Goal: Task Accomplishment & Management: Manage account settings

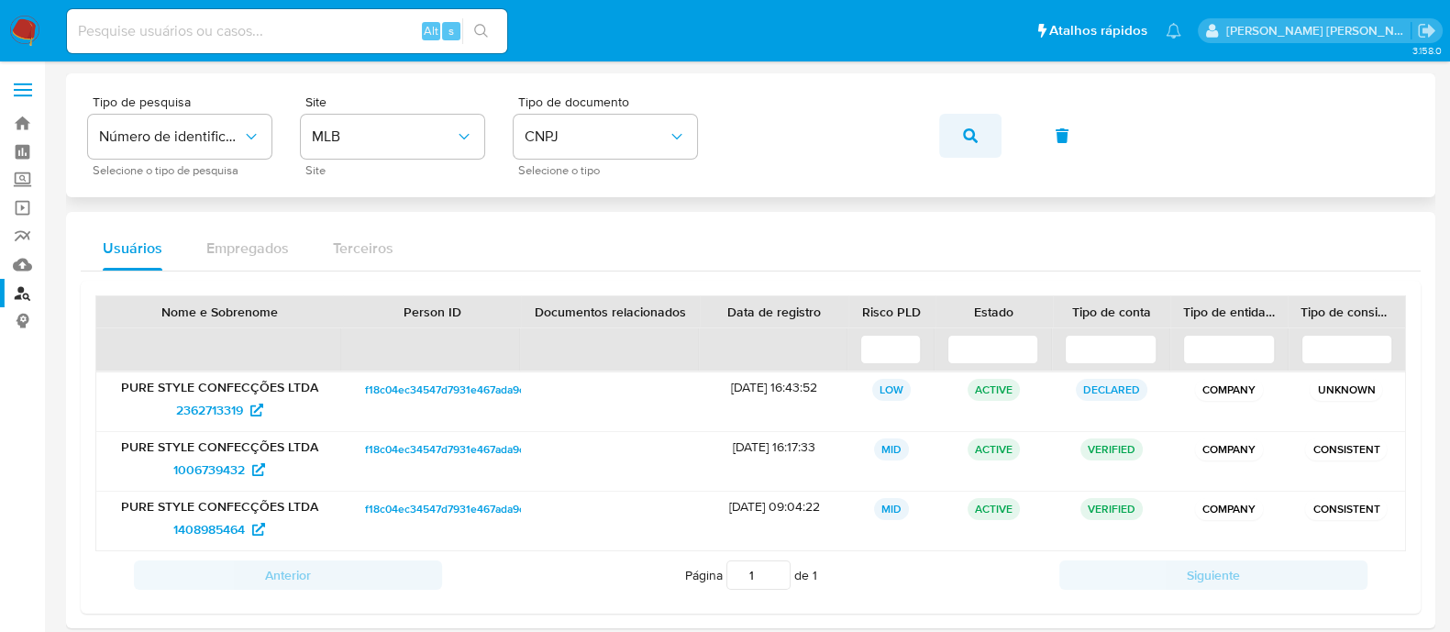
click at [977, 150] on span "button" at bounding box center [970, 136] width 15 height 40
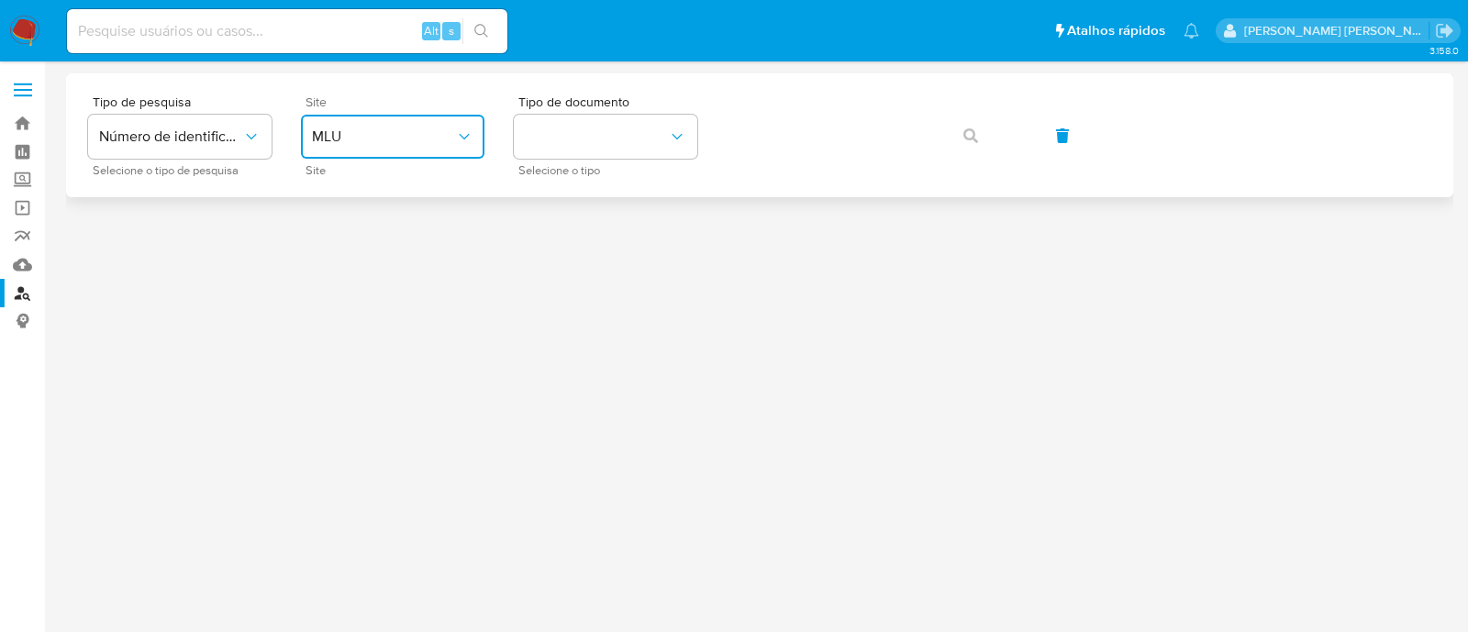
click at [415, 138] on span "MLU" at bounding box center [383, 137] width 143 height 18
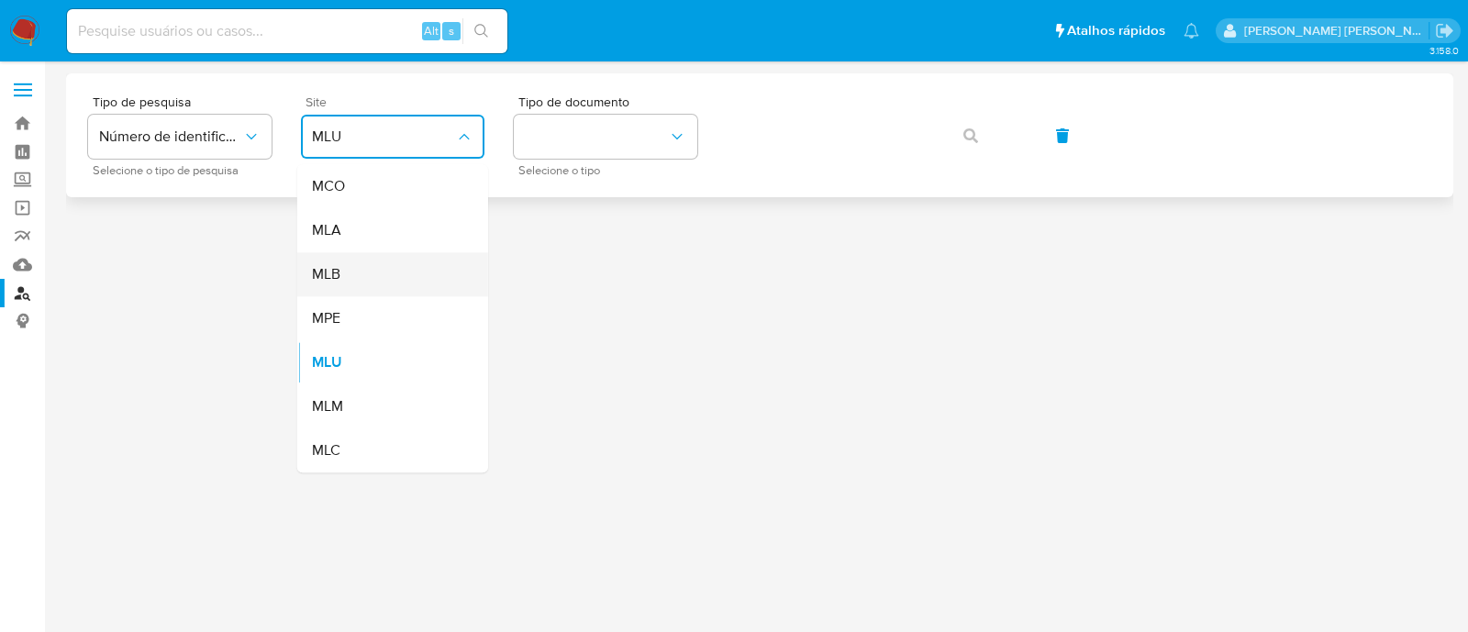
click at [368, 265] on div "MLB" at bounding box center [387, 274] width 150 height 44
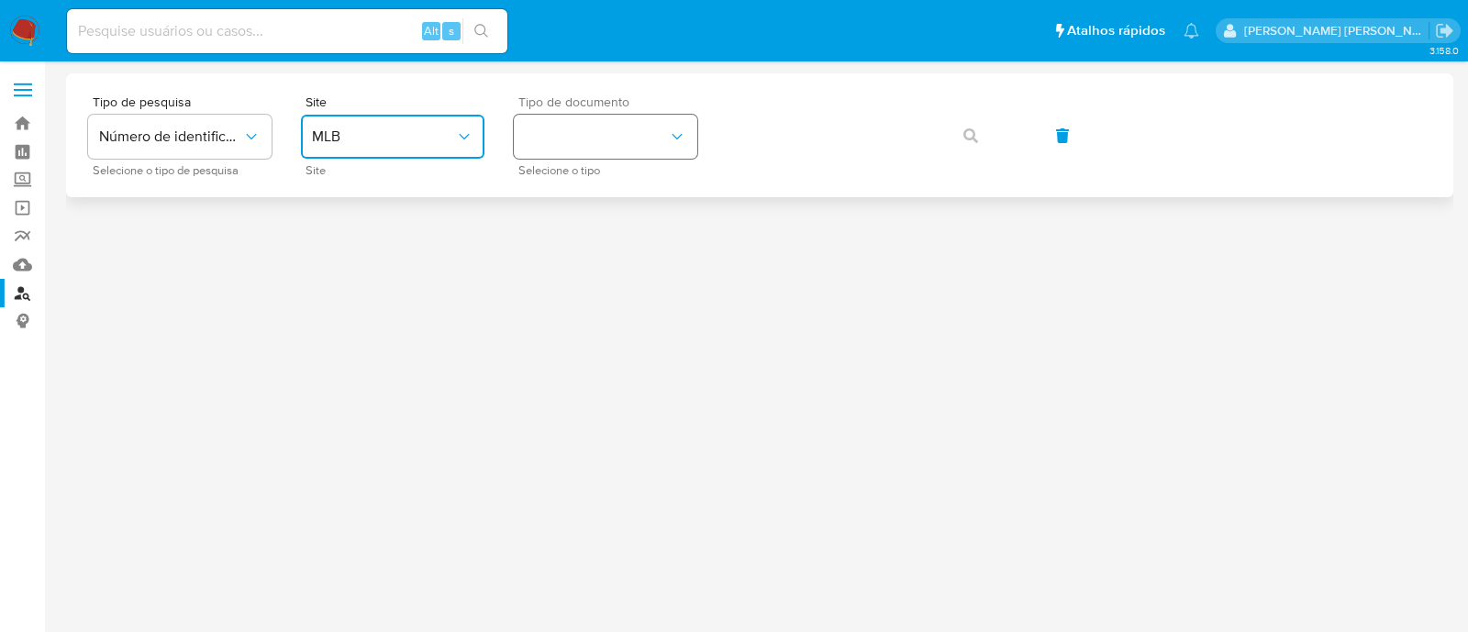
click at [564, 148] on button "identificationType" at bounding box center [605, 137] width 183 height 44
click at [554, 205] on span "CNPJ" at bounding box center [542, 206] width 34 height 17
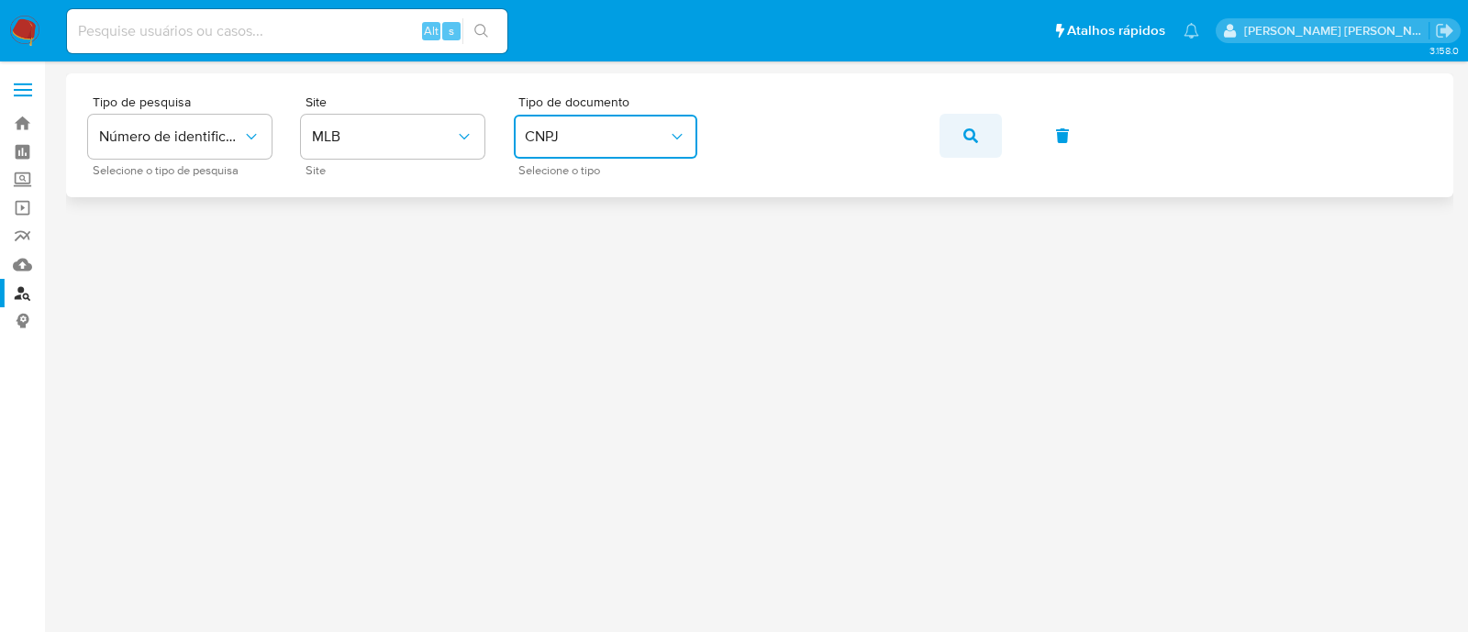
click at [988, 127] on button "button" at bounding box center [970, 136] width 62 height 44
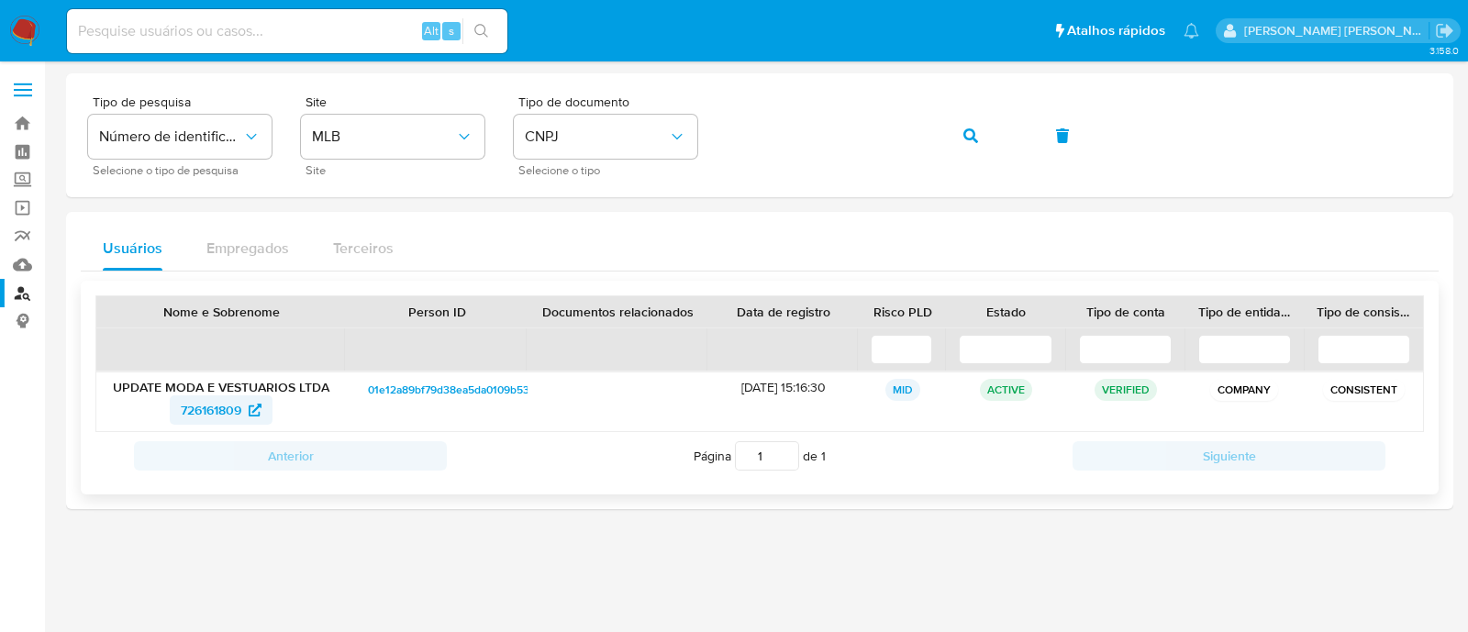
click at [183, 415] on span "726161809" at bounding box center [211, 409] width 61 height 29
click at [959, 140] on button "button" at bounding box center [970, 136] width 62 height 44
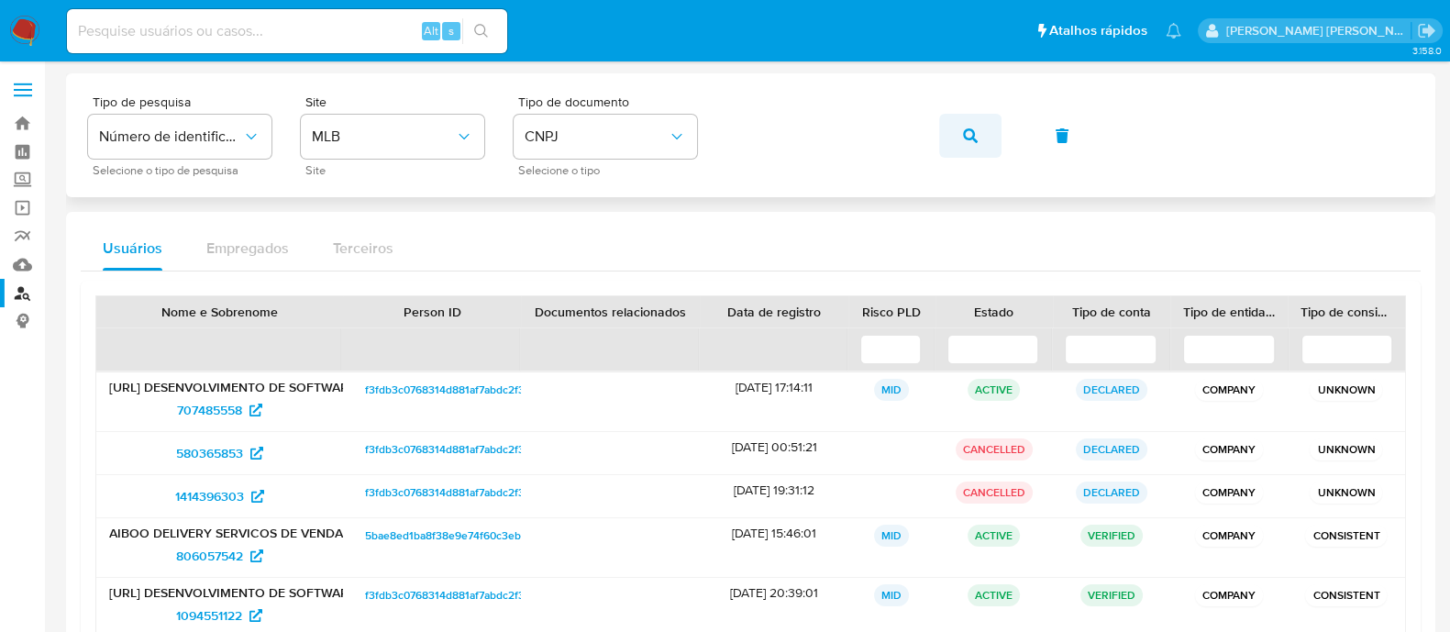
click at [940, 139] on button "button" at bounding box center [970, 136] width 62 height 44
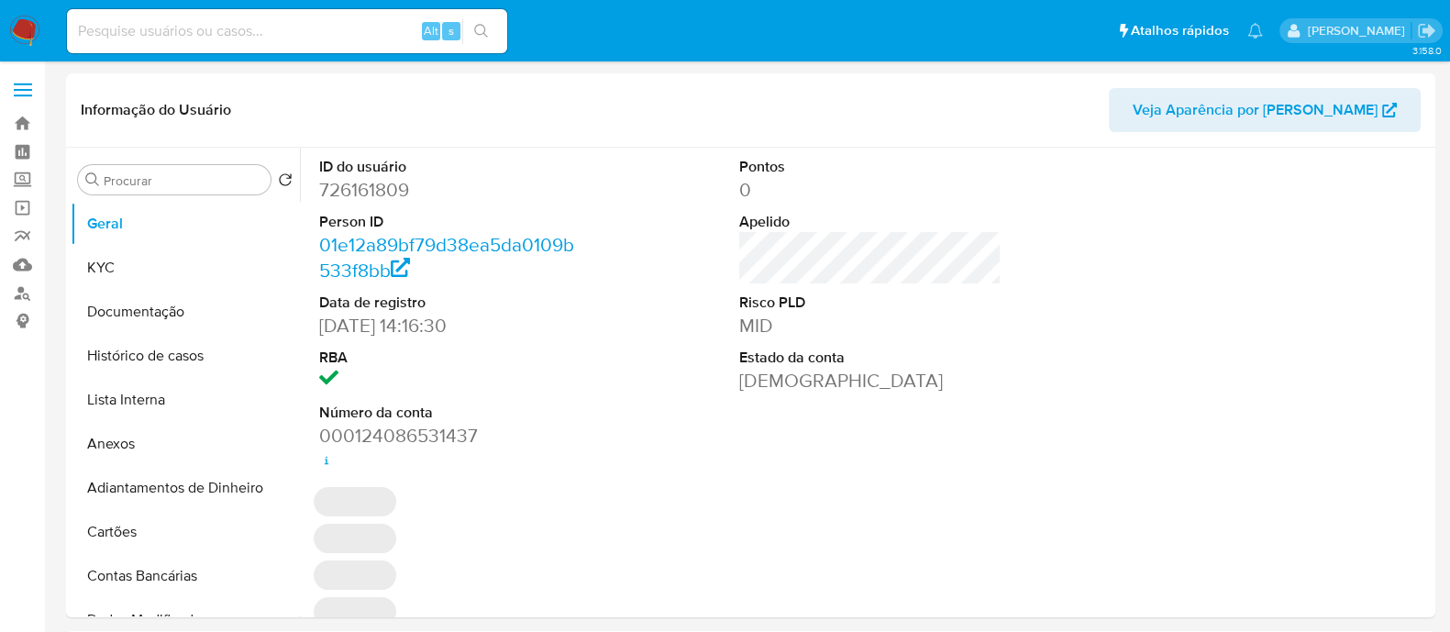
select select "10"
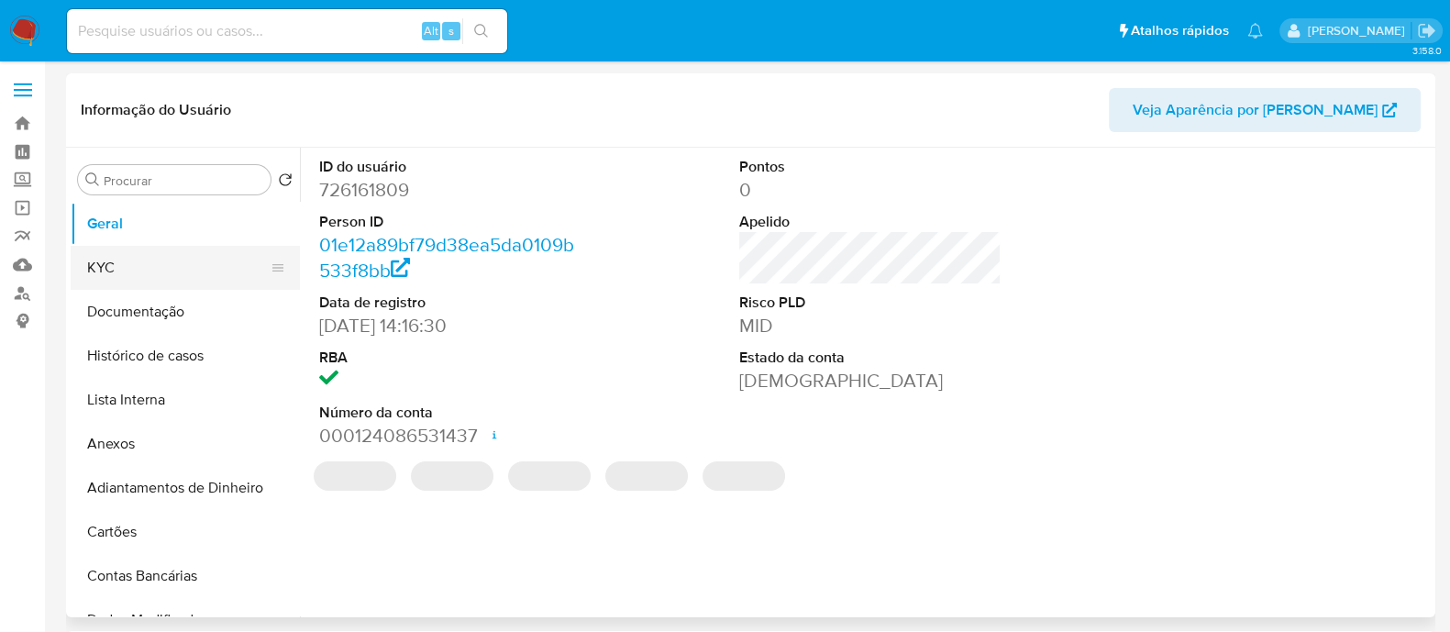
click at [133, 259] on button "KYC" at bounding box center [178, 268] width 215 height 44
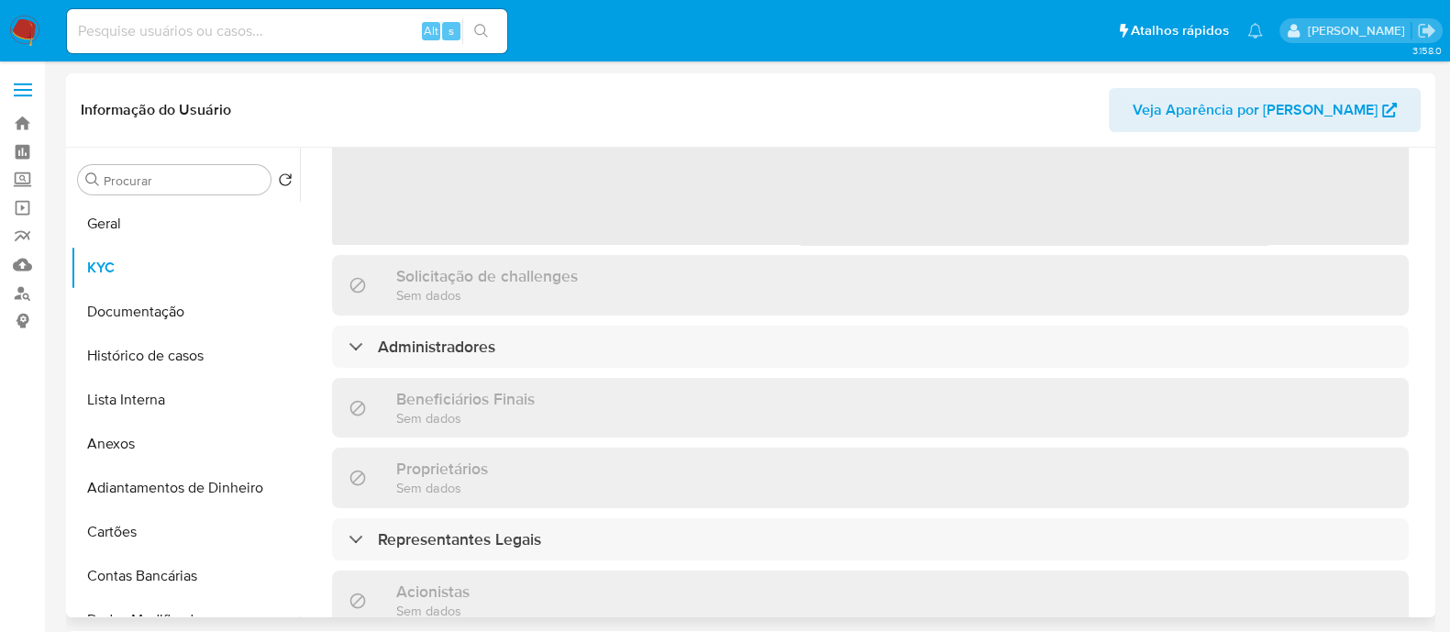
scroll to position [891, 0]
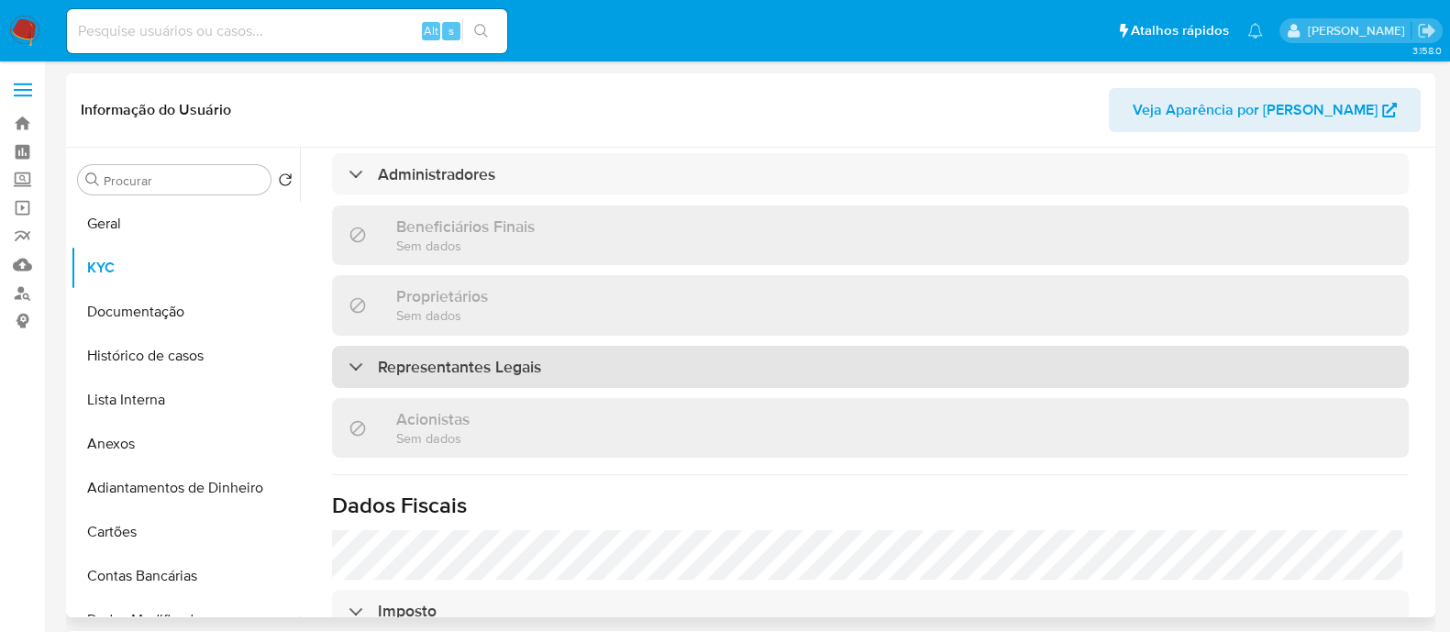
click at [508, 357] on h3 "Representantes Legais" at bounding box center [459, 367] width 163 height 20
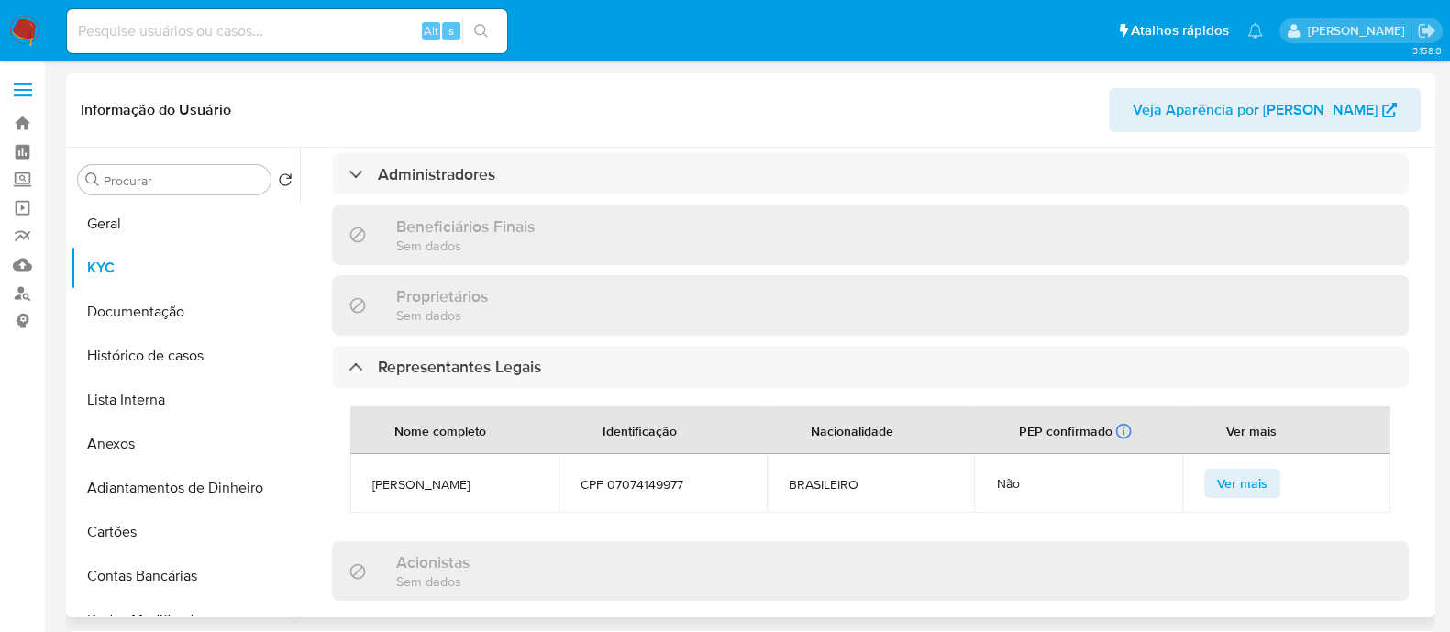
scroll to position [547, 0]
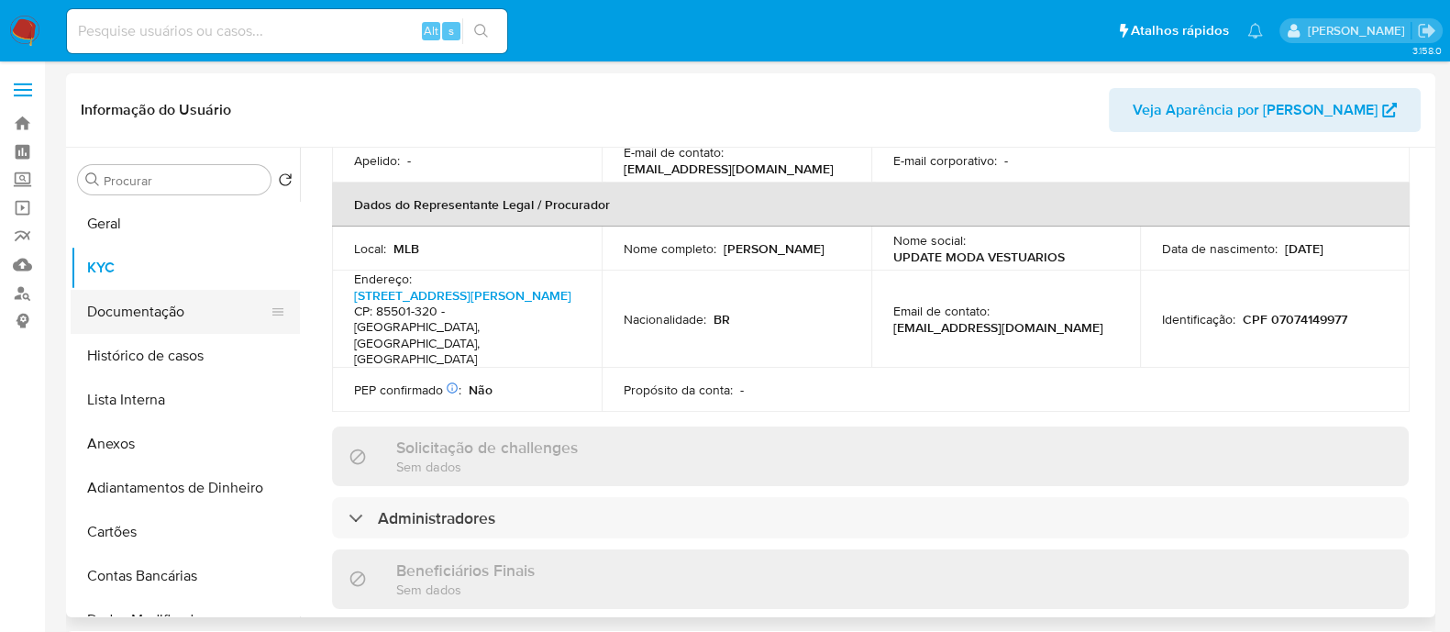
click at [168, 316] on button "Documentação" at bounding box center [178, 312] width 215 height 44
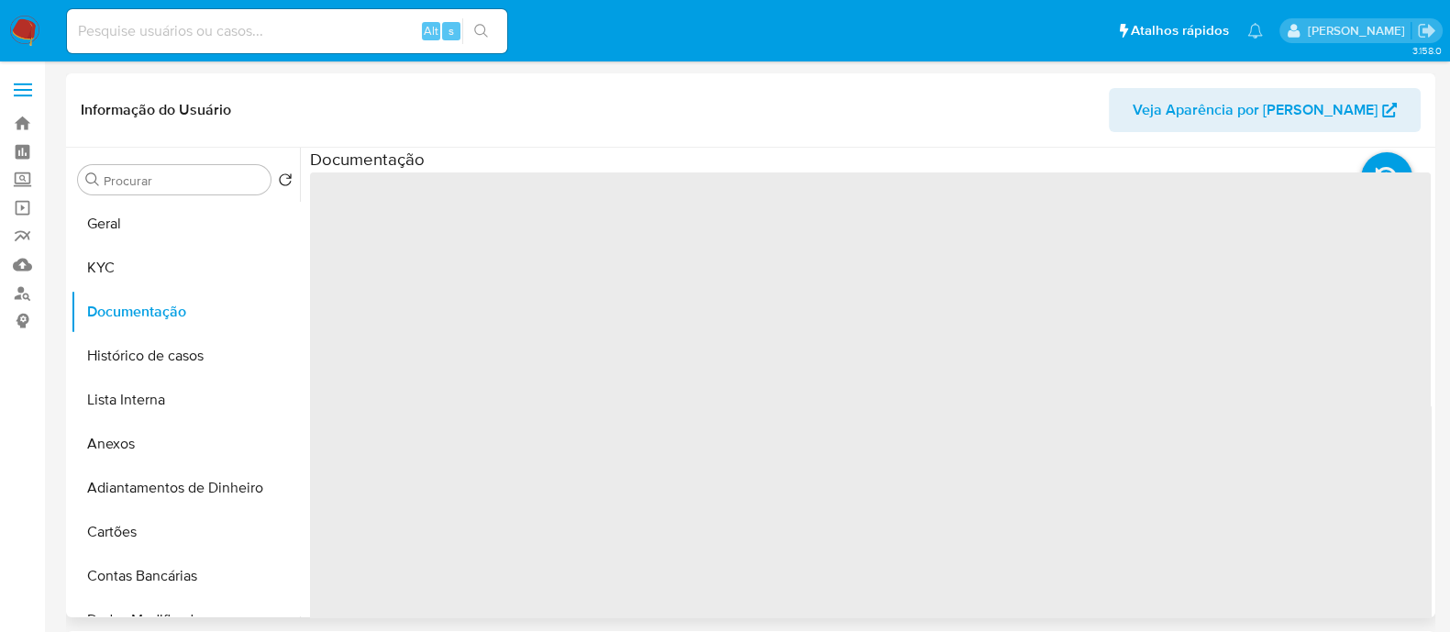
scroll to position [0, 0]
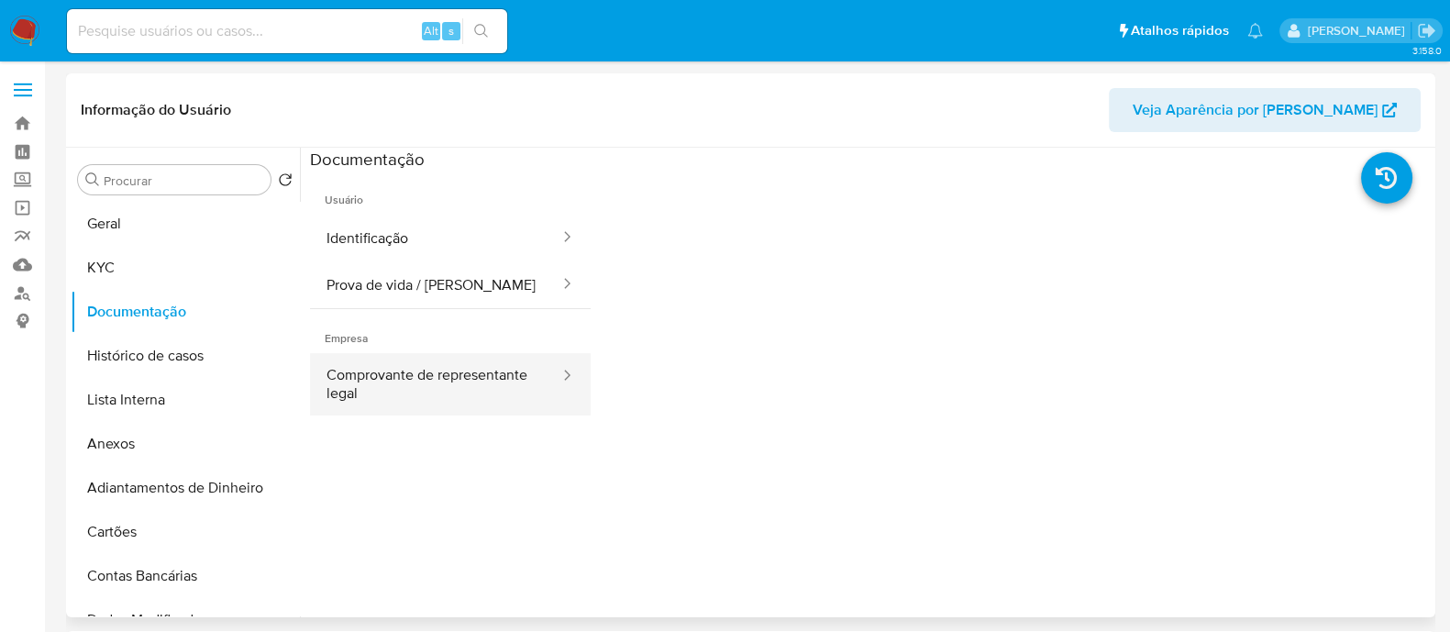
click at [509, 401] on button "Comprovante de representante legal" at bounding box center [435, 384] width 251 height 62
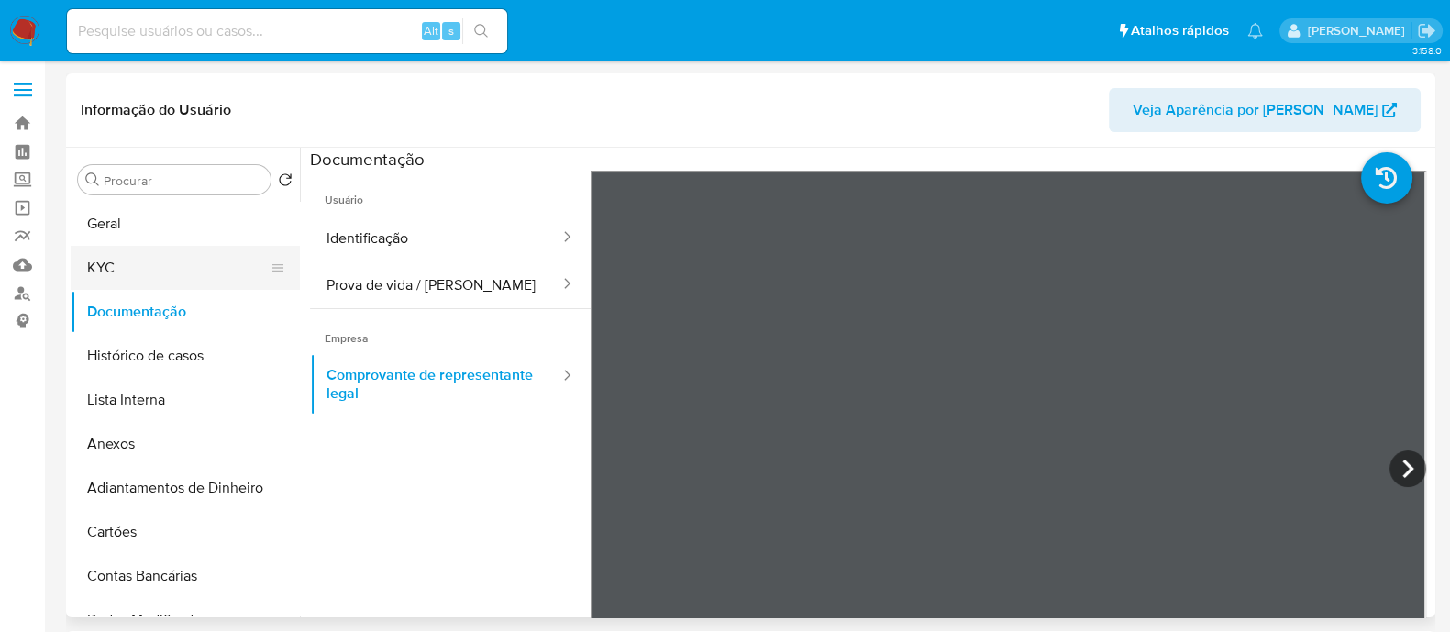
click at [170, 272] on button "KYC" at bounding box center [178, 268] width 215 height 44
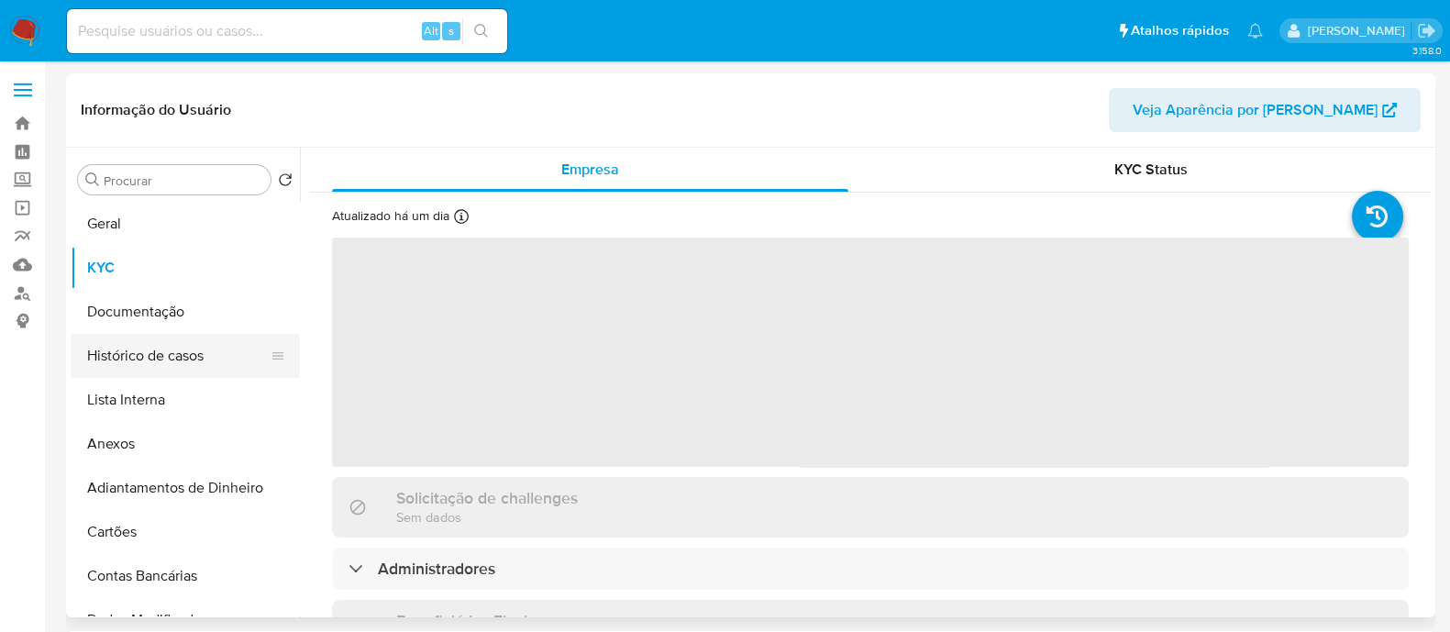
click at [165, 366] on button "Histórico de casos" at bounding box center [178, 356] width 215 height 44
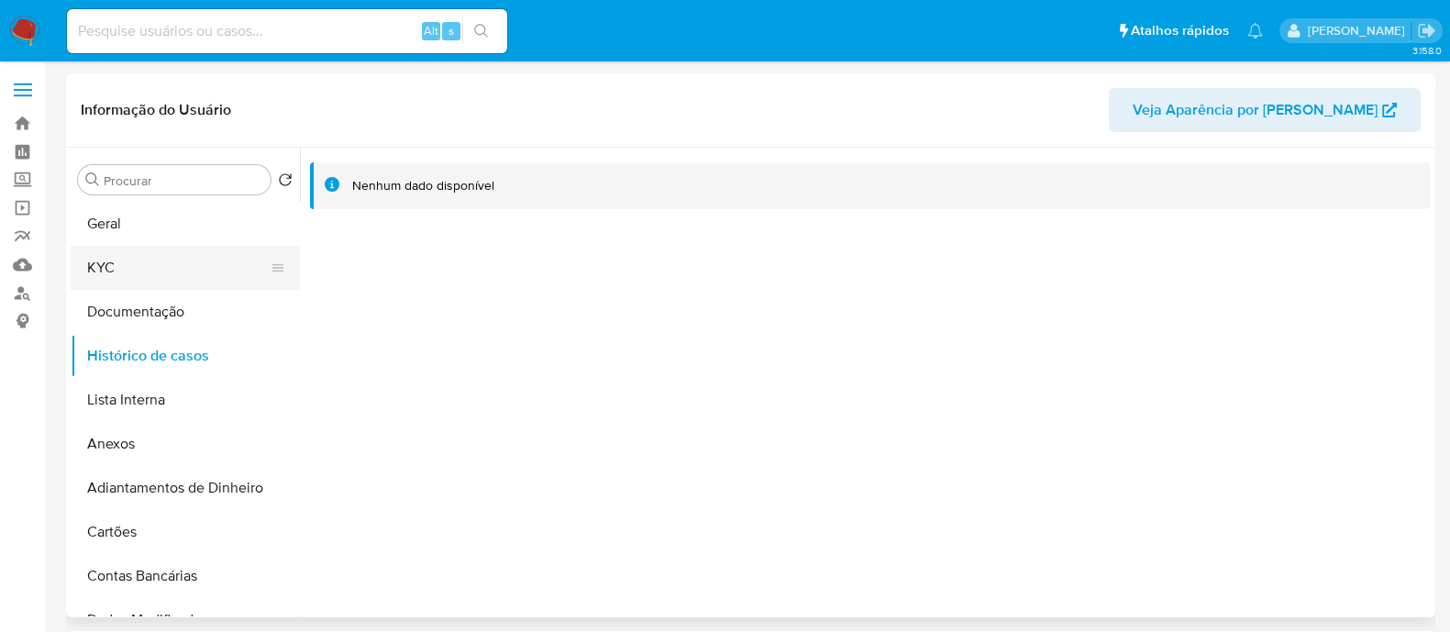
click at [166, 272] on button "KYC" at bounding box center [178, 268] width 215 height 44
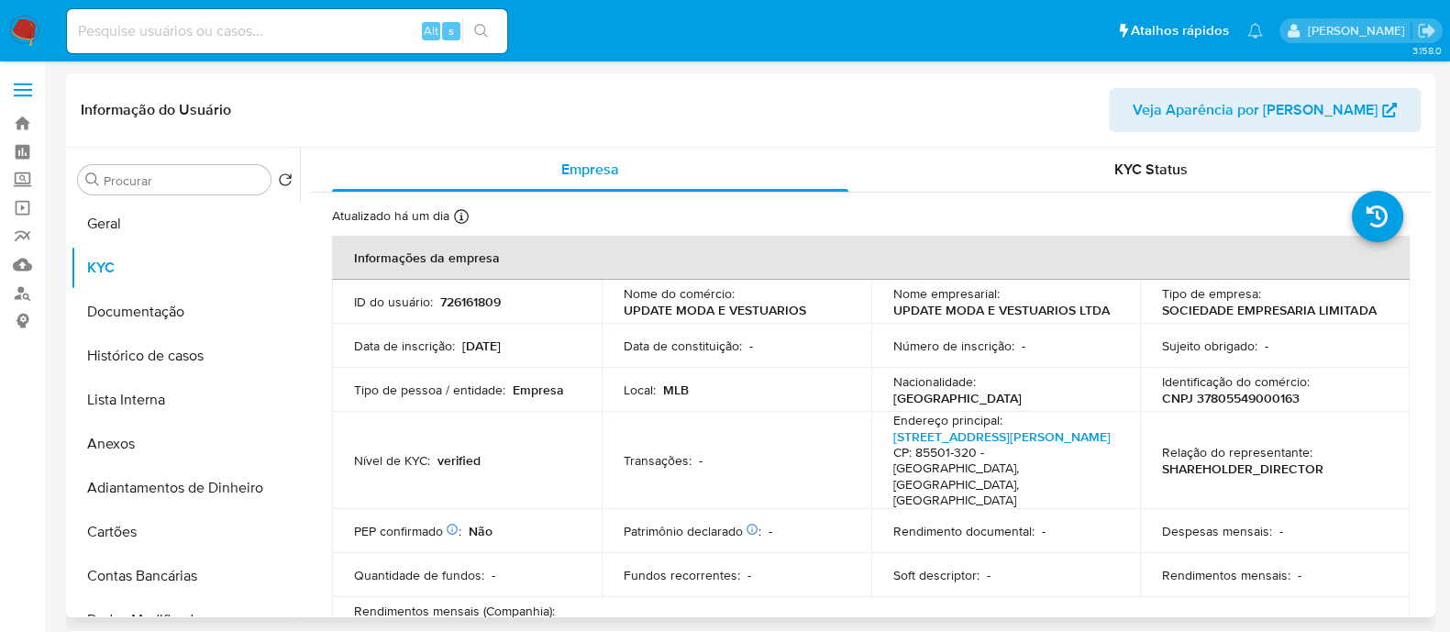
click at [1232, 396] on p "CNPJ 37805549000163" at bounding box center [1231, 398] width 138 height 17
copy p "37805549000163"
click at [982, 438] on link "Rua Pio Xii 420, Centro" at bounding box center [1002, 437] width 217 height 18
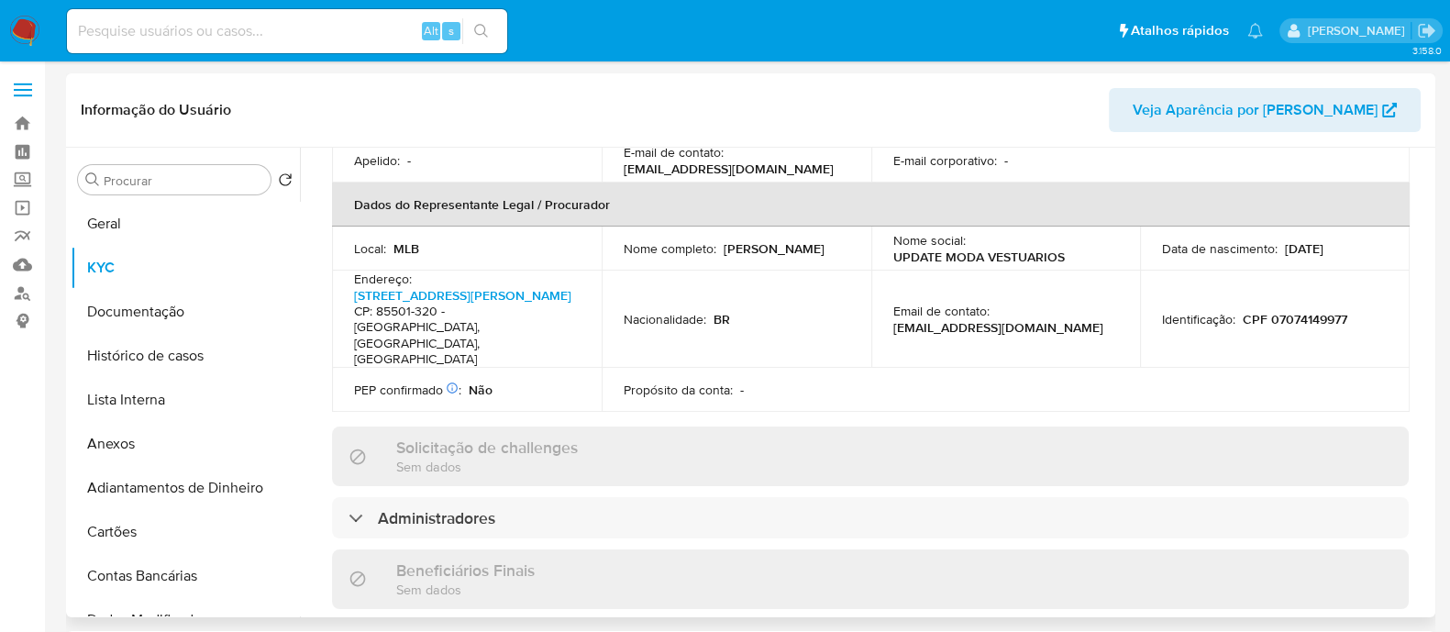
scroll to position [688, 0]
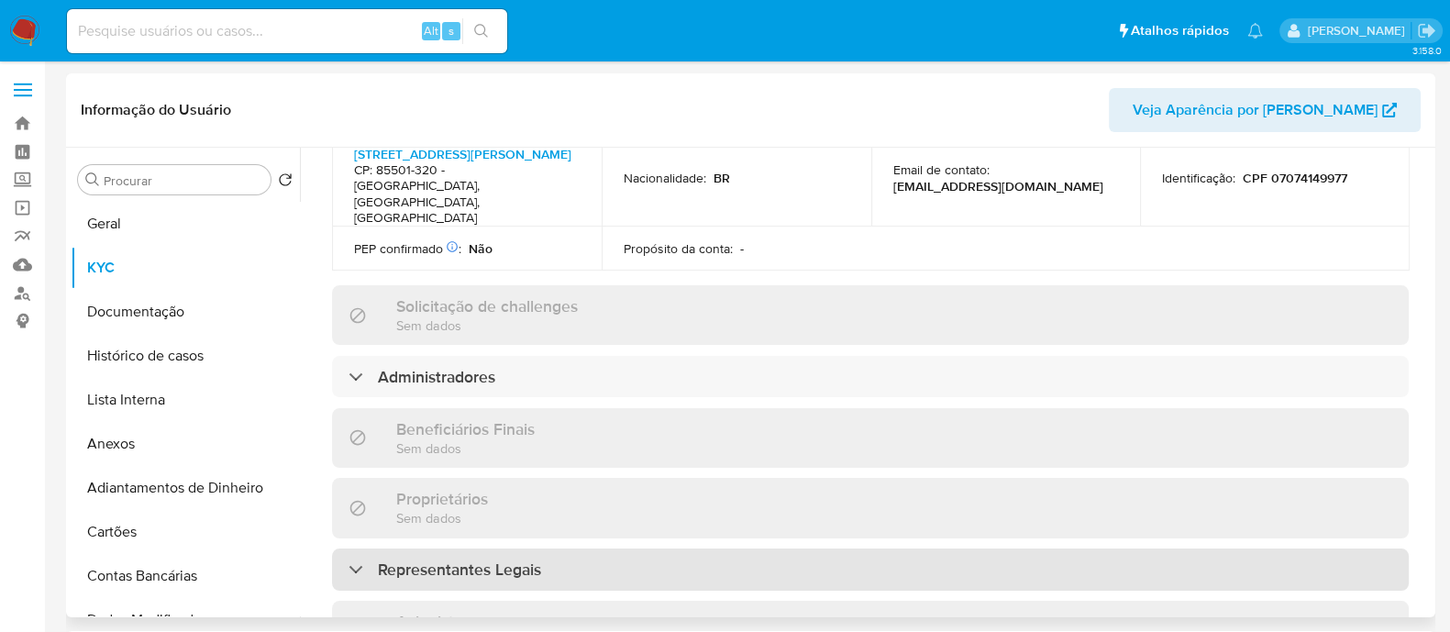
click at [547, 549] on div "Representantes Legais" at bounding box center [870, 570] width 1077 height 42
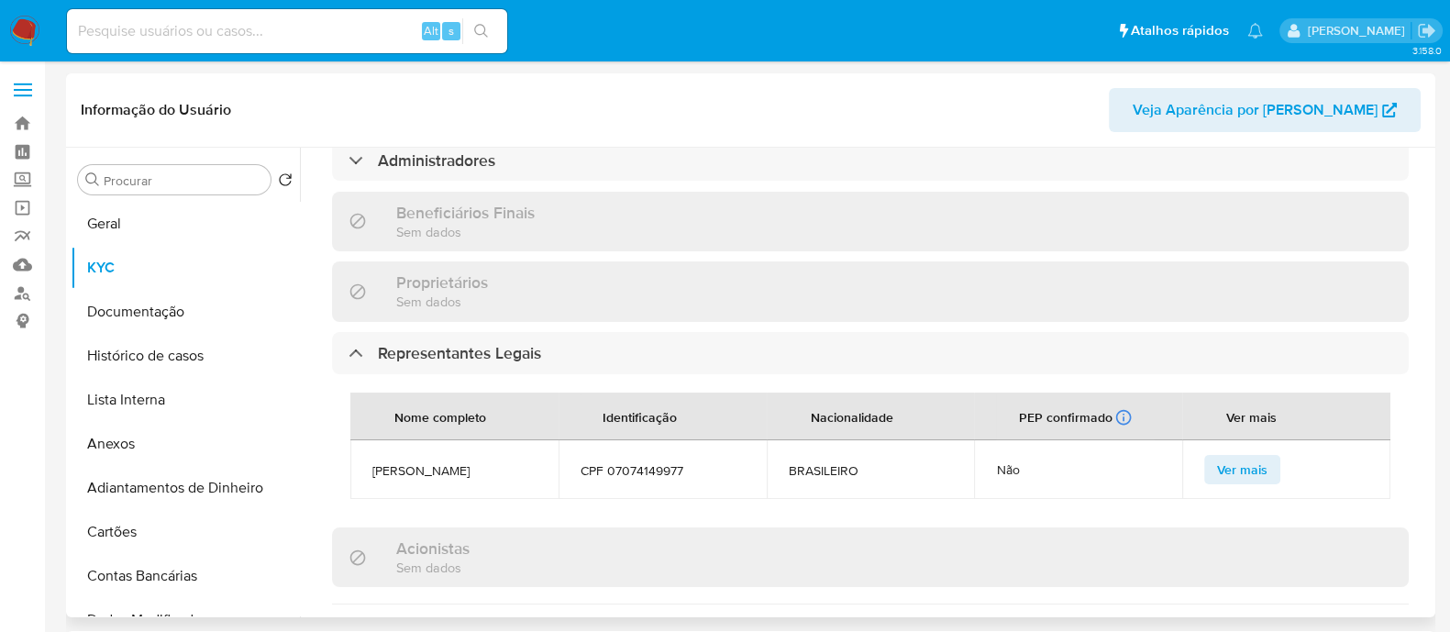
scroll to position [917, 0]
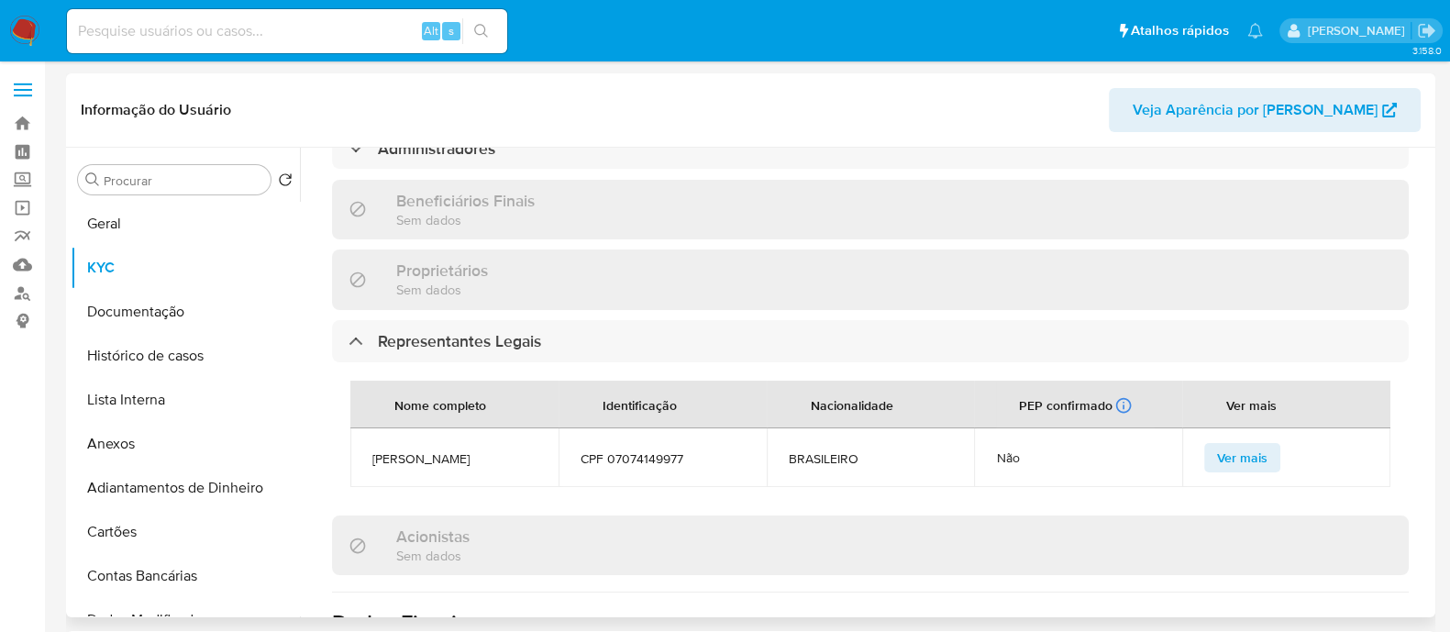
click at [500, 450] on span "ORIANE GISELA THALER" at bounding box center [454, 458] width 164 height 17
drag, startPoint x: 500, startPoint y: 394, endPoint x: 470, endPoint y: 395, distance: 30.3
click at [470, 450] on span "ORIANE GISELA THALER" at bounding box center [454, 458] width 164 height 17
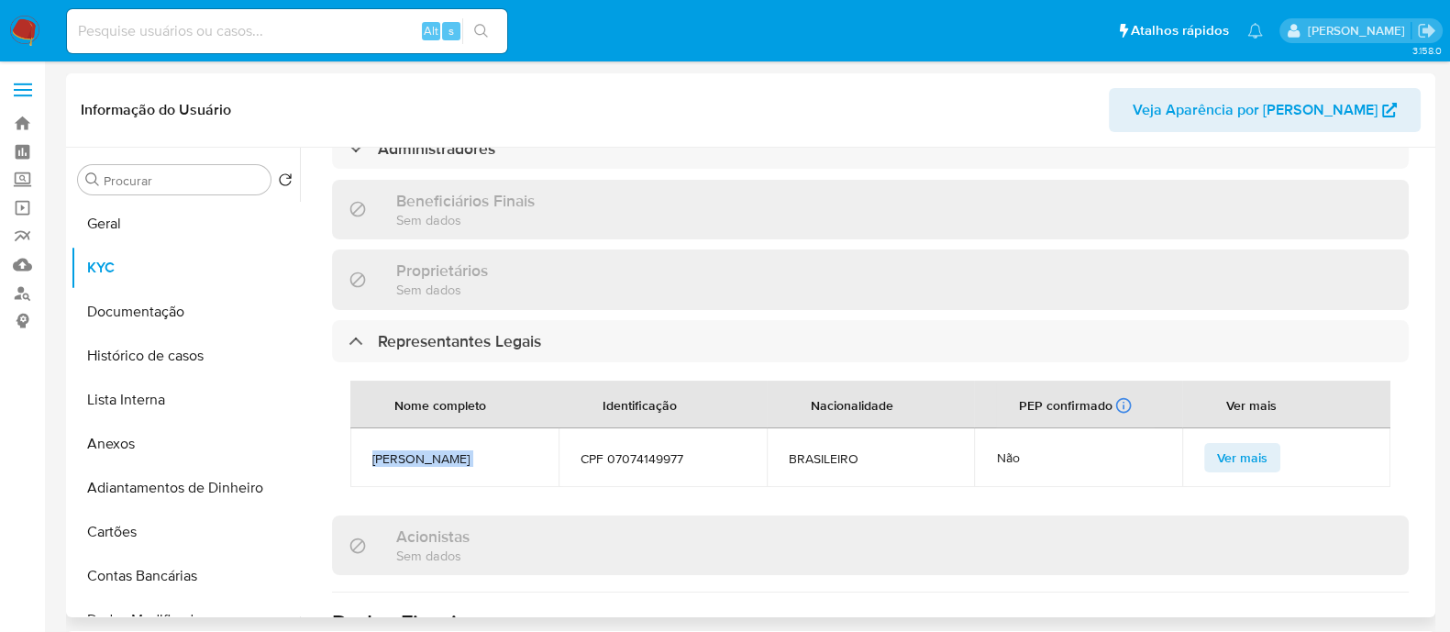
click at [470, 450] on span "ORIANE GISELA THALER" at bounding box center [454, 458] width 164 height 17
copy span "ORIANE GISELA THALER"
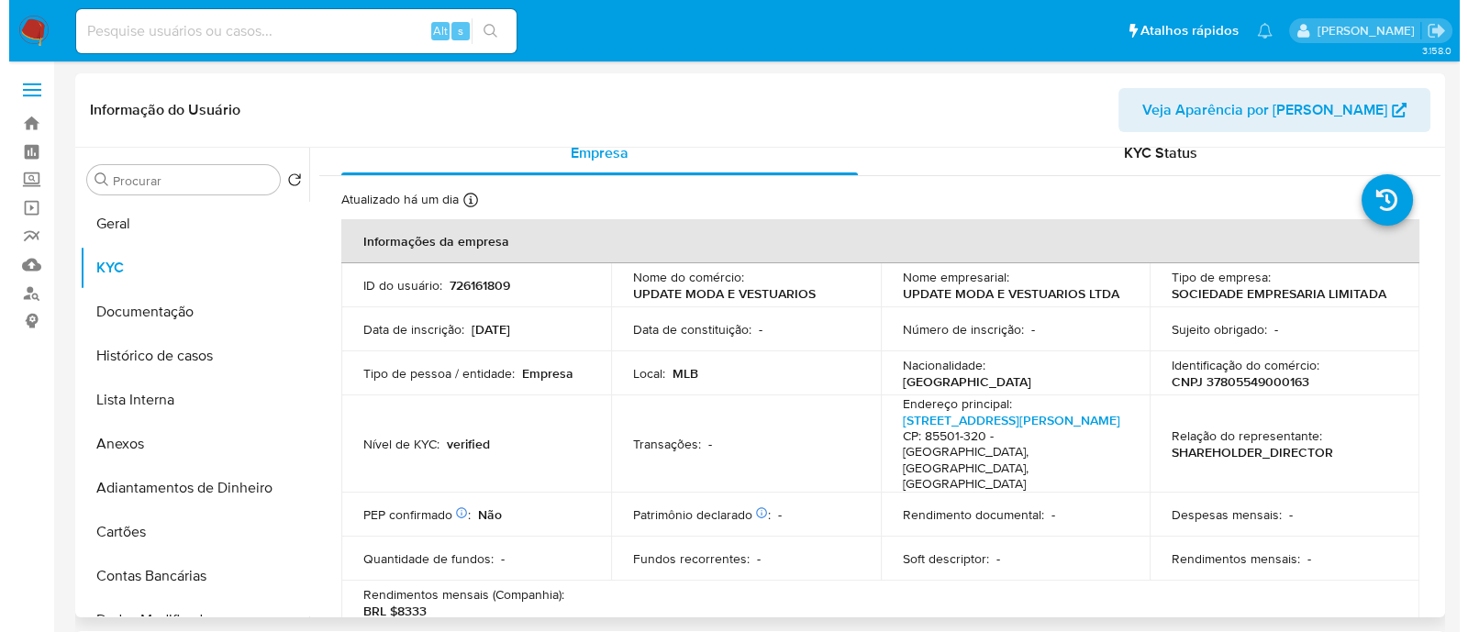
scroll to position [0, 0]
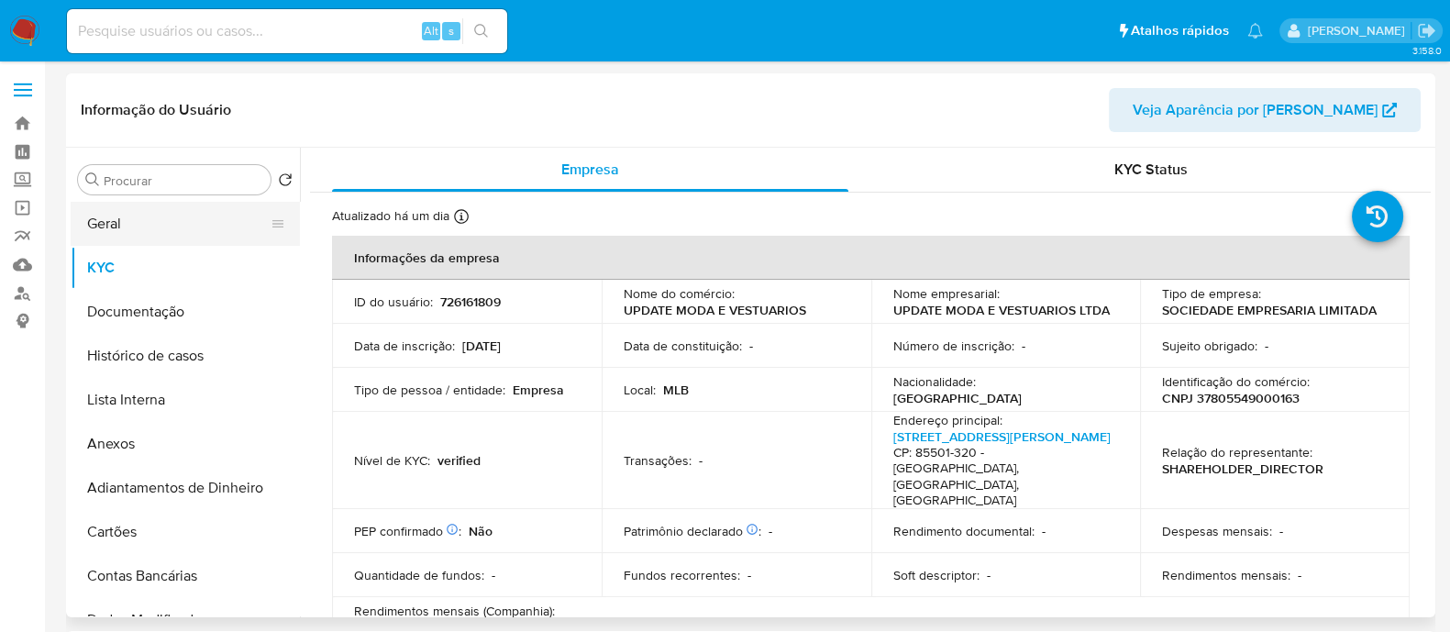
click at [174, 232] on button "Geral" at bounding box center [178, 224] width 215 height 44
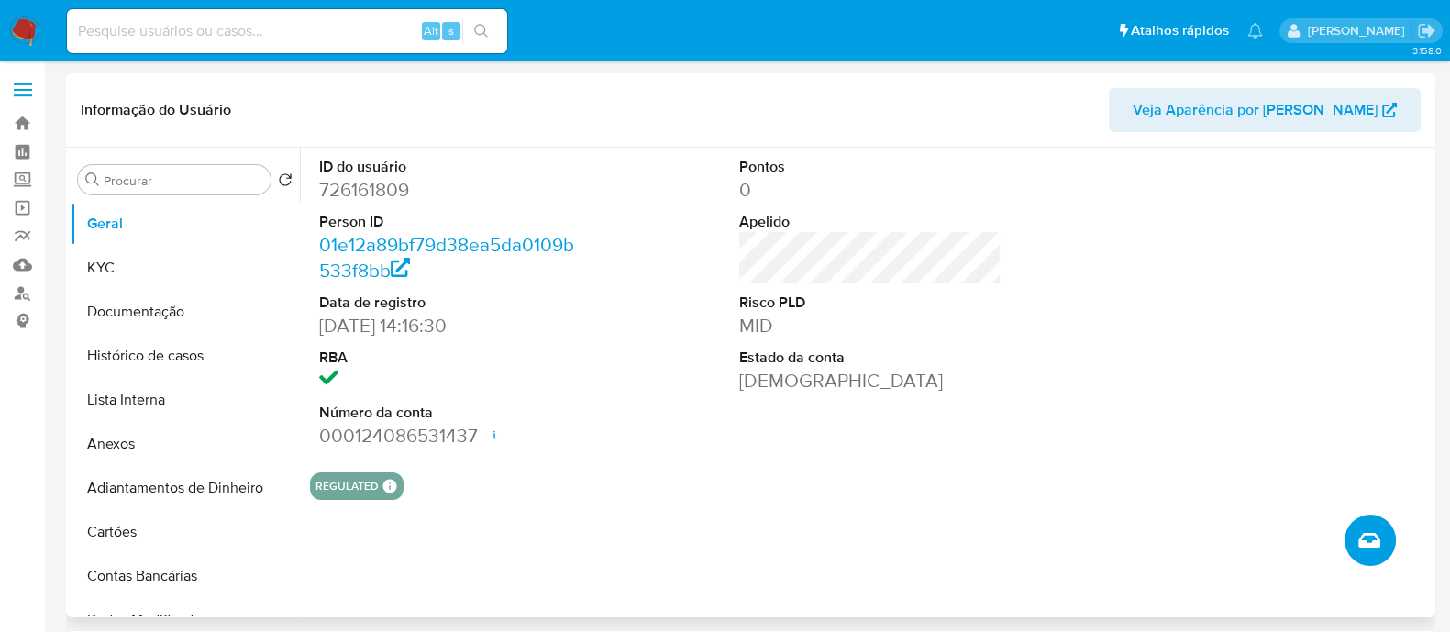
click at [1367, 529] on icon "Criar caso manual" at bounding box center [1370, 540] width 22 height 22
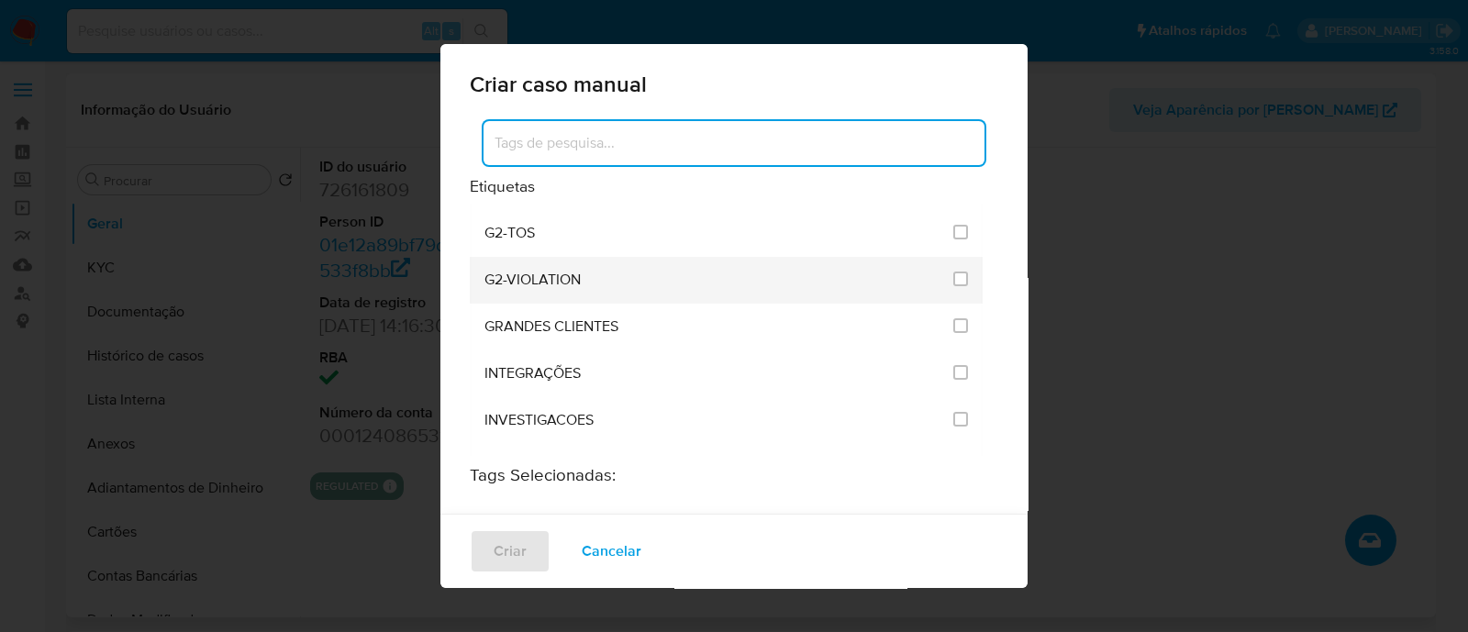
scroll to position [1490, 0]
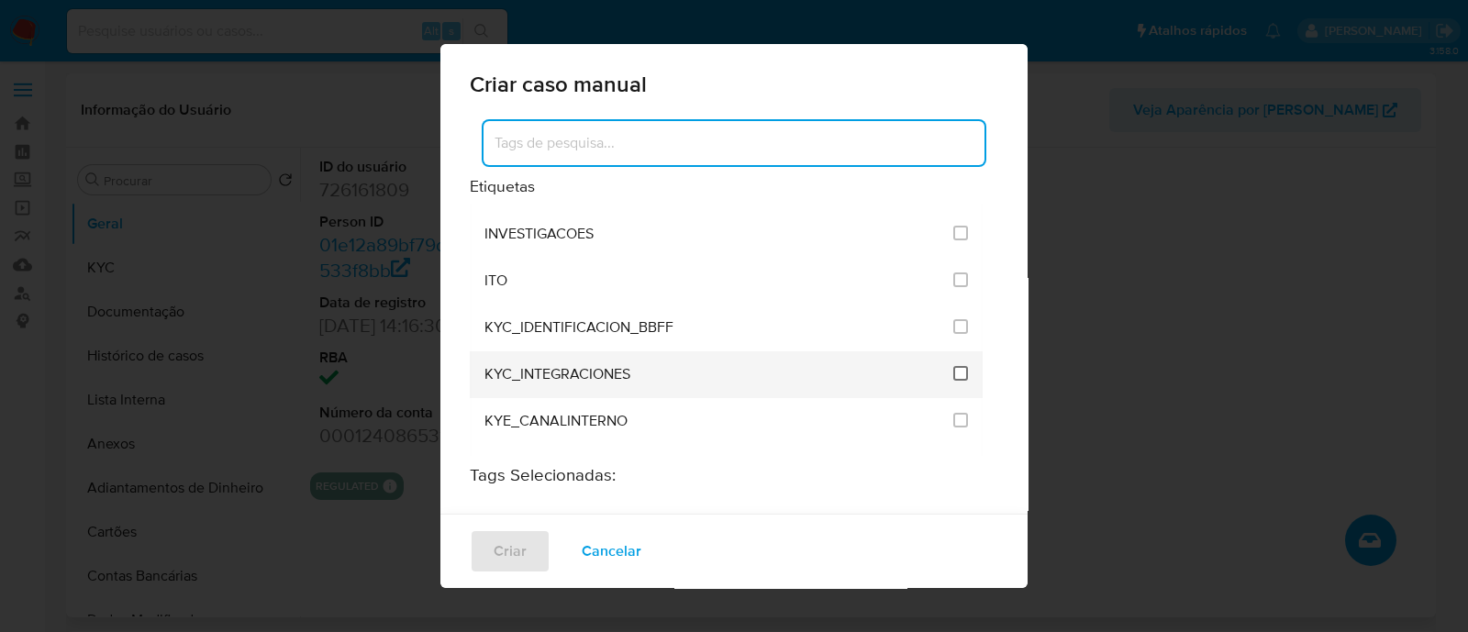
click at [953, 366] on input "2093" at bounding box center [960, 373] width 15 height 15
checkbox input "true"
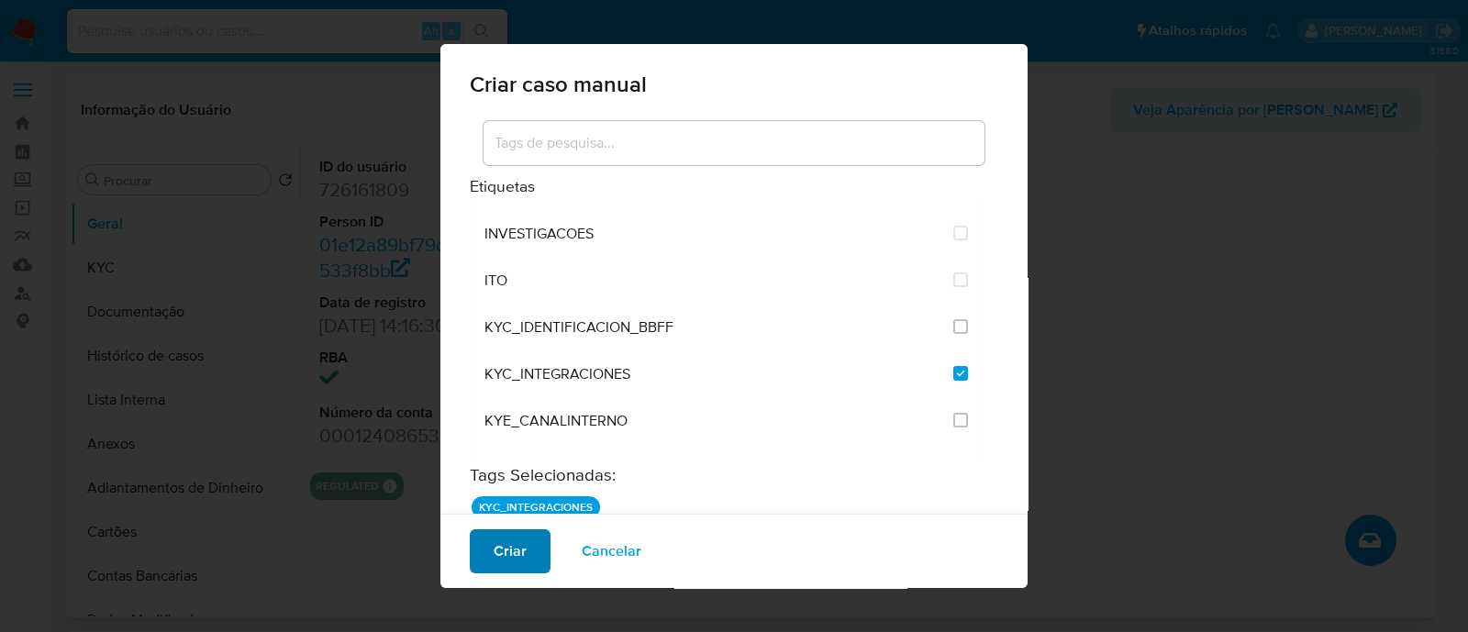
click at [506, 557] on span "Criar" at bounding box center [510, 551] width 33 height 40
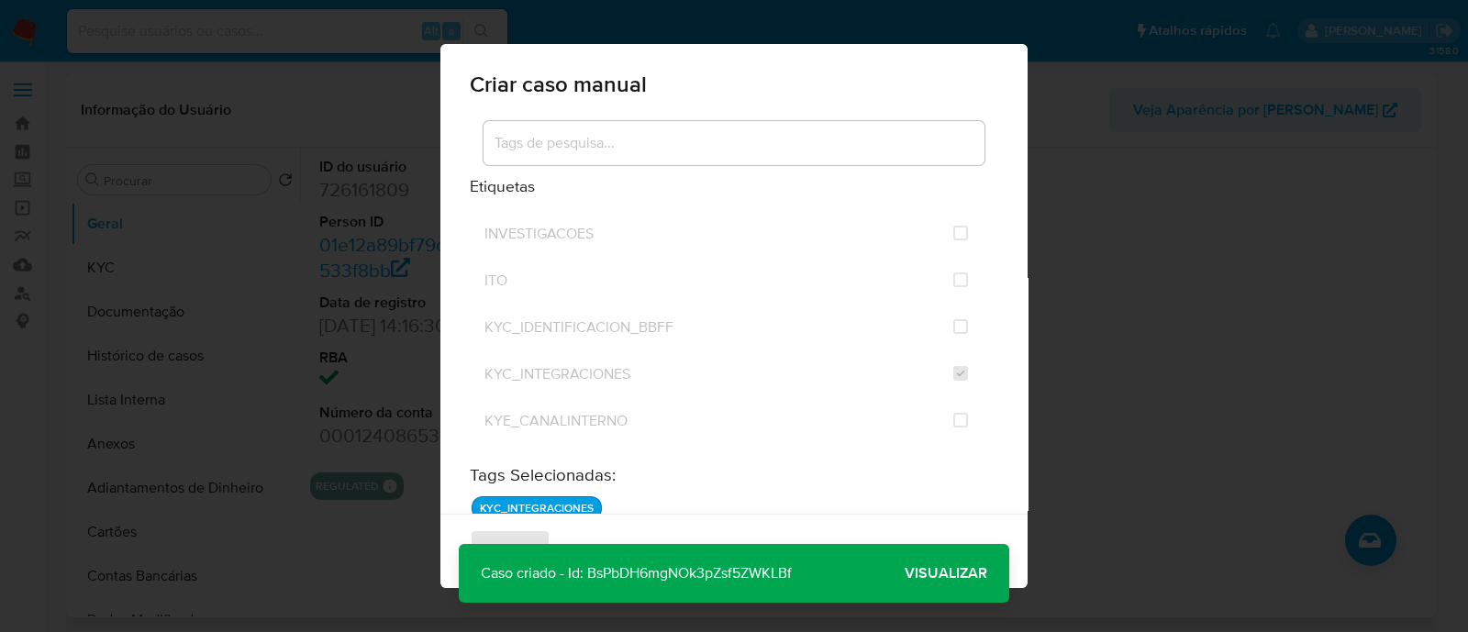
click at [958, 573] on span "Visualizar" at bounding box center [946, 573] width 83 height 0
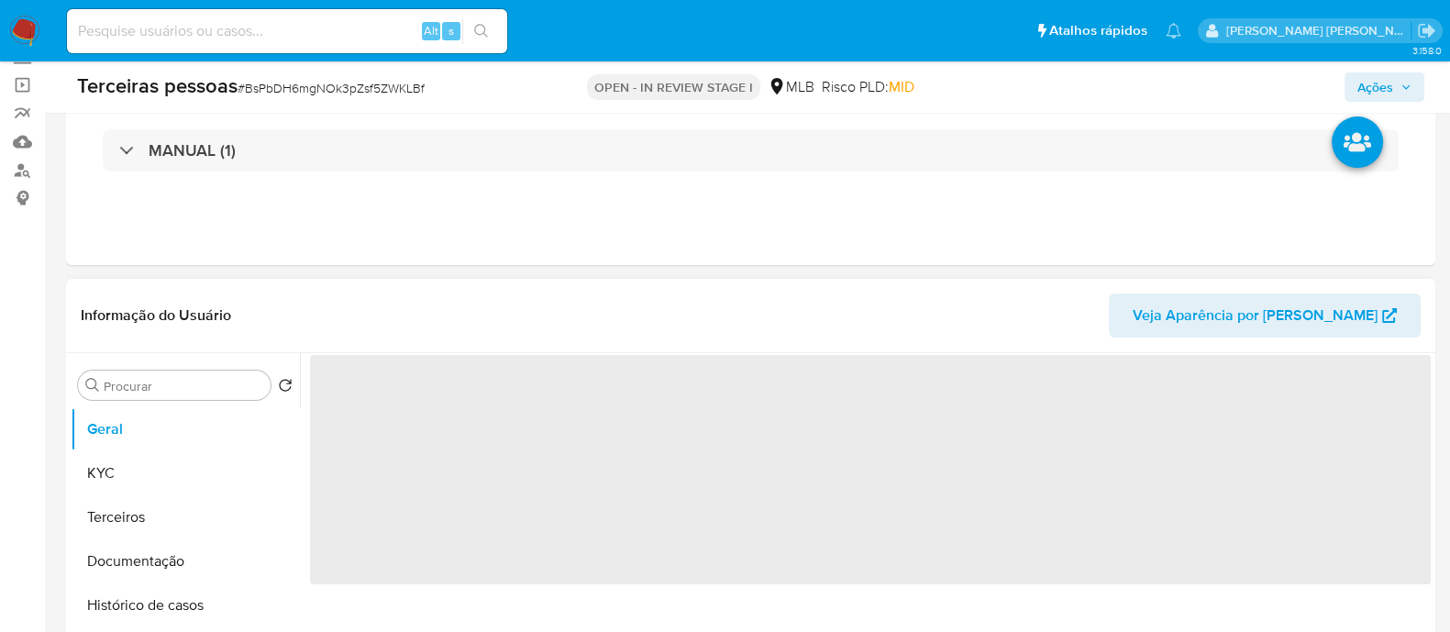
scroll to position [228, 0]
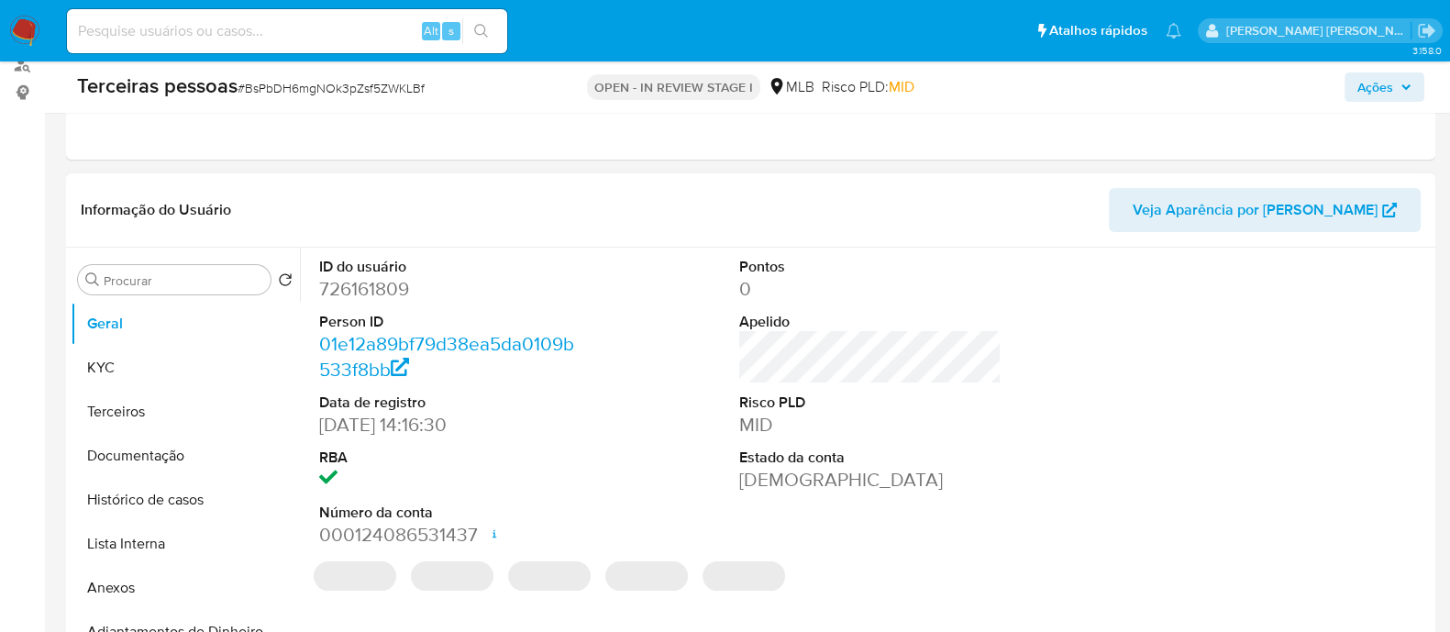
select select "10"
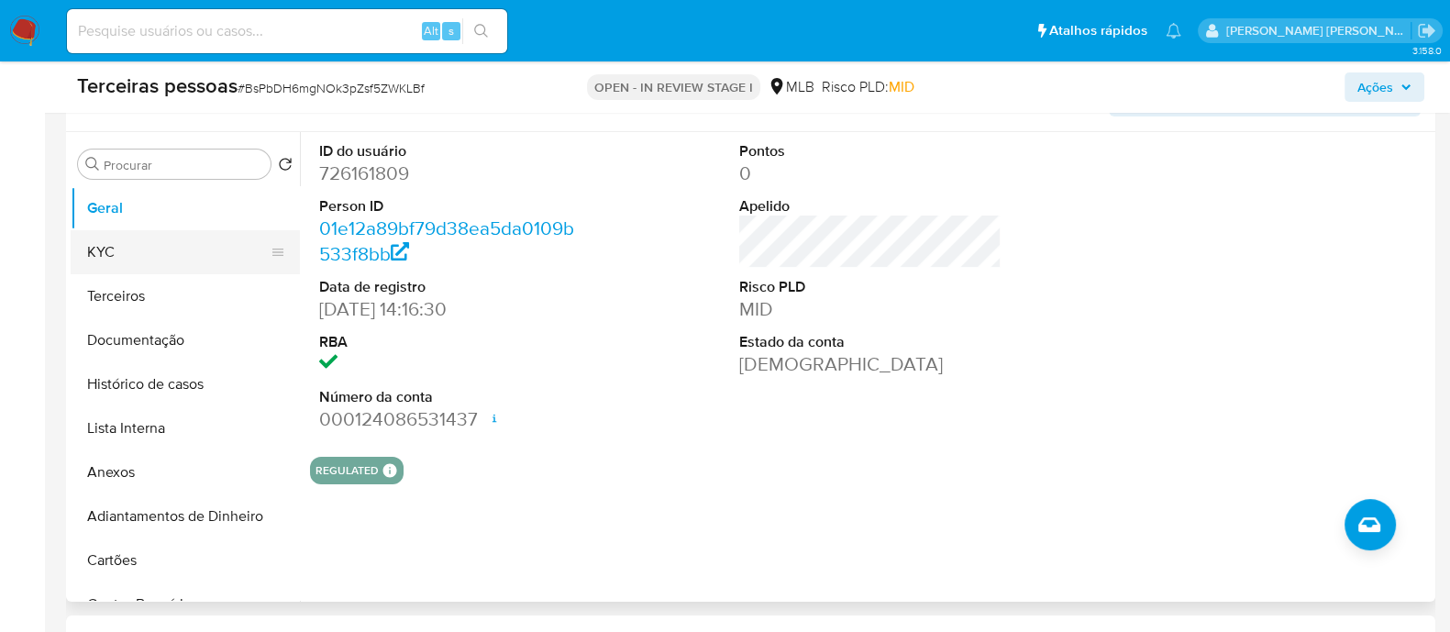
click at [179, 263] on button "KYC" at bounding box center [178, 252] width 215 height 44
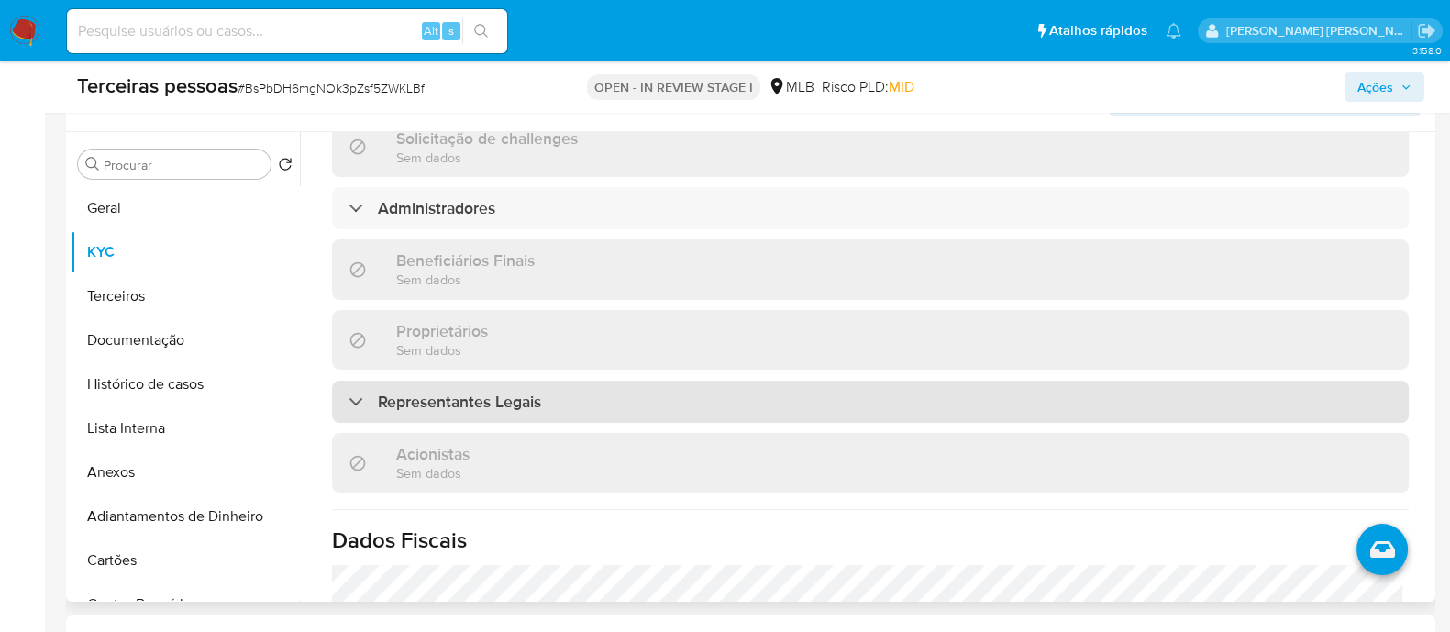
click at [538, 396] on h3 "Representantes Legais" at bounding box center [459, 402] width 163 height 20
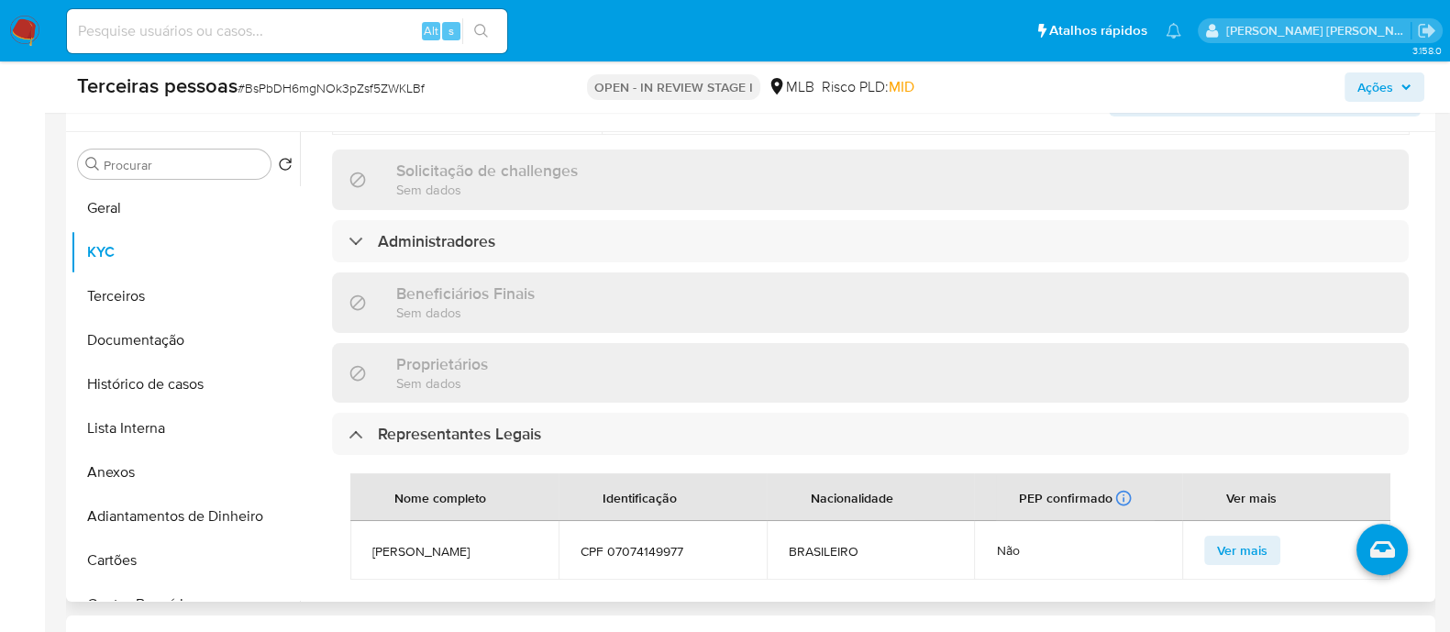
scroll to position [890, 0]
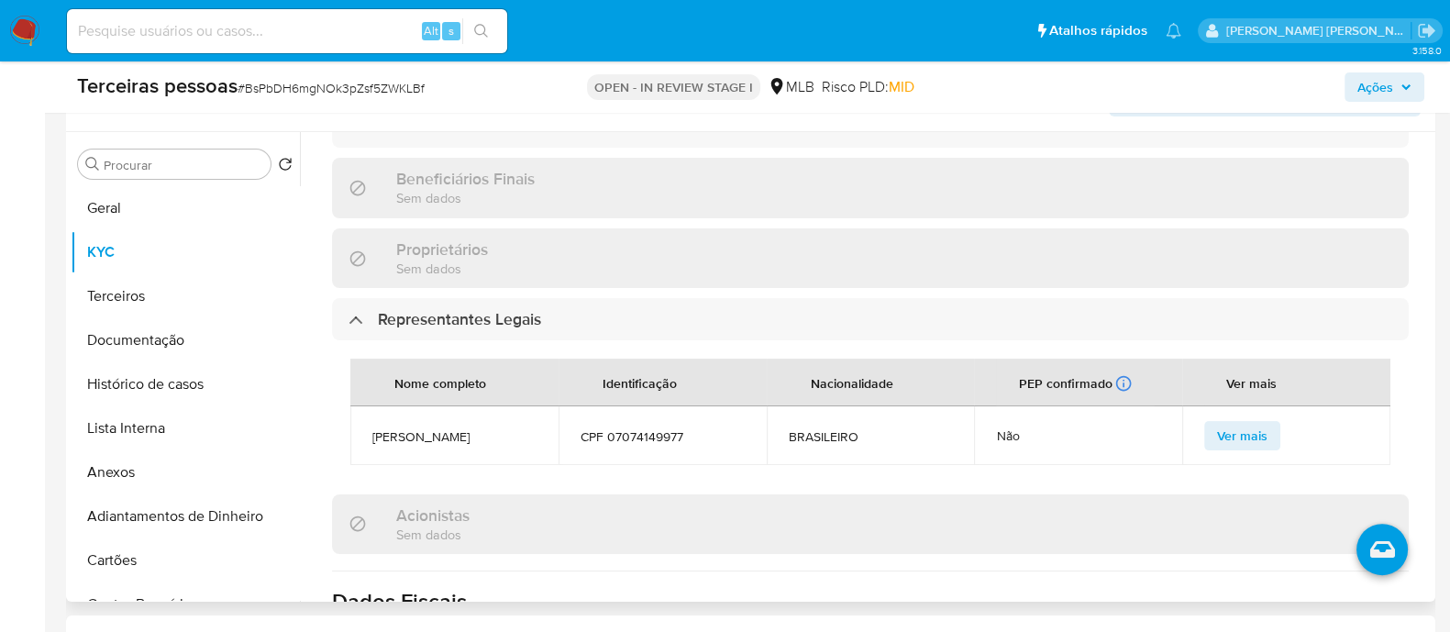
click at [649, 428] on span "CPF 07074149977" at bounding box center [663, 436] width 164 height 17
copy span "07074149977"
click at [185, 299] on button "Terceiros" at bounding box center [178, 296] width 215 height 44
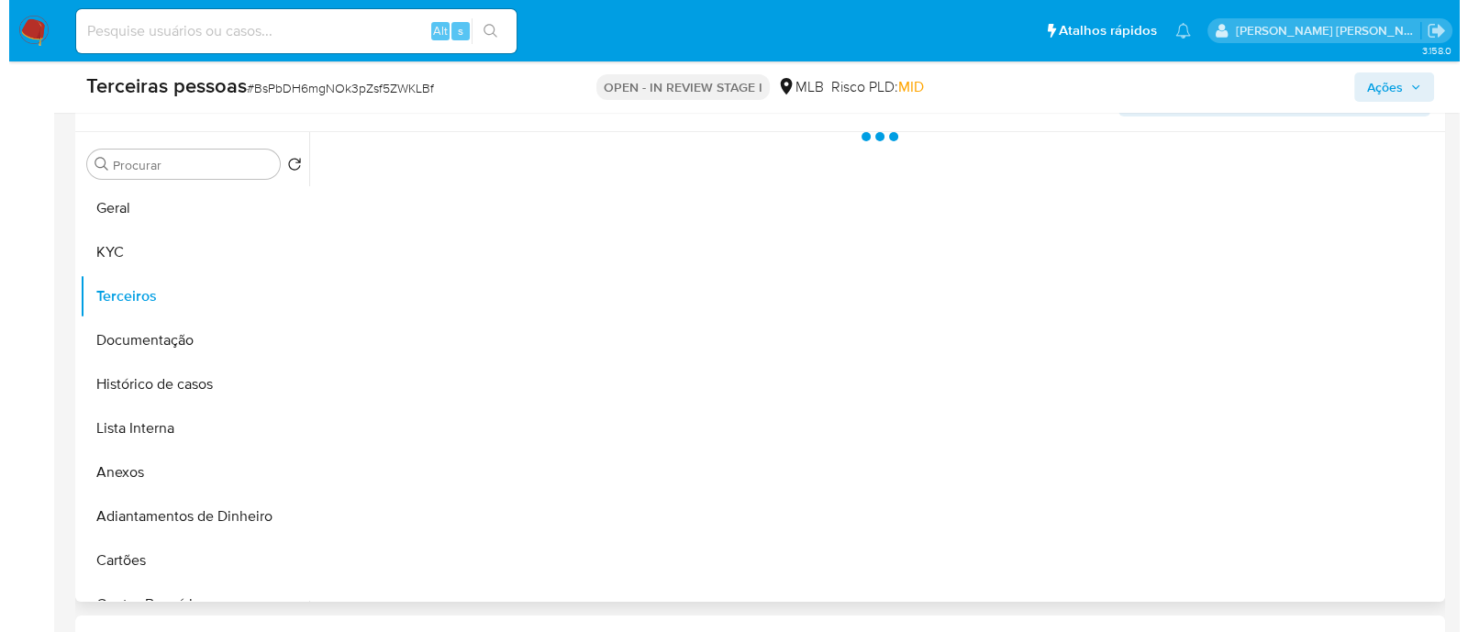
scroll to position [0, 0]
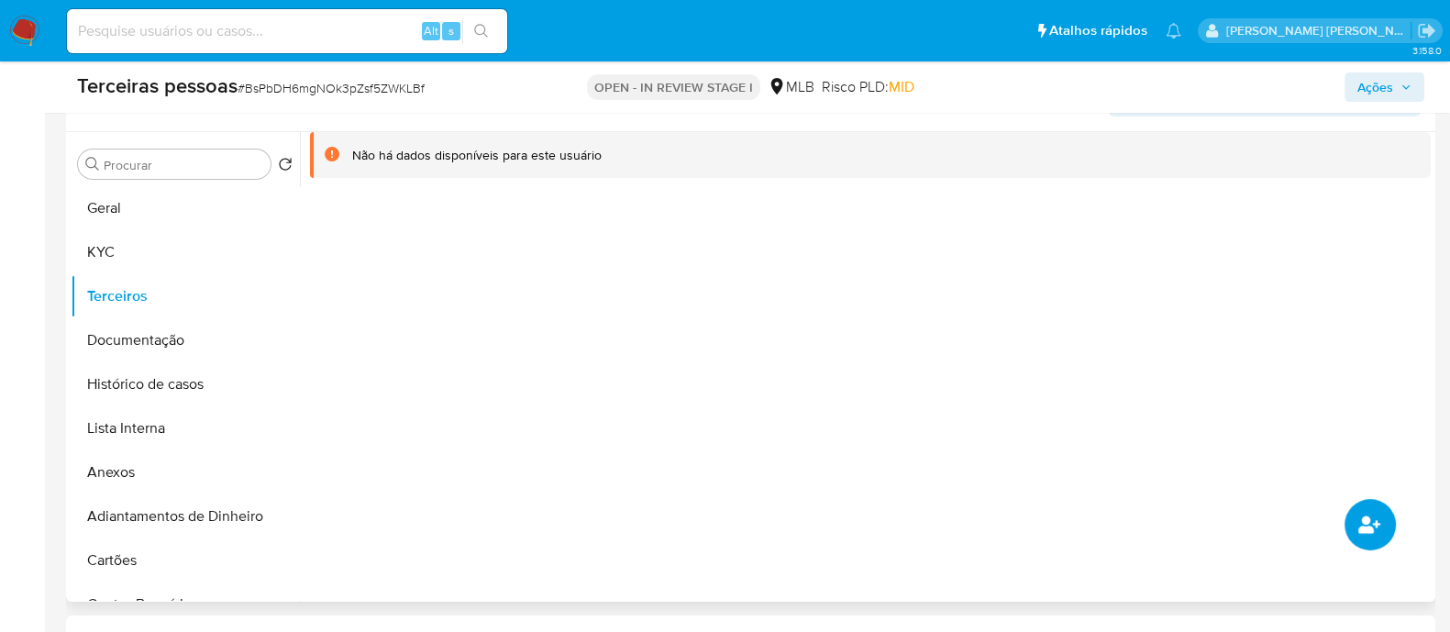
click at [1362, 520] on icon "common.add_complementary_information" at bounding box center [1370, 524] width 22 height 17
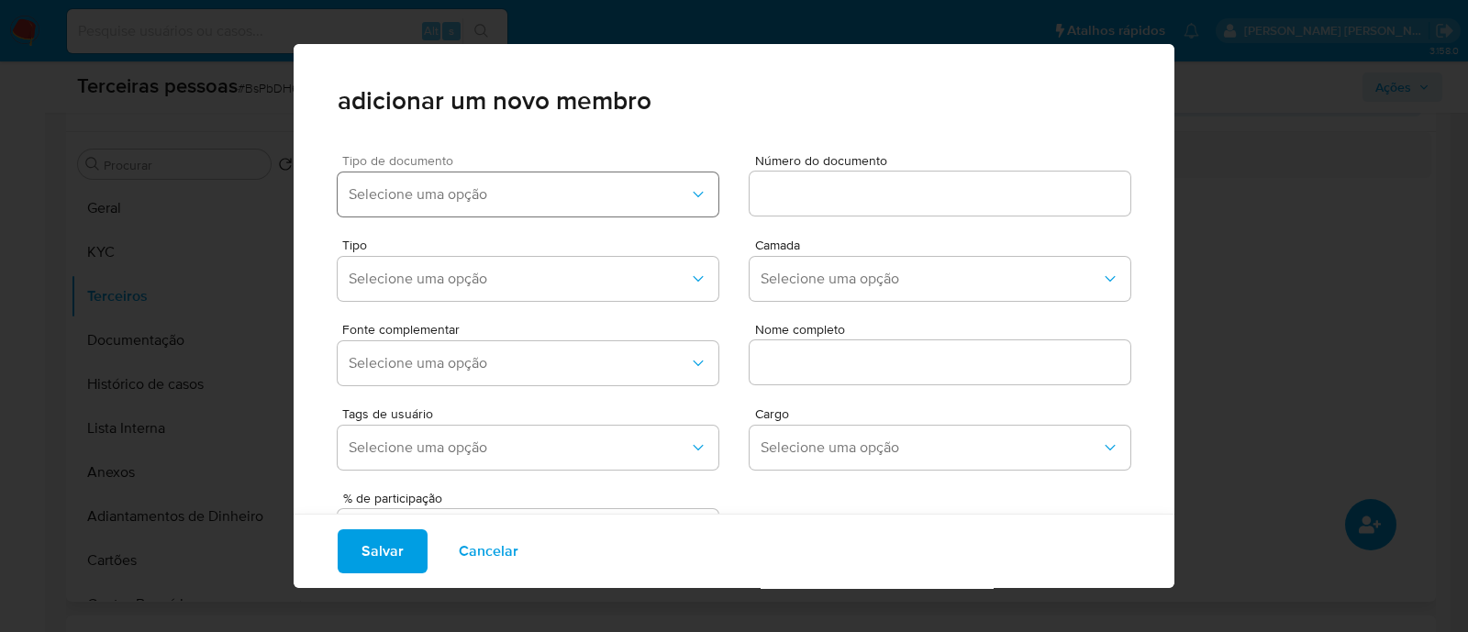
click at [388, 183] on button "Selecione uma opção" at bounding box center [528, 194] width 381 height 44
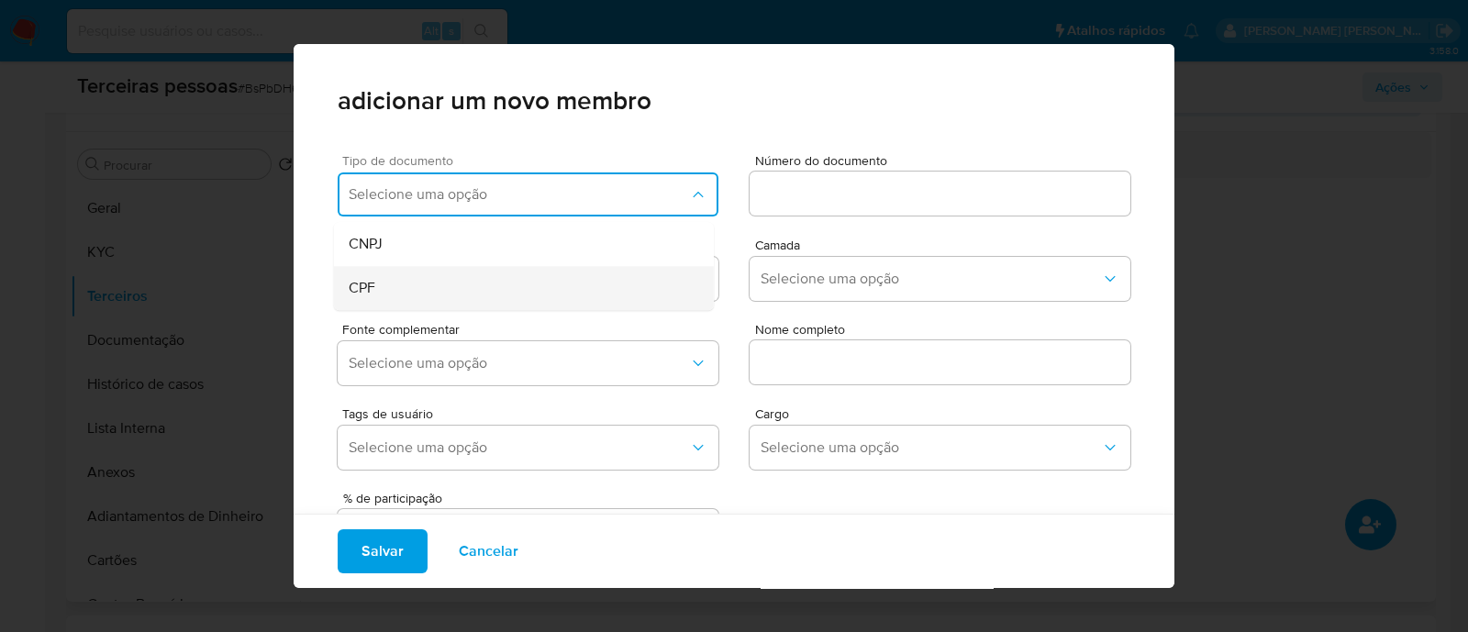
click at [389, 291] on div "CPF" at bounding box center [489, 288] width 281 height 44
click at [858, 199] on input at bounding box center [940, 194] width 381 height 24
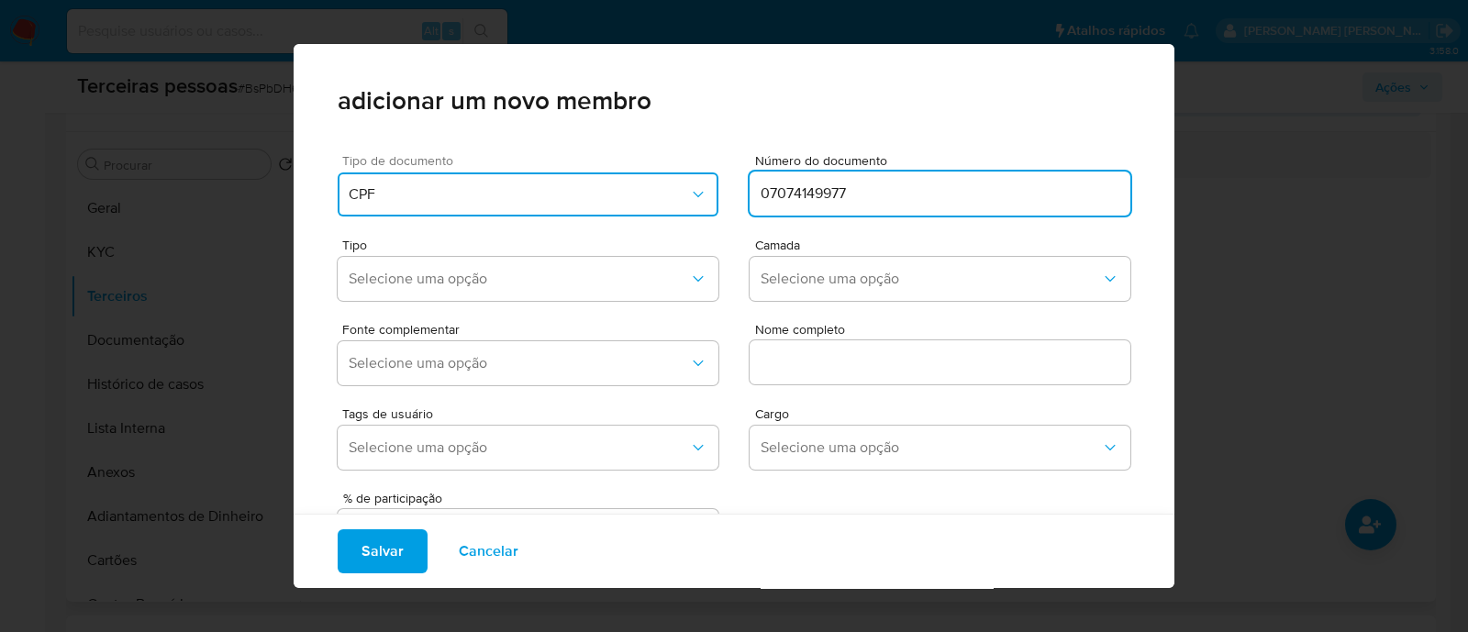
type input "07074149977"
click at [440, 221] on div "Tipo de documento CPF" at bounding box center [528, 189] width 381 height 70
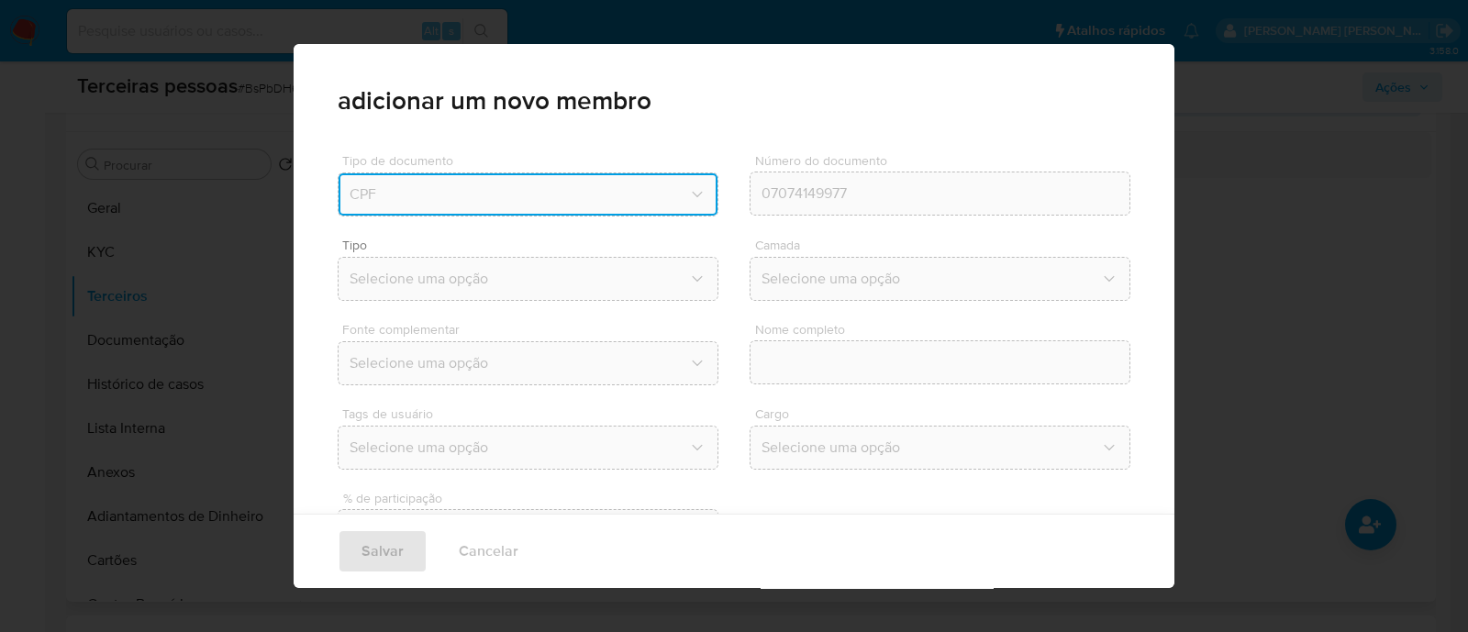
click at [437, 254] on div "Tipo Selecione uma opção" at bounding box center [528, 274] width 381 height 70
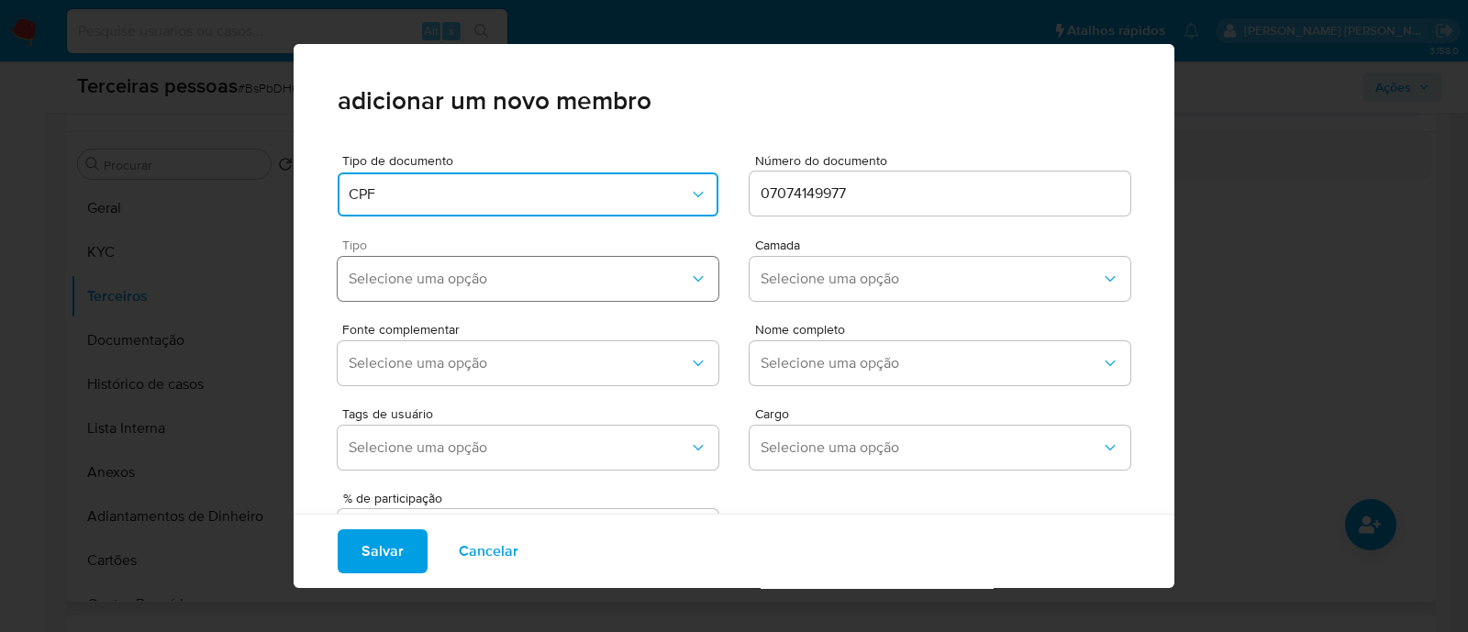
click at [457, 272] on span "Selecione uma opção" at bounding box center [519, 279] width 340 height 18
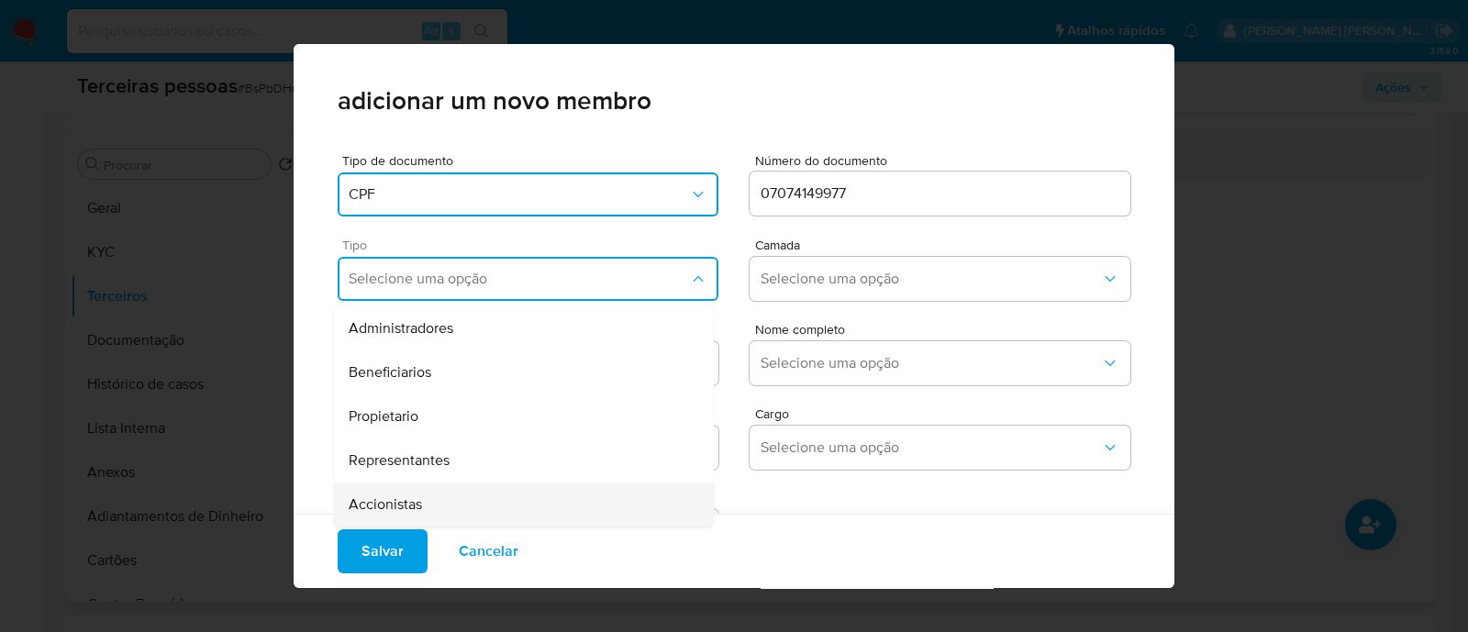
click at [486, 512] on div "Accionistas" at bounding box center [489, 505] width 281 height 44
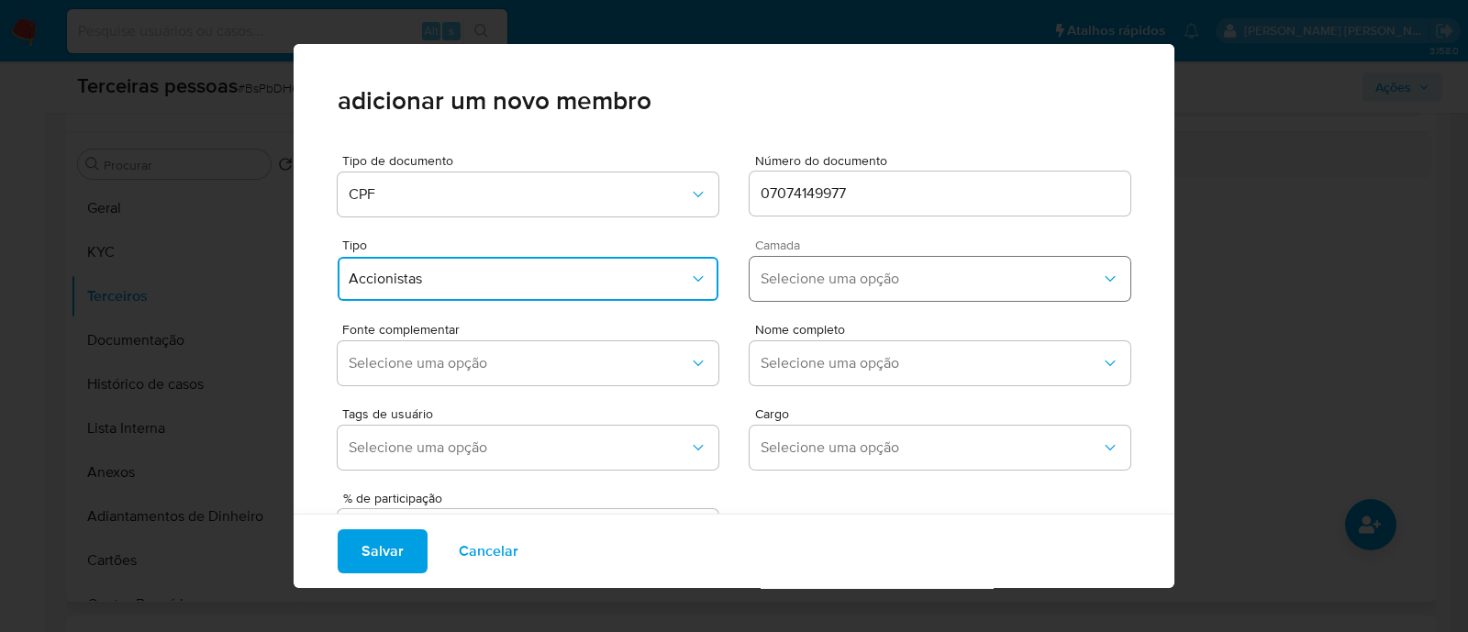
click at [816, 292] on button "Selecione uma opção" at bounding box center [940, 279] width 381 height 44
click at [808, 317] on div "1ª" at bounding box center [901, 328] width 281 height 44
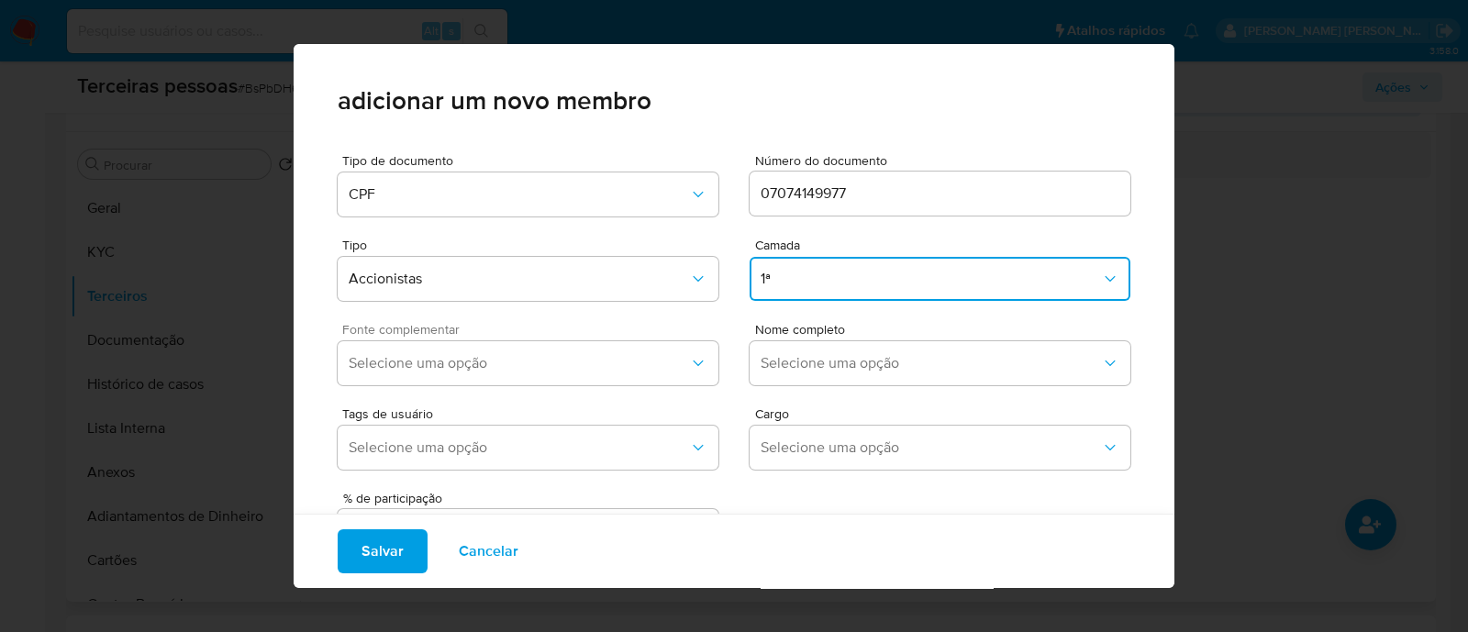
click at [615, 338] on div "Fonte complementar Selecione uma opção" at bounding box center [528, 358] width 381 height 70
click at [594, 365] on span "Selecione uma opção" at bounding box center [519, 363] width 340 height 18
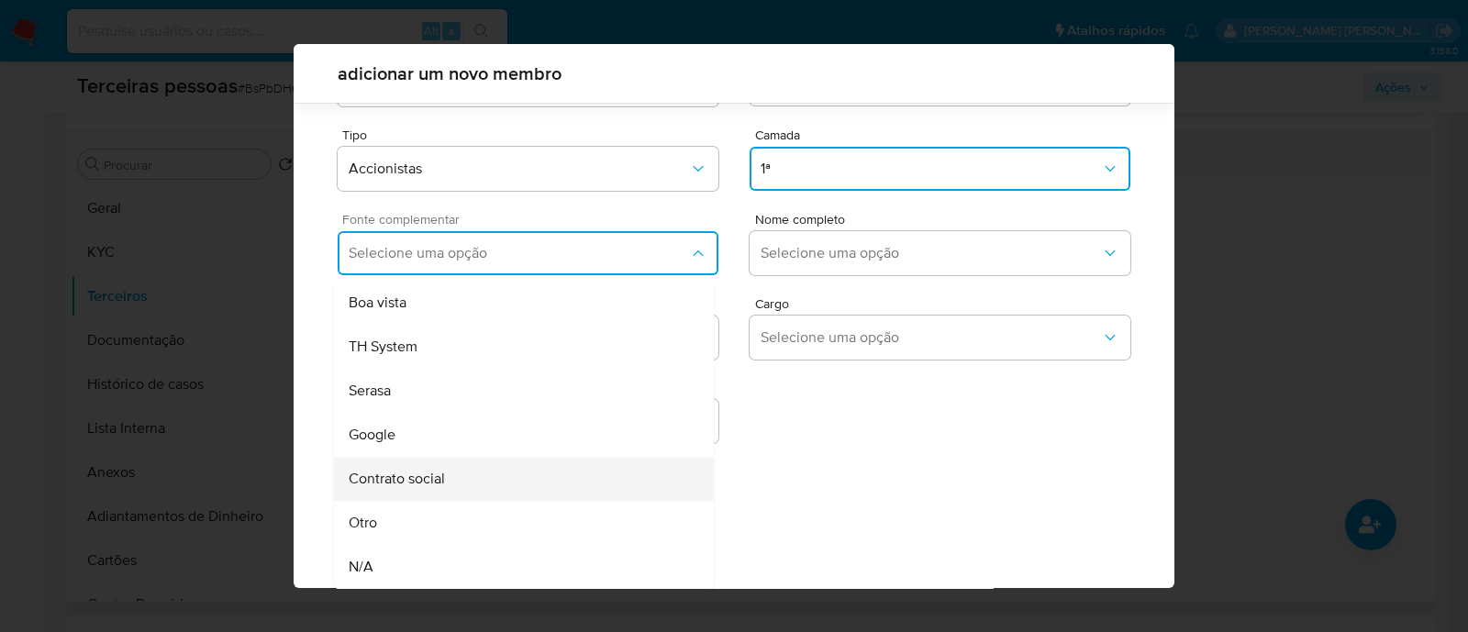
click at [500, 477] on div "Contrato social" at bounding box center [489, 479] width 281 height 44
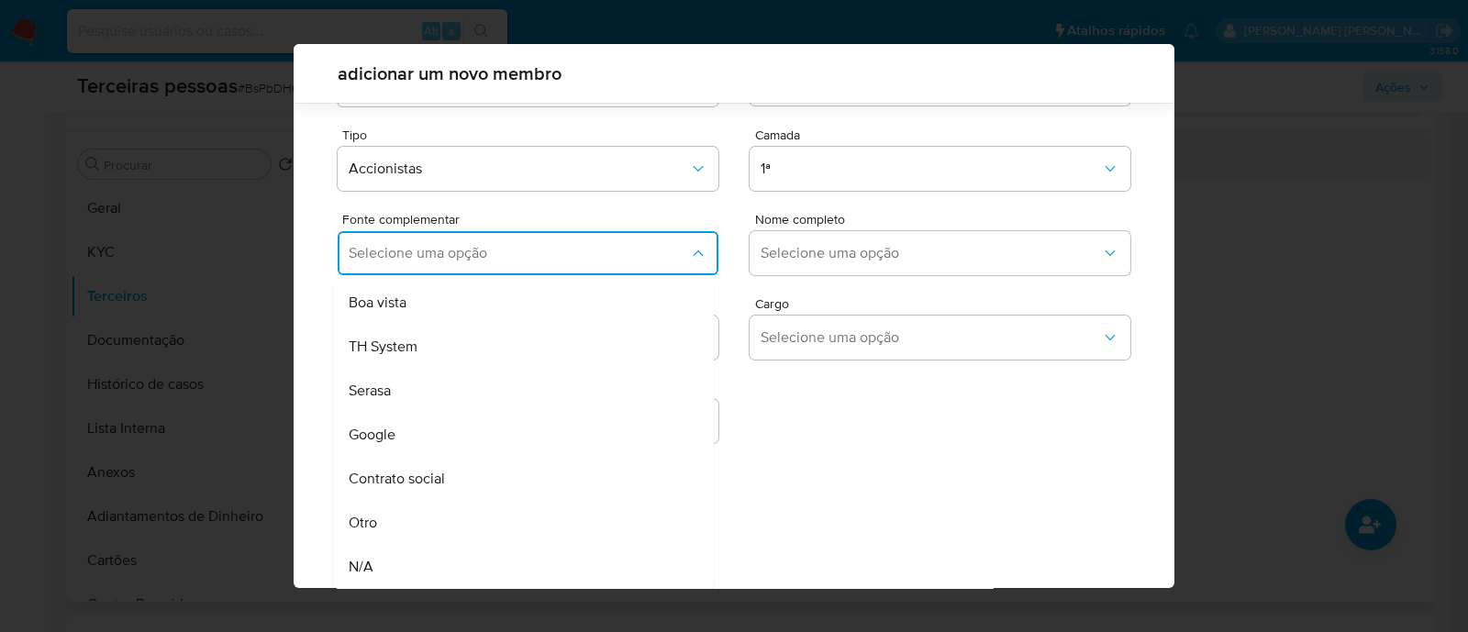
scroll to position [67, 0]
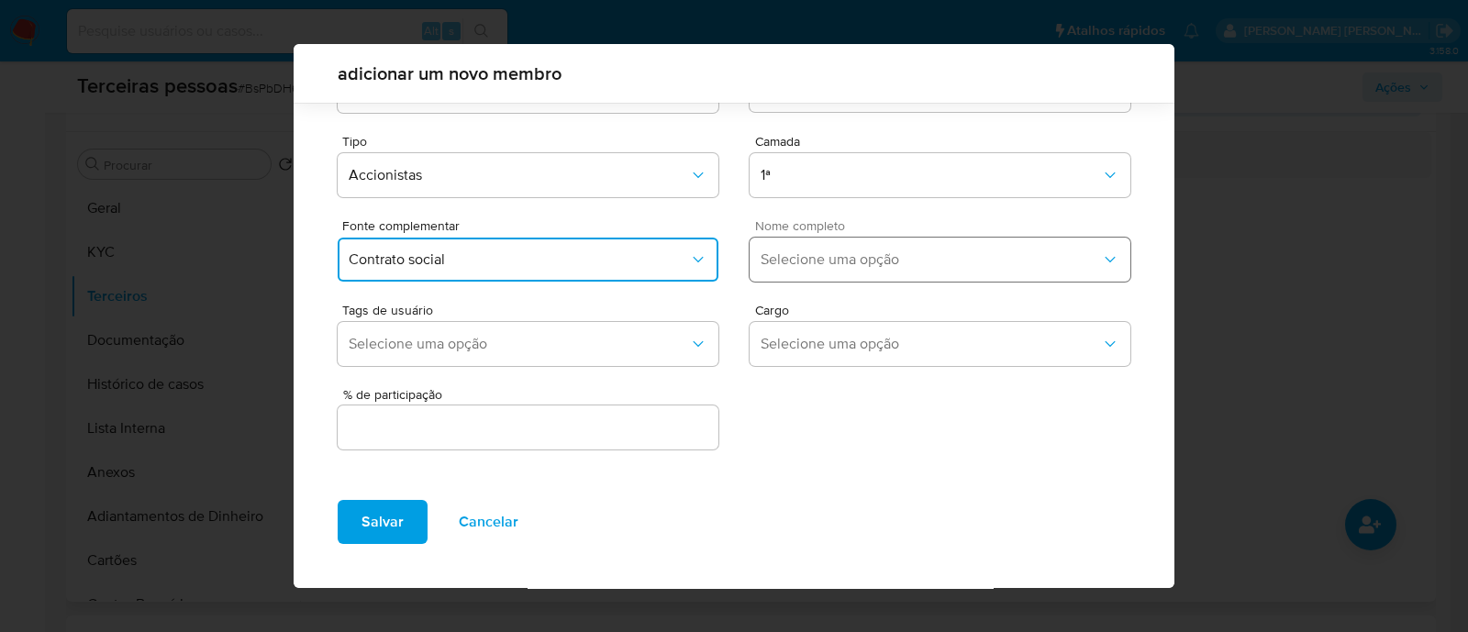
click at [883, 272] on button "Selecione uma opção" at bounding box center [940, 260] width 381 height 44
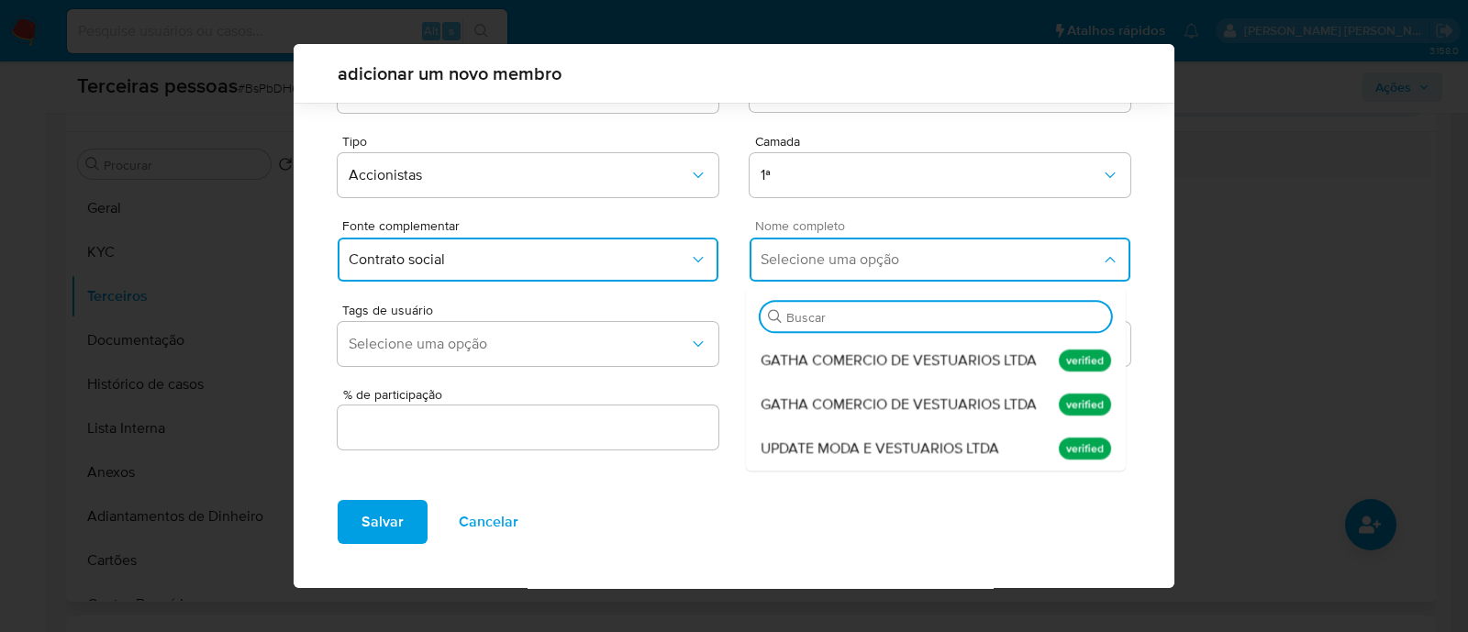
scroll to position [0, 0]
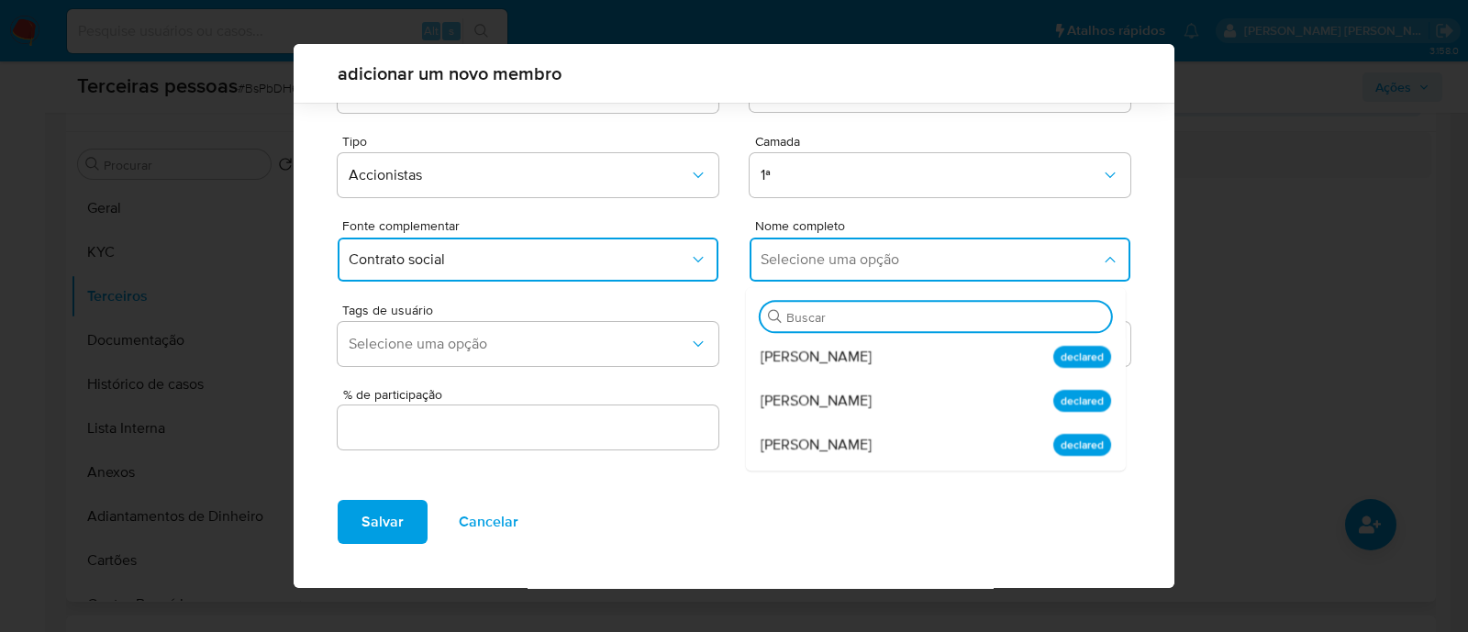
drag, startPoint x: 843, startPoint y: 427, endPoint x: 801, endPoint y: 442, distance: 45.0
click at [842, 426] on div "Oriane Gisela Thaler" at bounding box center [901, 445] width 281 height 44
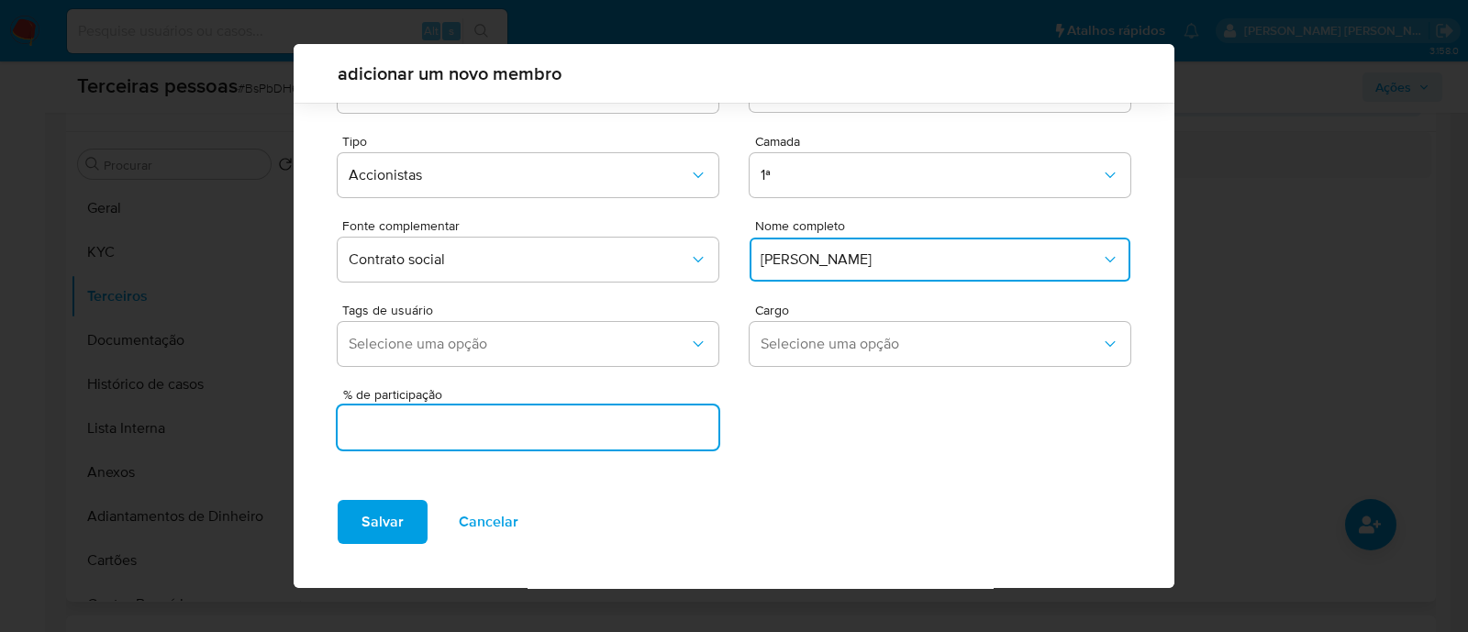
click at [586, 437] on input "text" at bounding box center [528, 428] width 381 height 24
type input "99.999"
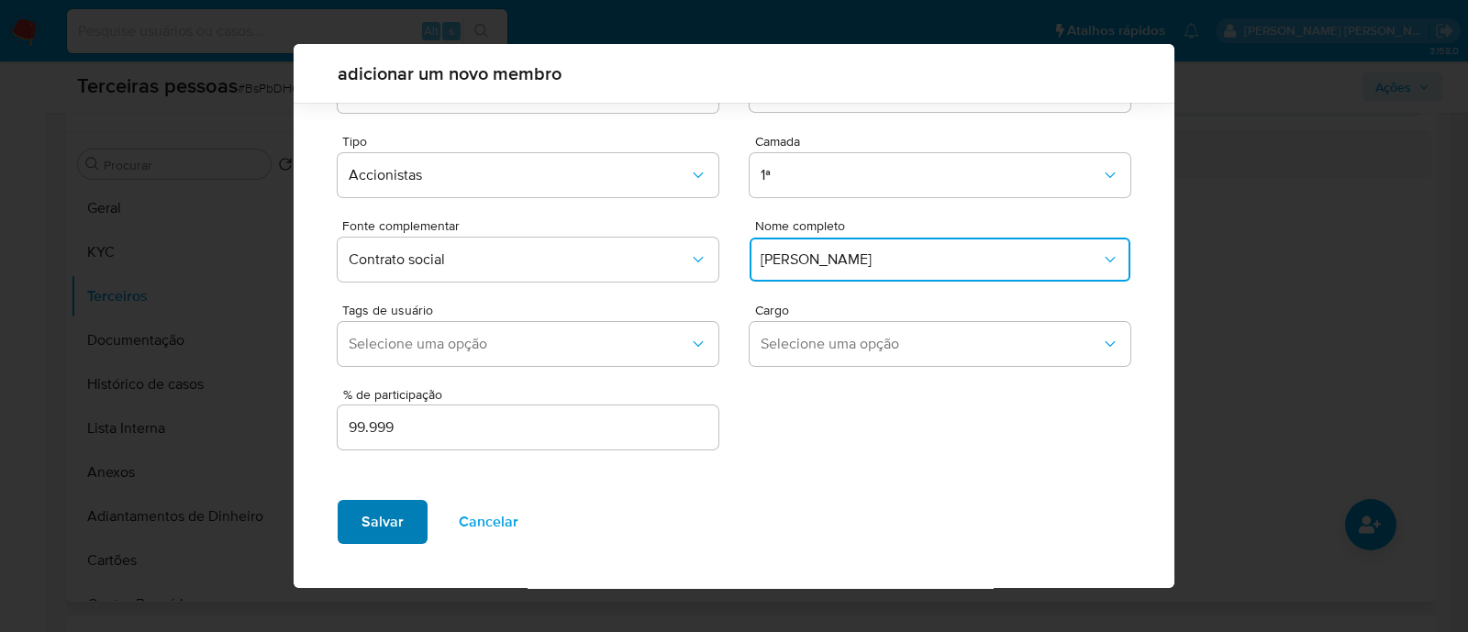
click at [378, 520] on span "Salvar" at bounding box center [382, 522] width 42 height 40
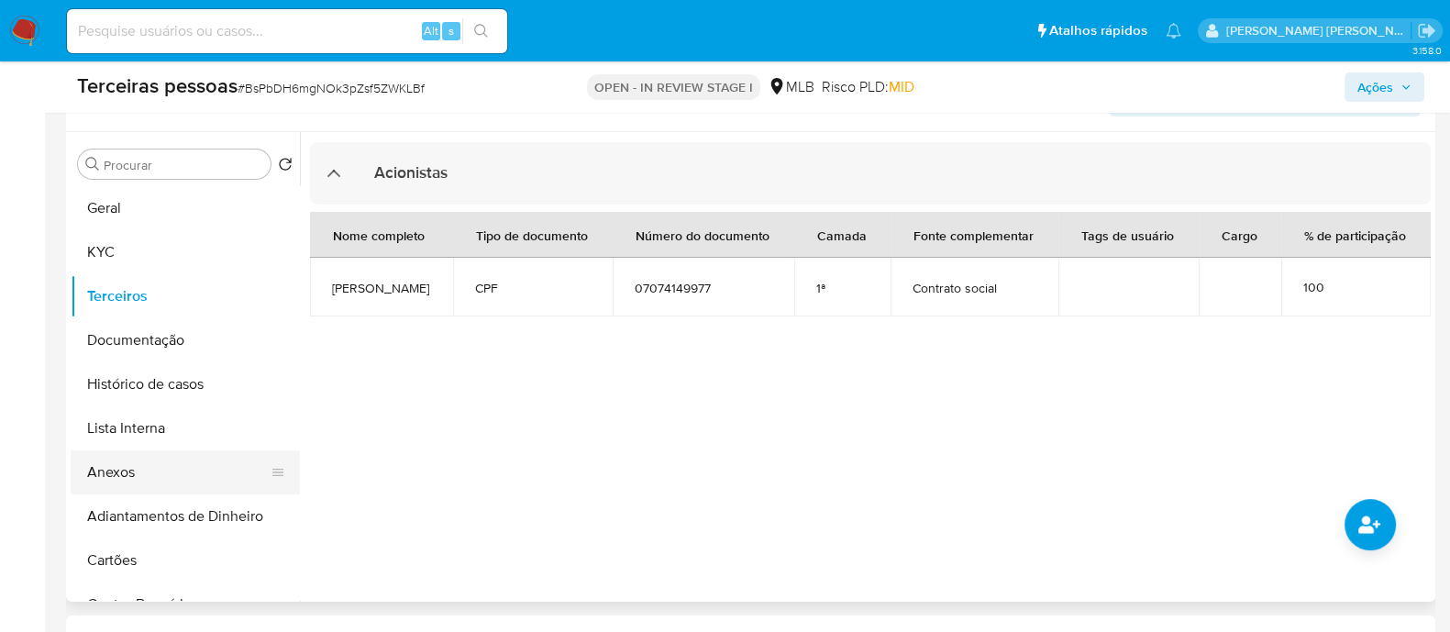
click at [156, 470] on button "Anexos" at bounding box center [178, 472] width 215 height 44
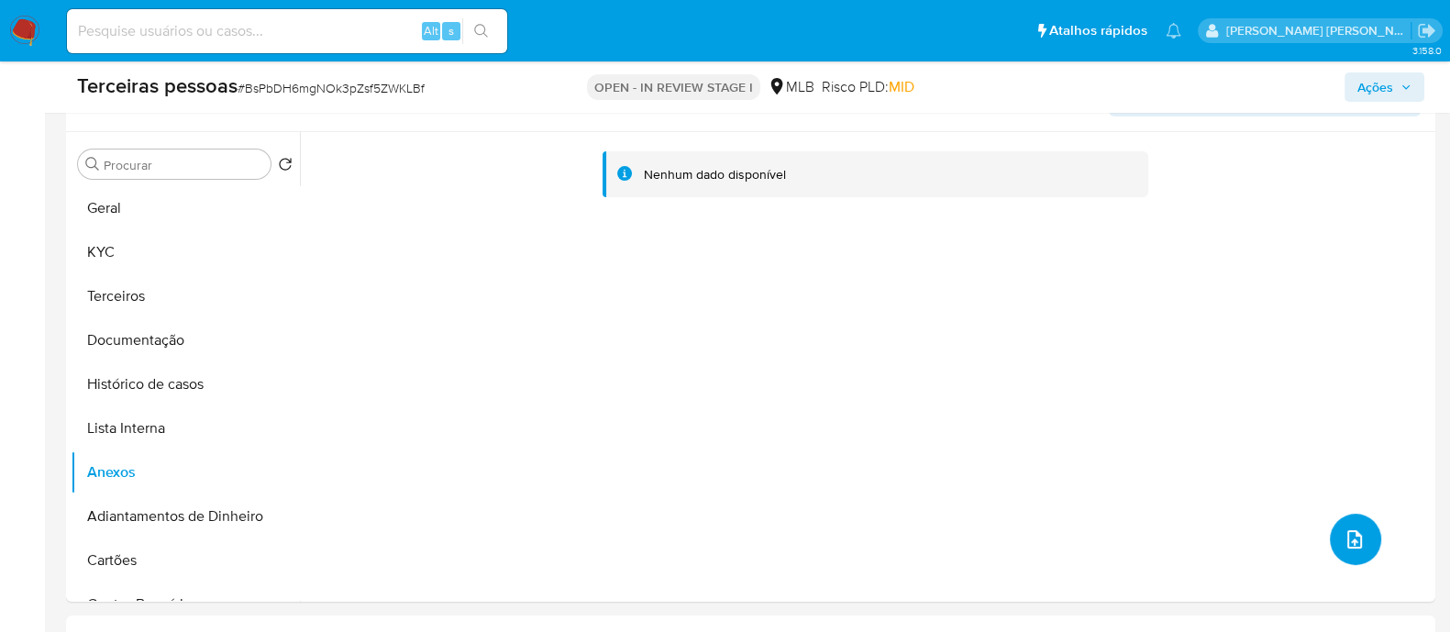
click at [1330, 539] on button "upload-file" at bounding box center [1355, 539] width 51 height 51
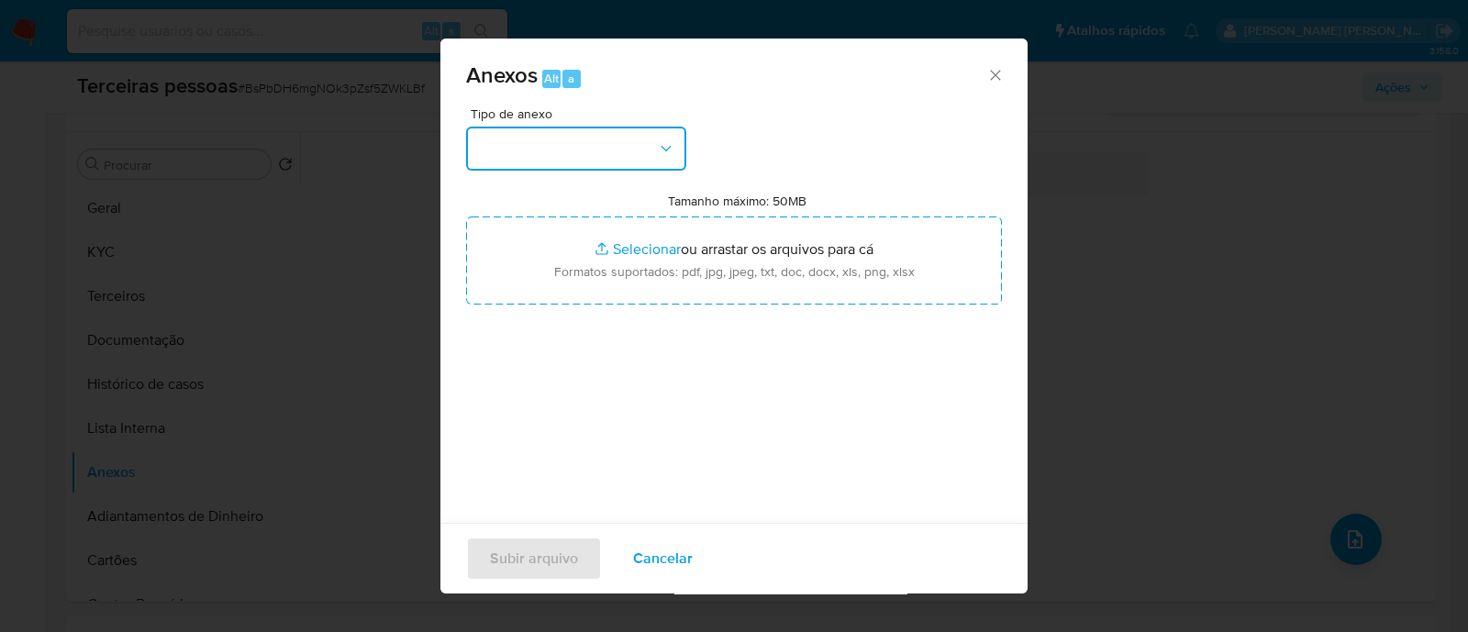
click at [487, 154] on button "button" at bounding box center [576, 149] width 220 height 44
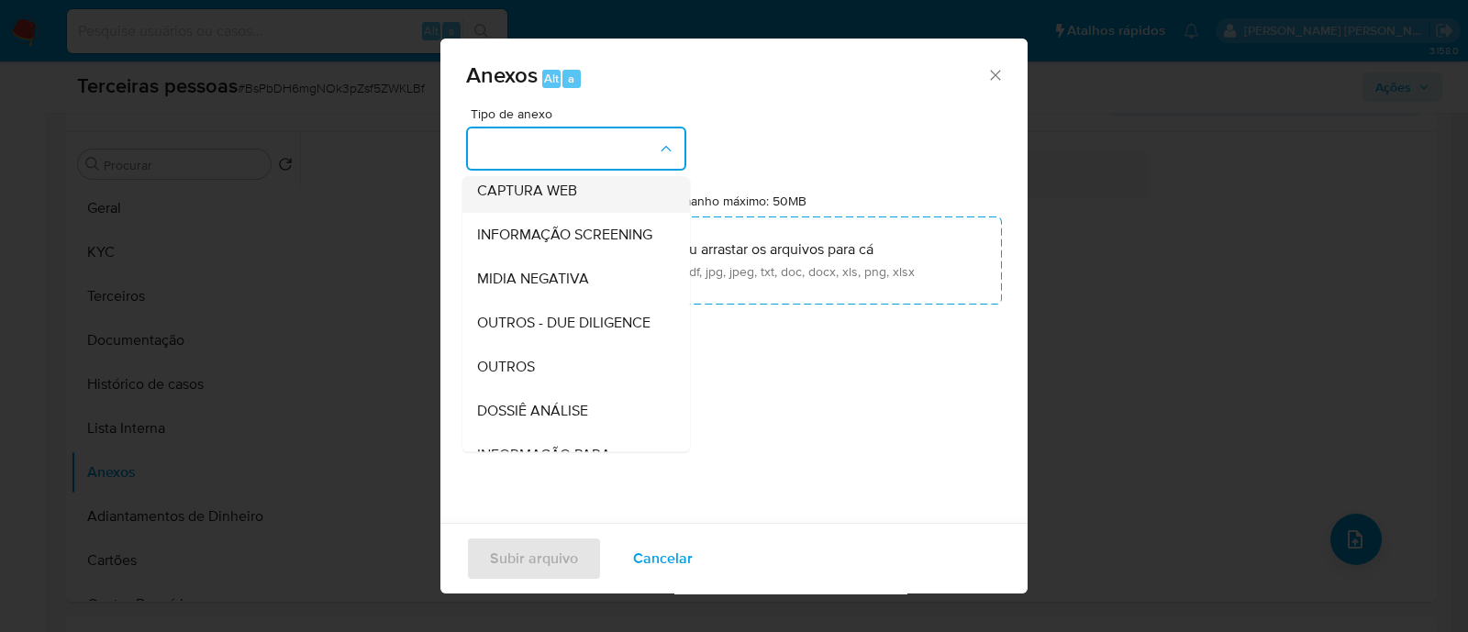
scroll to position [283, 0]
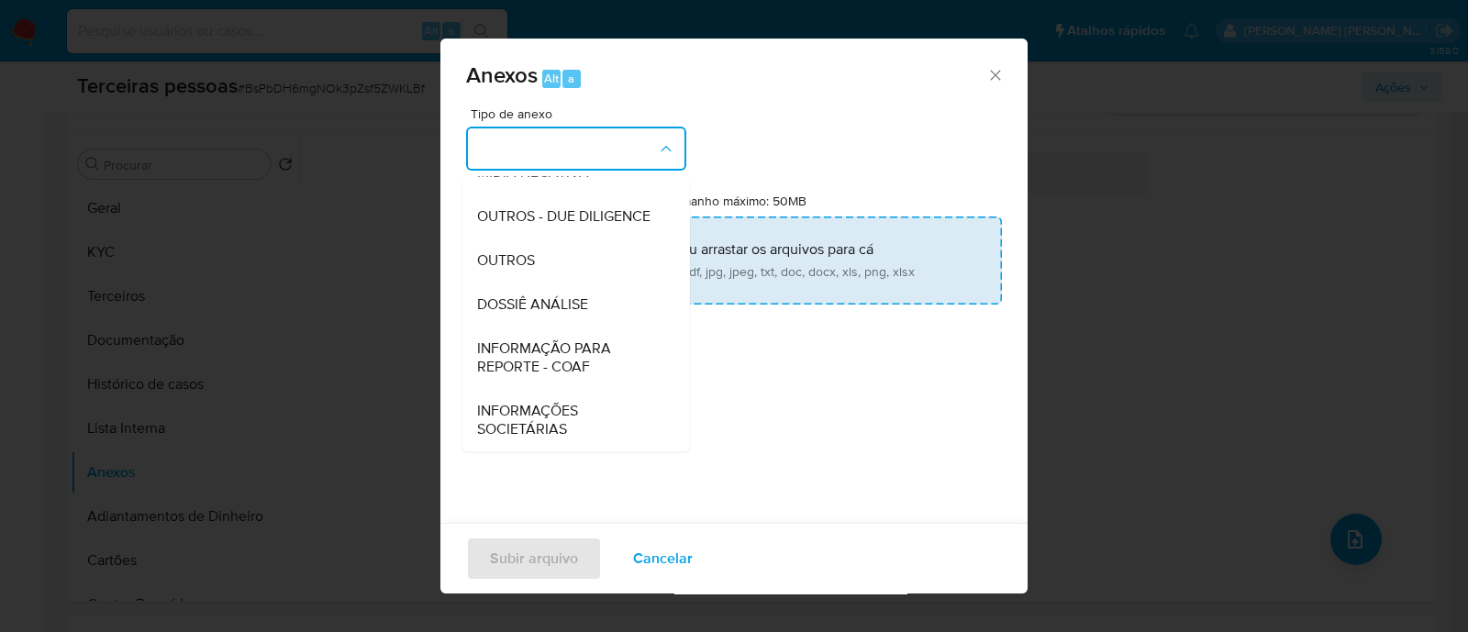
drag, startPoint x: 524, startPoint y: 211, endPoint x: 747, endPoint y: 275, distance: 232.0
click at [528, 210] on span "OUTROS - DUE DILIGENCE" at bounding box center [563, 216] width 173 height 18
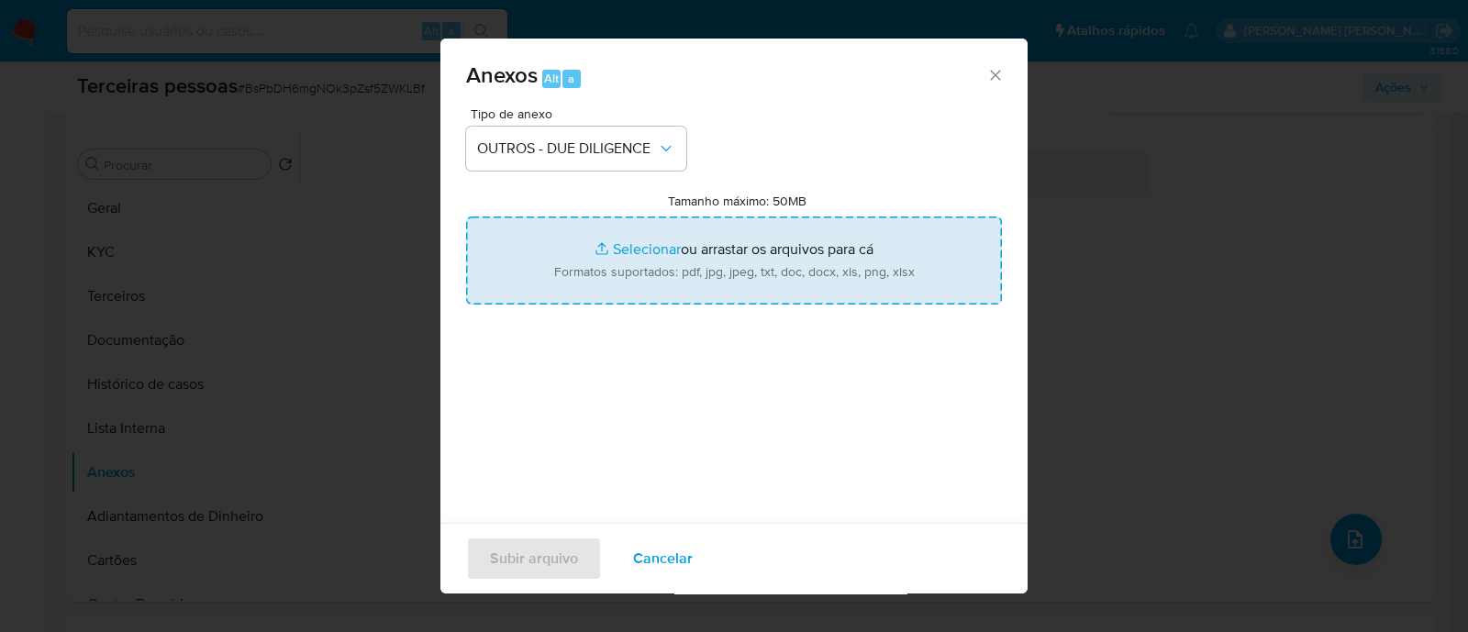
click at [747, 275] on input "Tamanho máximo: 50MB Selecionar arquivos" at bounding box center [734, 261] width 536 height 88
type input "C:\fakepath\Matriz de Risco - UPDATE MODA E VESTUARIOS LTDA.pdf"
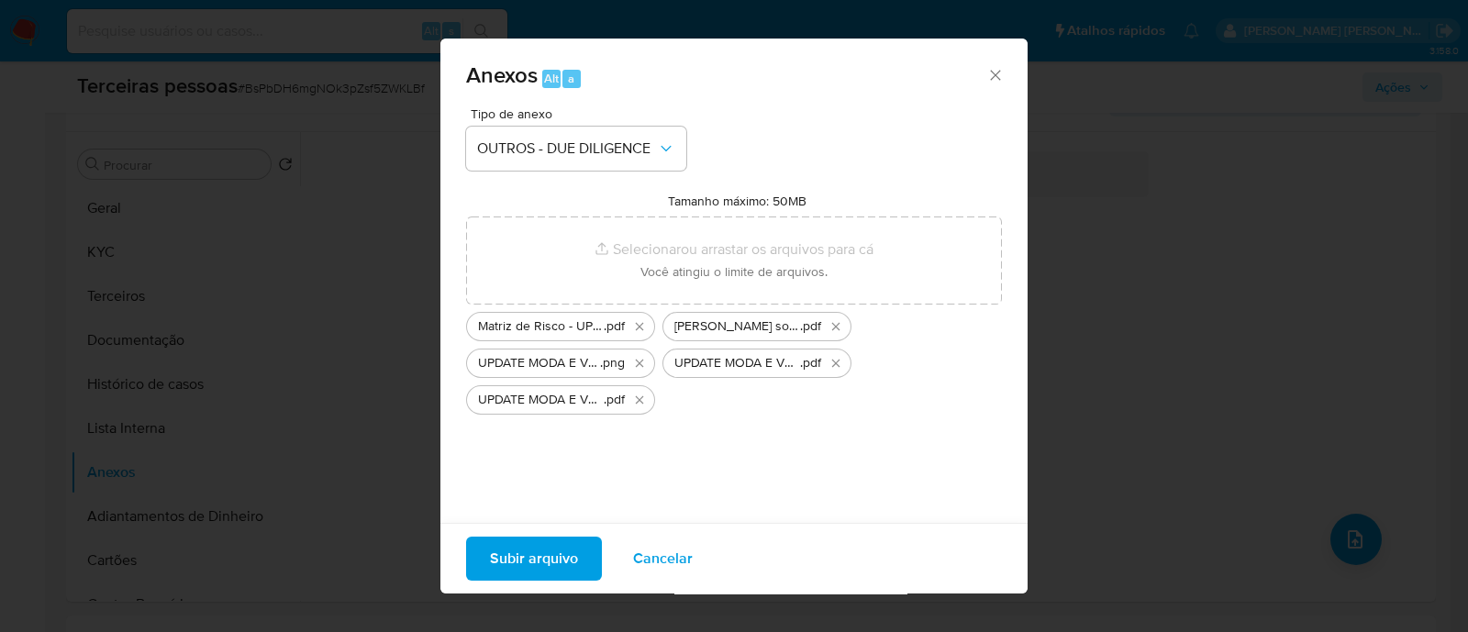
click at [506, 566] on span "Subir arquivo" at bounding box center [534, 559] width 88 height 40
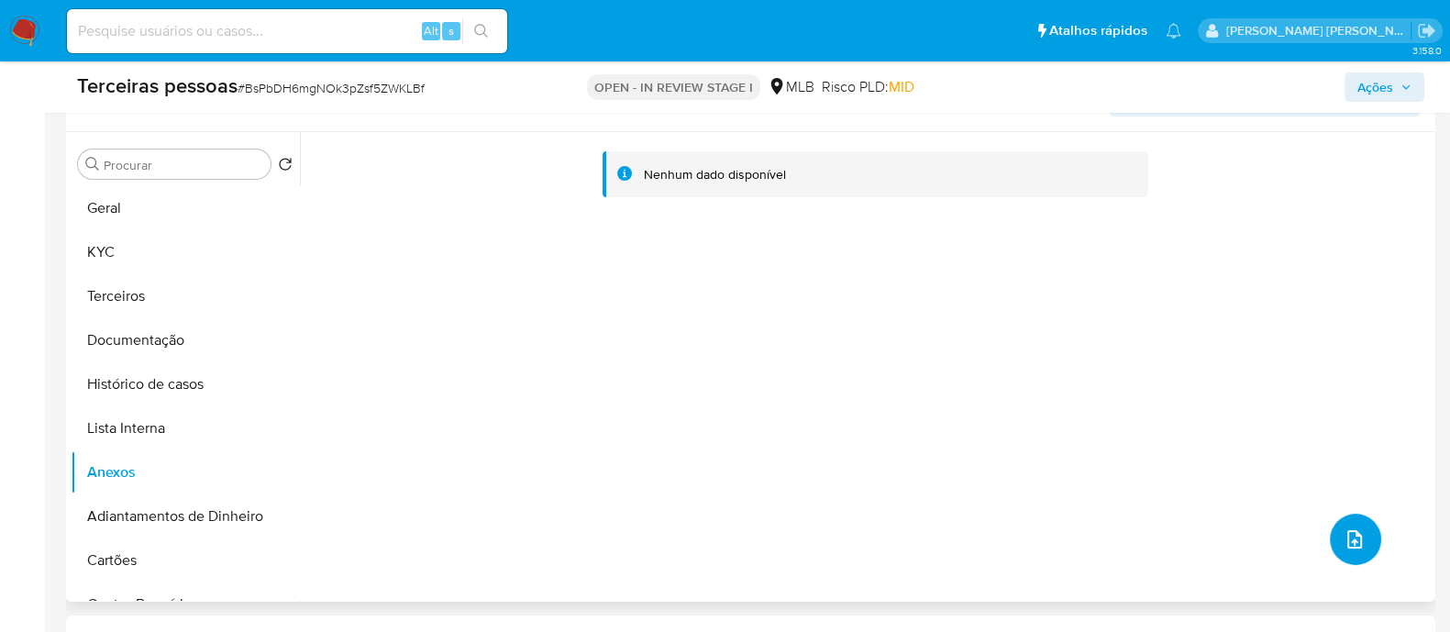
click at [1349, 556] on button "upload-file" at bounding box center [1355, 539] width 51 height 51
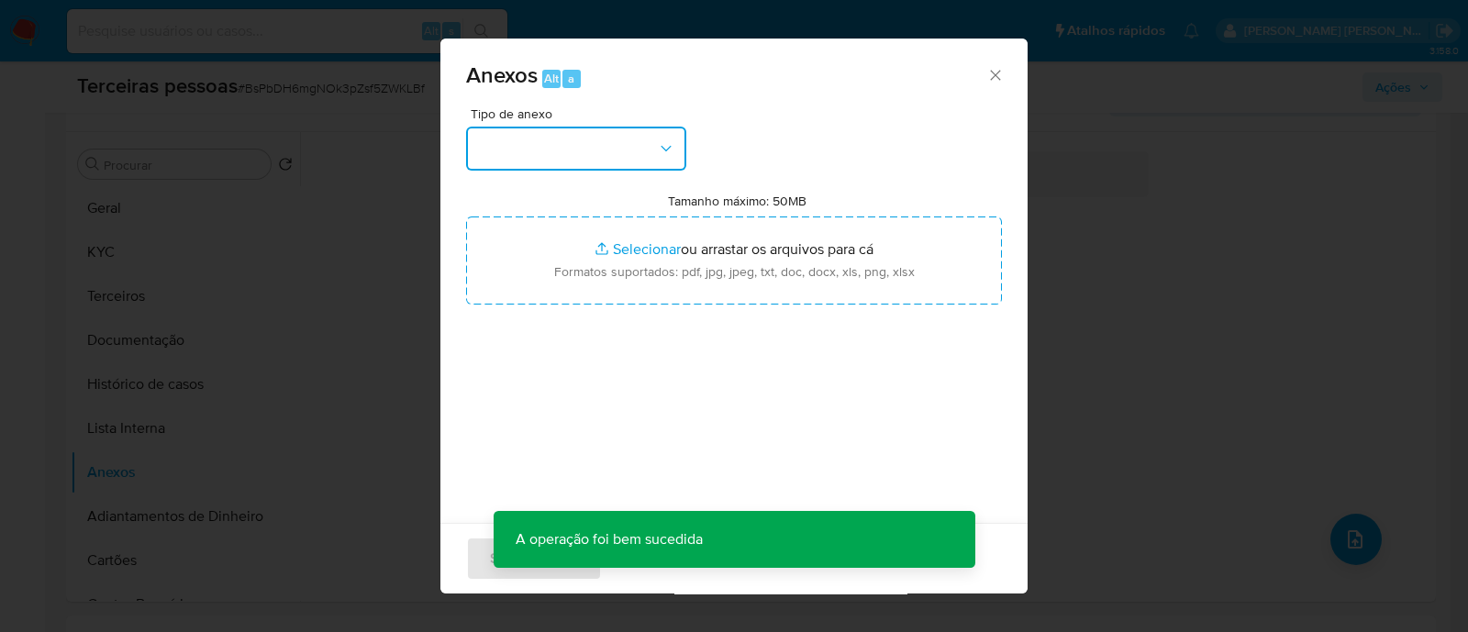
click at [601, 163] on button "button" at bounding box center [576, 149] width 220 height 44
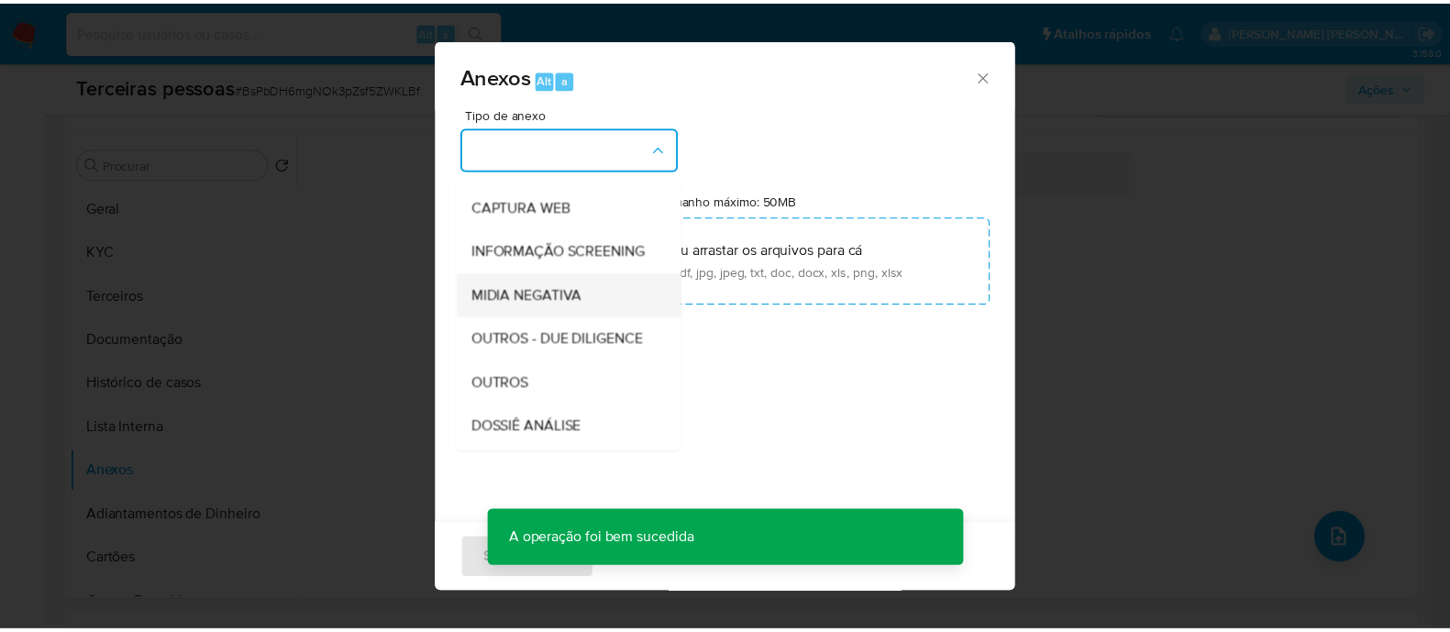
scroll to position [228, 0]
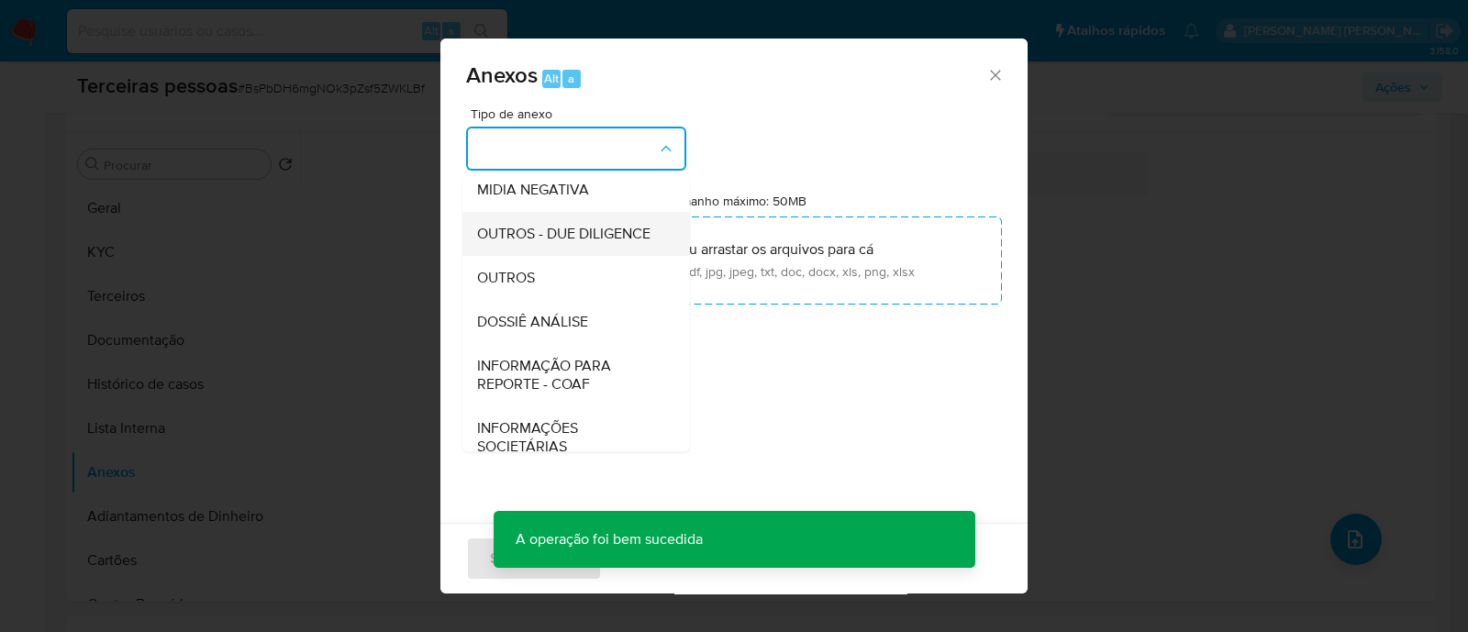
click at [561, 243] on span "OUTROS - DUE DILIGENCE" at bounding box center [563, 234] width 173 height 18
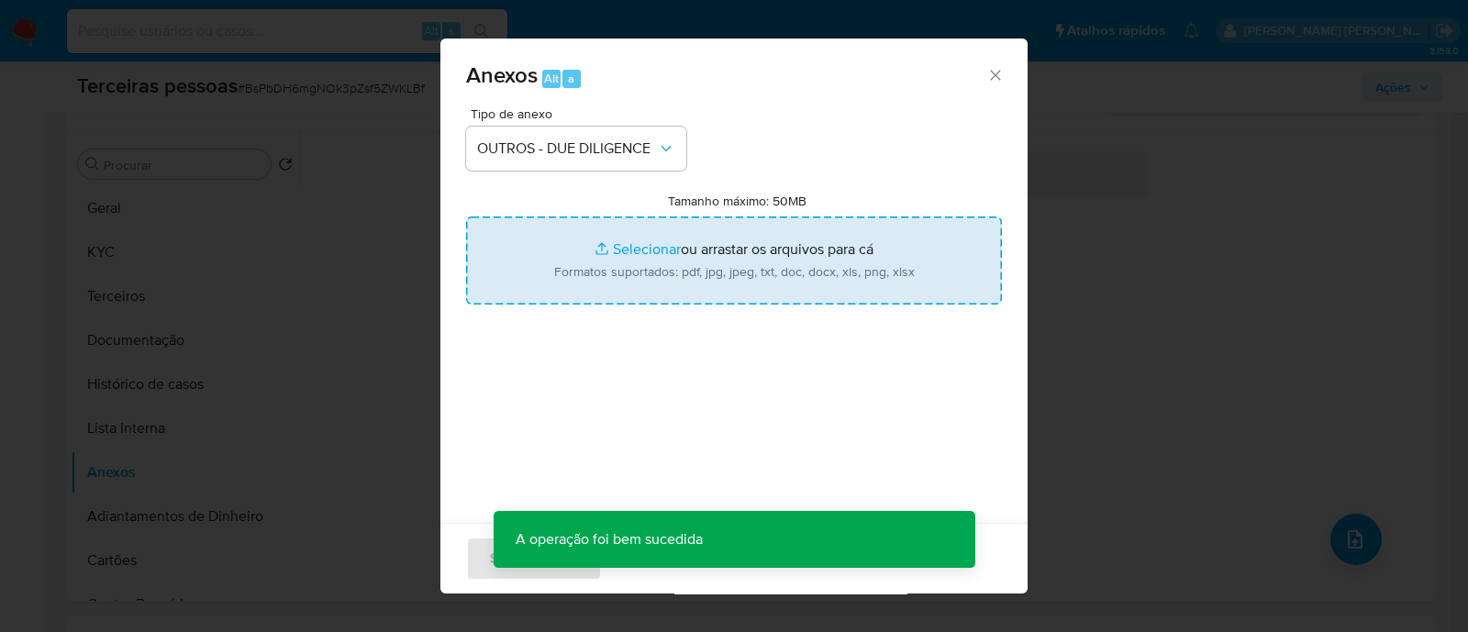
click at [715, 277] on input "Tamanho máximo: 50MB Selecionar arquivos" at bounding box center [734, 261] width 536 height 88
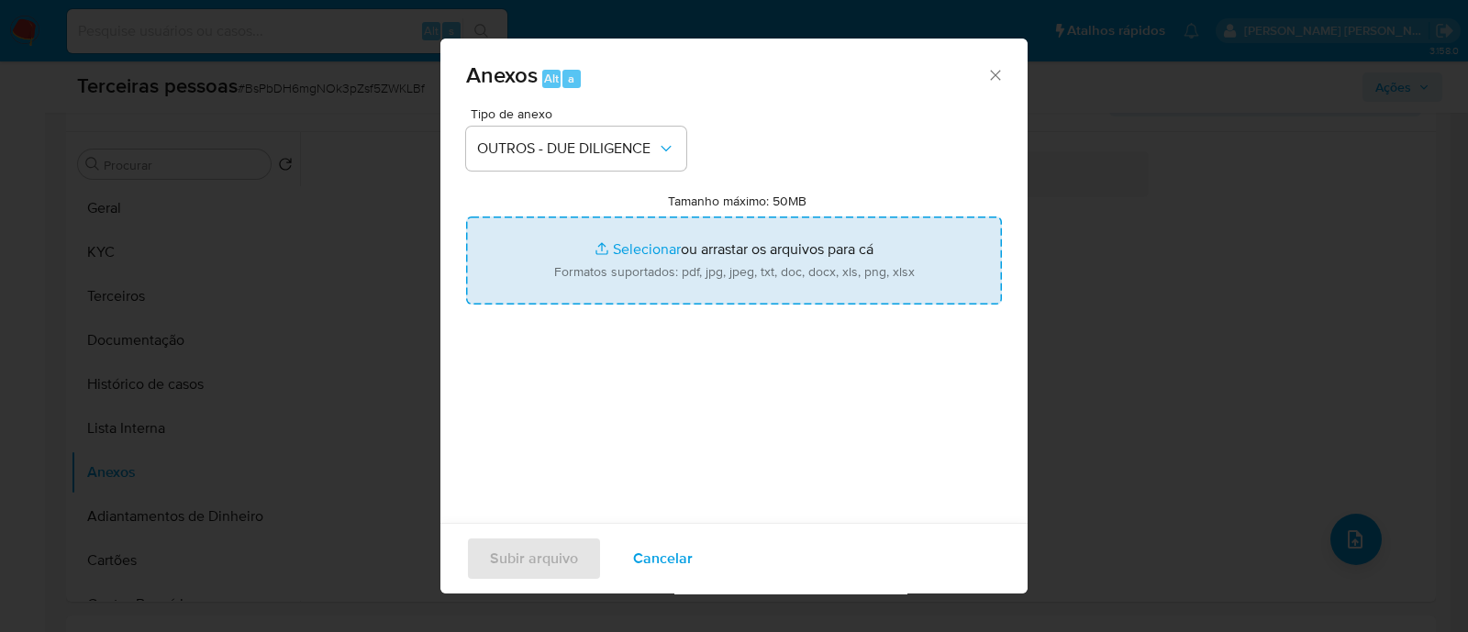
type input "C:\fakepath\UPDATE MODA E VESTUARIOS LTDA contrato social.pdf"
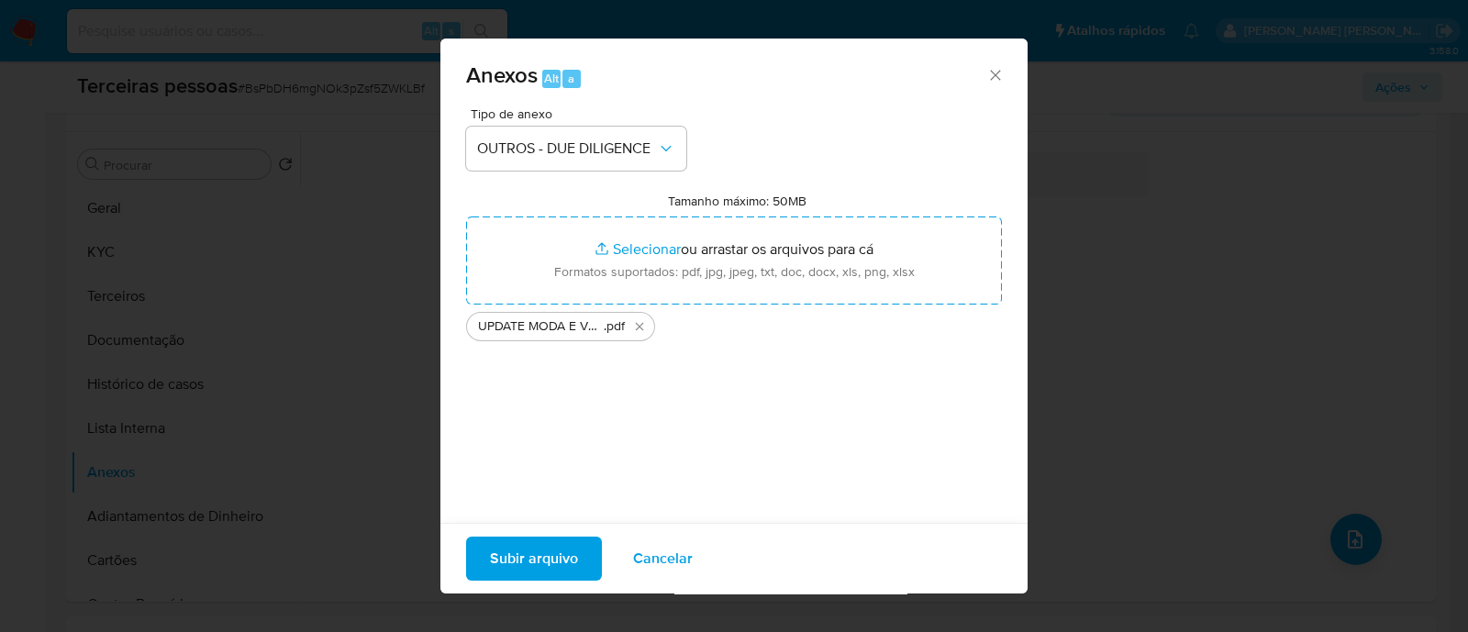
click at [495, 549] on span "Subir arquivo" at bounding box center [534, 559] width 88 height 40
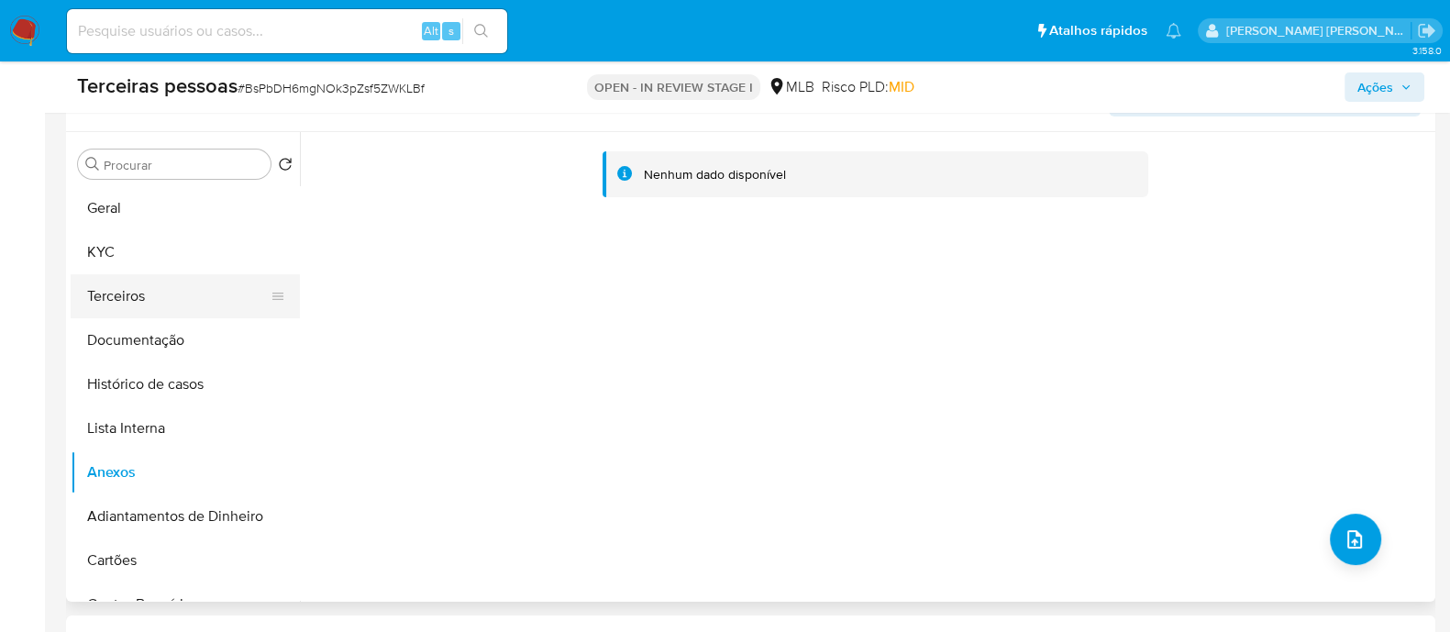
click at [190, 286] on button "Terceiros" at bounding box center [178, 296] width 215 height 44
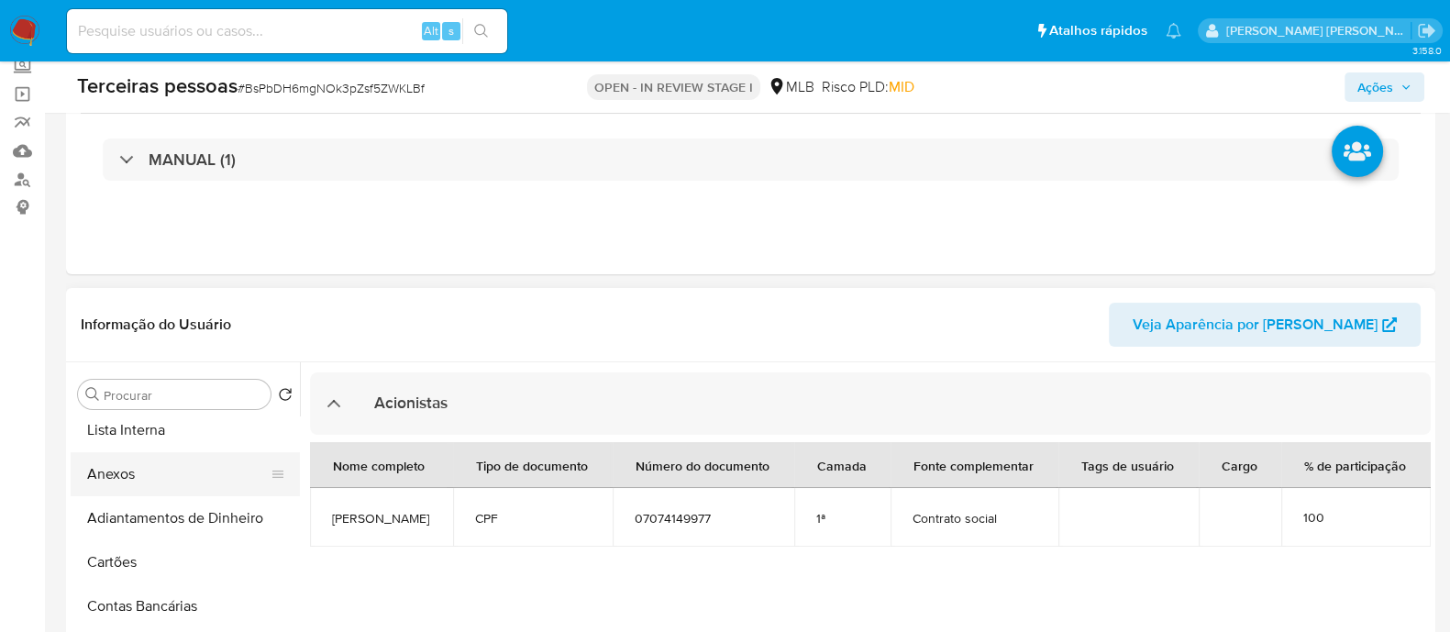
click at [174, 472] on button "Anexos" at bounding box center [178, 474] width 215 height 44
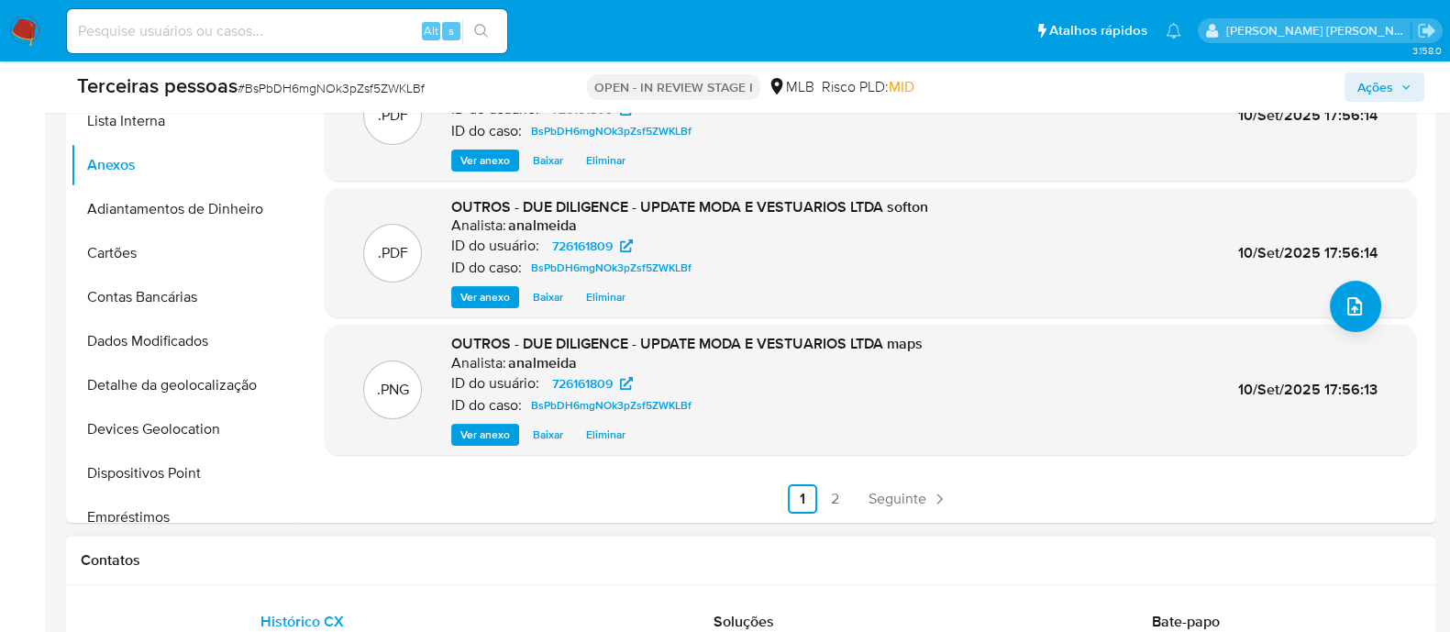
scroll to position [458, 0]
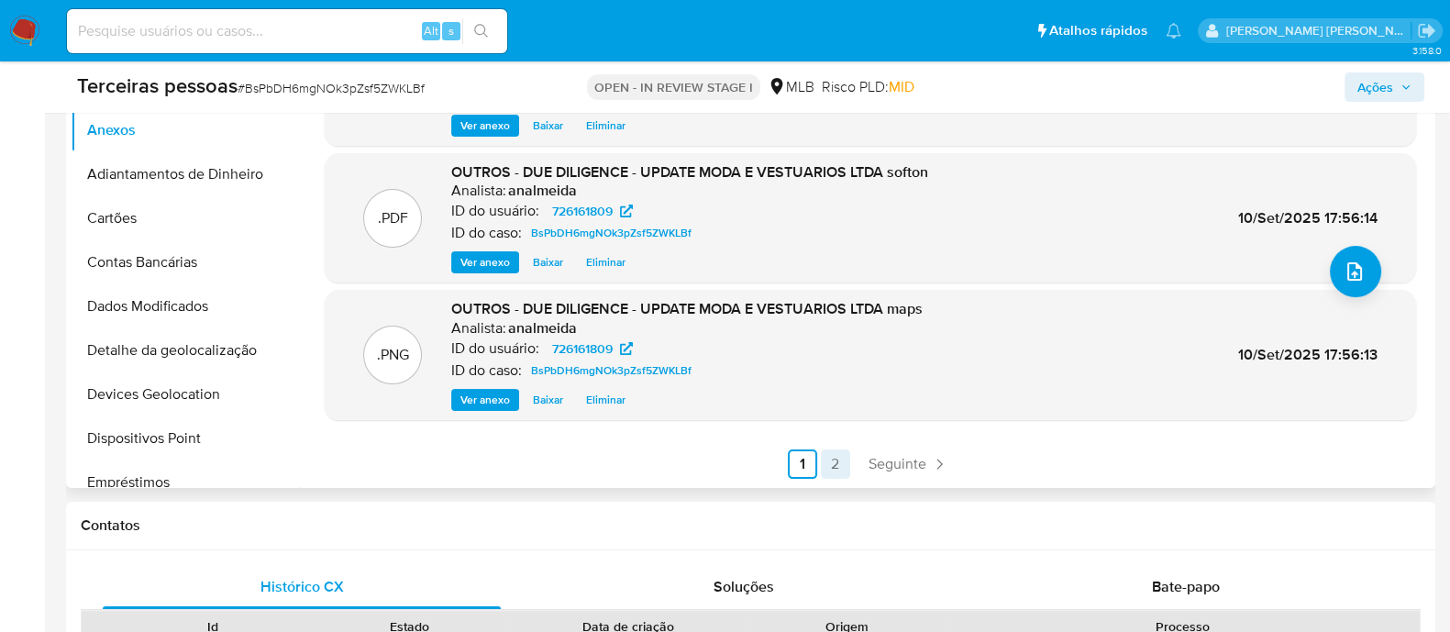
click at [840, 462] on link "2" at bounding box center [835, 464] width 29 height 29
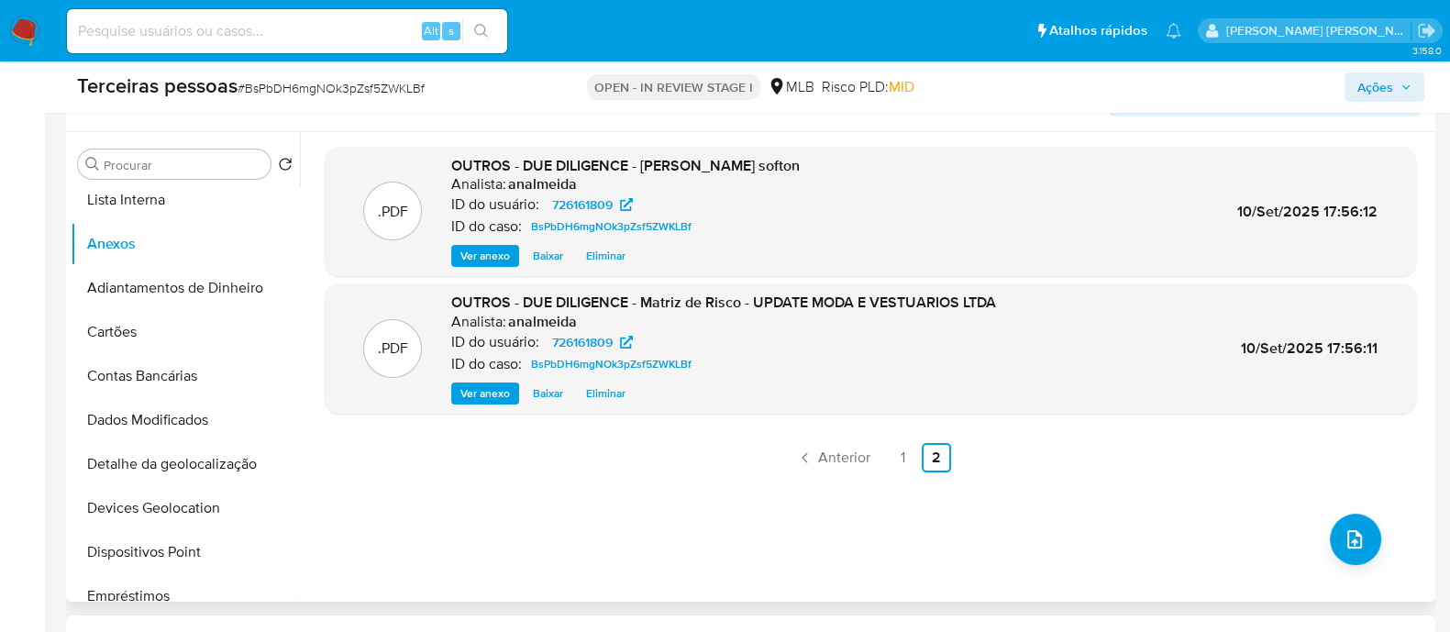
scroll to position [228, 0]
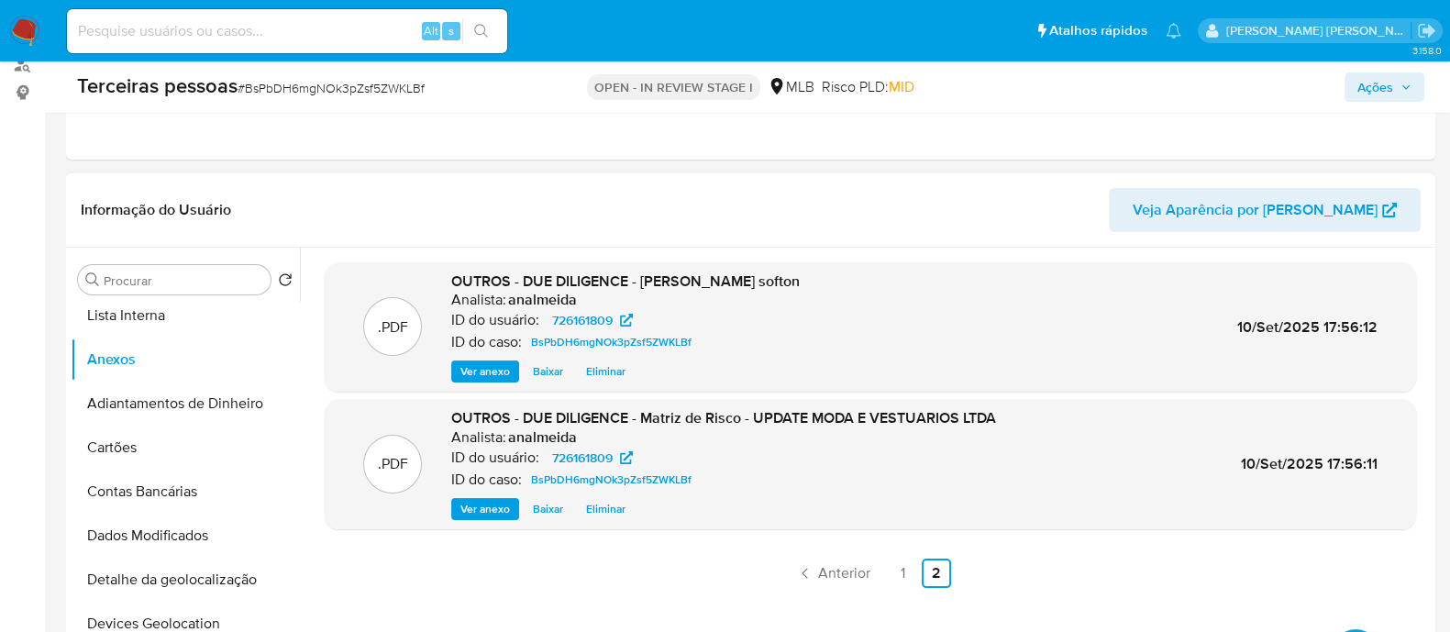
click at [1410, 83] on icon "button" at bounding box center [1406, 87] width 11 height 11
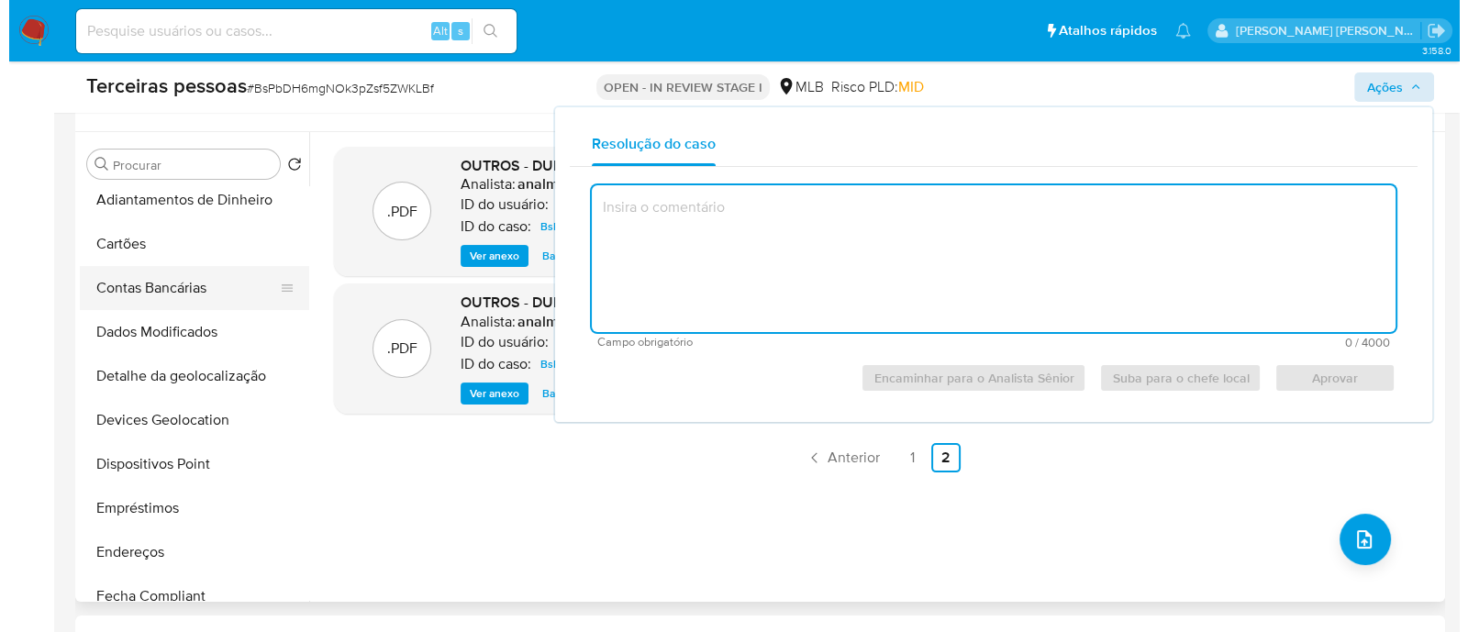
scroll to position [219, 0]
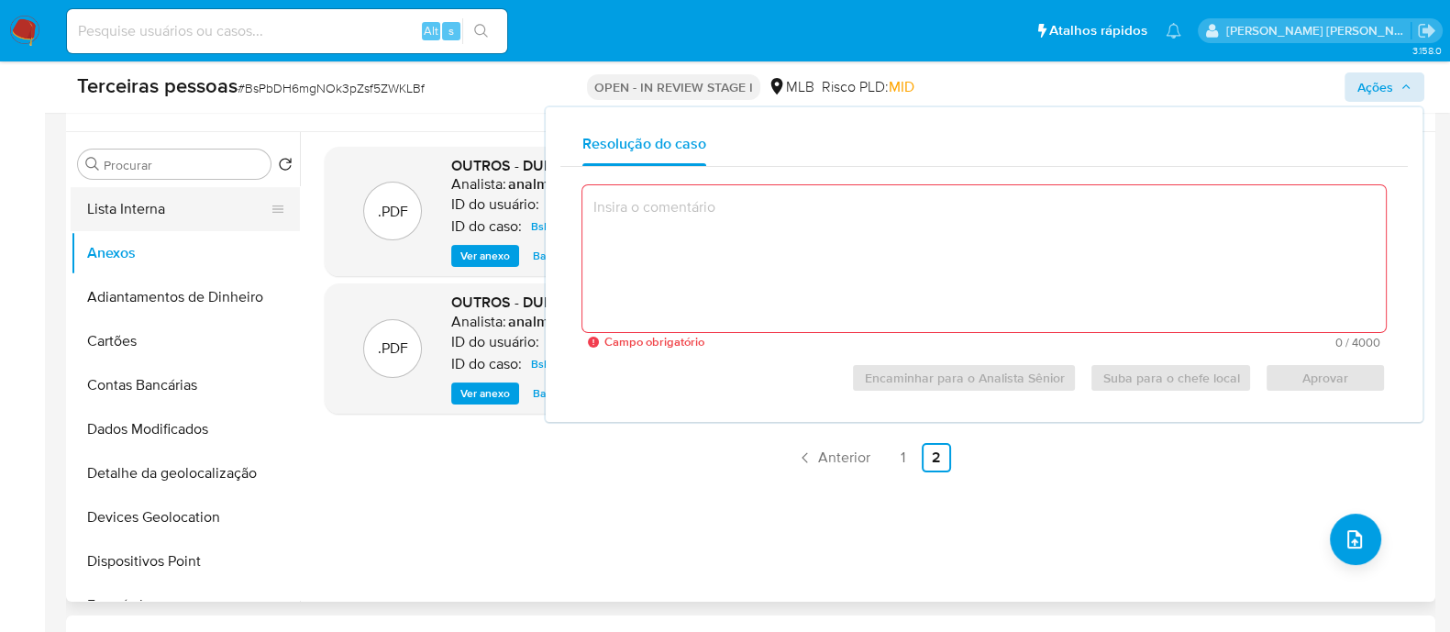
click at [145, 200] on button "Lista Interna" at bounding box center [178, 209] width 215 height 44
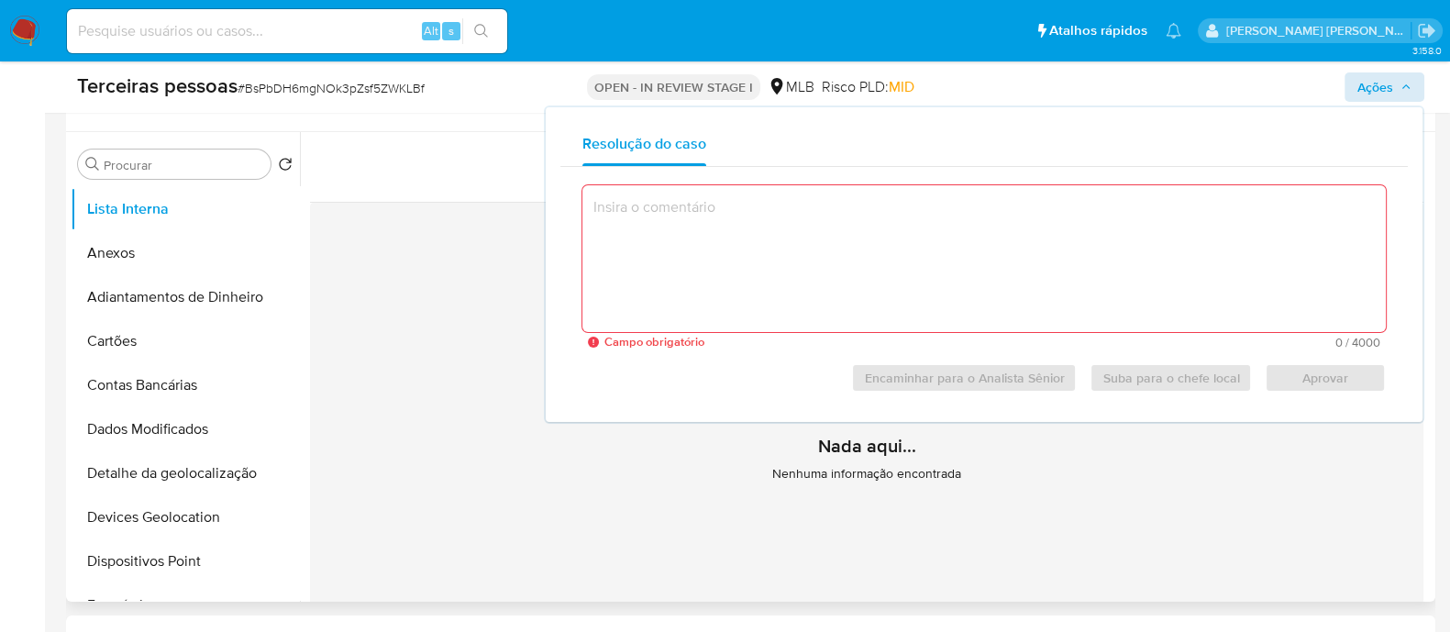
click at [497, 209] on div "Nada aqui... Nenhuma informação encontrada" at bounding box center [867, 418] width 1114 height 431
click at [500, 190] on button "Adicionar a Listas Internas" at bounding box center [867, 171] width 1114 height 61
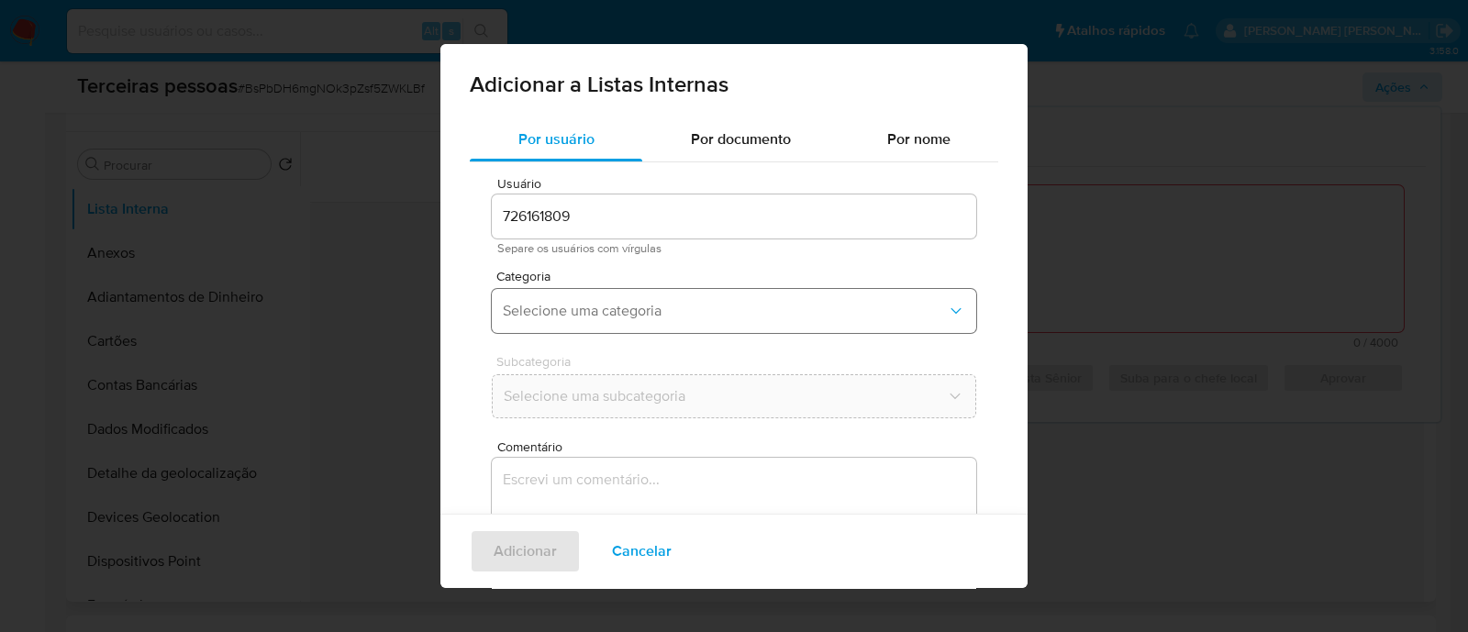
click at [592, 314] on span "Selecione uma categoria" at bounding box center [725, 311] width 444 height 18
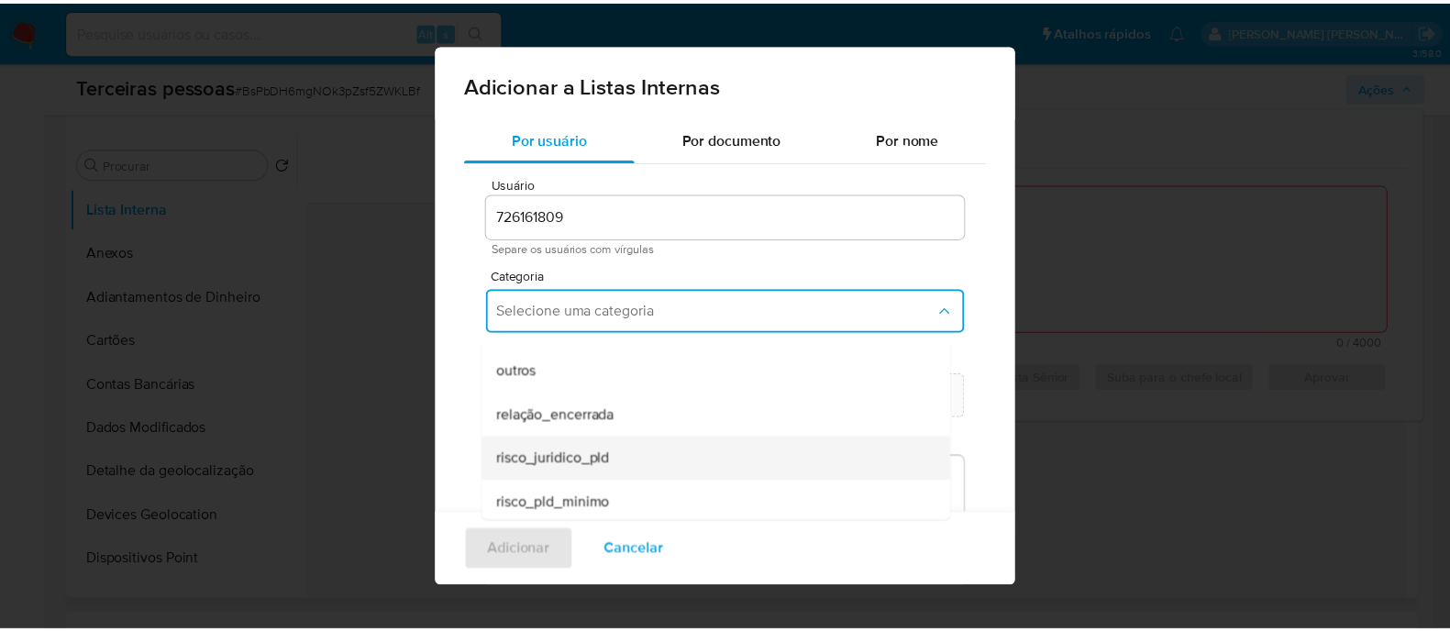
scroll to position [477, 0]
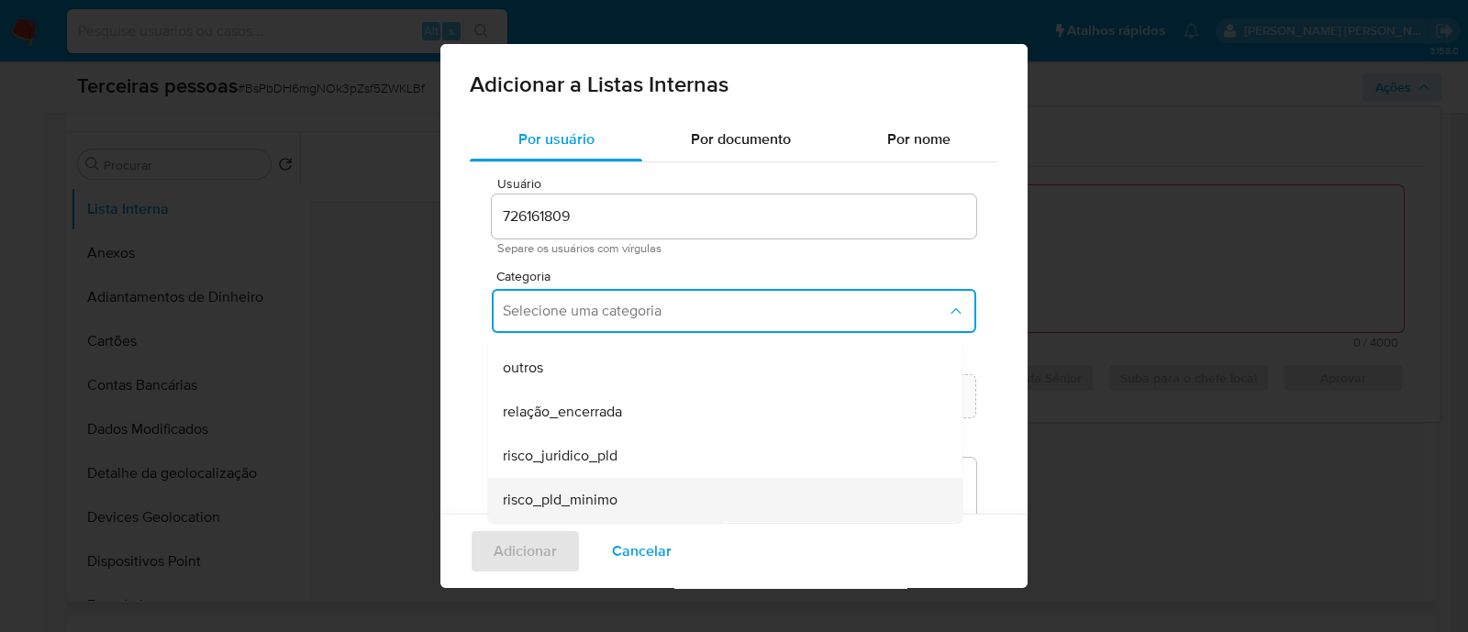
click at [620, 499] on div "risco_pld_minimo" at bounding box center [720, 500] width 434 height 44
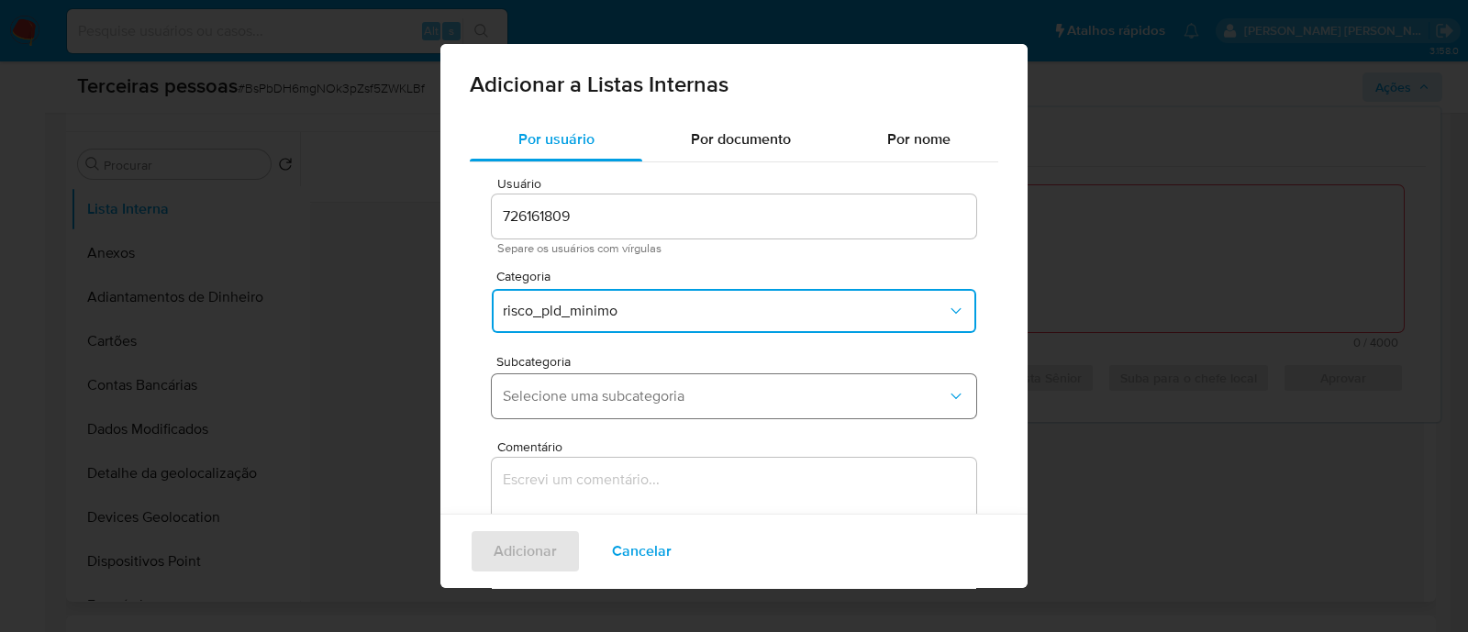
click at [638, 394] on span "Selecione uma subcategoria" at bounding box center [725, 396] width 444 height 18
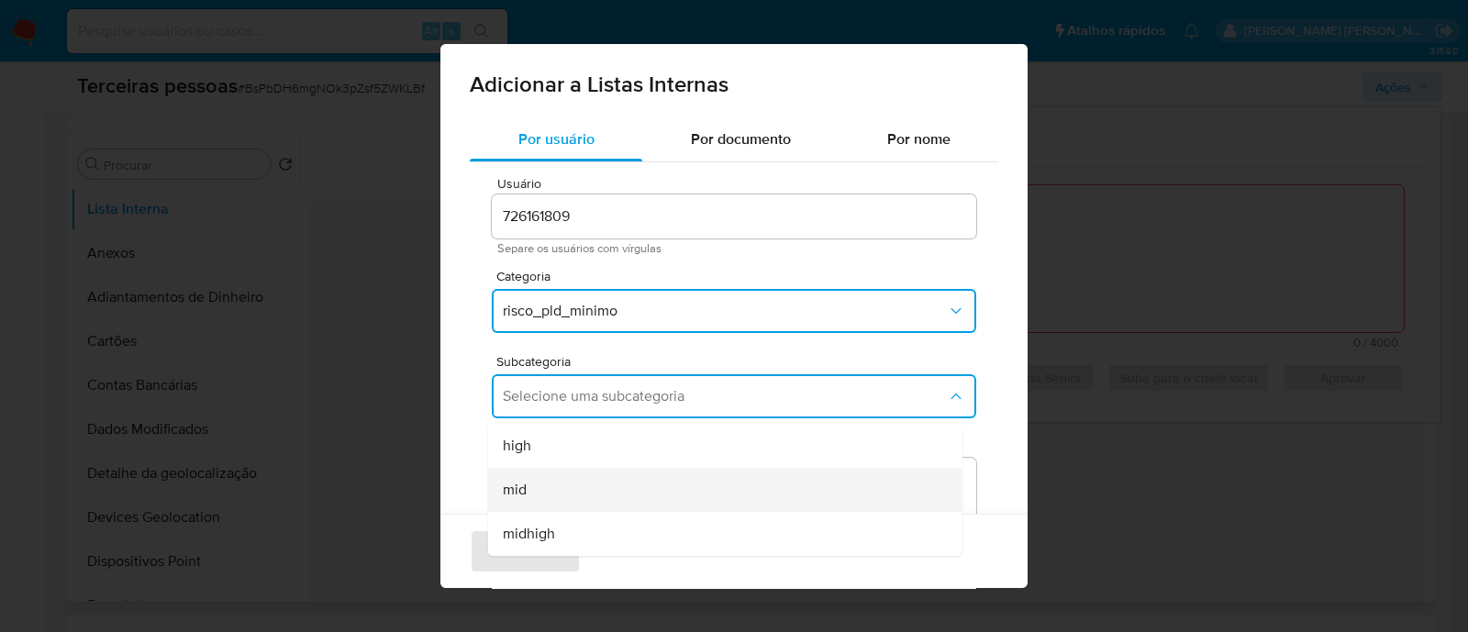
click at [596, 482] on div "mid" at bounding box center [720, 490] width 434 height 44
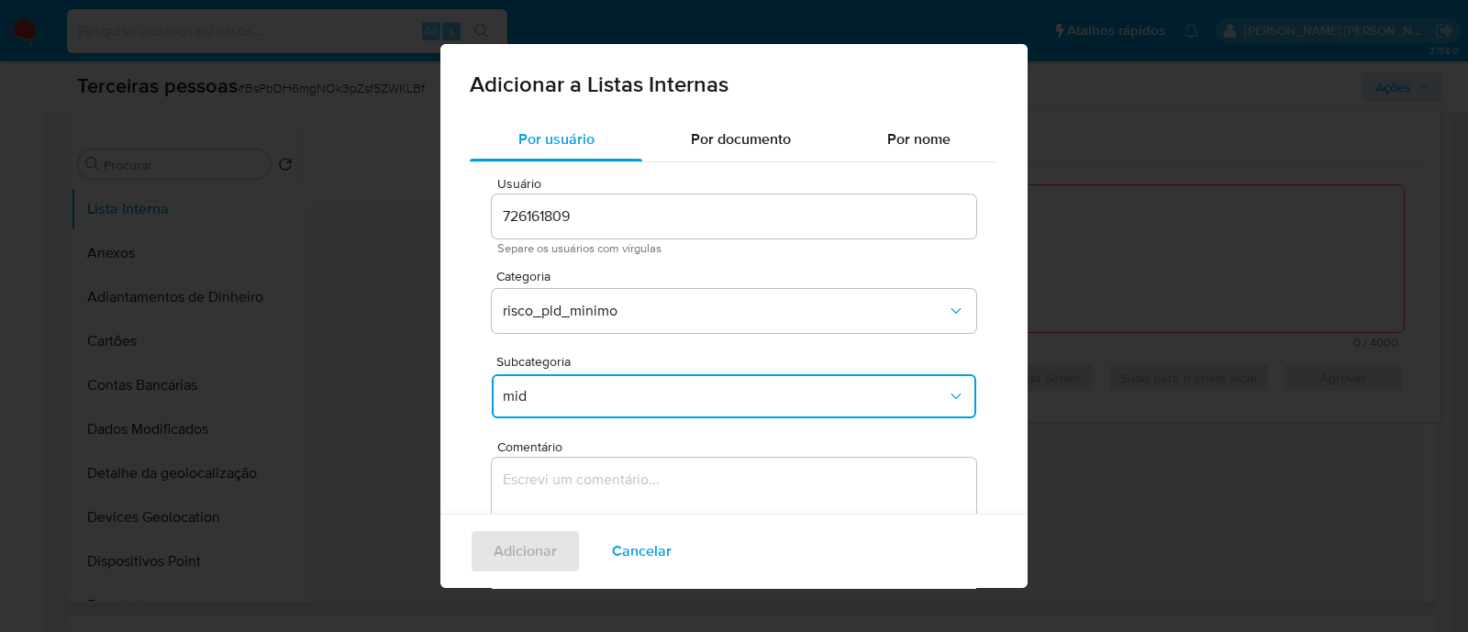
click at [706, 483] on textarea "Comentário" at bounding box center [734, 546] width 484 height 176
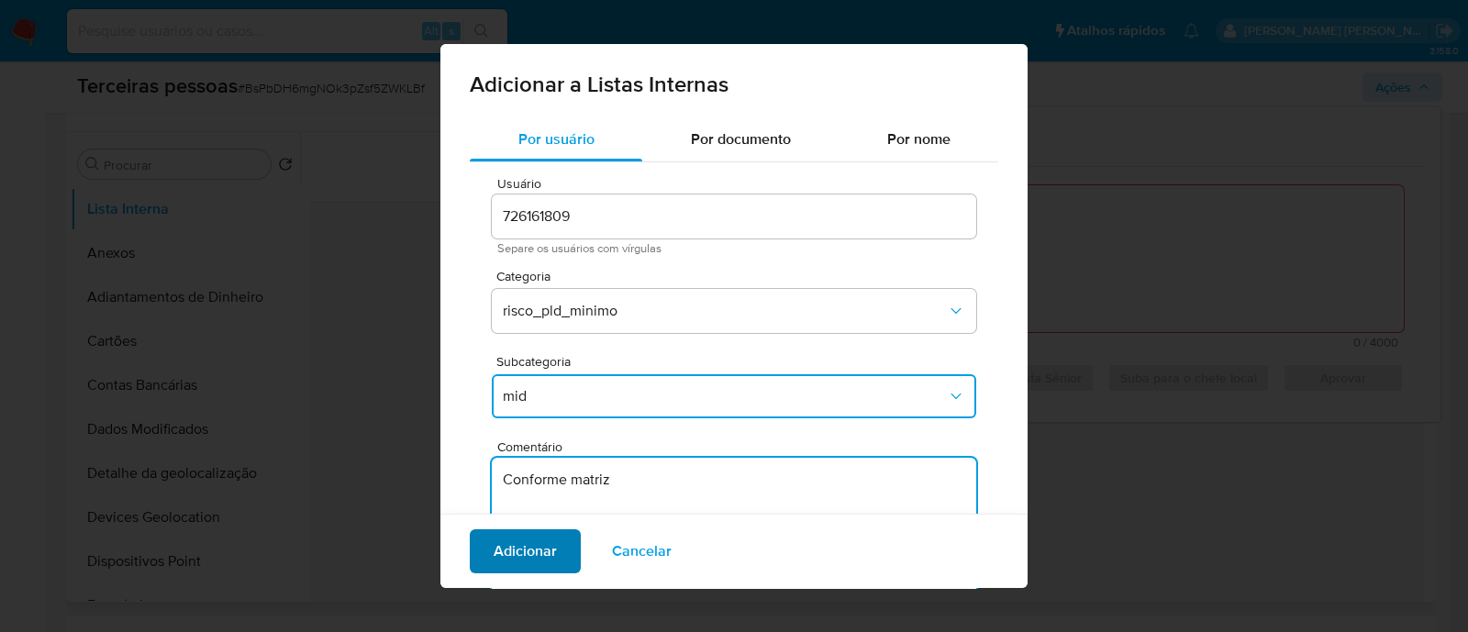
type textarea "Conforme matriz"
click at [541, 561] on span "Adicionar" at bounding box center [525, 551] width 63 height 40
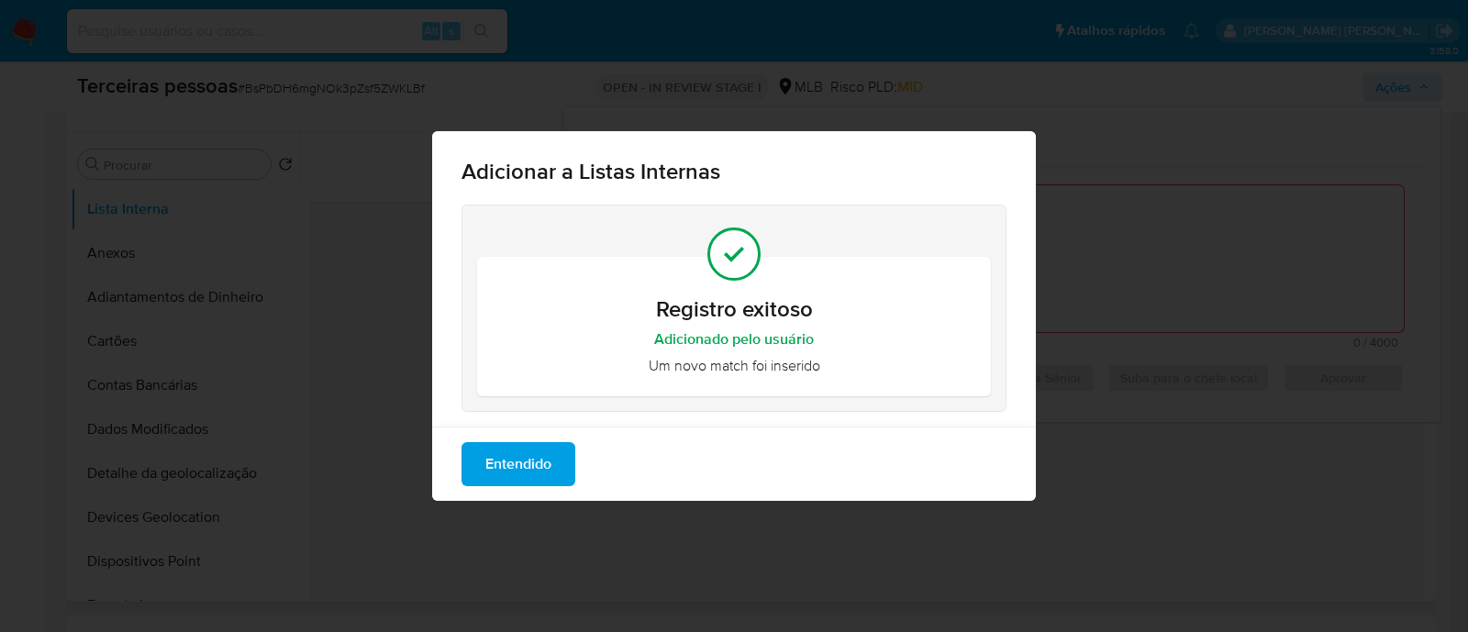
click at [527, 461] on span "Entendido" at bounding box center [518, 464] width 66 height 40
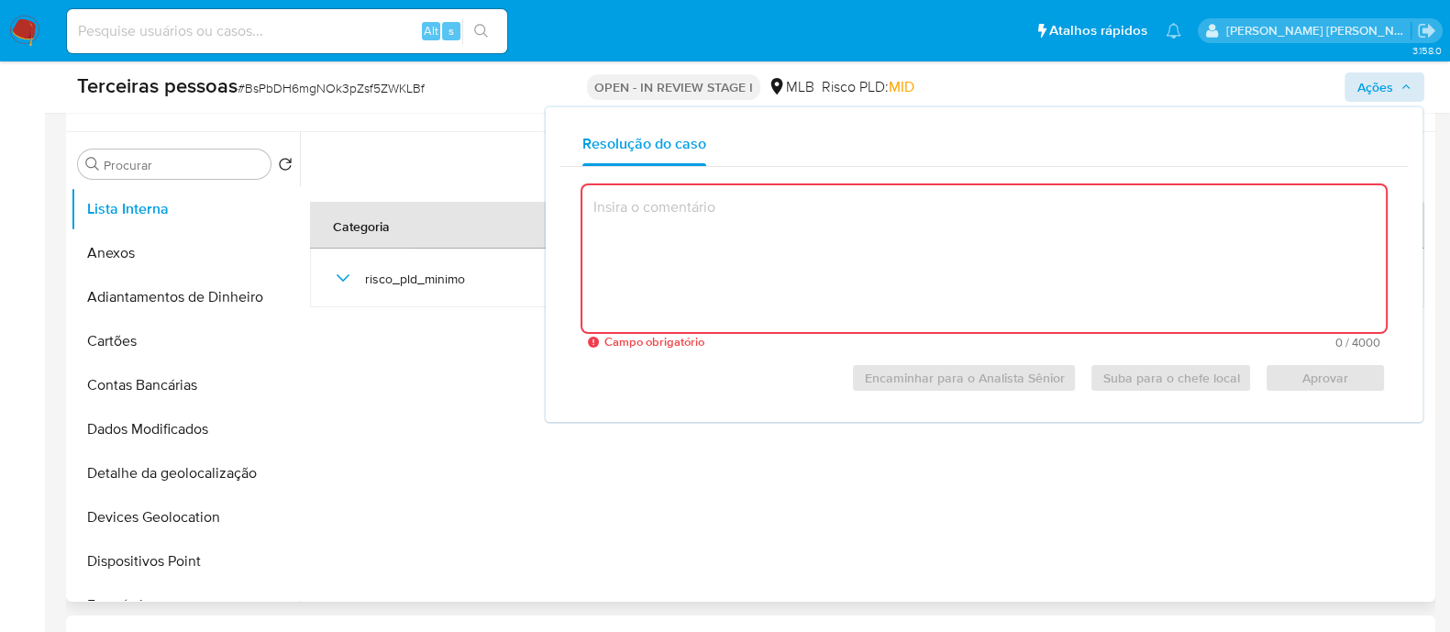
click at [1117, 240] on textarea at bounding box center [985, 258] width 804 height 147
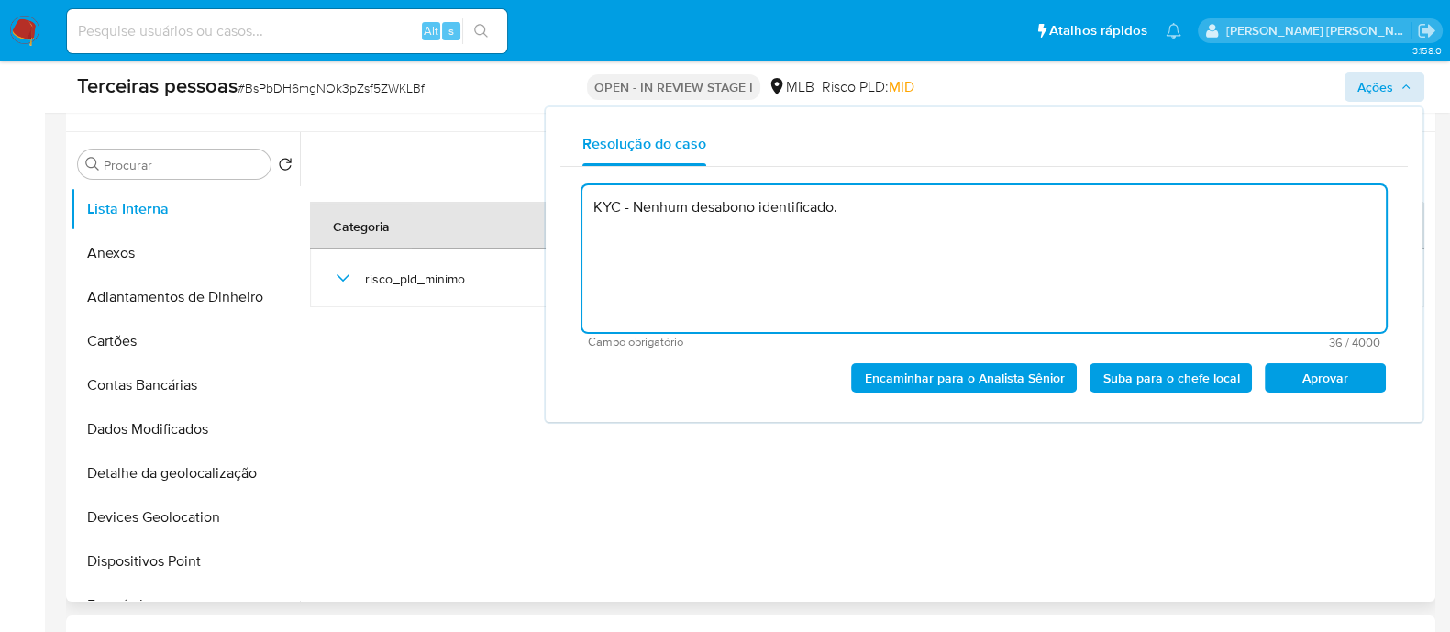
drag, startPoint x: 1338, startPoint y: 379, endPoint x: 1321, endPoint y: 379, distance: 16.5
click at [1338, 379] on span "Aprovar" at bounding box center [1325, 378] width 95 height 26
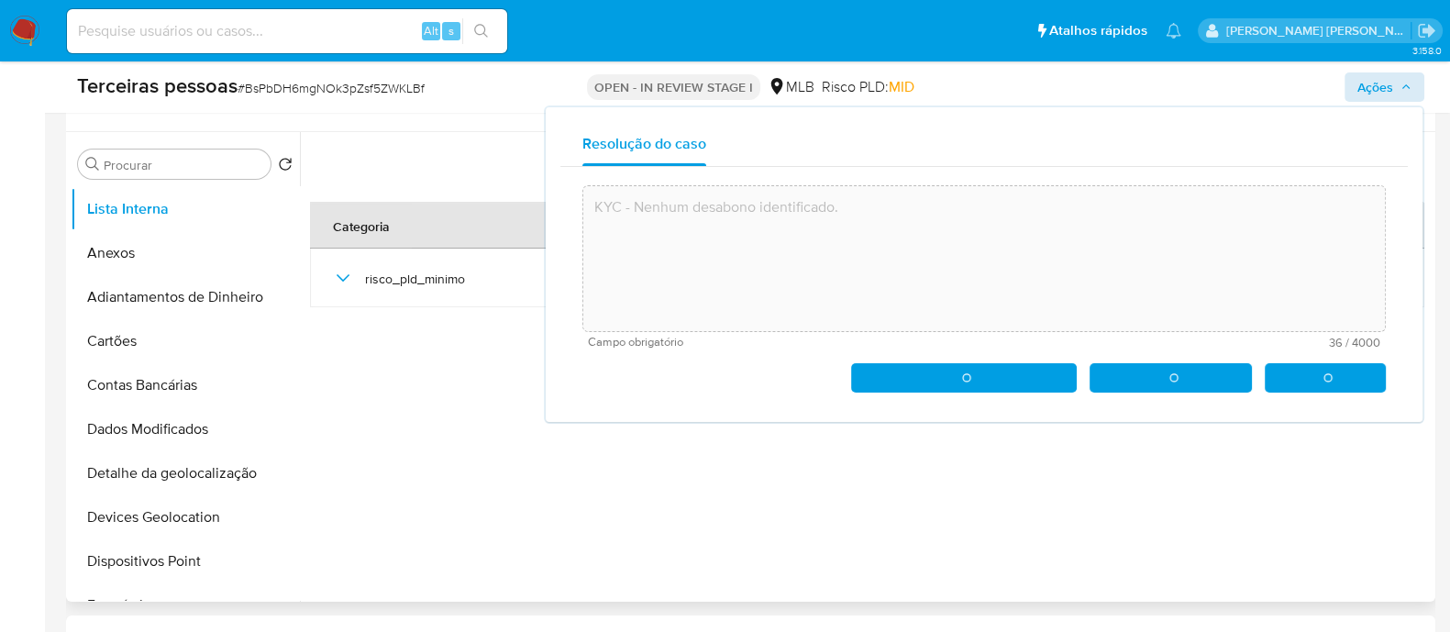
type textarea "KYC - Nenhum desabono identificado."
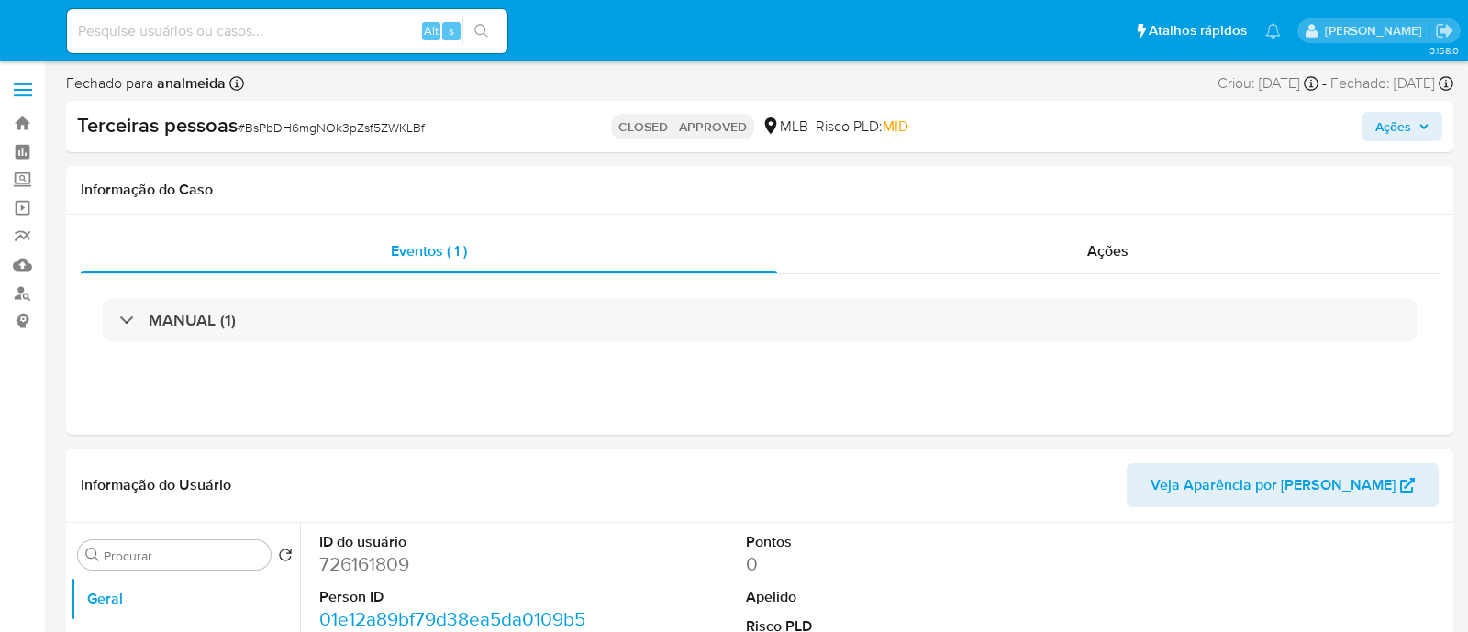
select select "10"
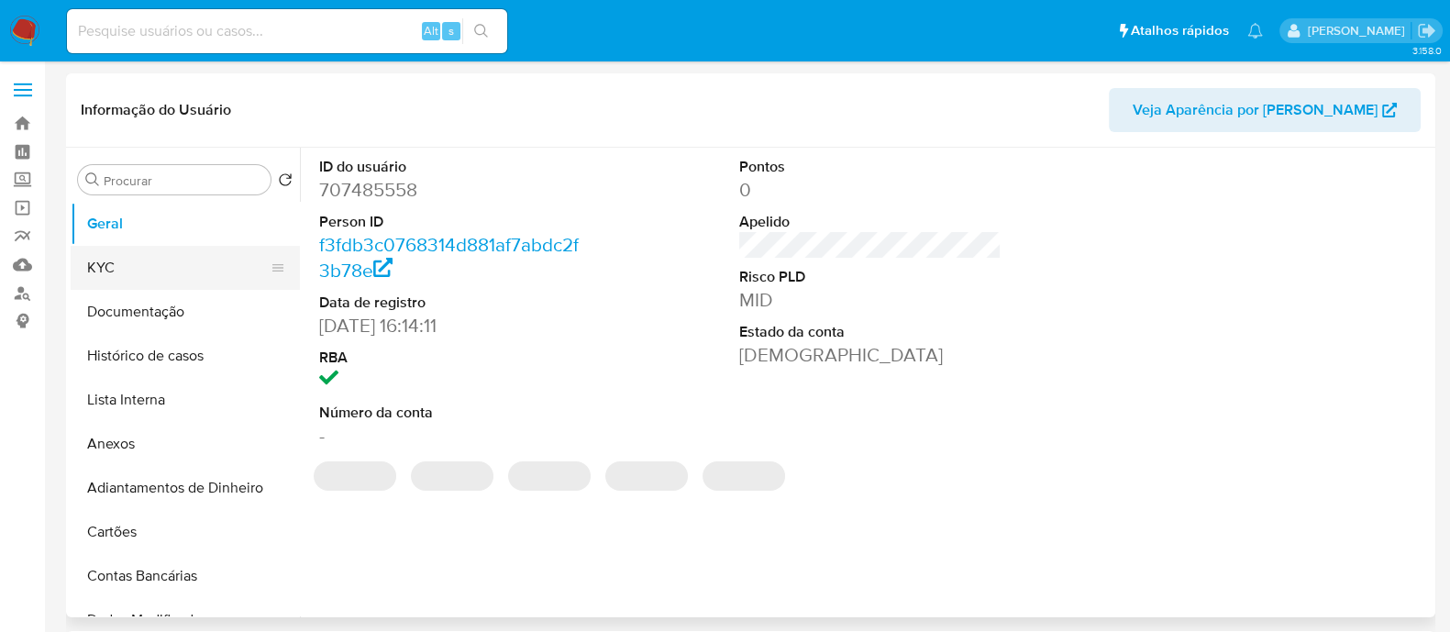
select select "10"
click at [195, 268] on button "KYC" at bounding box center [178, 268] width 215 height 44
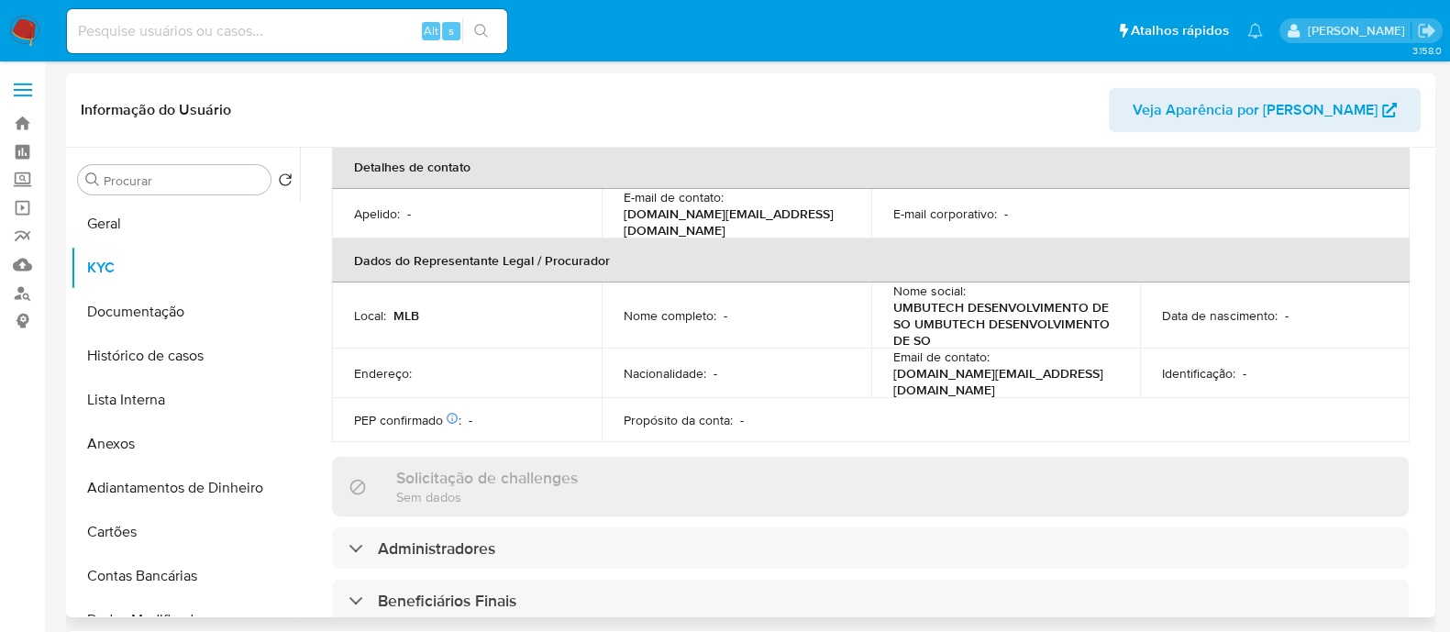
scroll to position [573, 0]
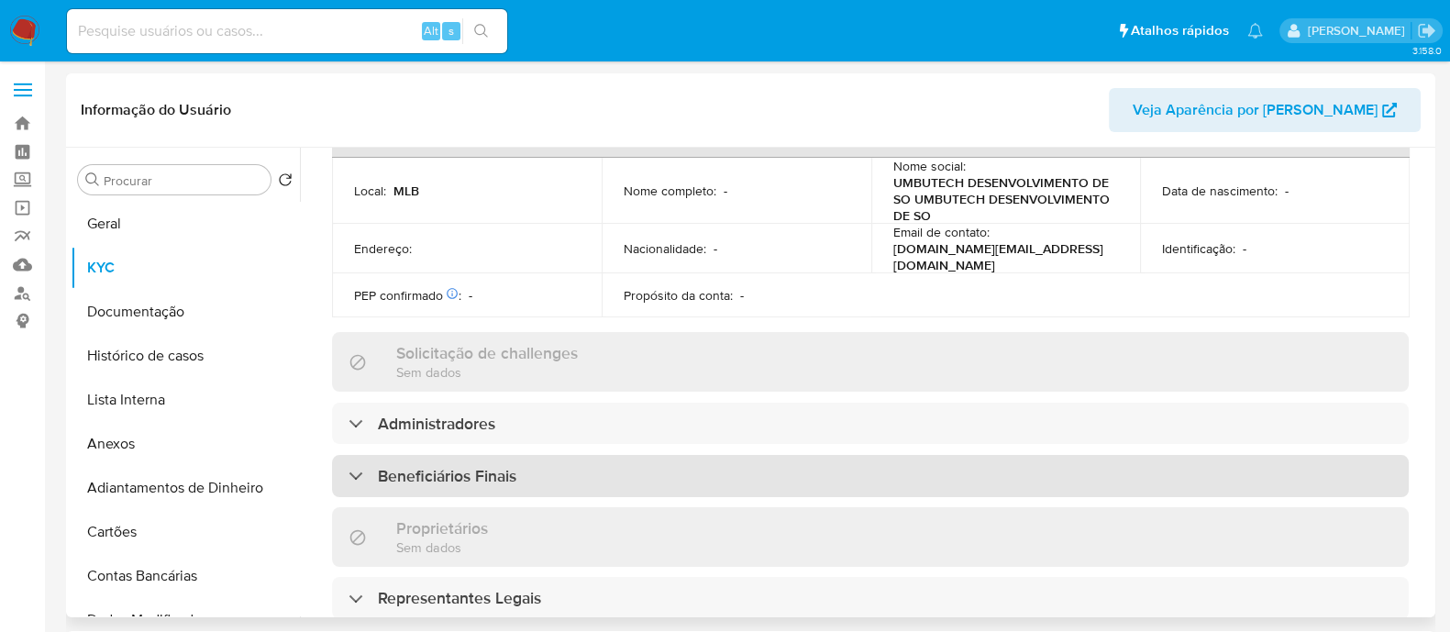
click at [534, 456] on div "Beneficiários Finais" at bounding box center [870, 476] width 1077 height 42
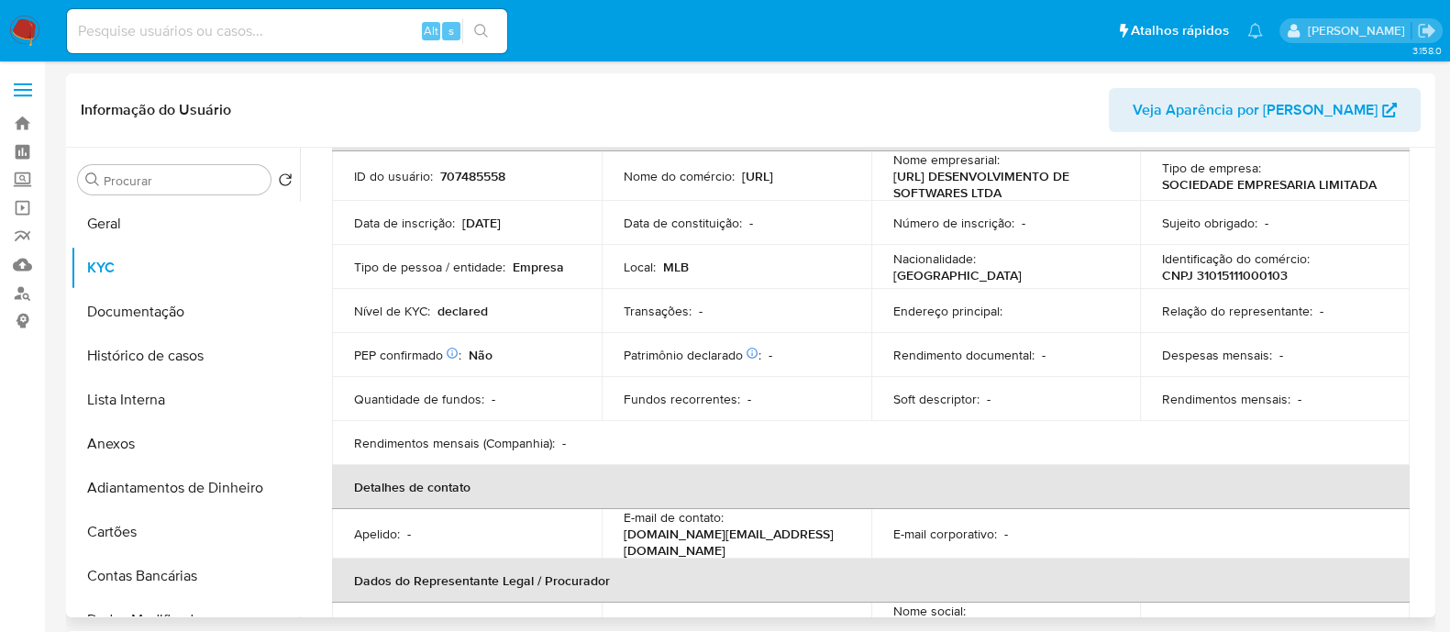
scroll to position [0, 0]
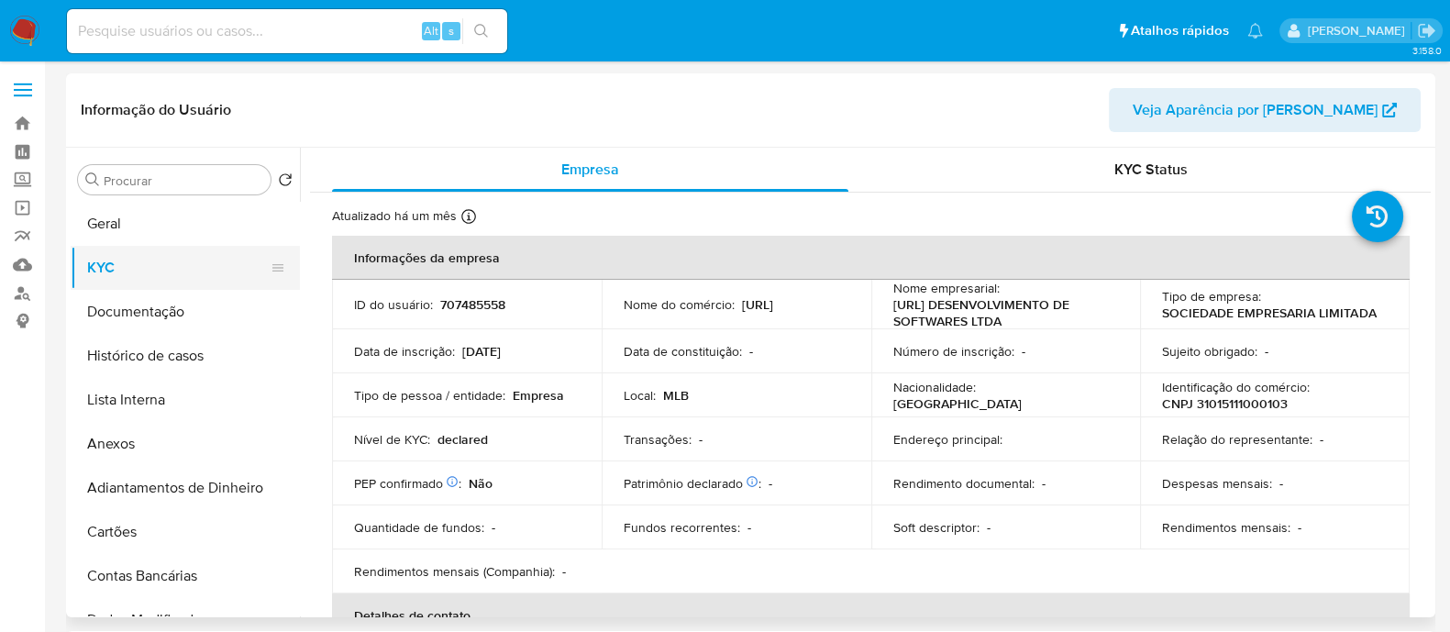
click at [124, 246] on button "KYC" at bounding box center [178, 268] width 215 height 44
click at [138, 228] on button "Geral" at bounding box center [178, 224] width 215 height 44
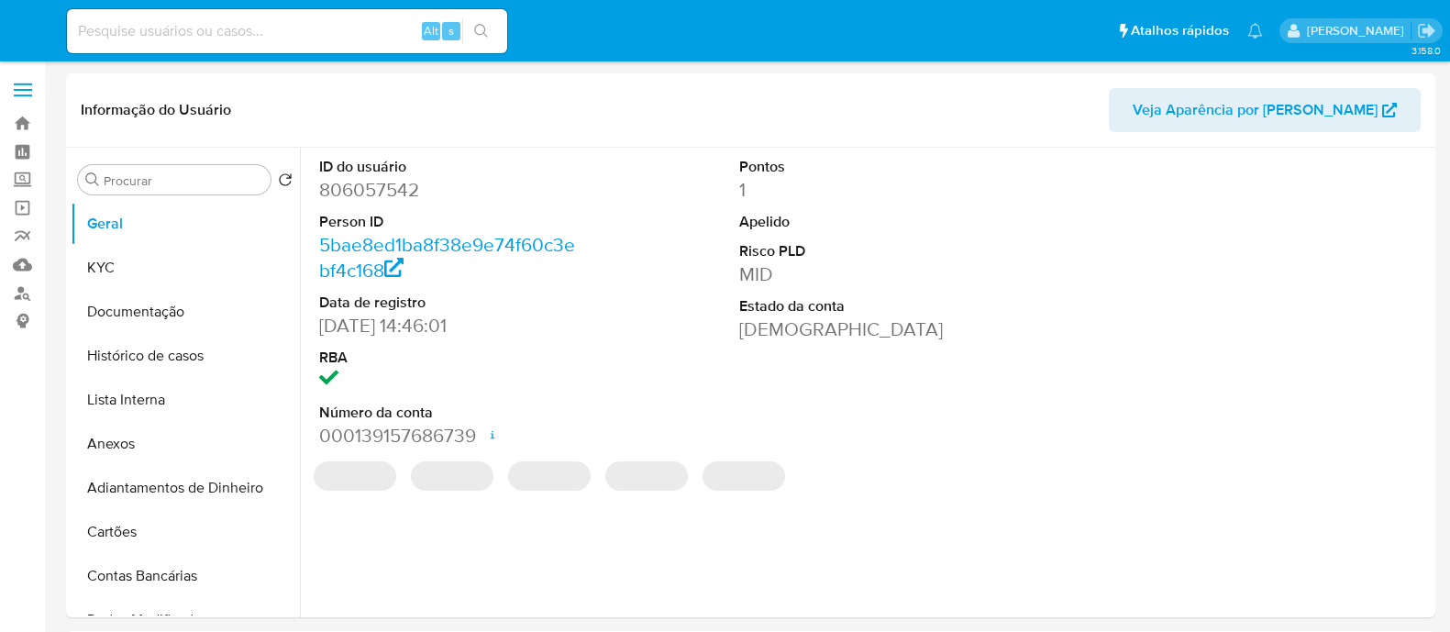
select select "10"
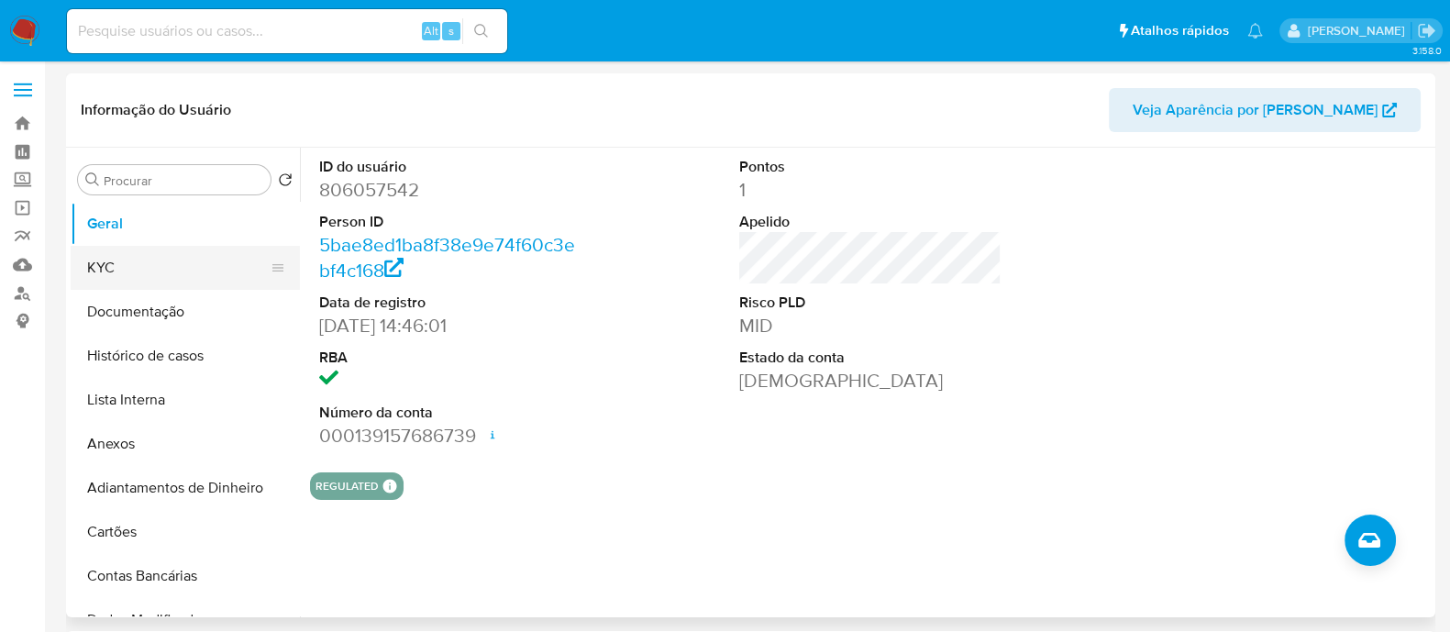
click at [159, 272] on button "KYC" at bounding box center [178, 268] width 215 height 44
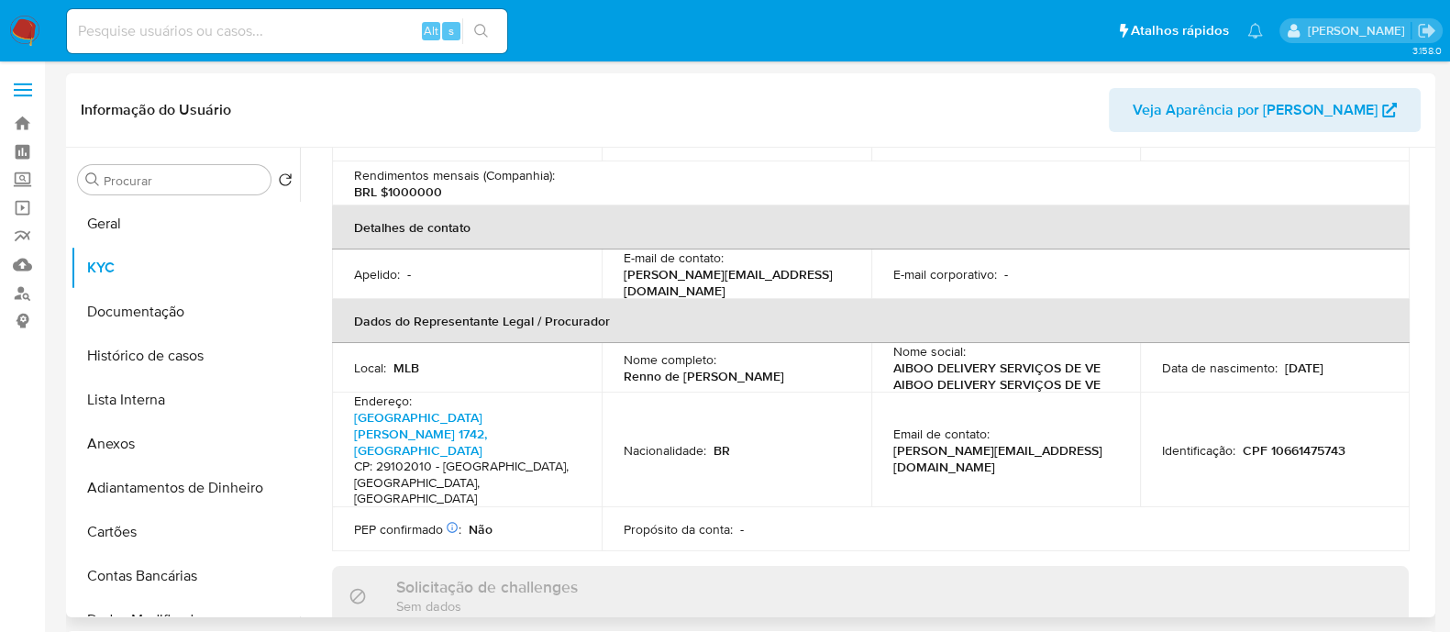
scroll to position [917, 0]
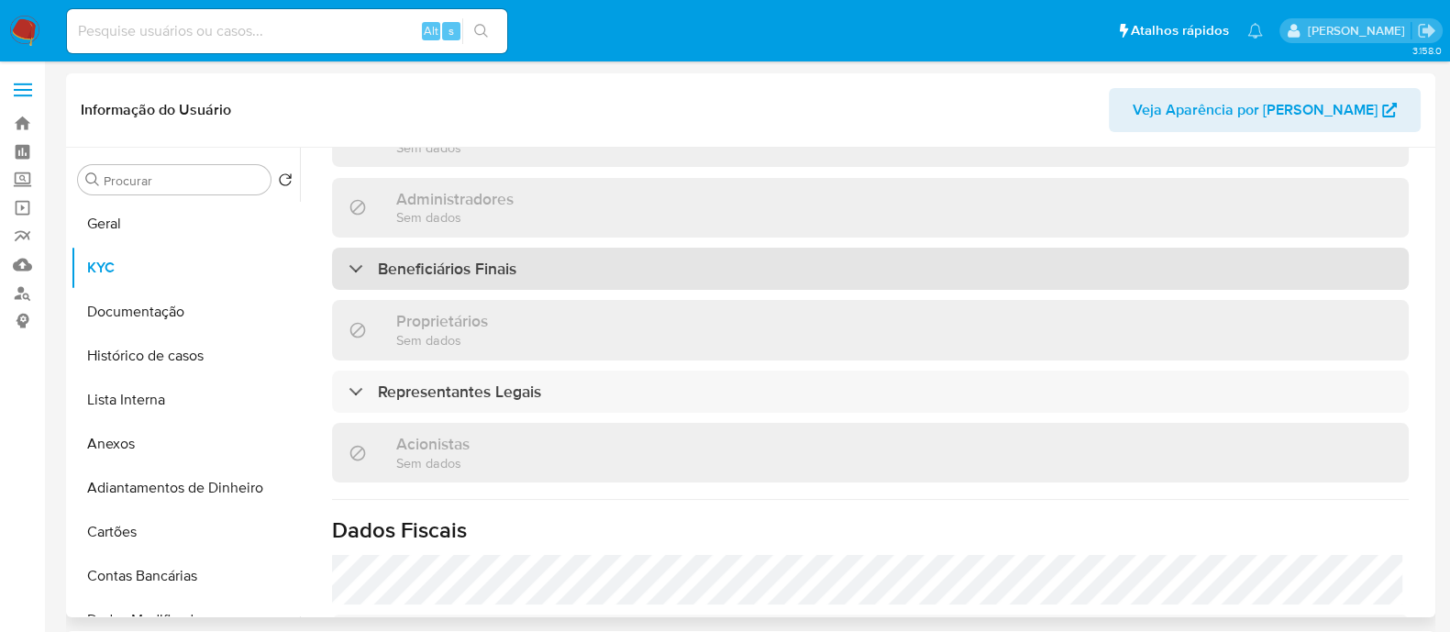
click at [675, 248] on div "Beneficiários Finais" at bounding box center [870, 269] width 1077 height 42
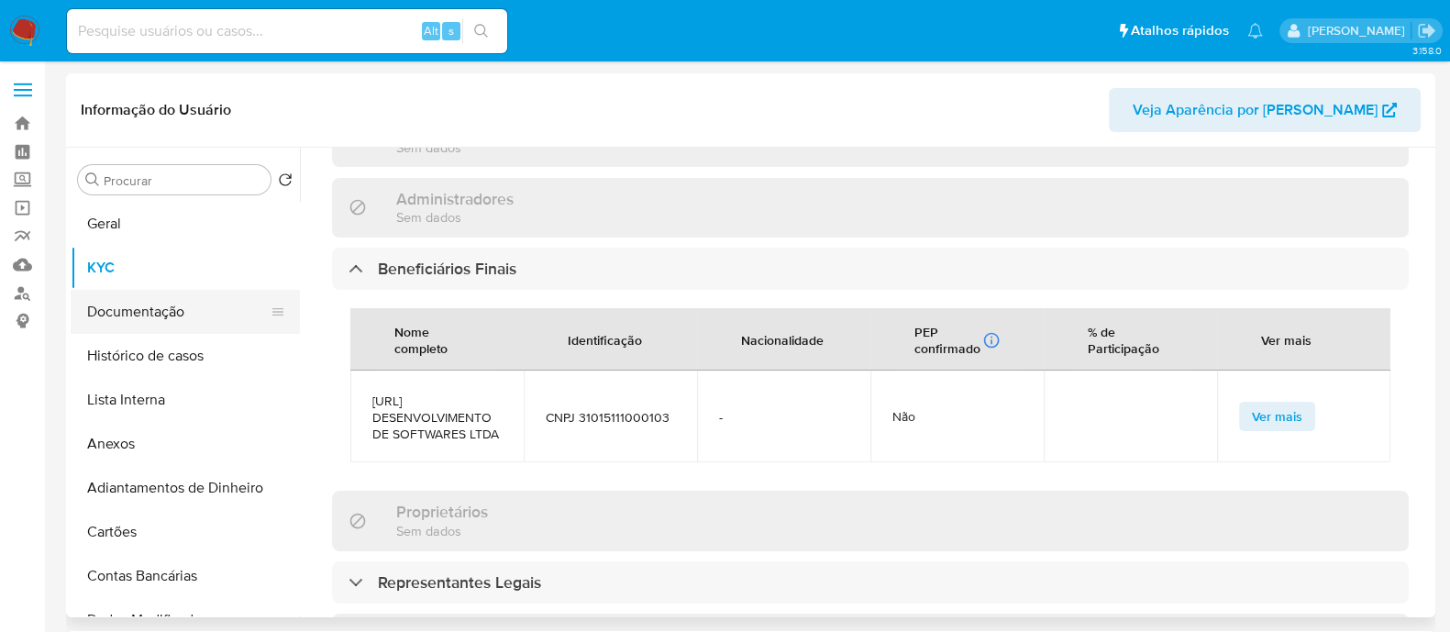
click at [170, 319] on button "Documentação" at bounding box center [178, 312] width 215 height 44
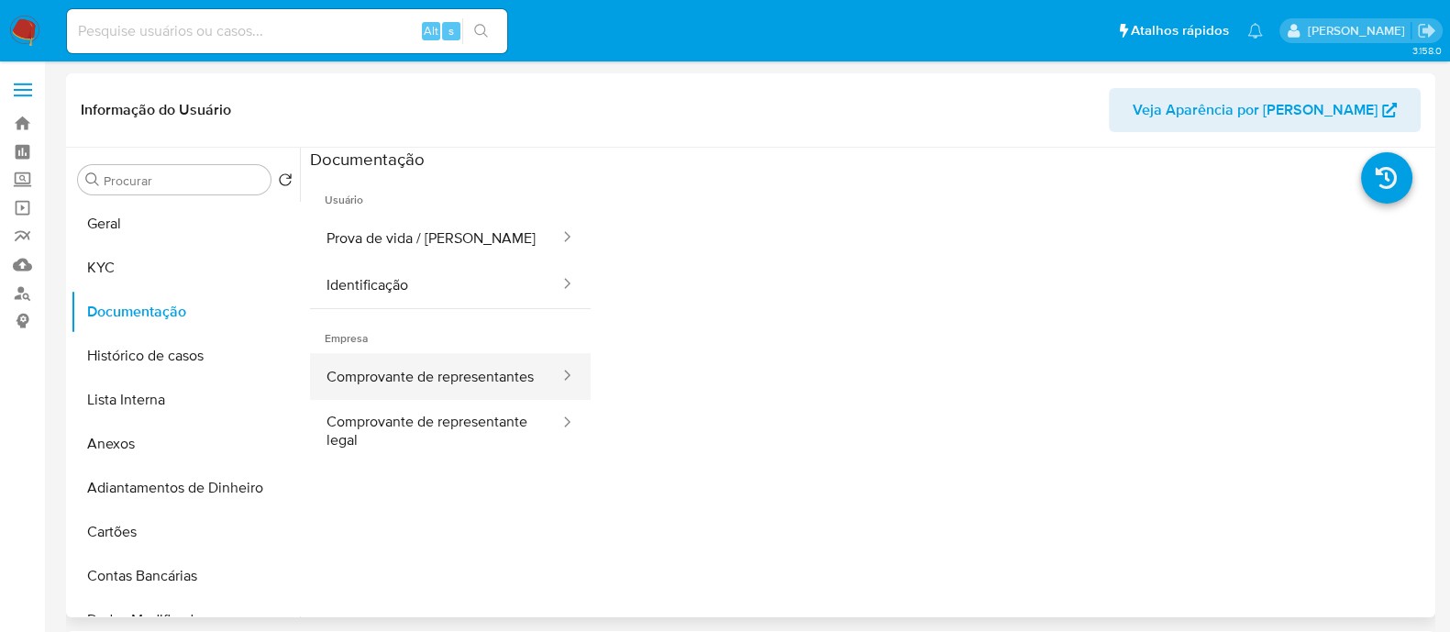
click at [501, 378] on button "Comprovante de representantes" at bounding box center [435, 376] width 251 height 47
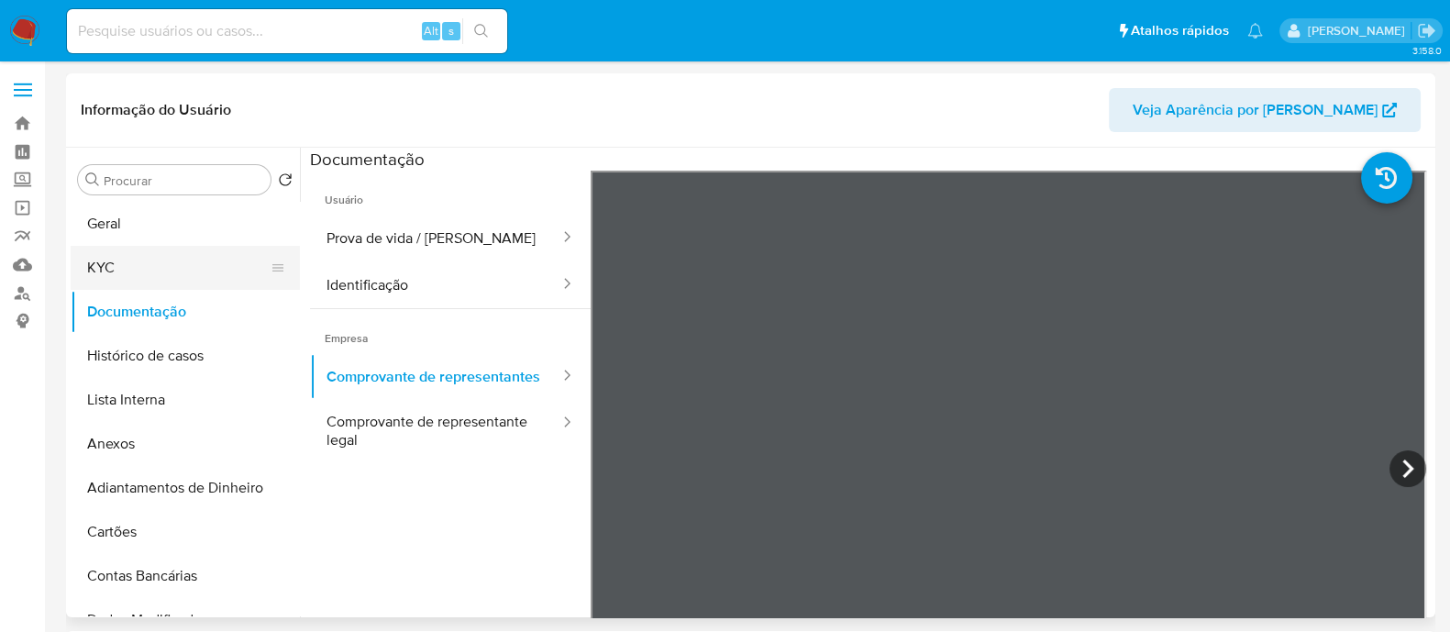
click at [142, 277] on button "KYC" at bounding box center [178, 268] width 215 height 44
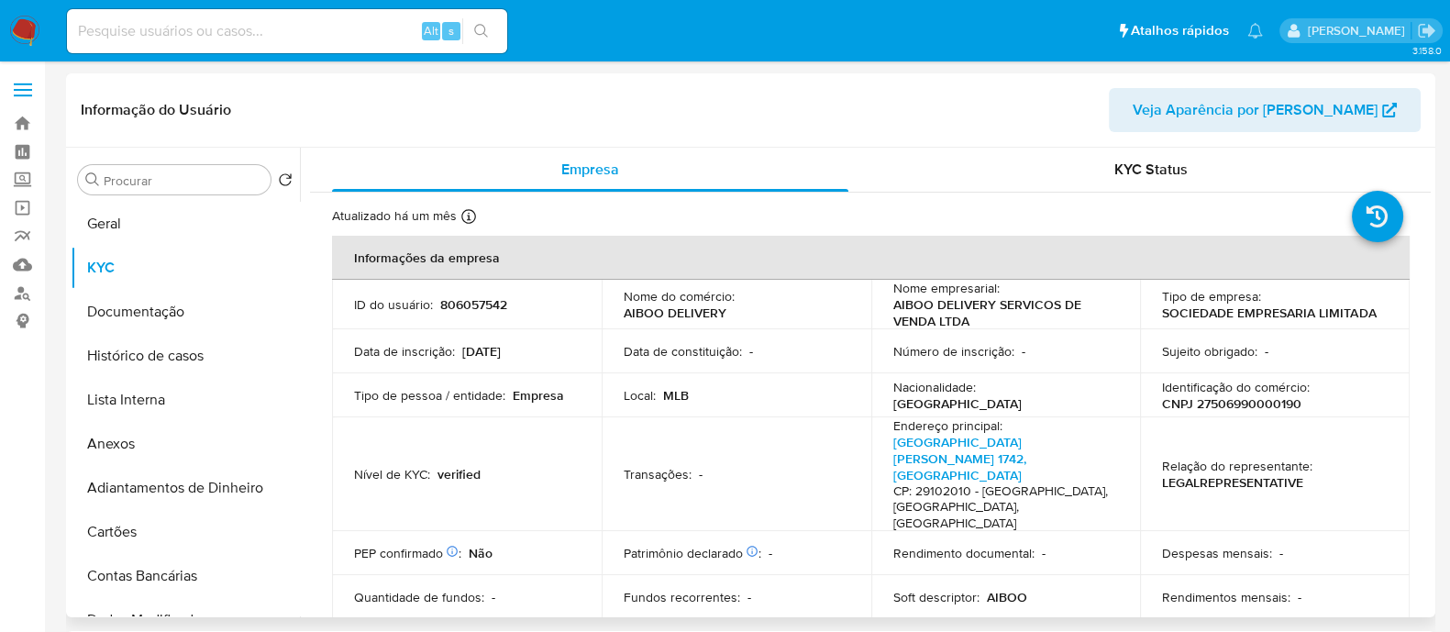
click at [841, 135] on div "Informação do Usuário Veja Aparência por Pessoa" at bounding box center [751, 110] width 1370 height 74
click at [123, 222] on button "Geral" at bounding box center [178, 224] width 215 height 44
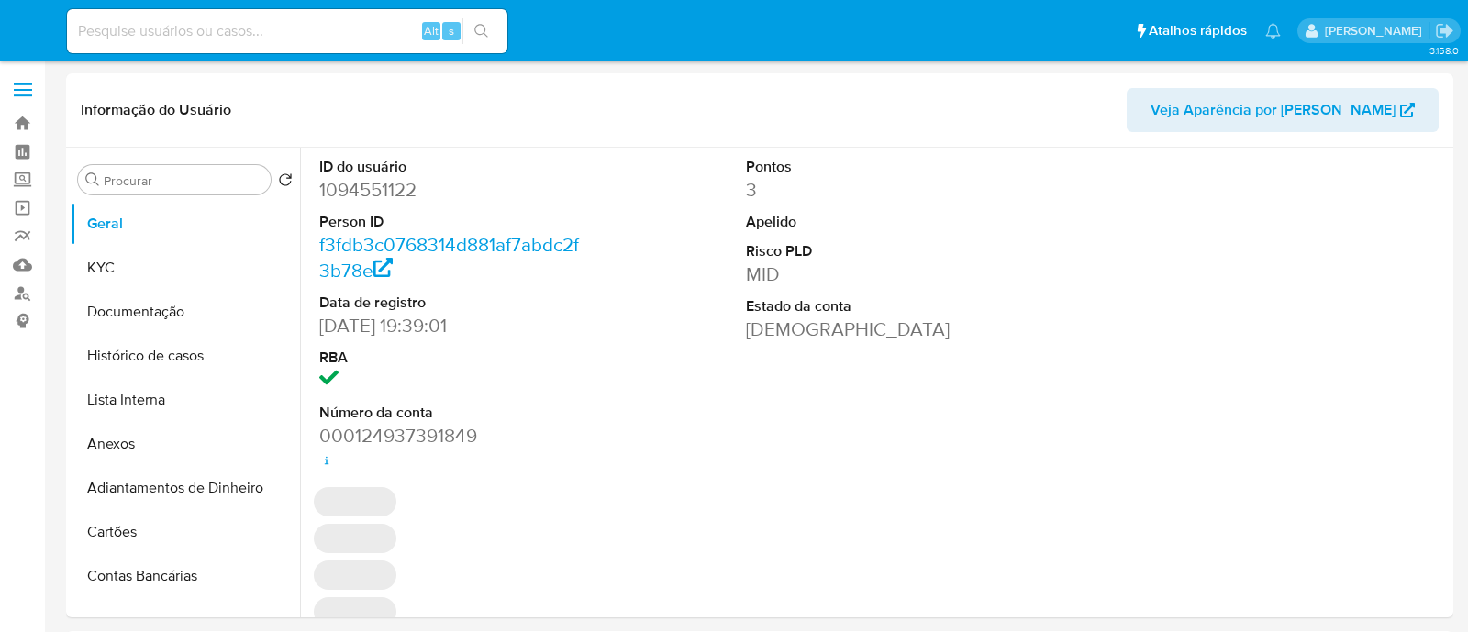
select select "10"
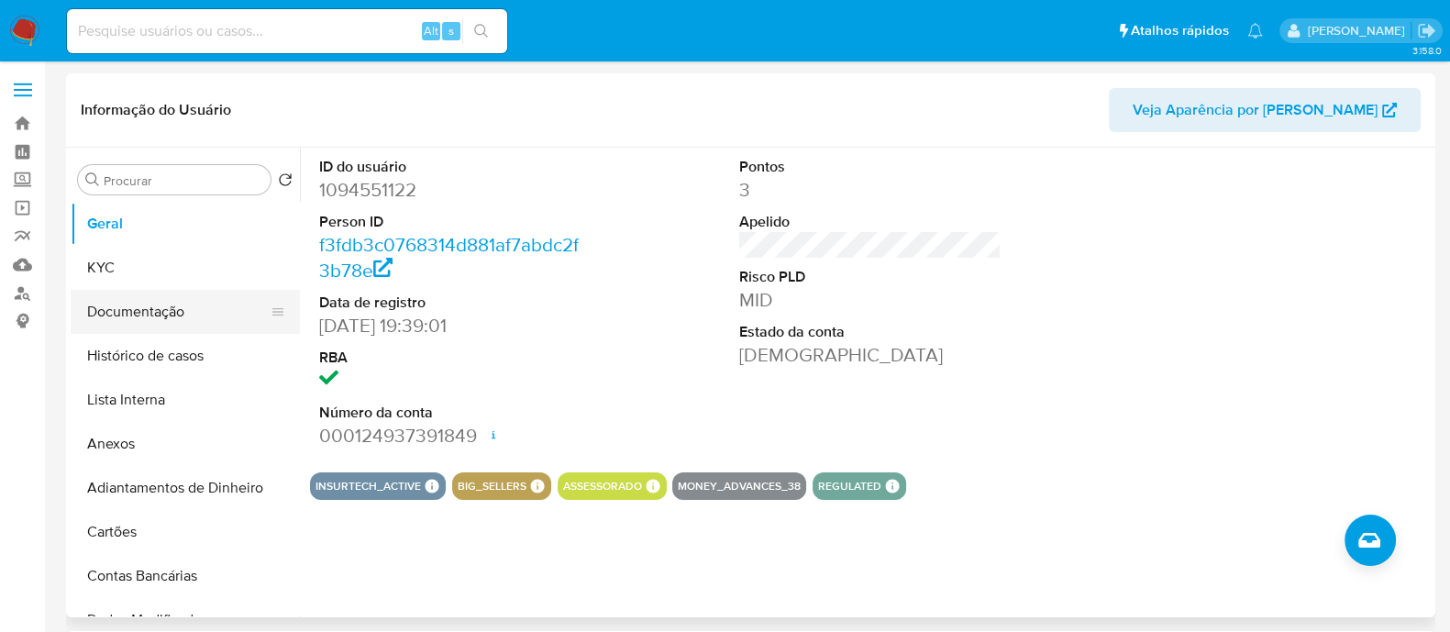
click at [183, 315] on button "Documentação" at bounding box center [178, 312] width 215 height 44
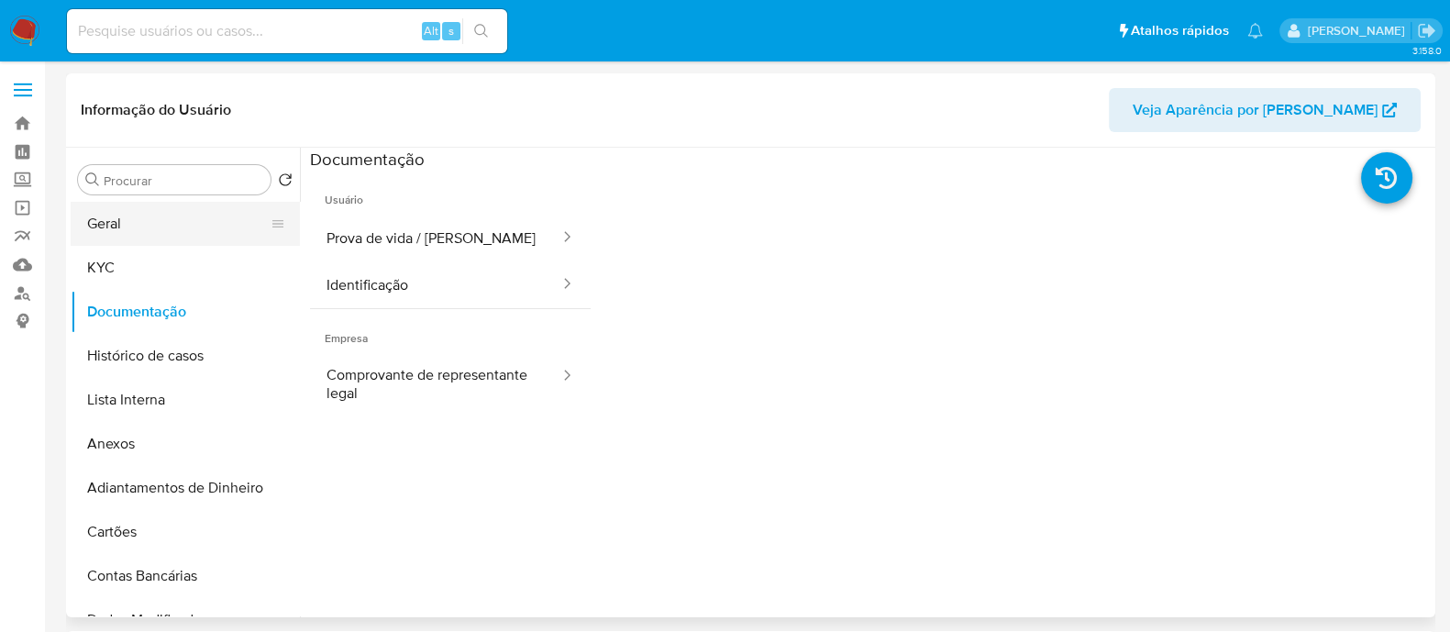
click at [145, 221] on button "Geral" at bounding box center [178, 224] width 215 height 44
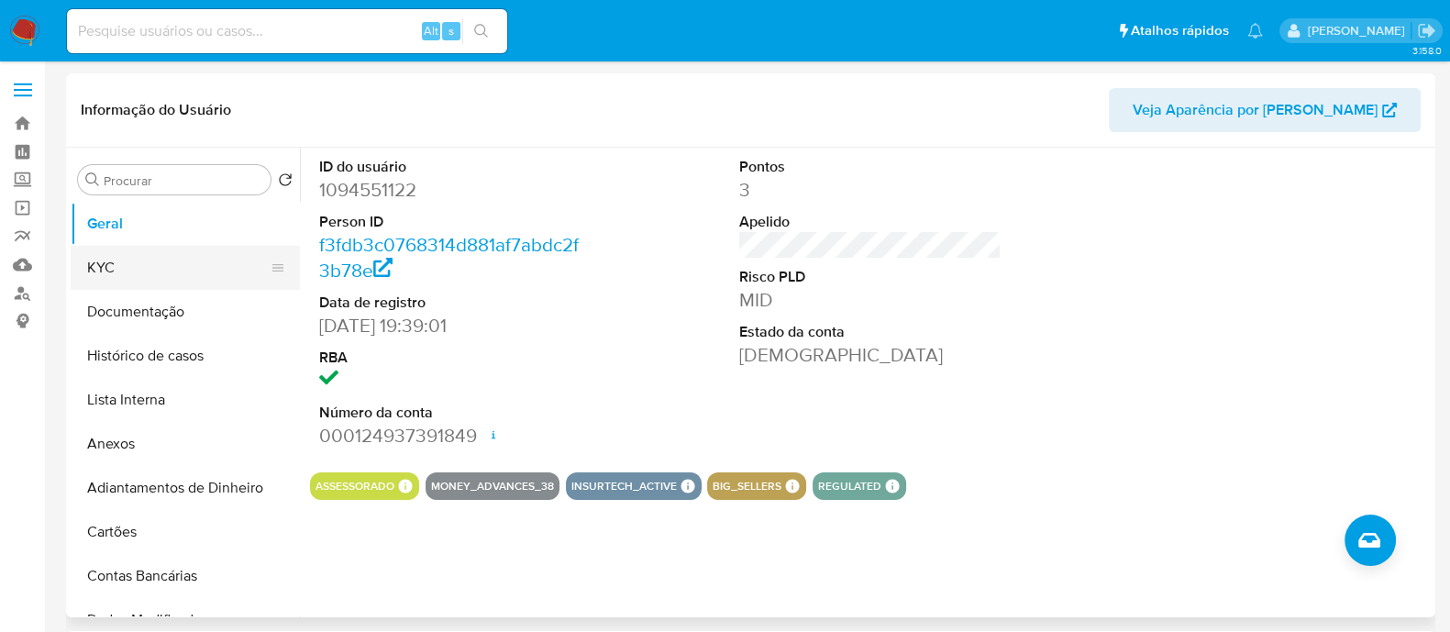
click at [122, 268] on button "KYC" at bounding box center [178, 268] width 215 height 44
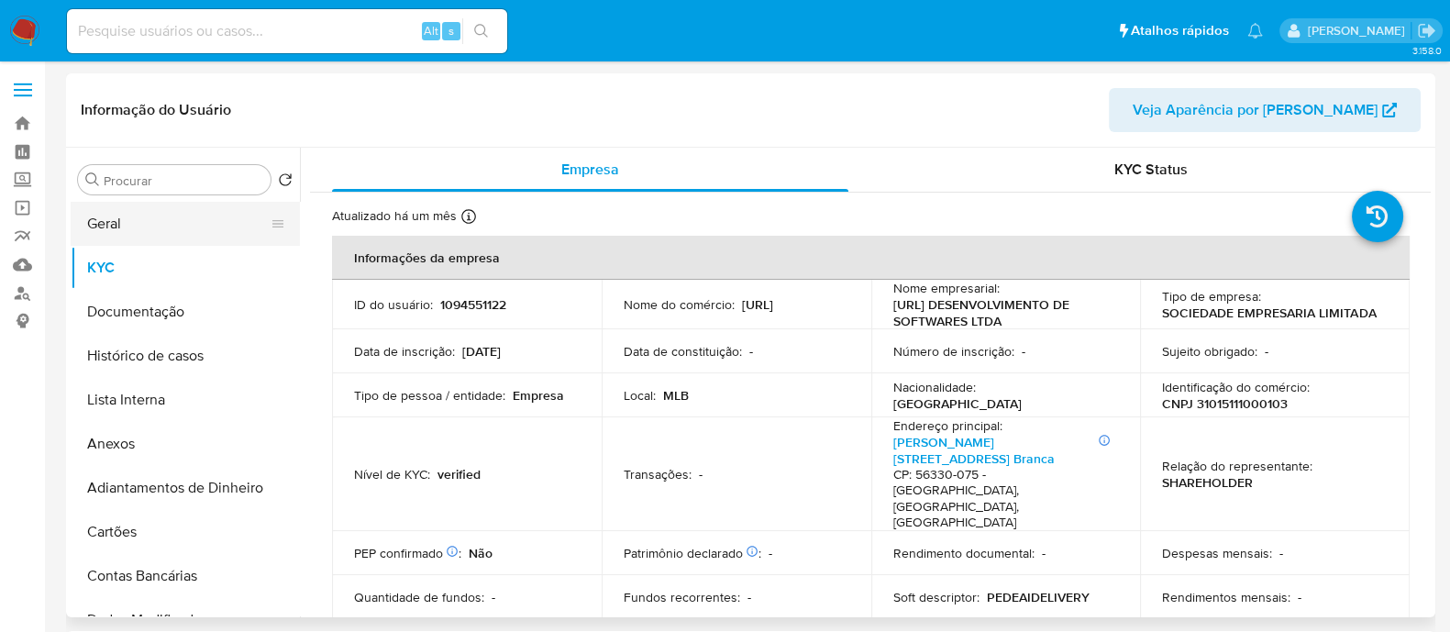
click at [84, 236] on button "Geral" at bounding box center [178, 224] width 215 height 44
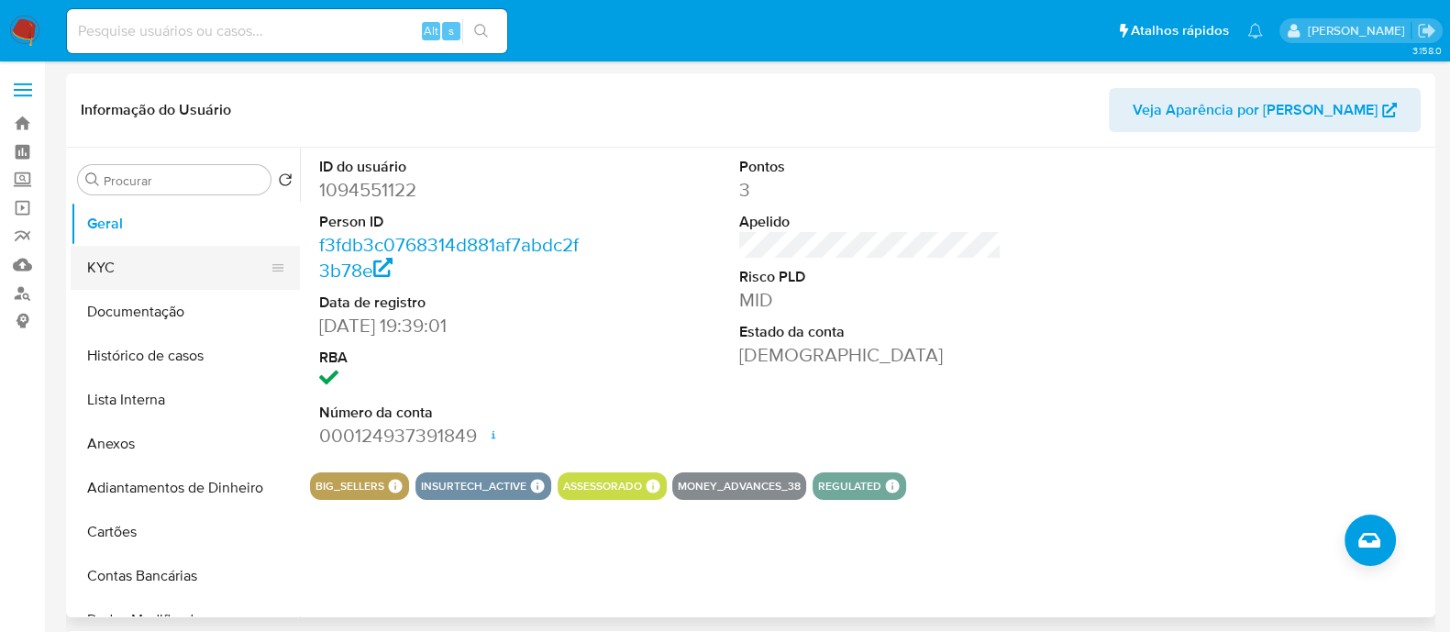
click at [143, 277] on button "KYC" at bounding box center [178, 268] width 215 height 44
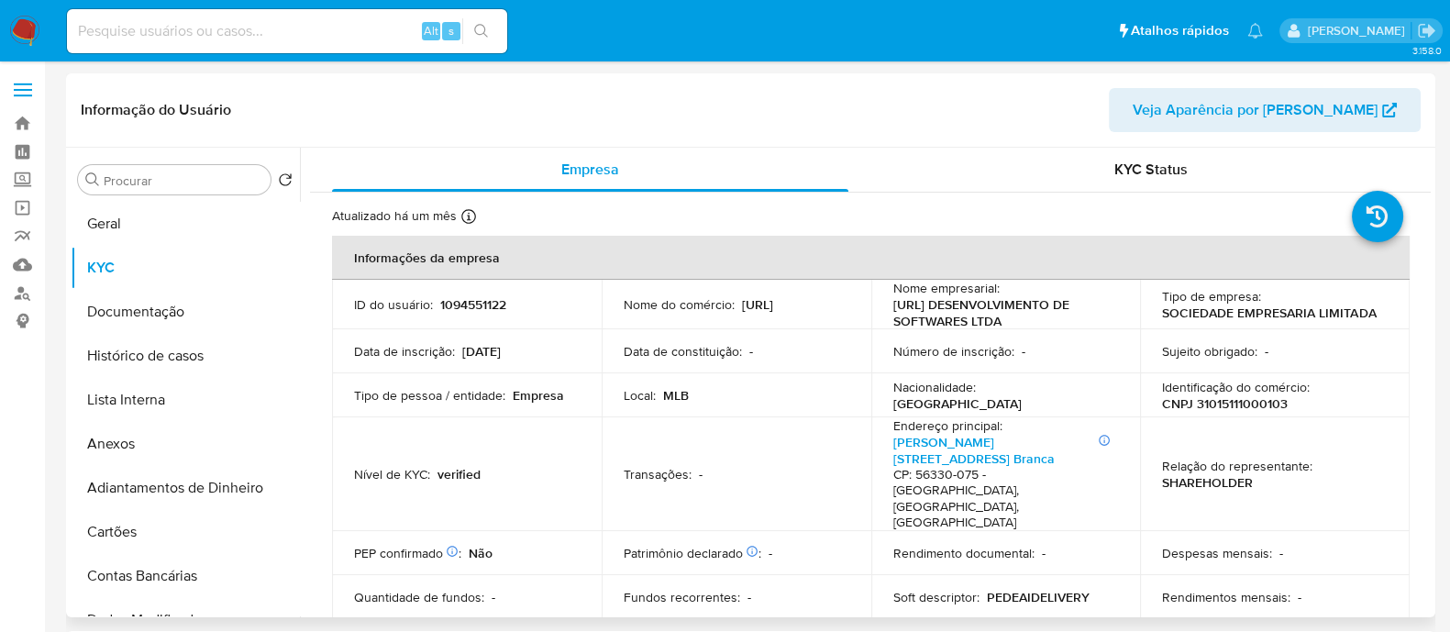
click at [1257, 396] on p "CNPJ 31015111000103" at bounding box center [1225, 403] width 126 height 17
copy p "31015111000103"
click at [922, 437] on link "Antonio Pedrosa 171, Areia Branca" at bounding box center [974, 450] width 161 height 35
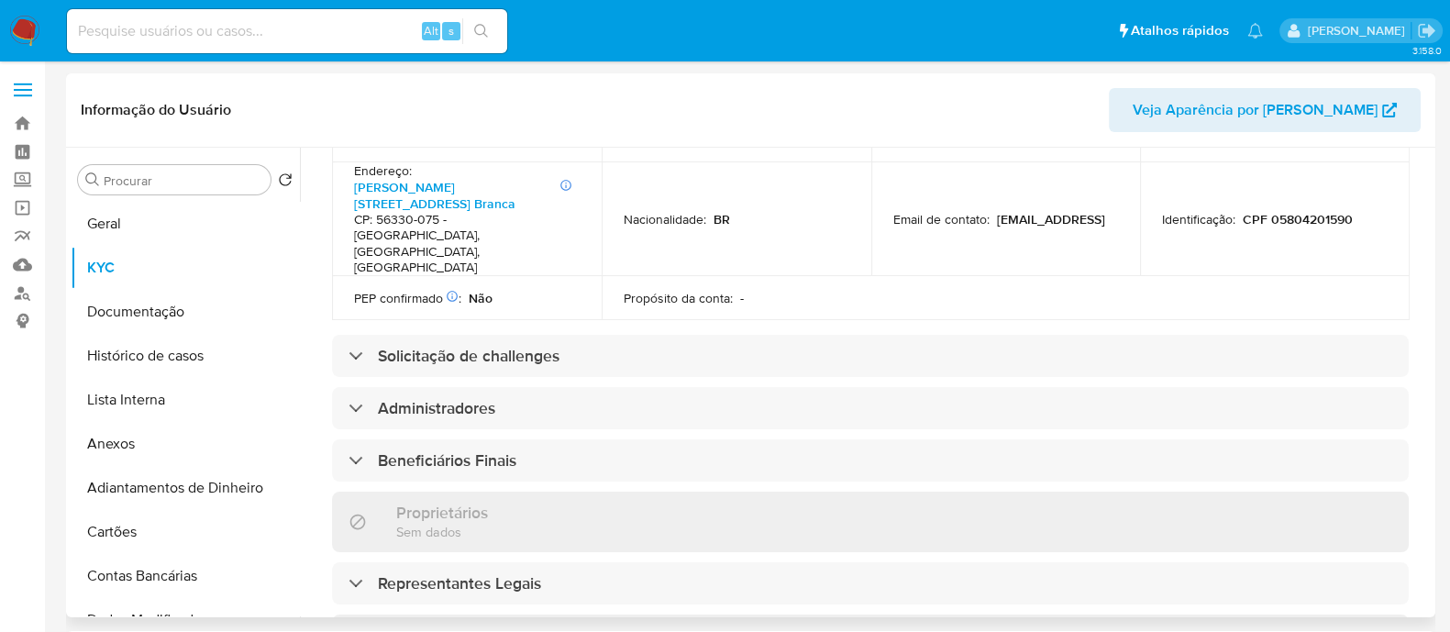
scroll to position [802, 0]
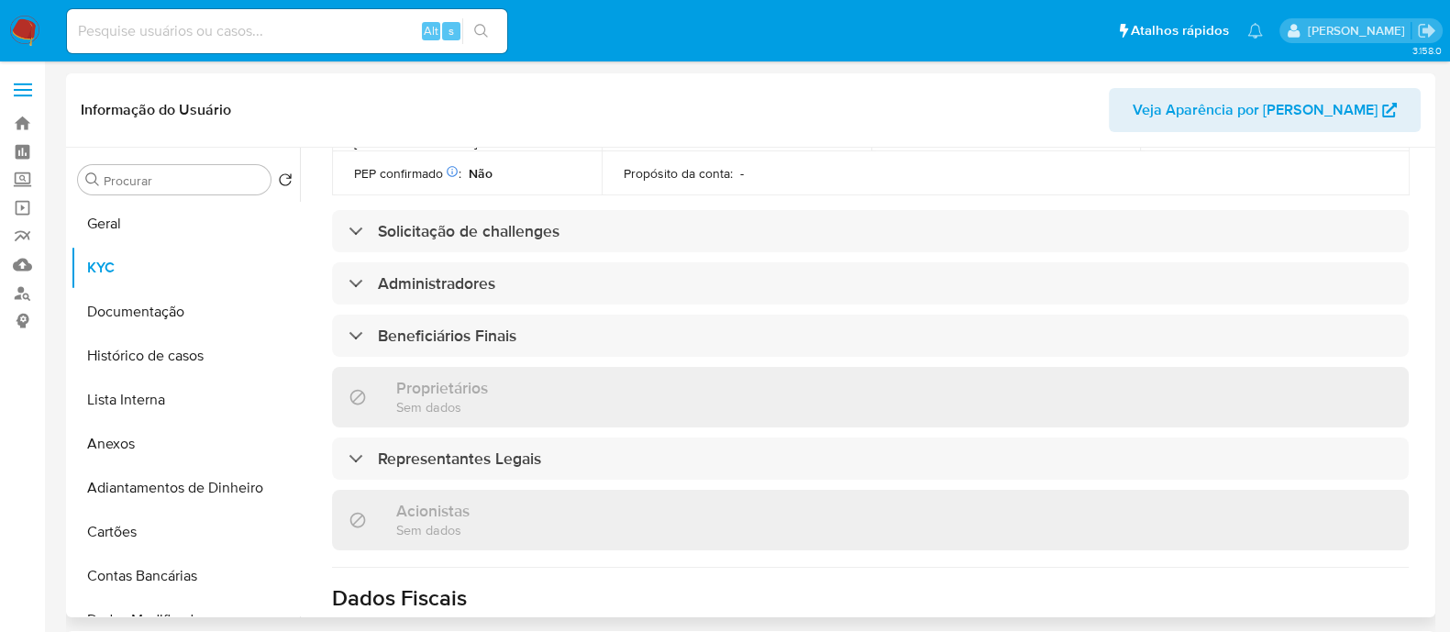
click at [594, 261] on div "Informações da empresa ID do usuário : 1094551122 Nome do comércio : PEDE.AI No…" at bounding box center [870, 218] width 1077 height 1568
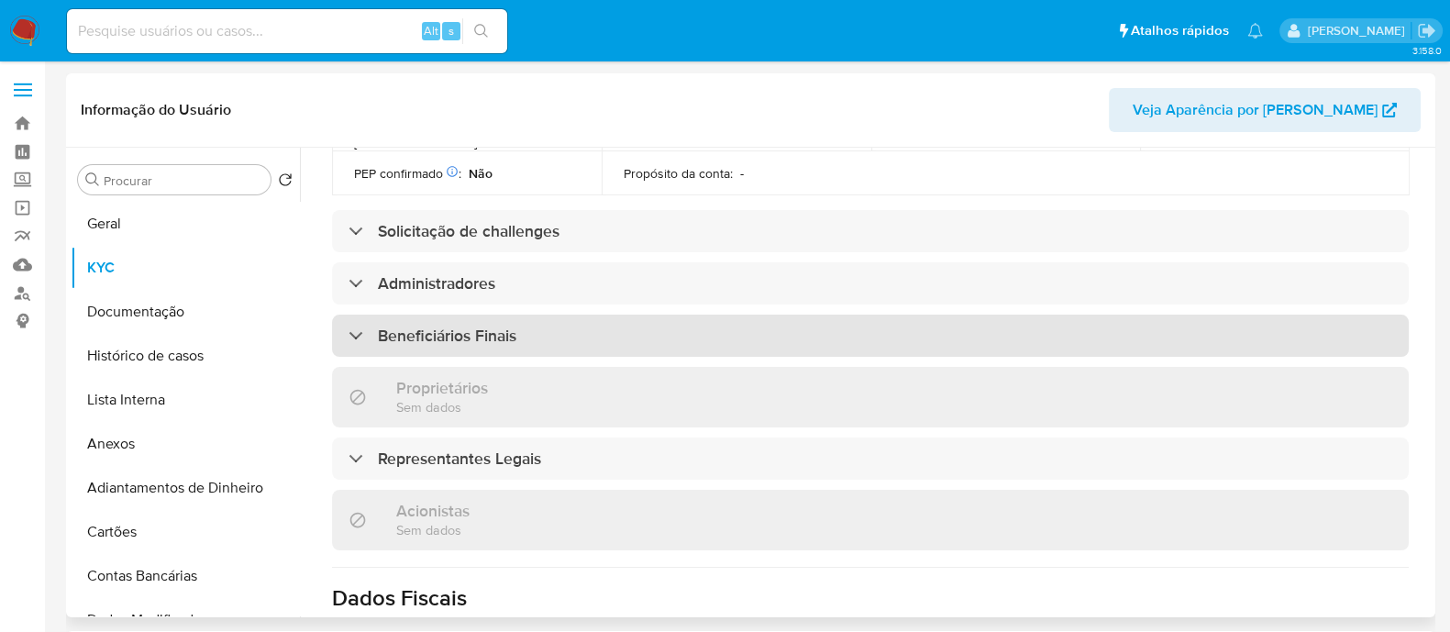
click at [609, 315] on div "Beneficiários Finais" at bounding box center [870, 336] width 1077 height 42
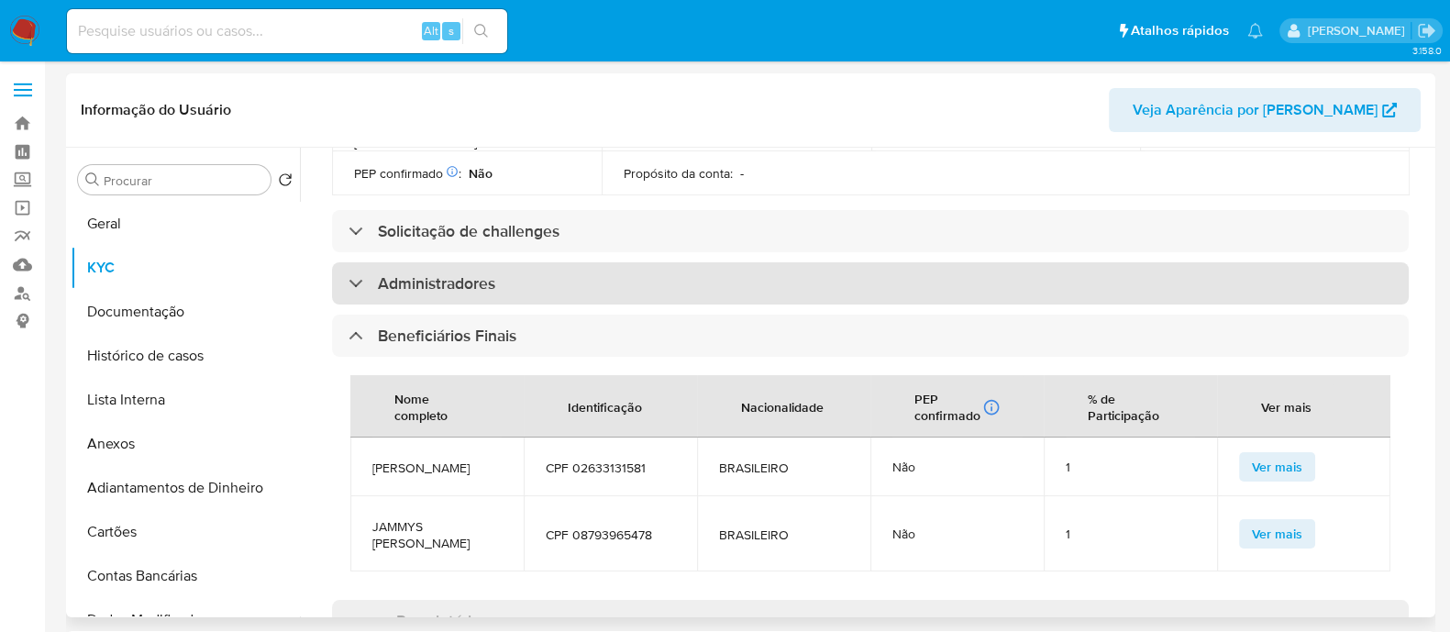
click at [572, 262] on div "Administradores" at bounding box center [870, 283] width 1077 height 42
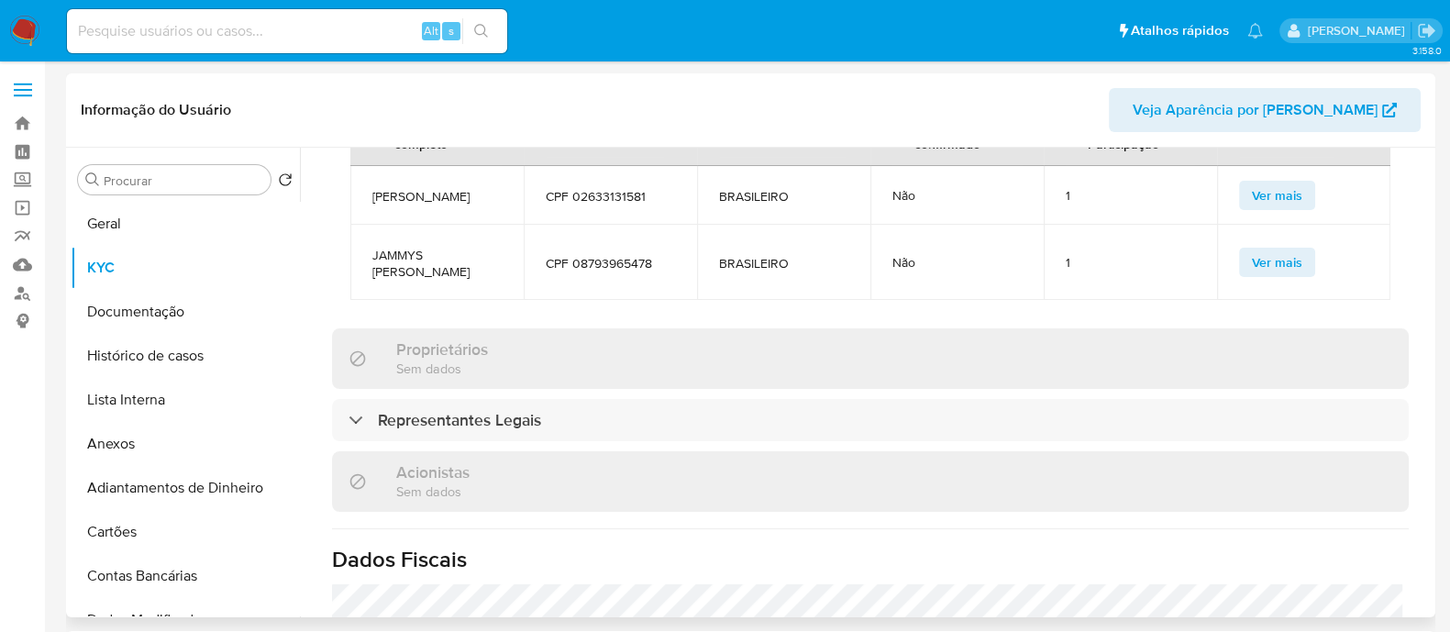
scroll to position [1376, 0]
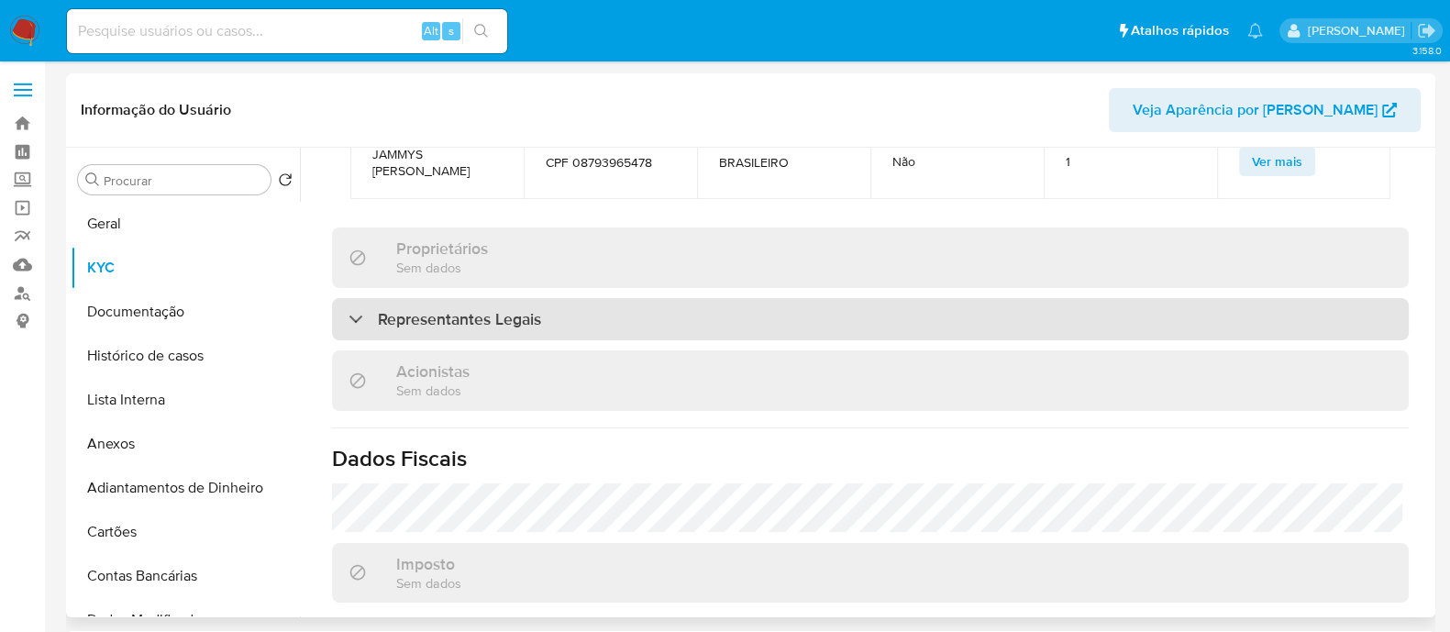
click at [561, 298] on div "Representantes Legais" at bounding box center [870, 319] width 1077 height 42
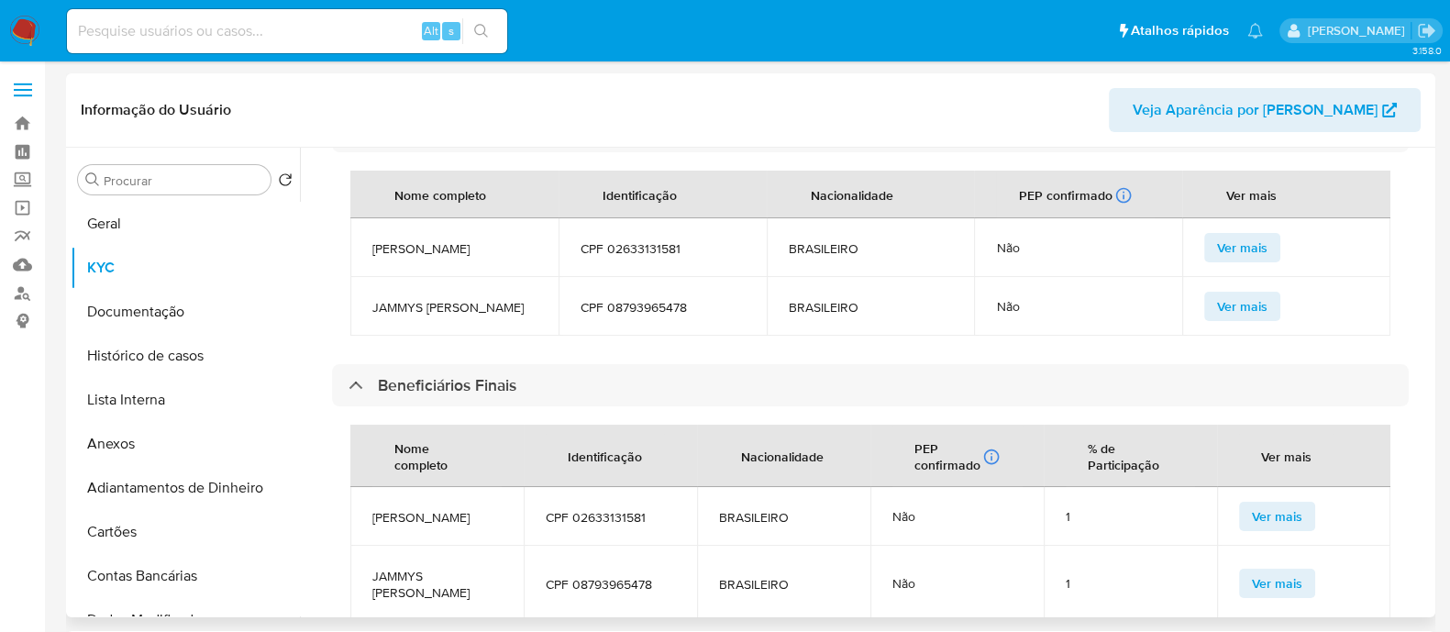
scroll to position [917, 0]
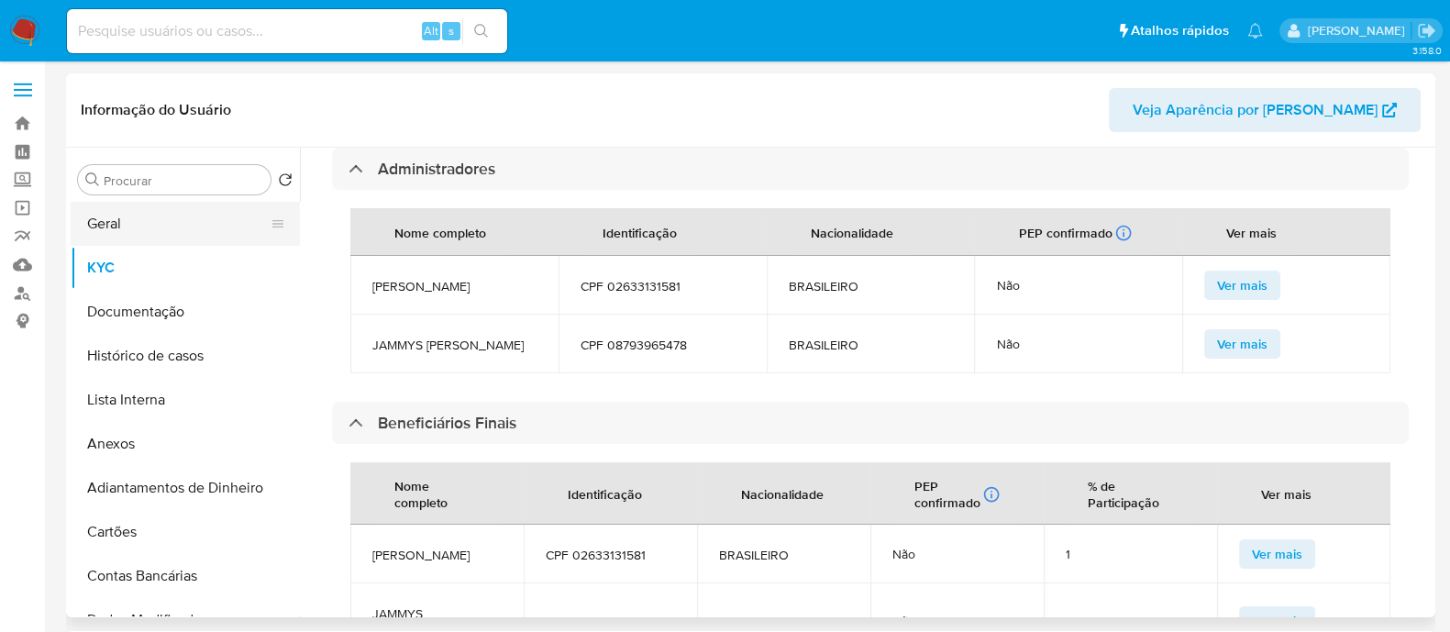
click at [115, 212] on button "Geral" at bounding box center [178, 224] width 215 height 44
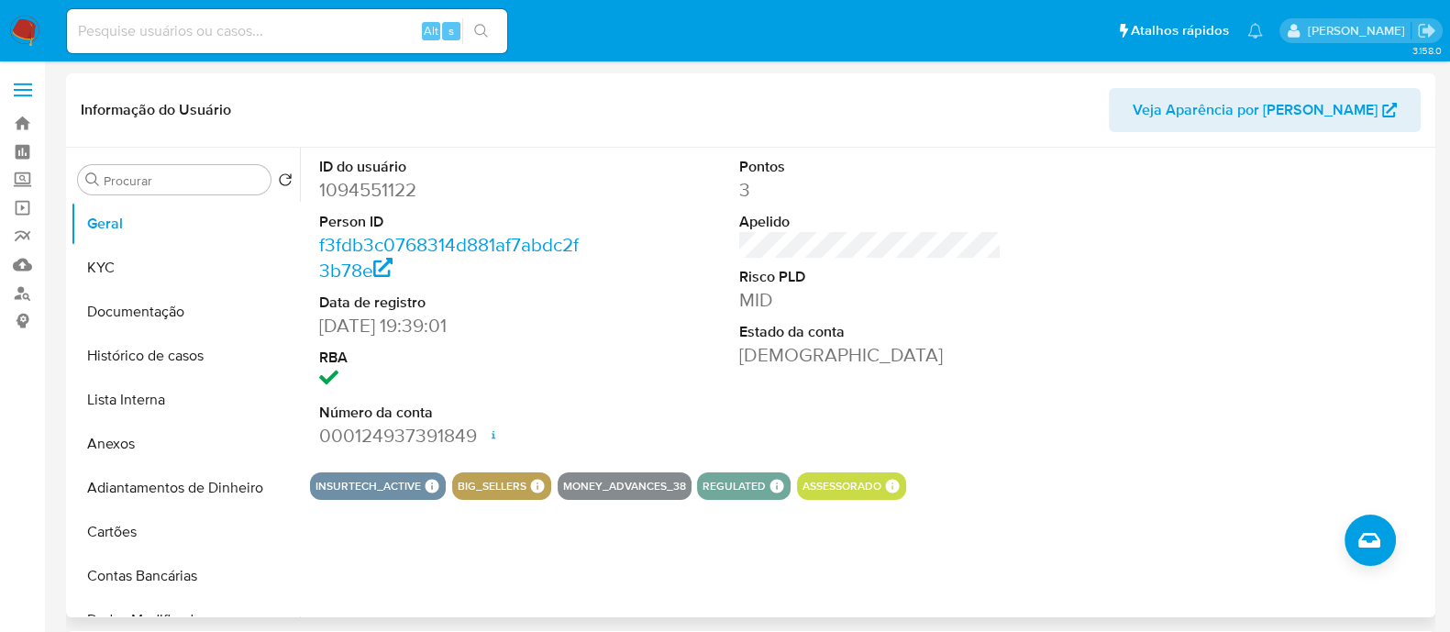
click at [1069, 331] on div "ID do usuário 1094551122 Person ID f3fdb3c0768314d881af7abdc2f3b78e Data de reg…" at bounding box center [870, 303] width 1121 height 310
click at [186, 255] on button "KYC" at bounding box center [178, 268] width 215 height 44
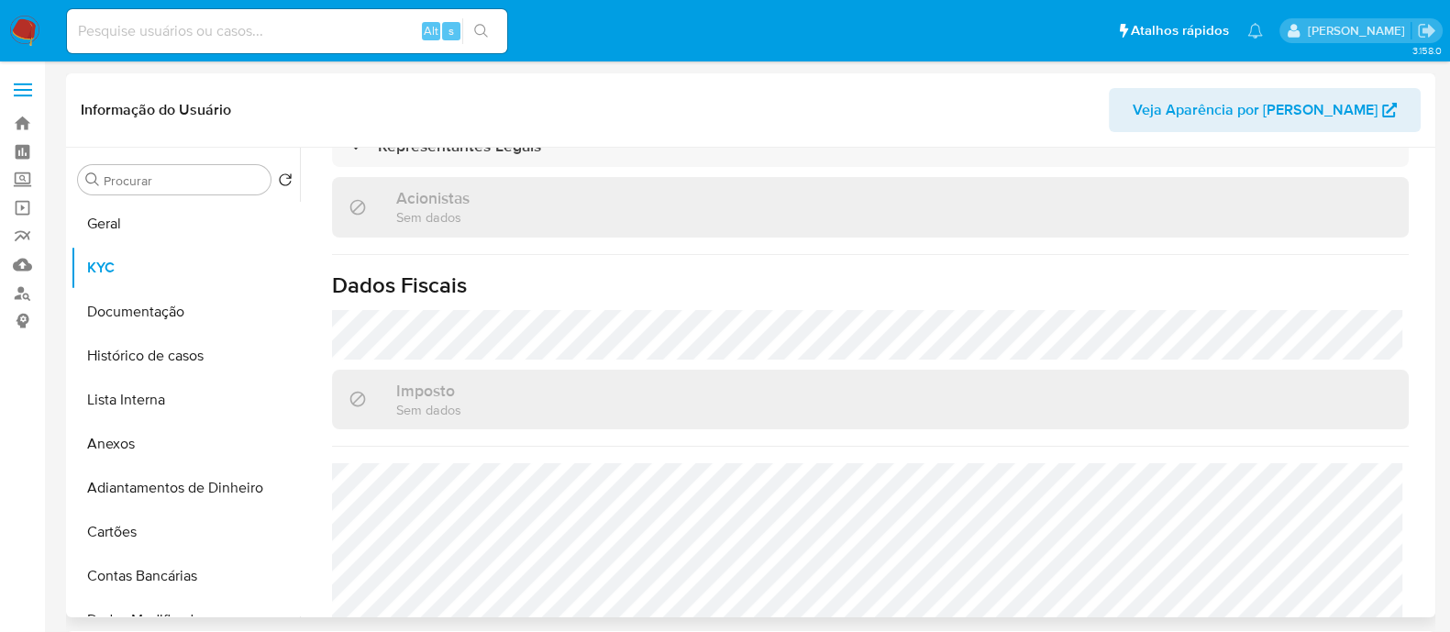
scroll to position [781, 0]
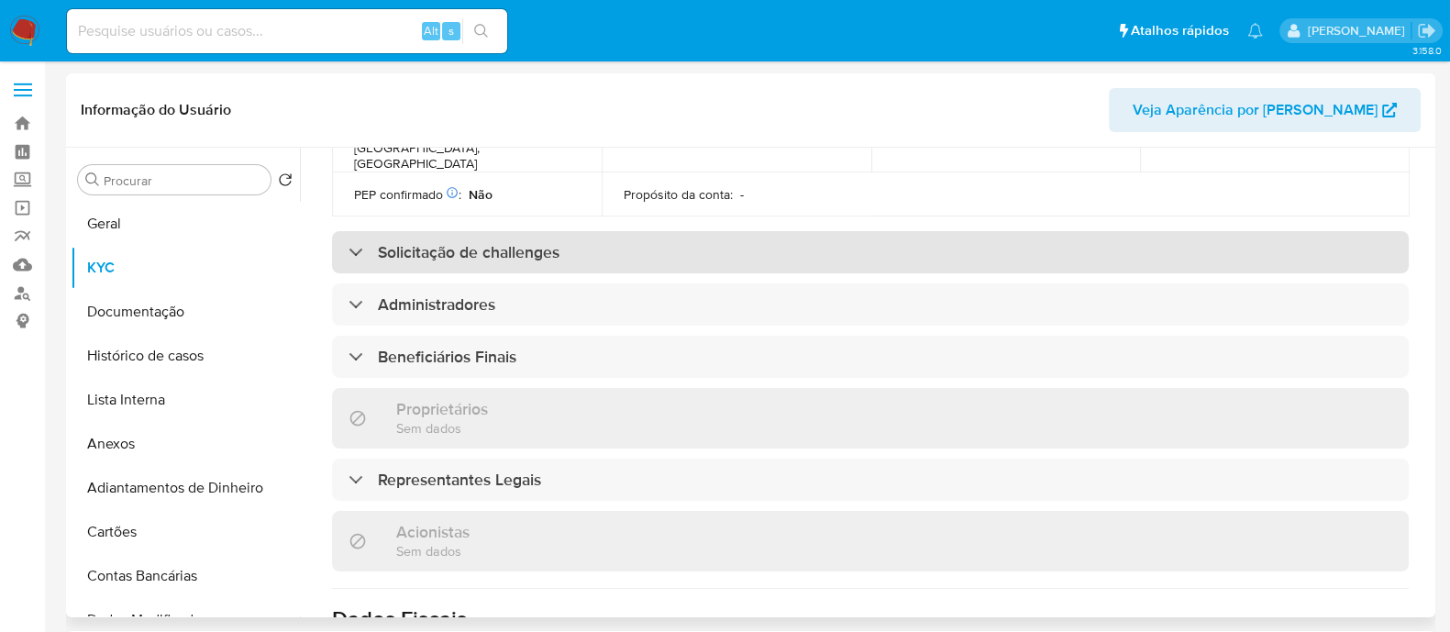
click at [558, 242] on h3 "Solicitação de challenges" at bounding box center [469, 252] width 182 height 20
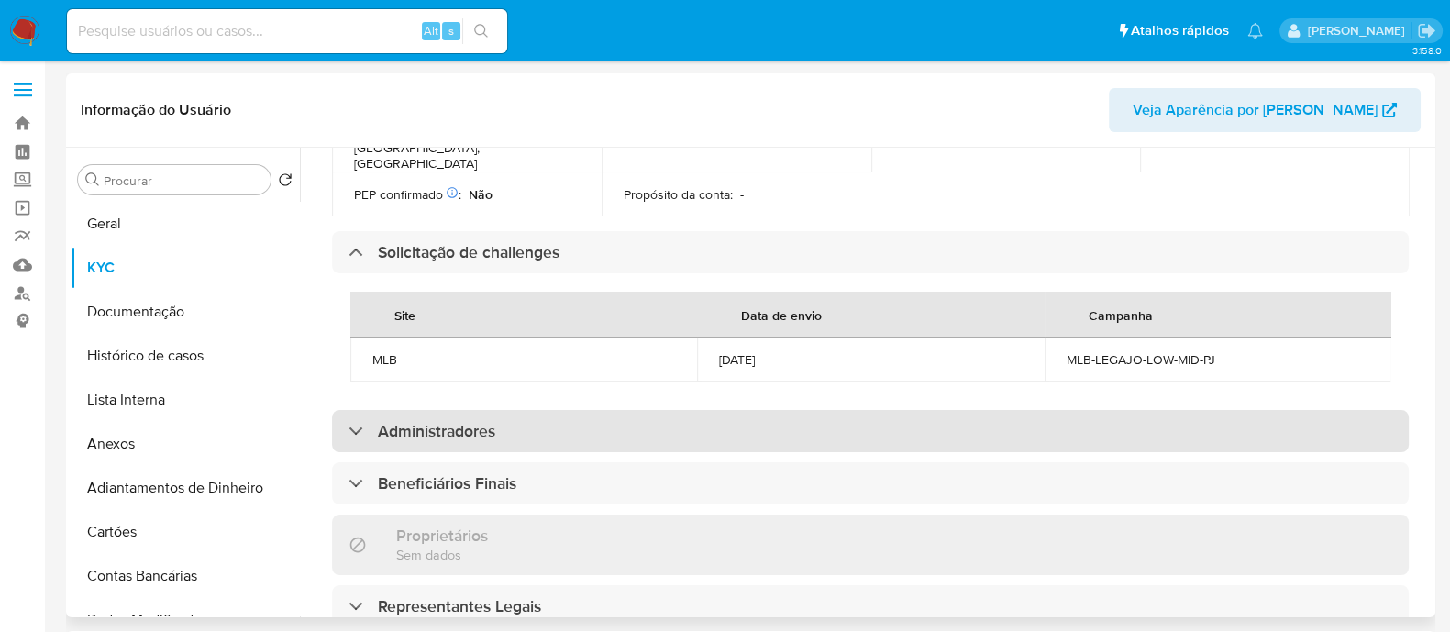
click at [750, 410] on div "Administradores" at bounding box center [870, 431] width 1077 height 42
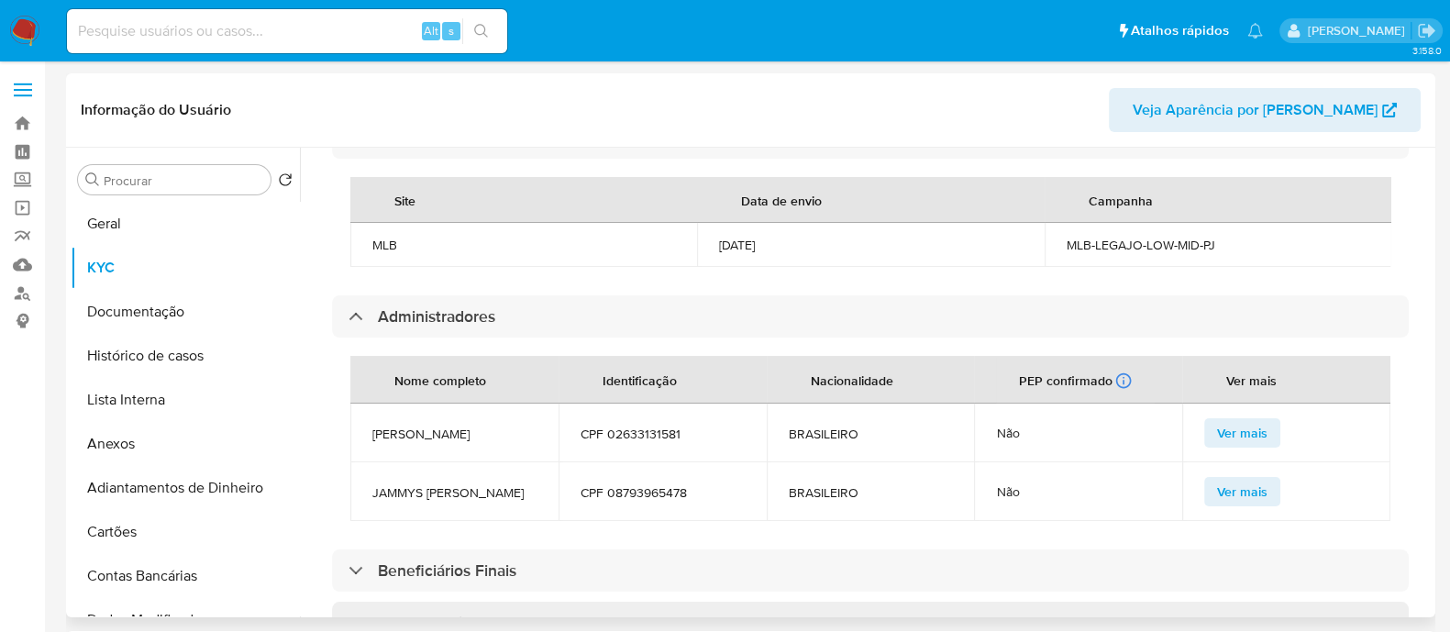
scroll to position [1010, 0]
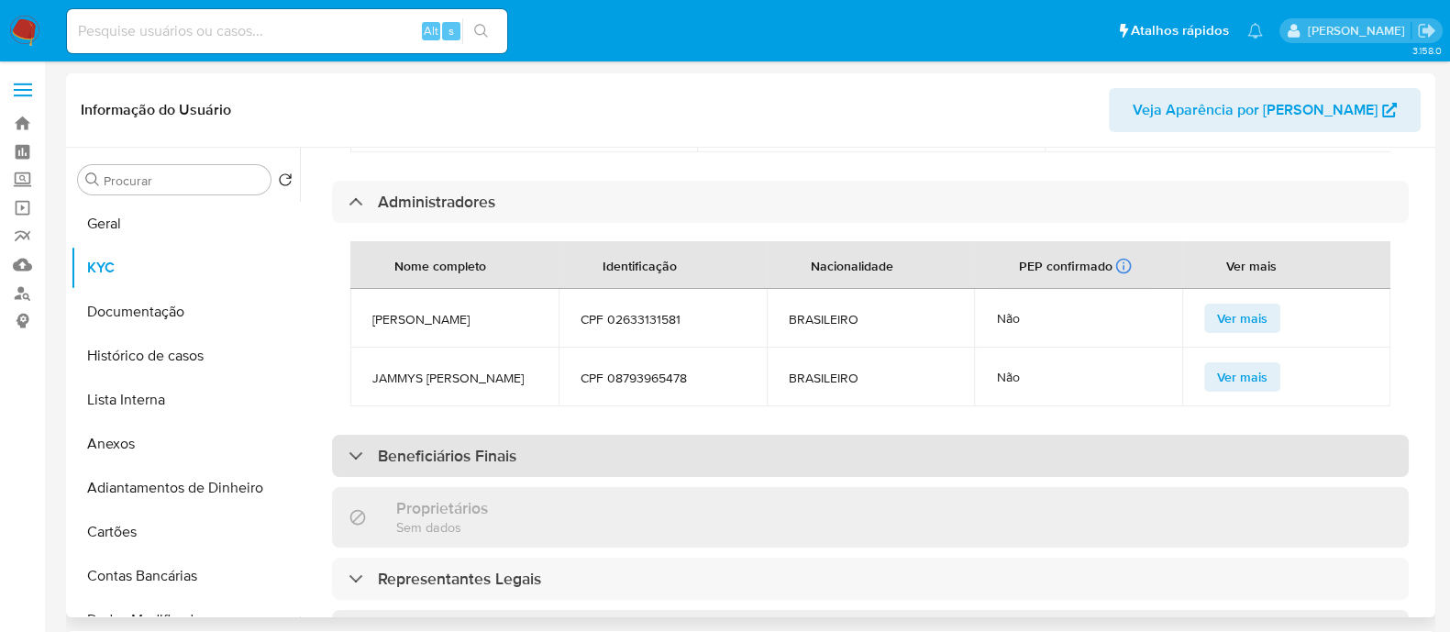
click at [661, 435] on div "Beneficiários Finais" at bounding box center [870, 456] width 1077 height 42
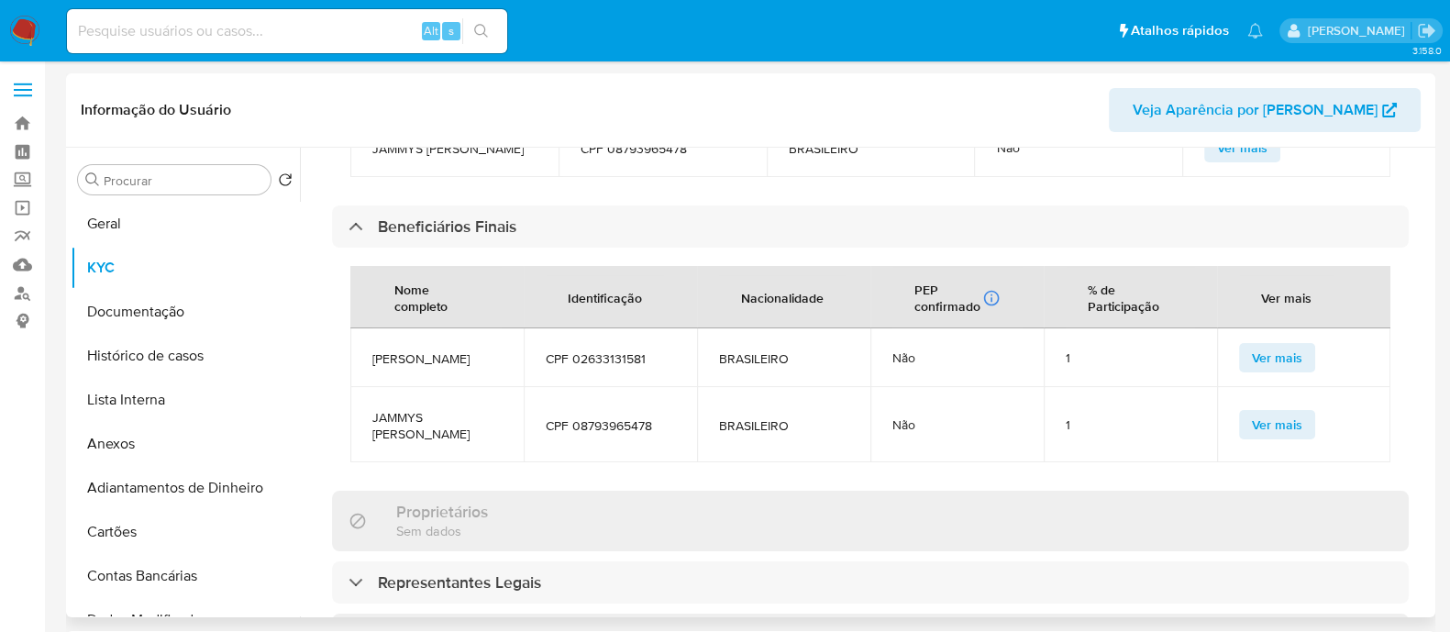
scroll to position [1354, 0]
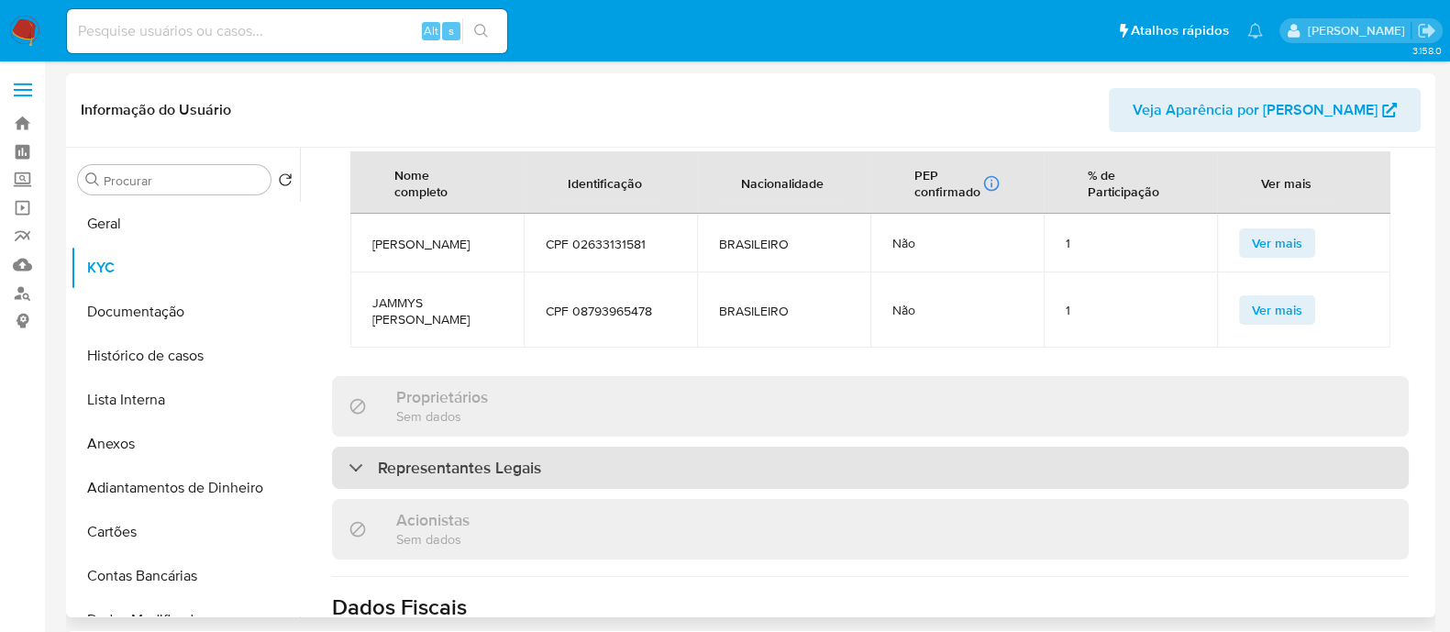
click at [590, 447] on div "Representantes Legais" at bounding box center [870, 468] width 1077 height 42
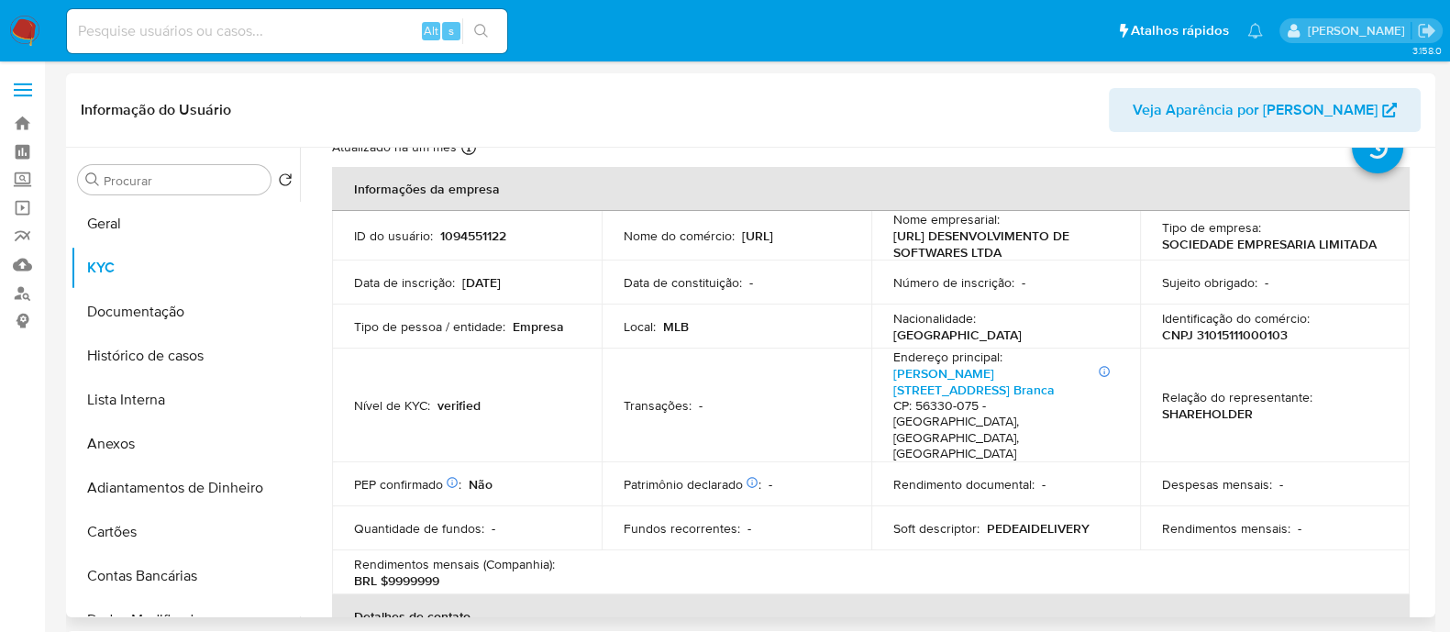
scroll to position [32, 0]
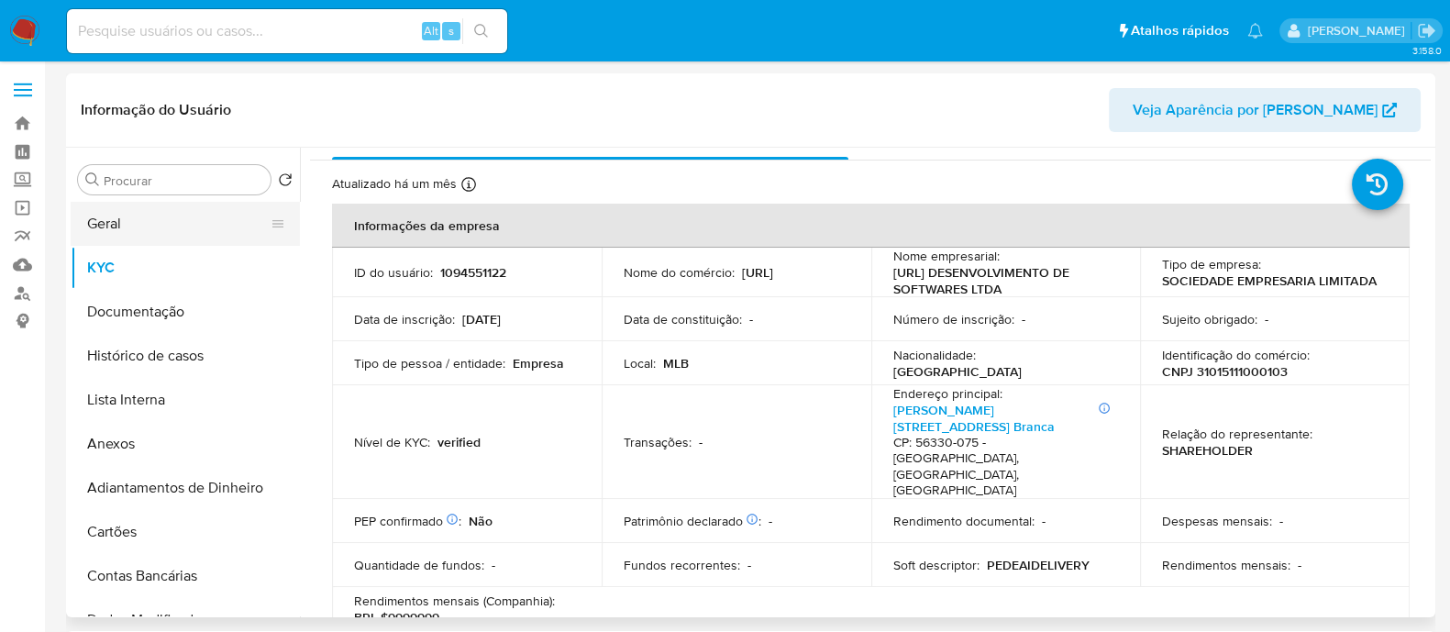
click at [170, 222] on button "Geral" at bounding box center [178, 224] width 215 height 44
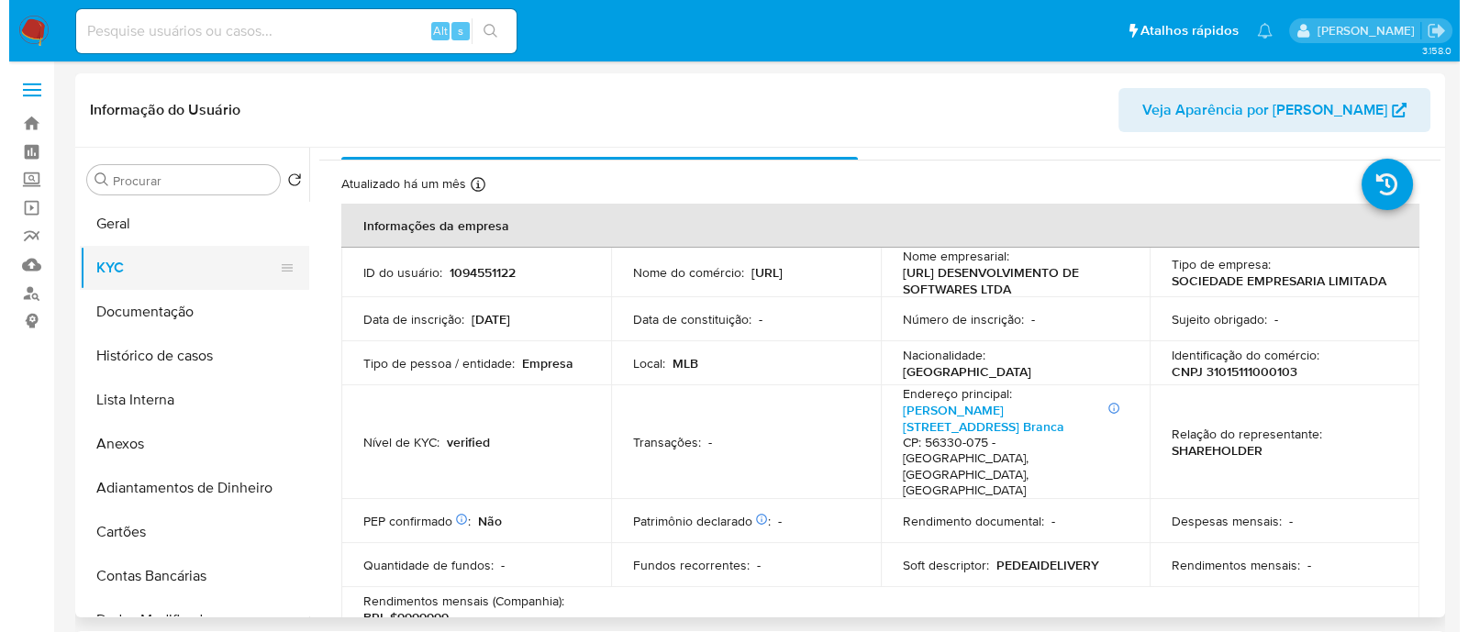
scroll to position [0, 0]
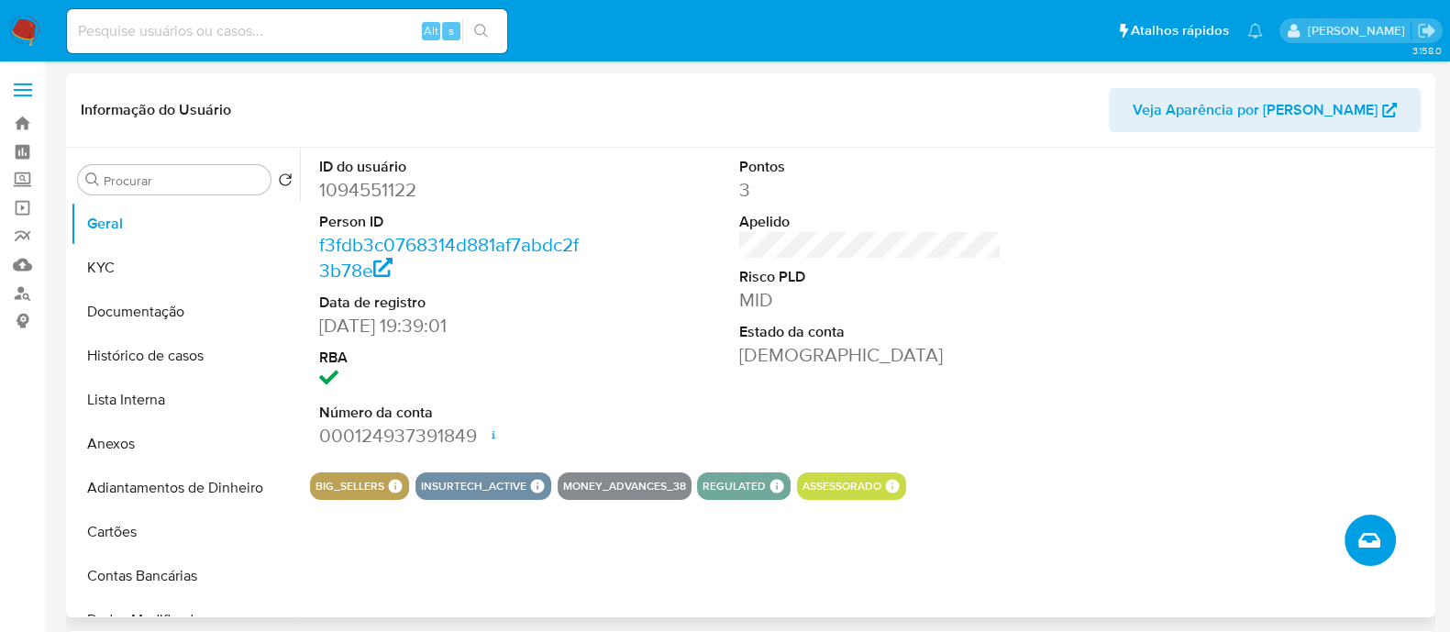
click at [1377, 541] on icon "Criar caso manual" at bounding box center [1370, 540] width 22 height 22
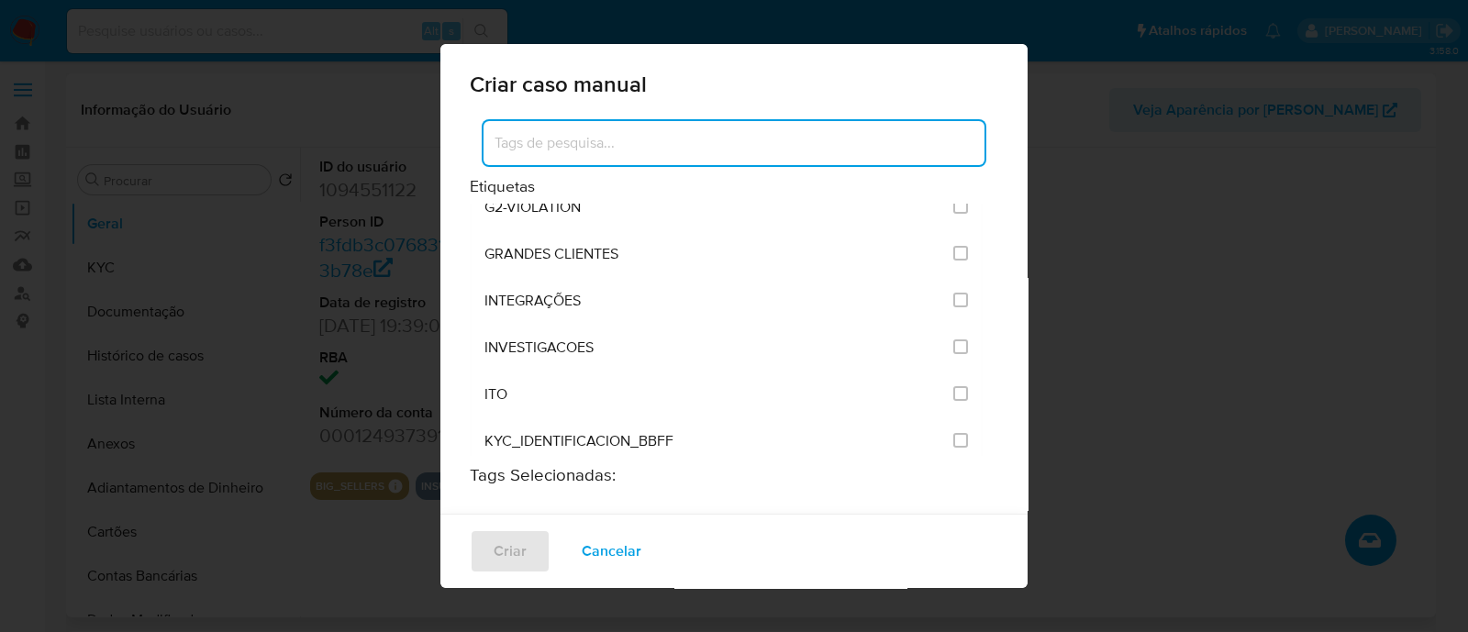
scroll to position [1490, 0]
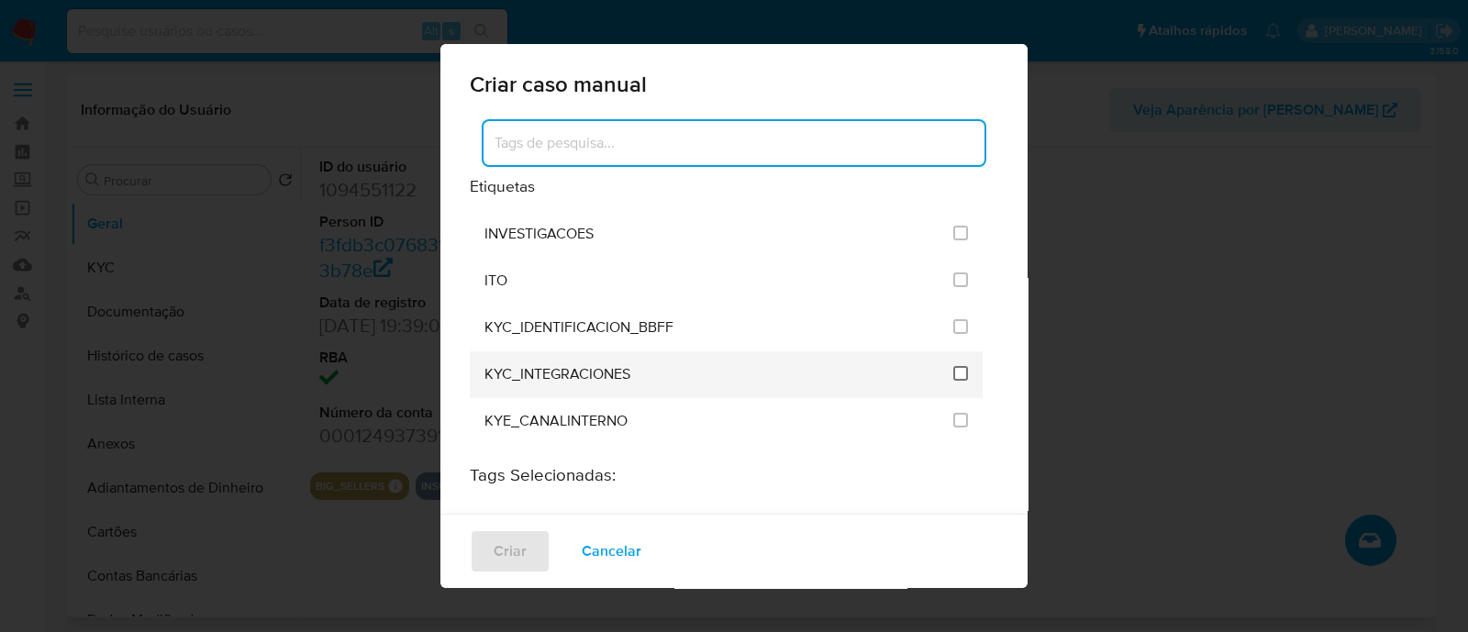
click at [953, 366] on input "2093" at bounding box center [960, 373] width 15 height 15
checkbox input "true"
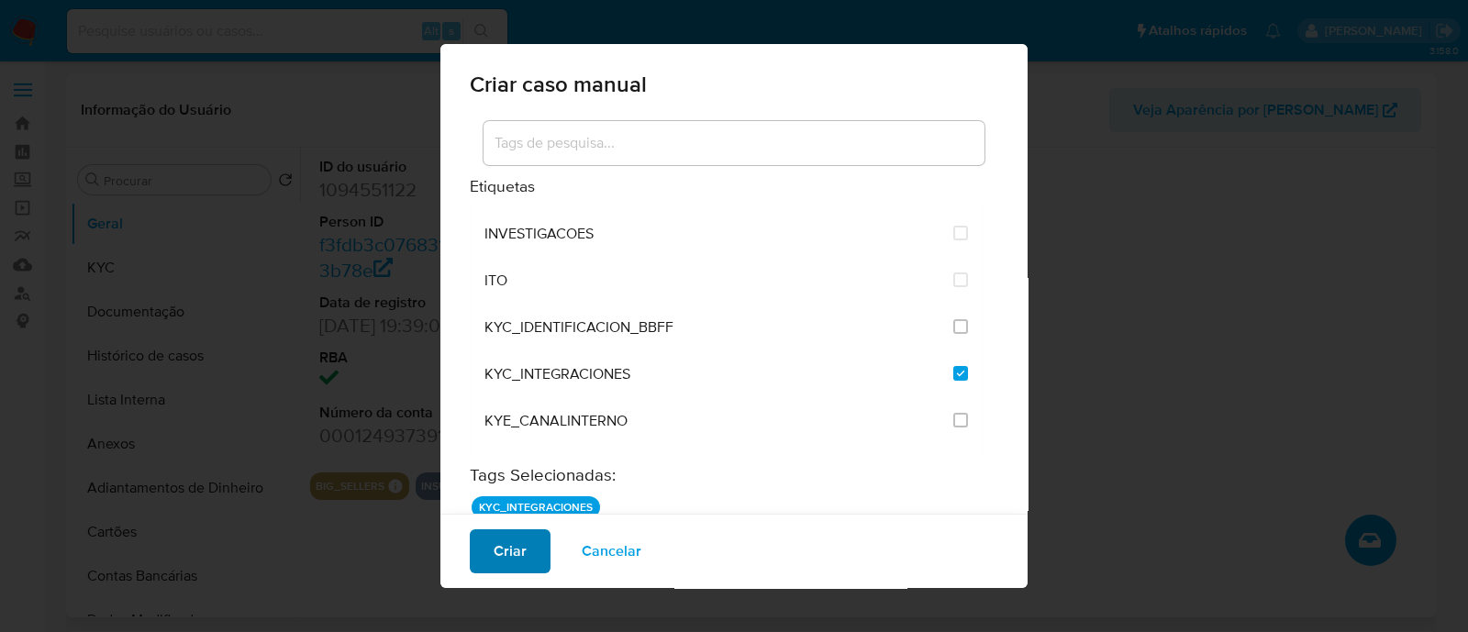
click at [500, 563] on span "Criar" at bounding box center [510, 551] width 33 height 40
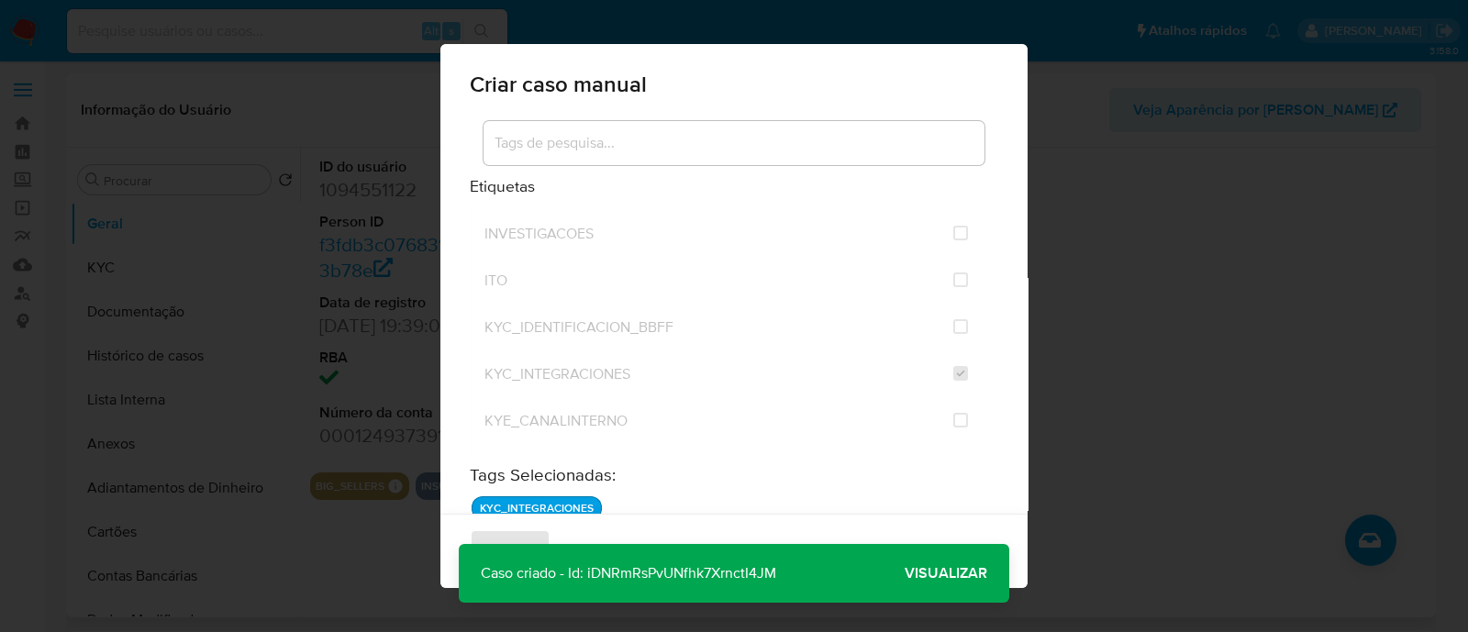
click at [927, 573] on span "Visualizar" at bounding box center [946, 573] width 83 height 0
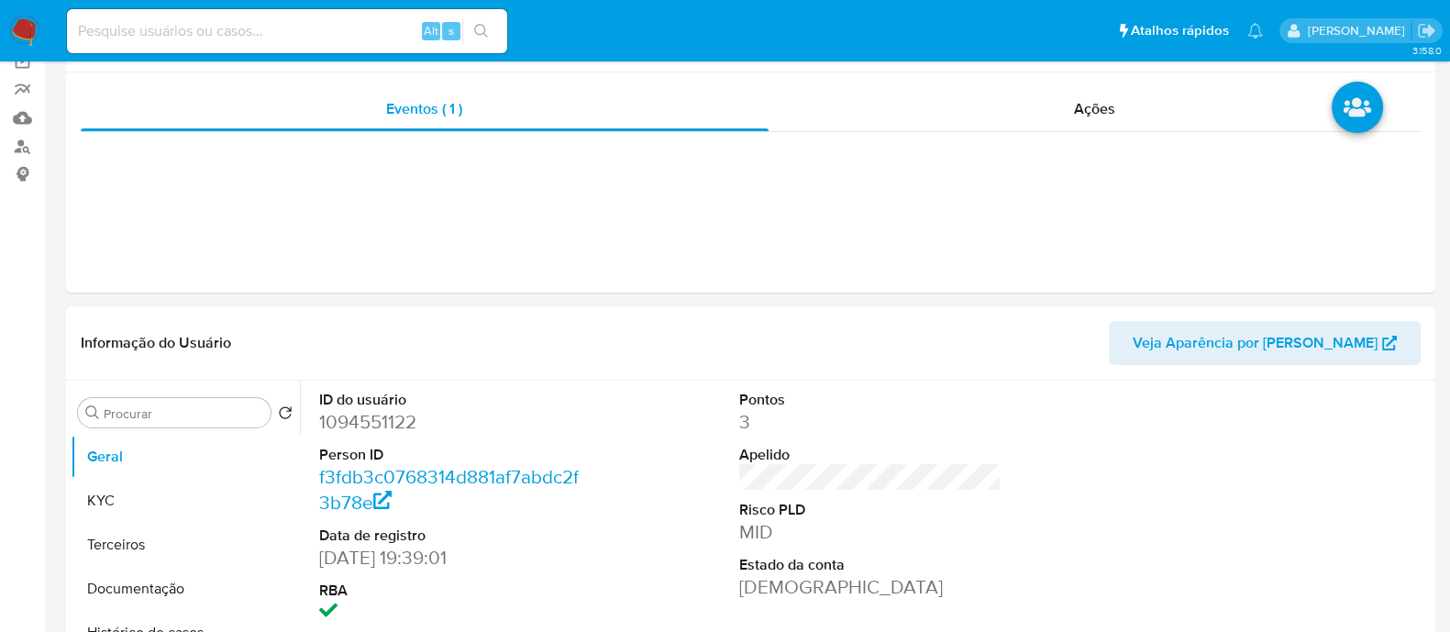
select select "10"
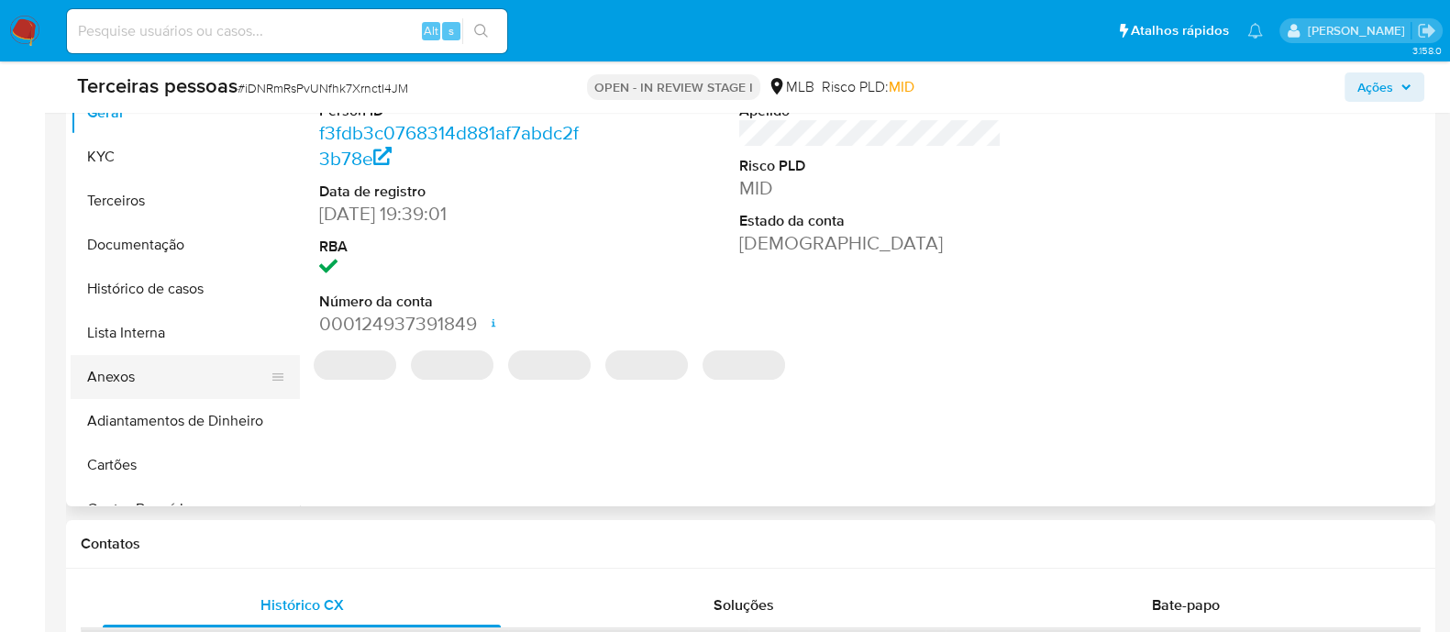
scroll to position [458, 0]
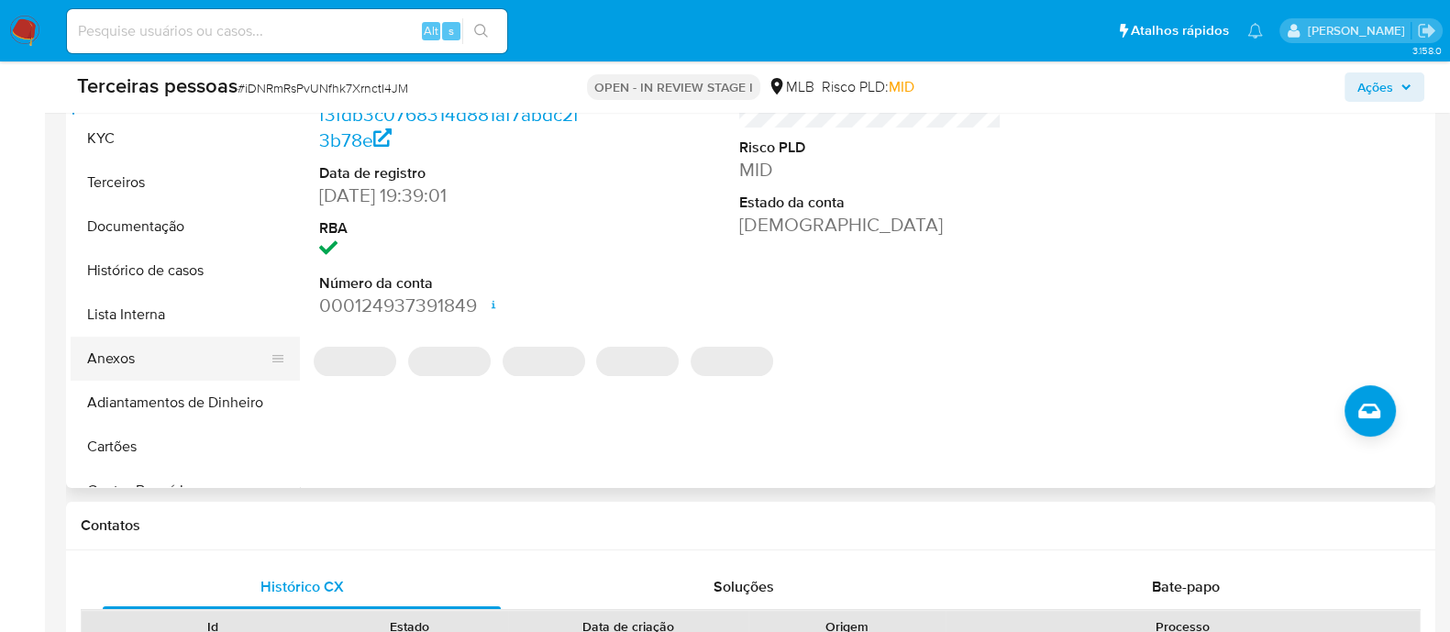
click at [187, 364] on button "Anexos" at bounding box center [178, 359] width 215 height 44
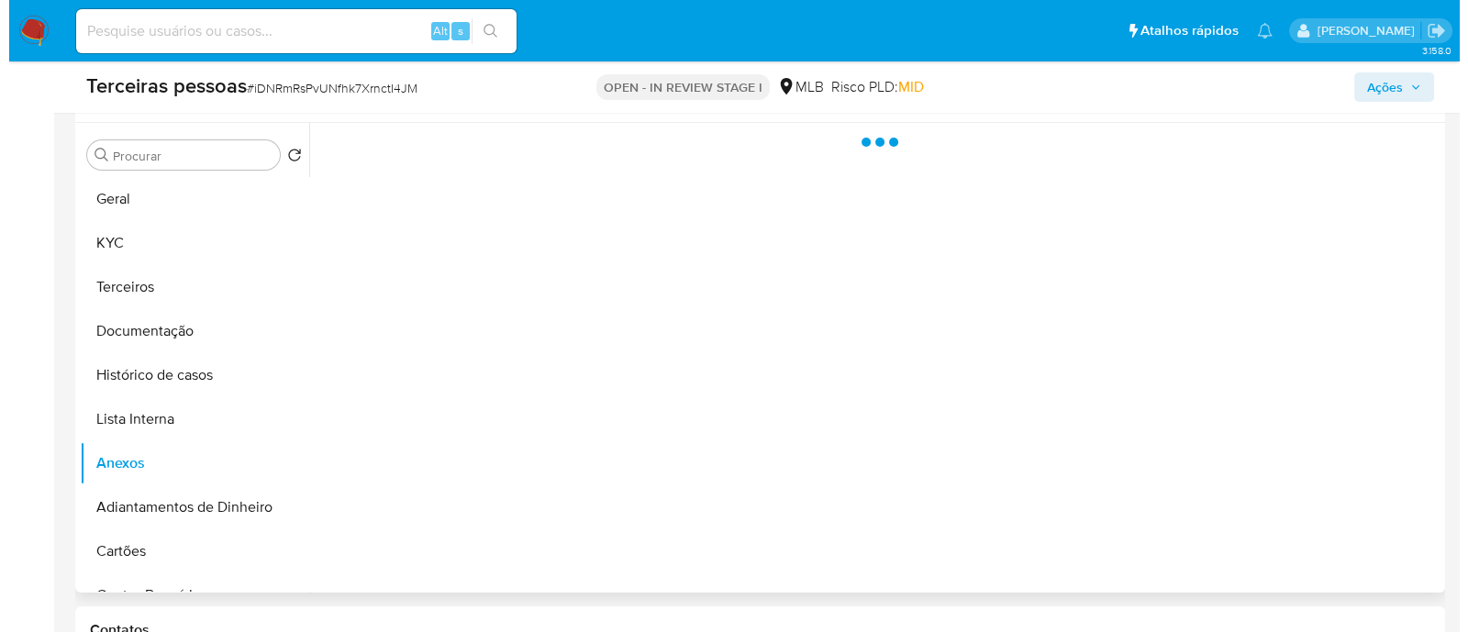
scroll to position [344, 0]
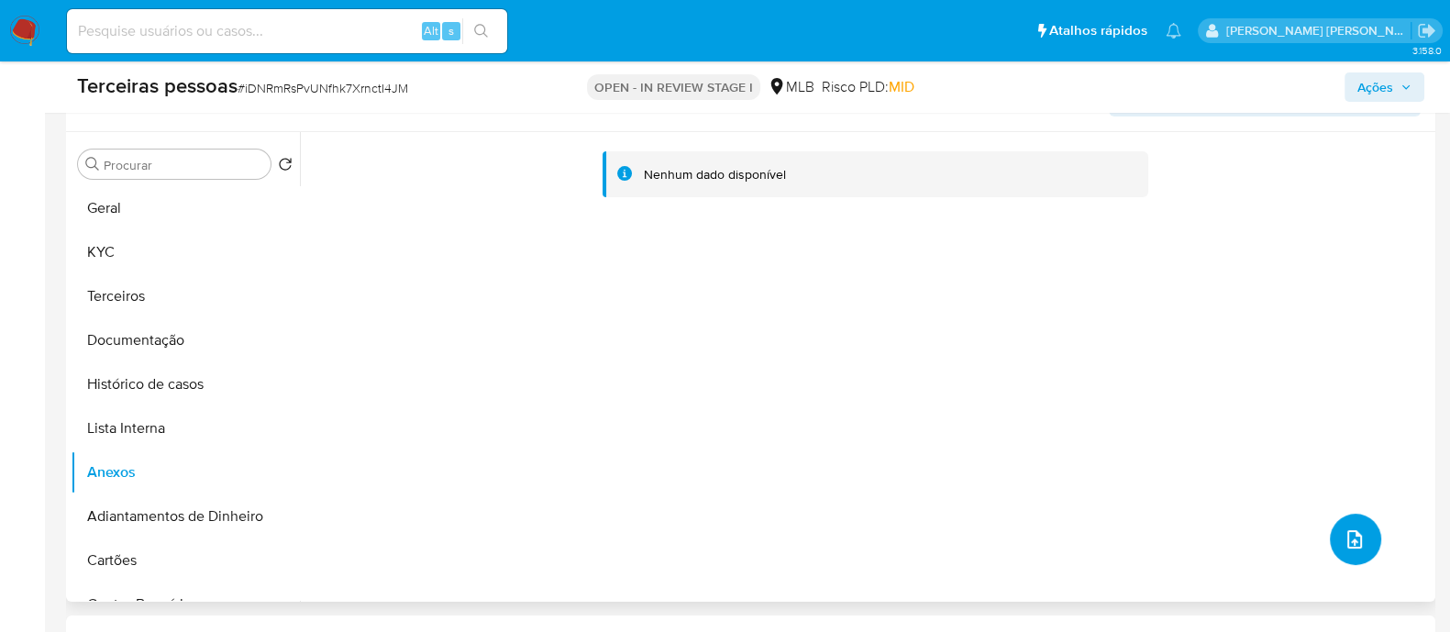
click at [1362, 535] on button "upload-file" at bounding box center [1355, 539] width 51 height 51
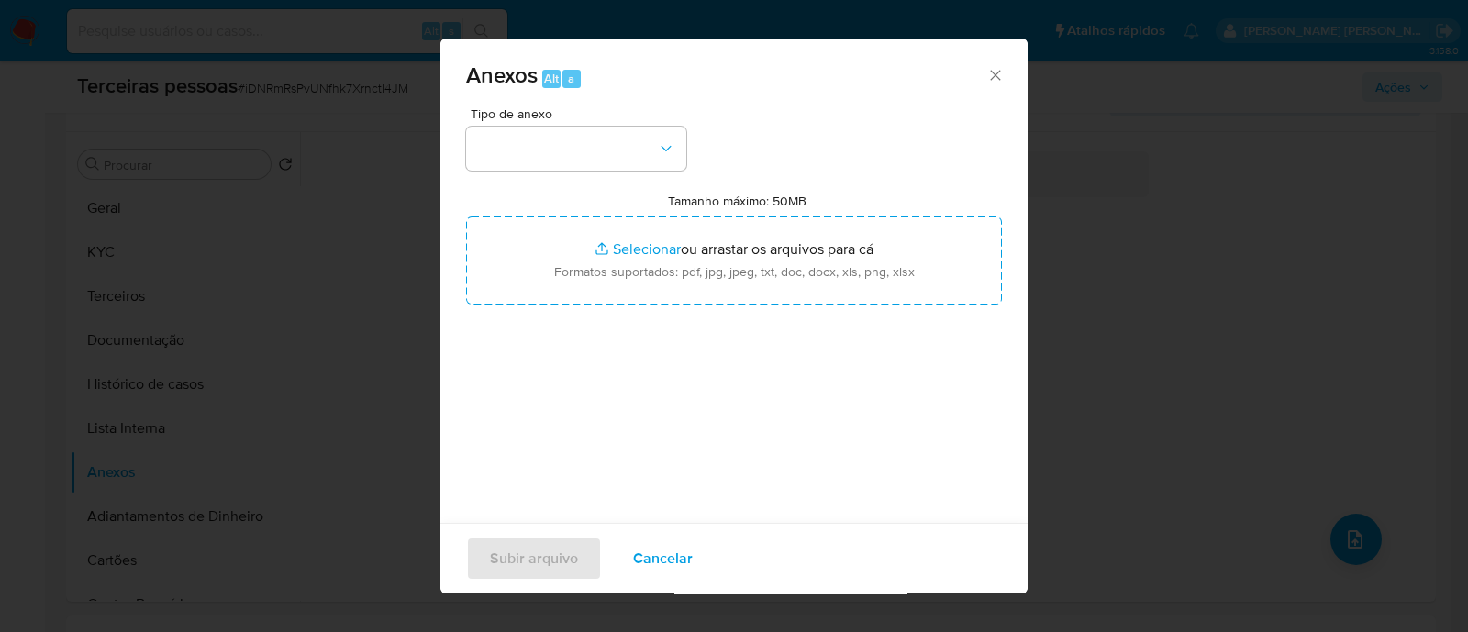
click at [628, 121] on div "Tipo de anexo" at bounding box center [576, 138] width 220 height 63
click at [628, 137] on button "button" at bounding box center [576, 149] width 220 height 44
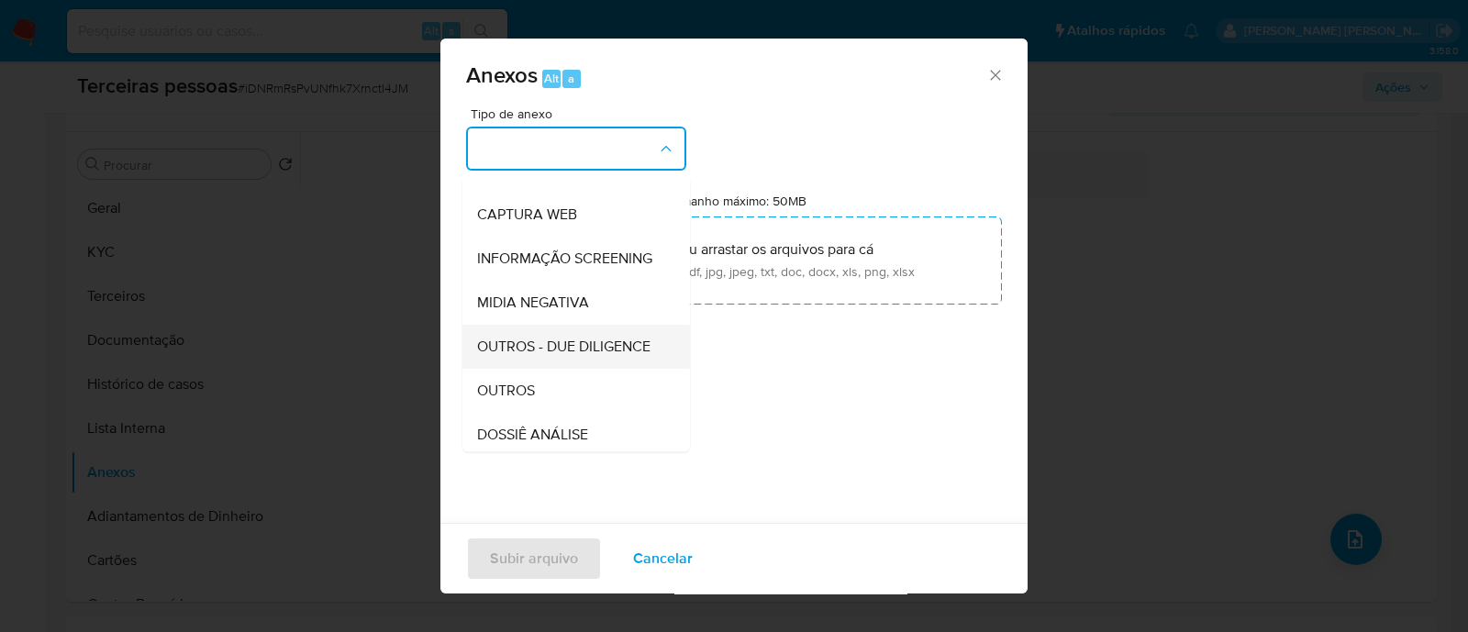
scroll to position [228, 0]
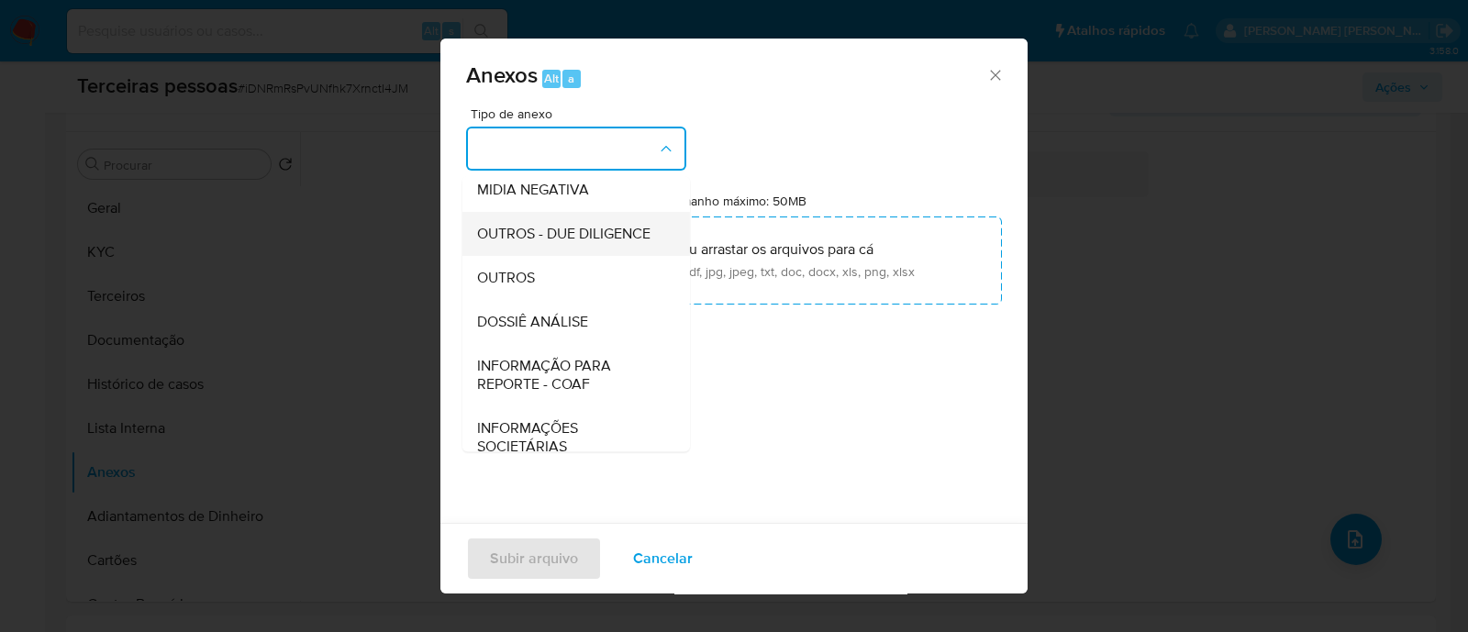
click at [602, 243] on span "OUTROS - DUE DILIGENCE" at bounding box center [563, 234] width 173 height 18
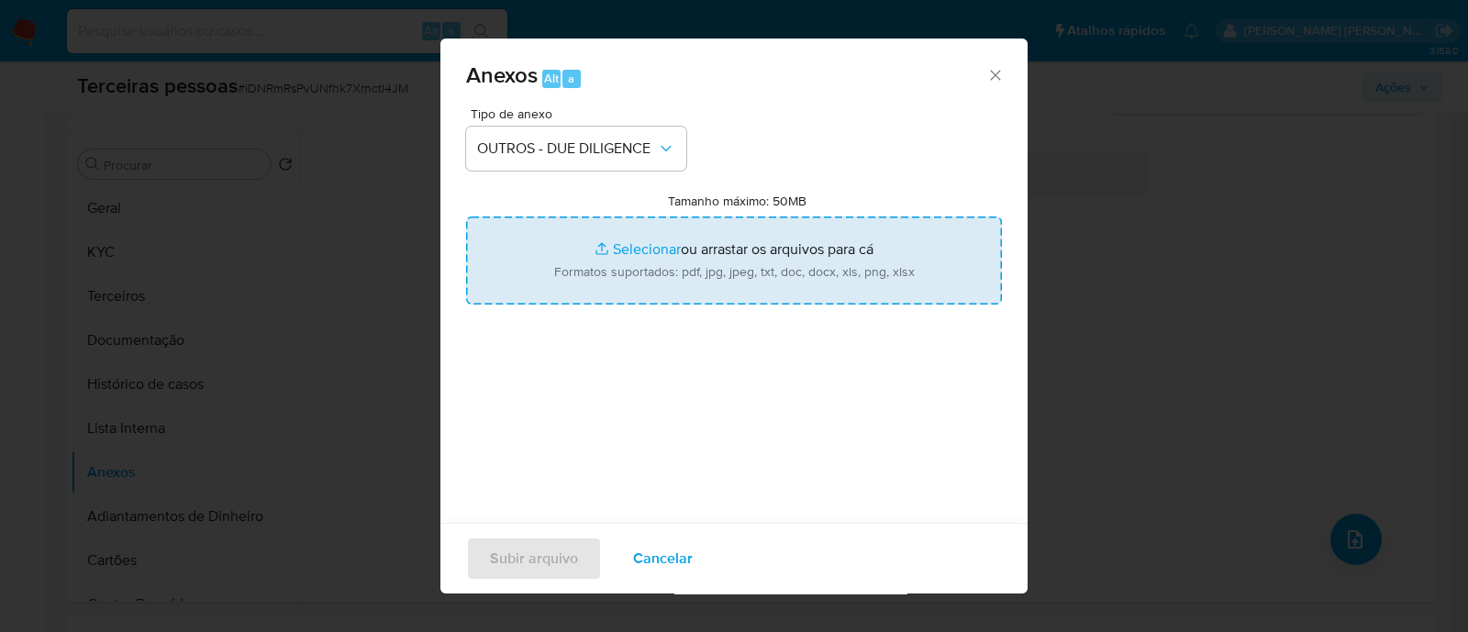
click at [691, 263] on input "Tamanho máximo: 50MB Selecionar arquivos" at bounding box center [734, 261] width 536 height 88
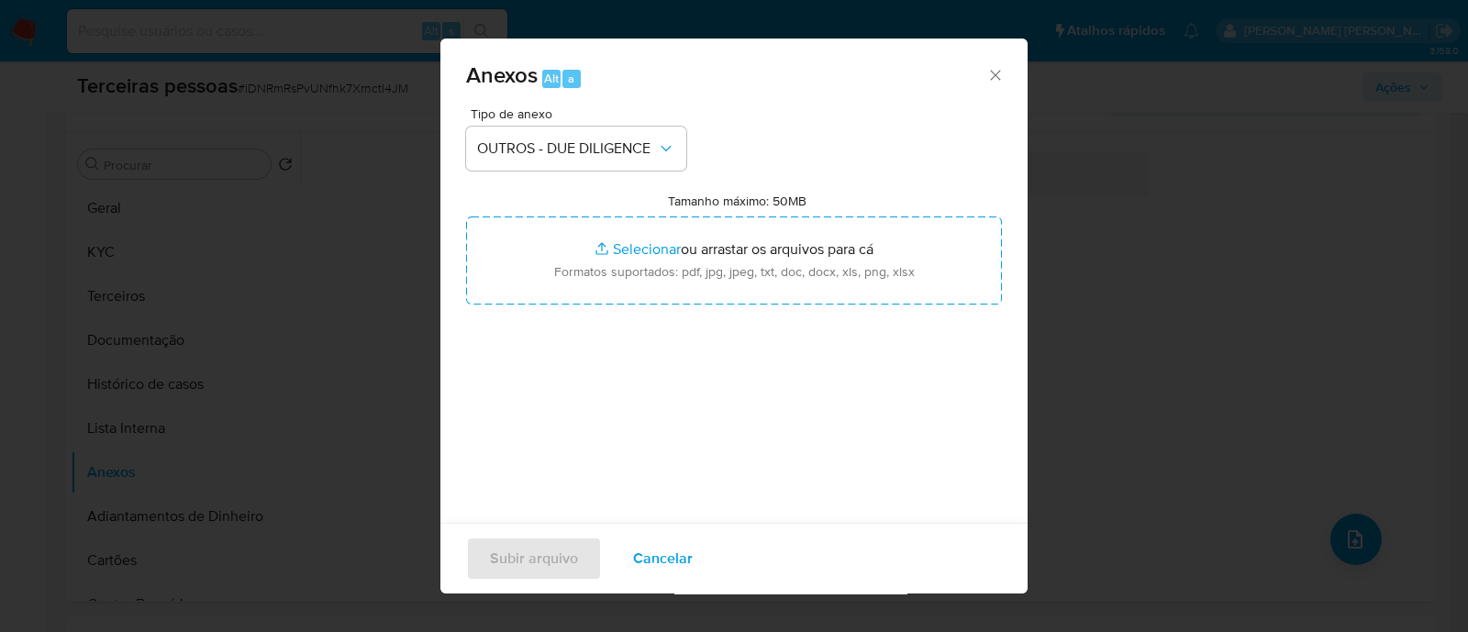
click at [645, 553] on span "Cancelar" at bounding box center [663, 559] width 60 height 40
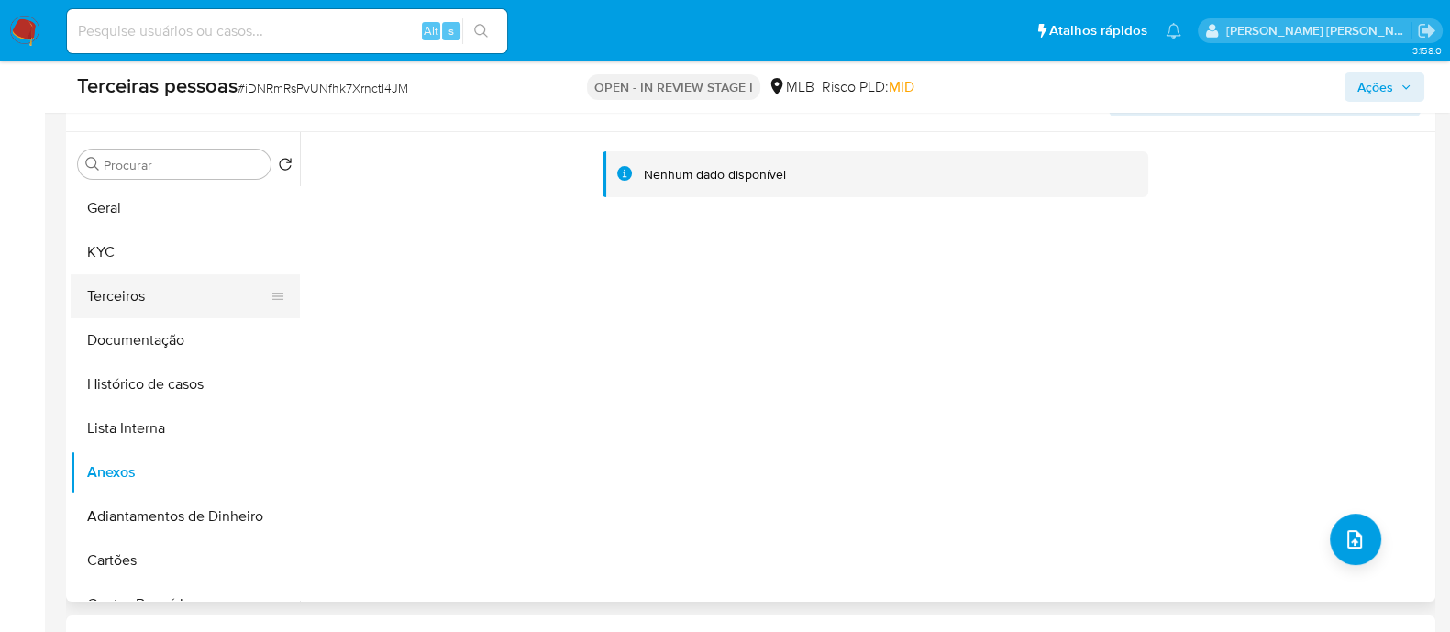
click at [158, 295] on button "Terceiros" at bounding box center [178, 296] width 215 height 44
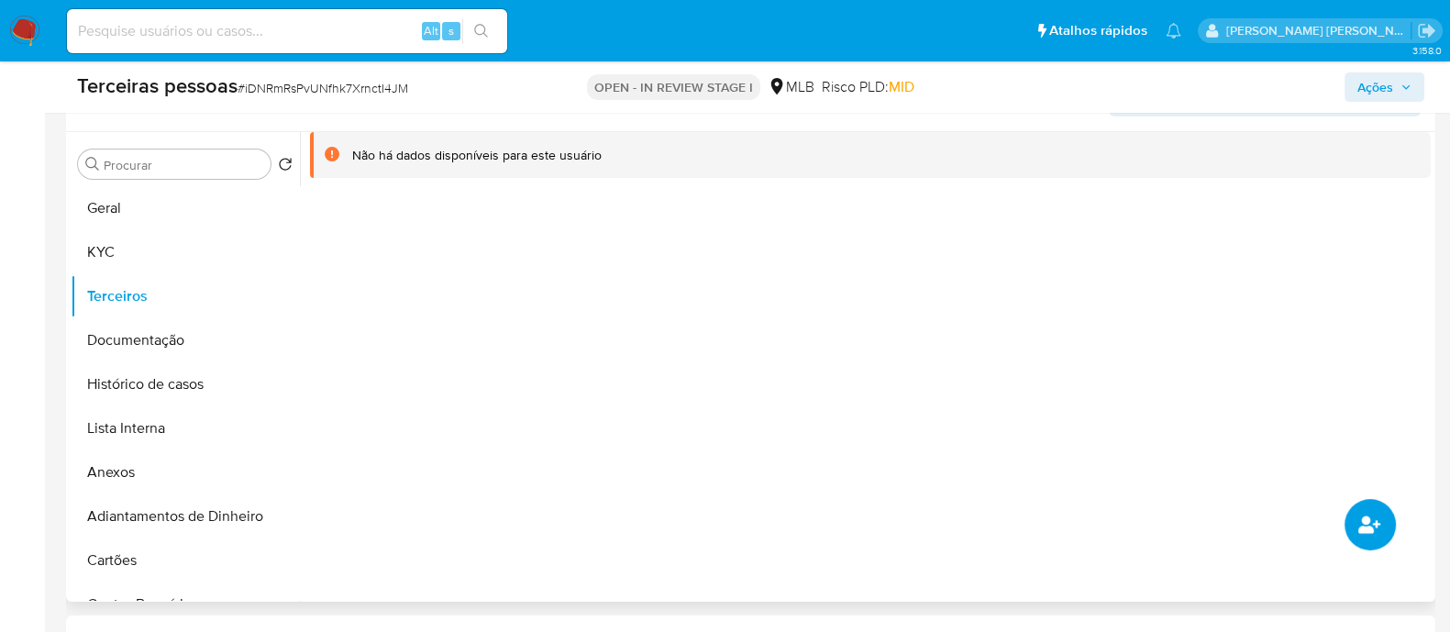
click at [1369, 538] on button "common.add_complementary_information" at bounding box center [1370, 524] width 51 height 51
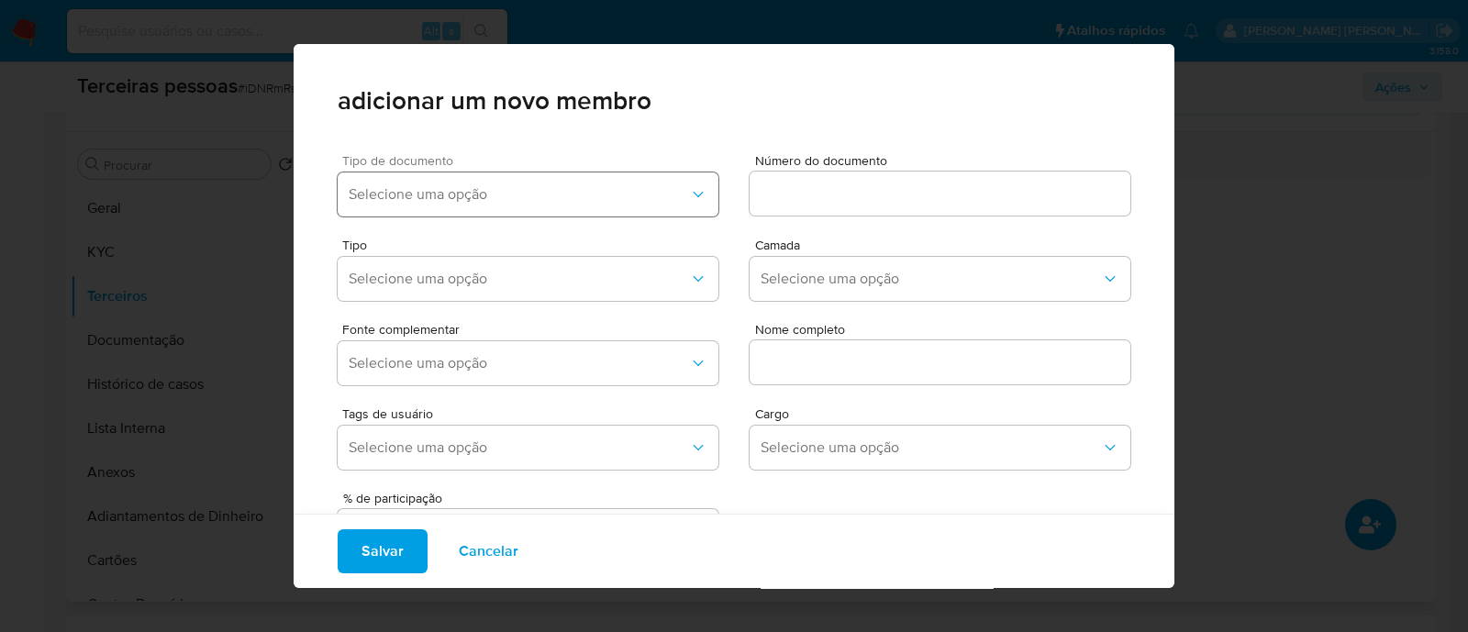
click at [554, 204] on button "Selecione uma opção" at bounding box center [528, 194] width 381 height 44
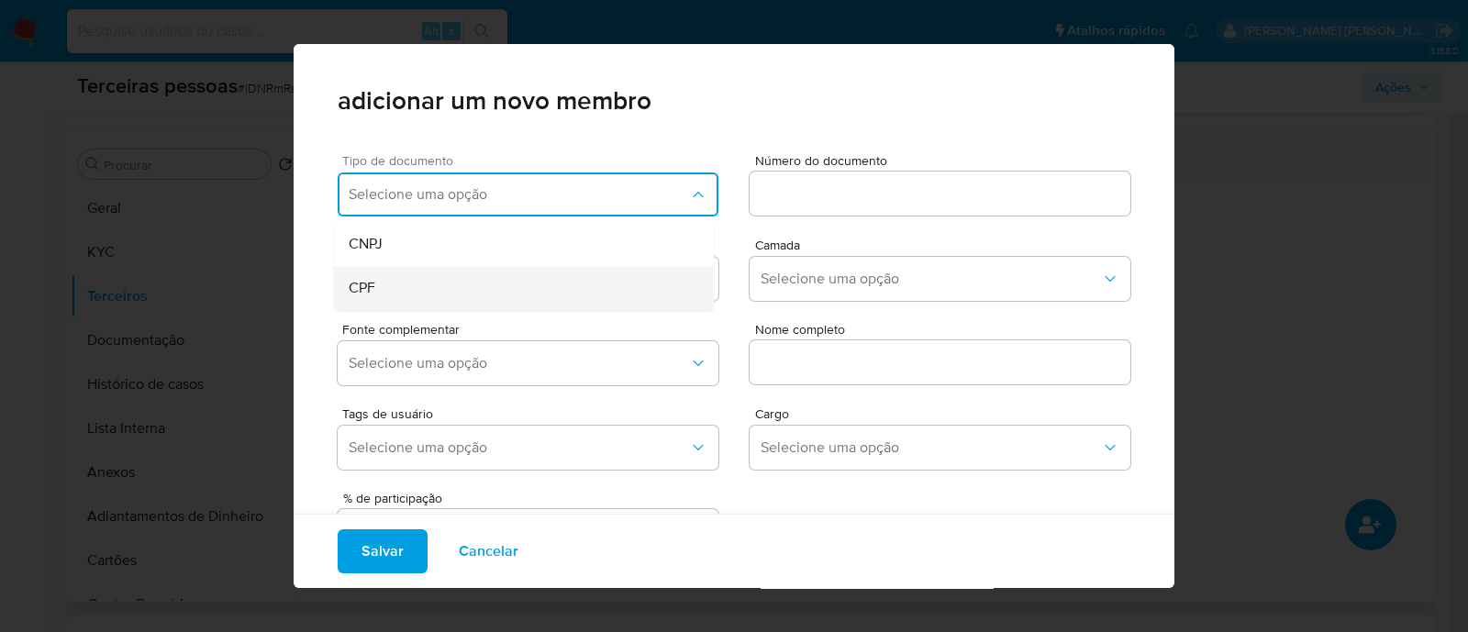
click at [456, 288] on div "CPF" at bounding box center [489, 288] width 281 height 44
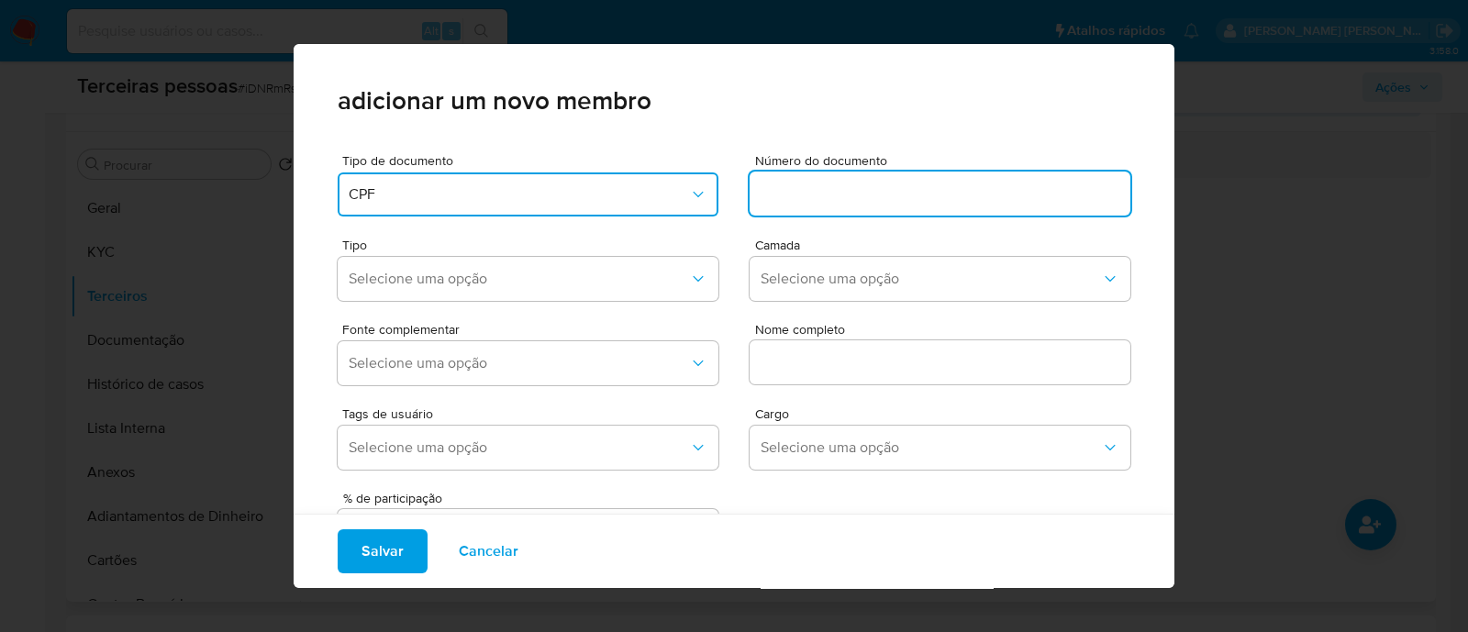
click at [831, 200] on input at bounding box center [940, 194] width 381 height 24
type input "10661475743"
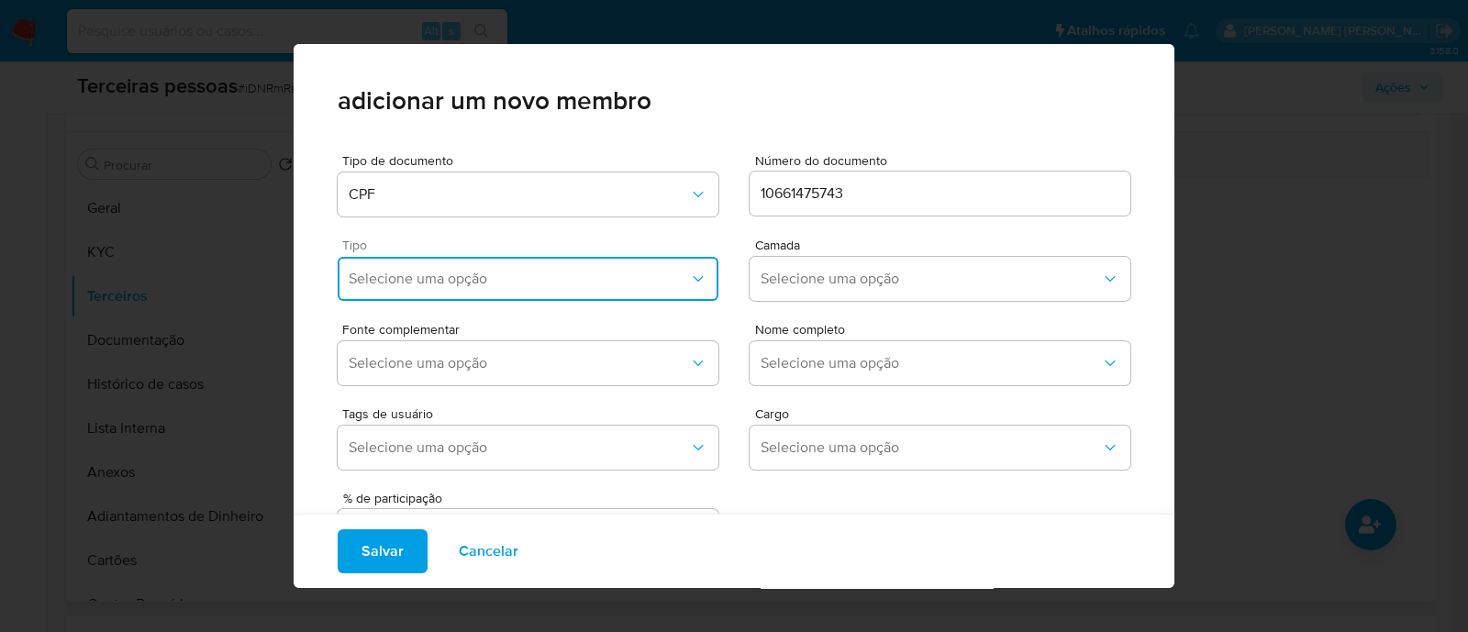
click at [568, 286] on span "Selecione uma opção" at bounding box center [519, 279] width 340 height 18
click at [495, 512] on div "Accionistas" at bounding box center [489, 505] width 281 height 44
click at [824, 286] on span "Selecione uma opção" at bounding box center [931, 279] width 340 height 18
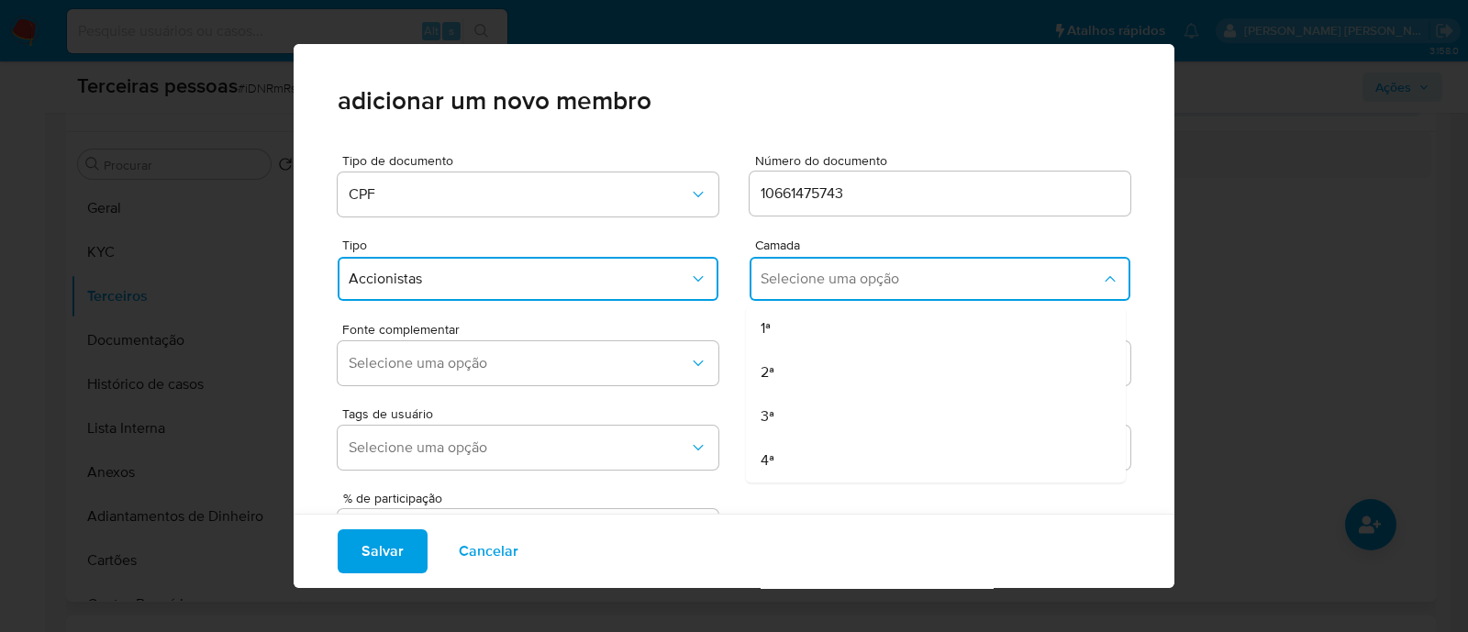
click at [812, 315] on div "1ª" at bounding box center [901, 328] width 281 height 44
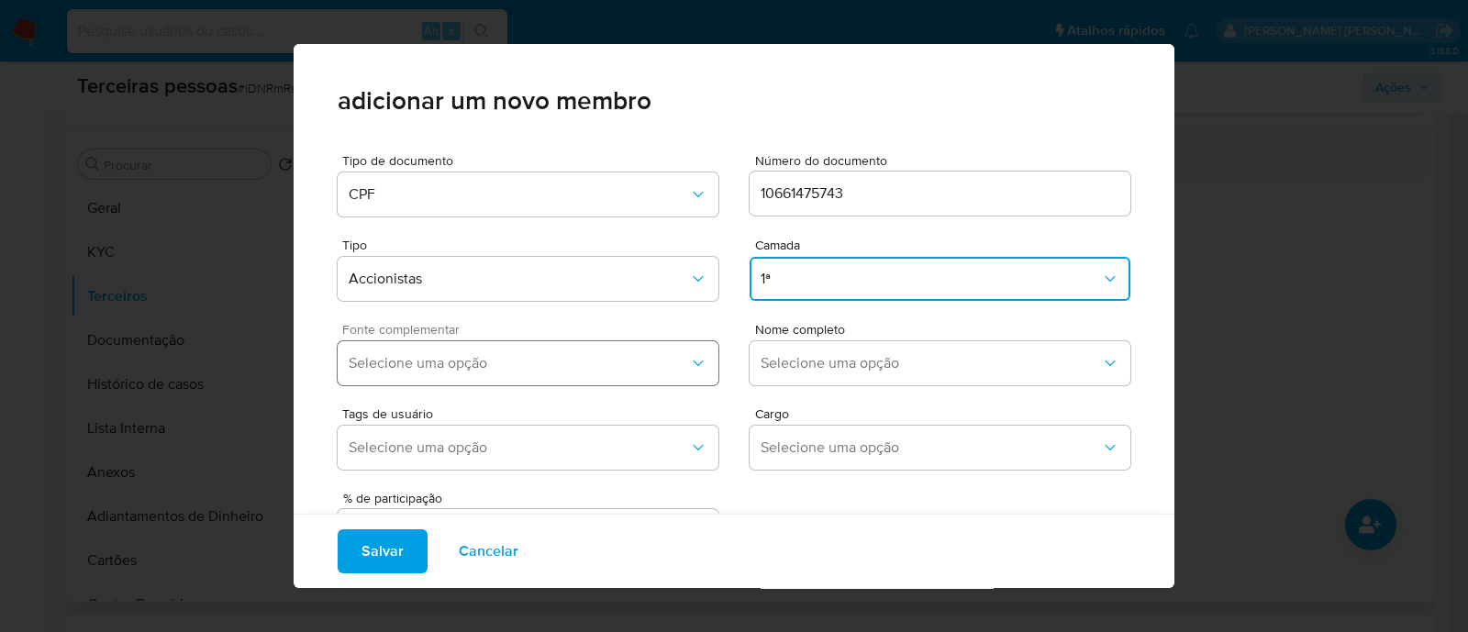
click at [638, 355] on span "Selecione uma opção" at bounding box center [519, 363] width 340 height 18
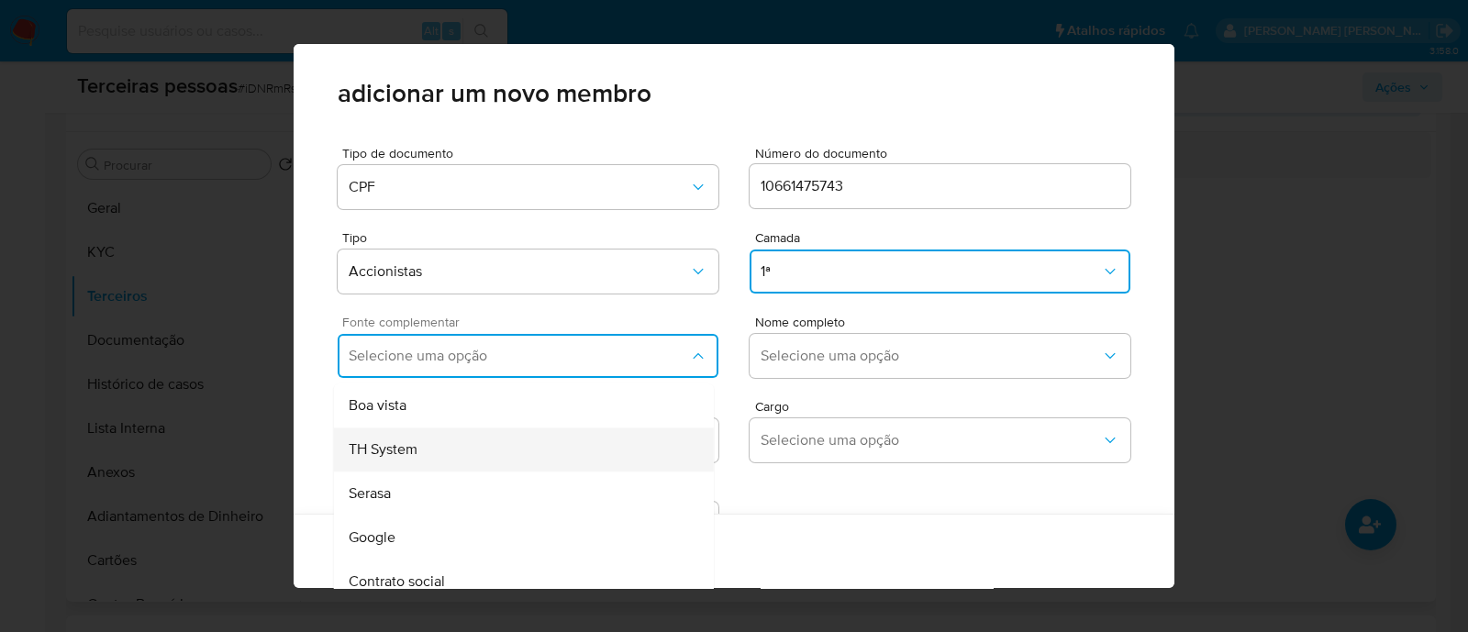
scroll to position [0, 0]
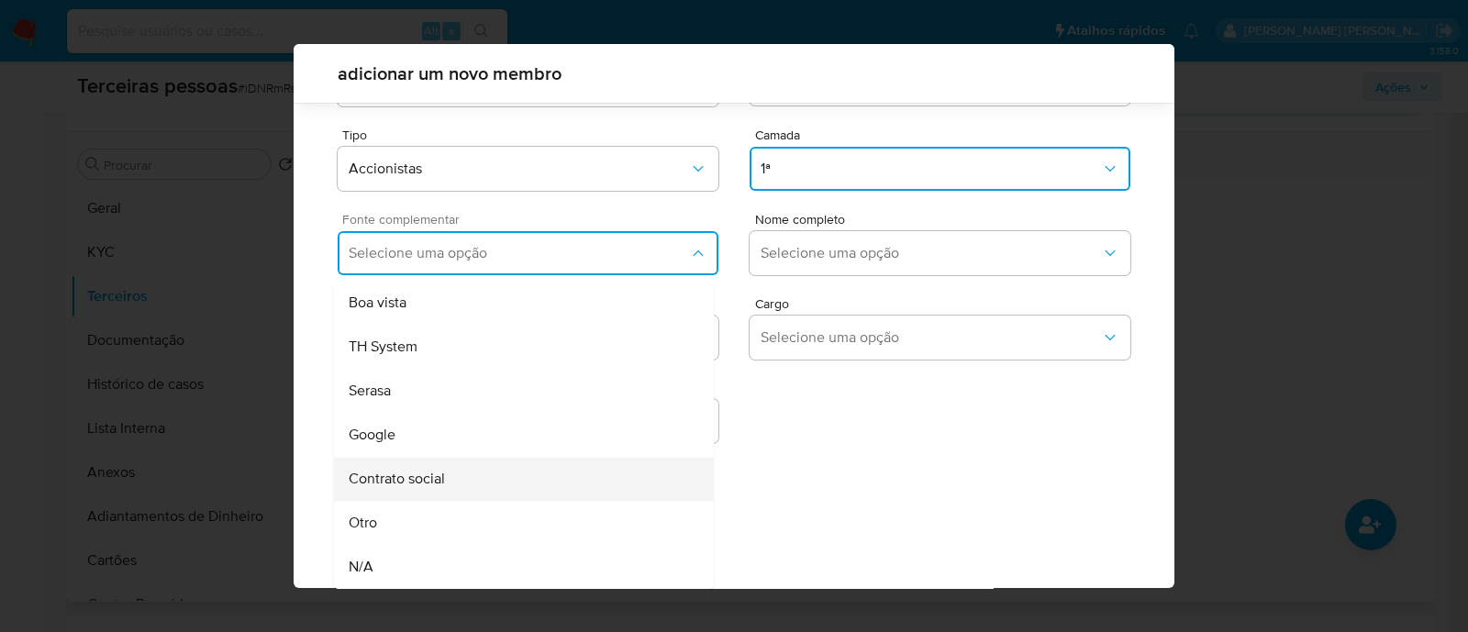
click at [552, 479] on div "Contrato social" at bounding box center [489, 479] width 281 height 44
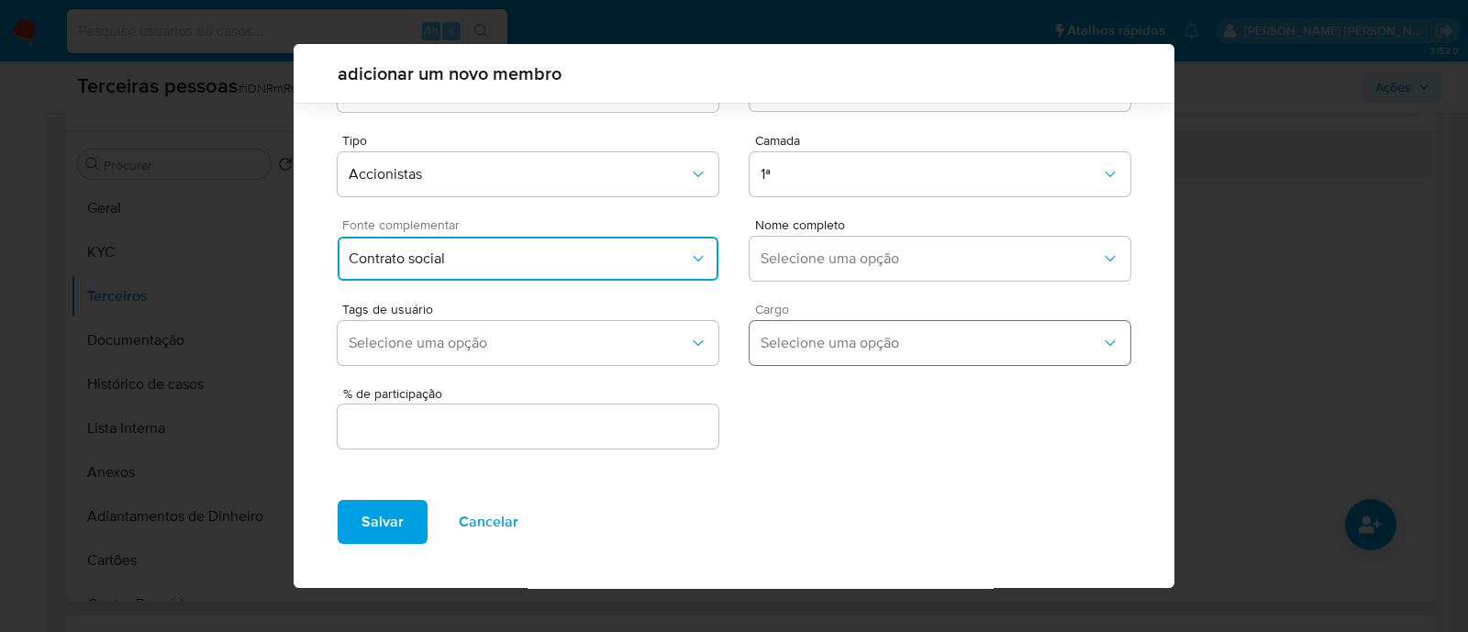
scroll to position [67, 0]
click at [840, 253] on span "Selecione uma opção" at bounding box center [931, 259] width 340 height 18
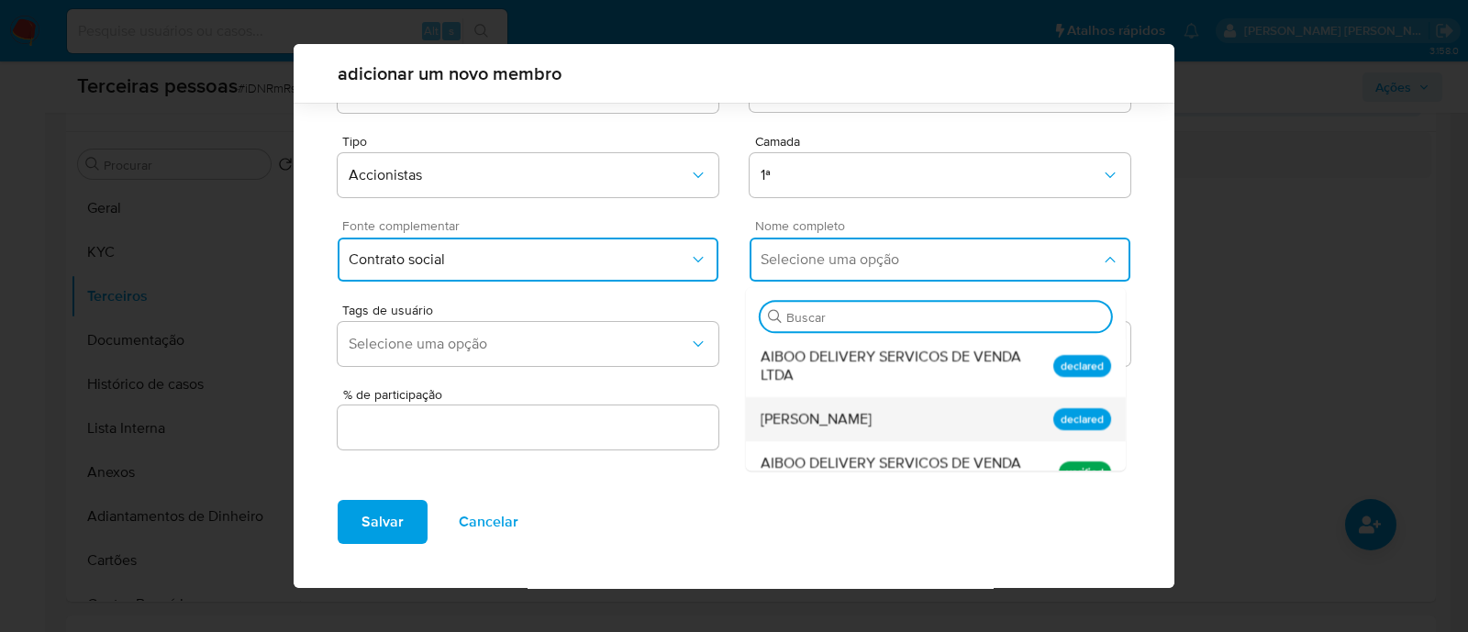
scroll to position [32, 0]
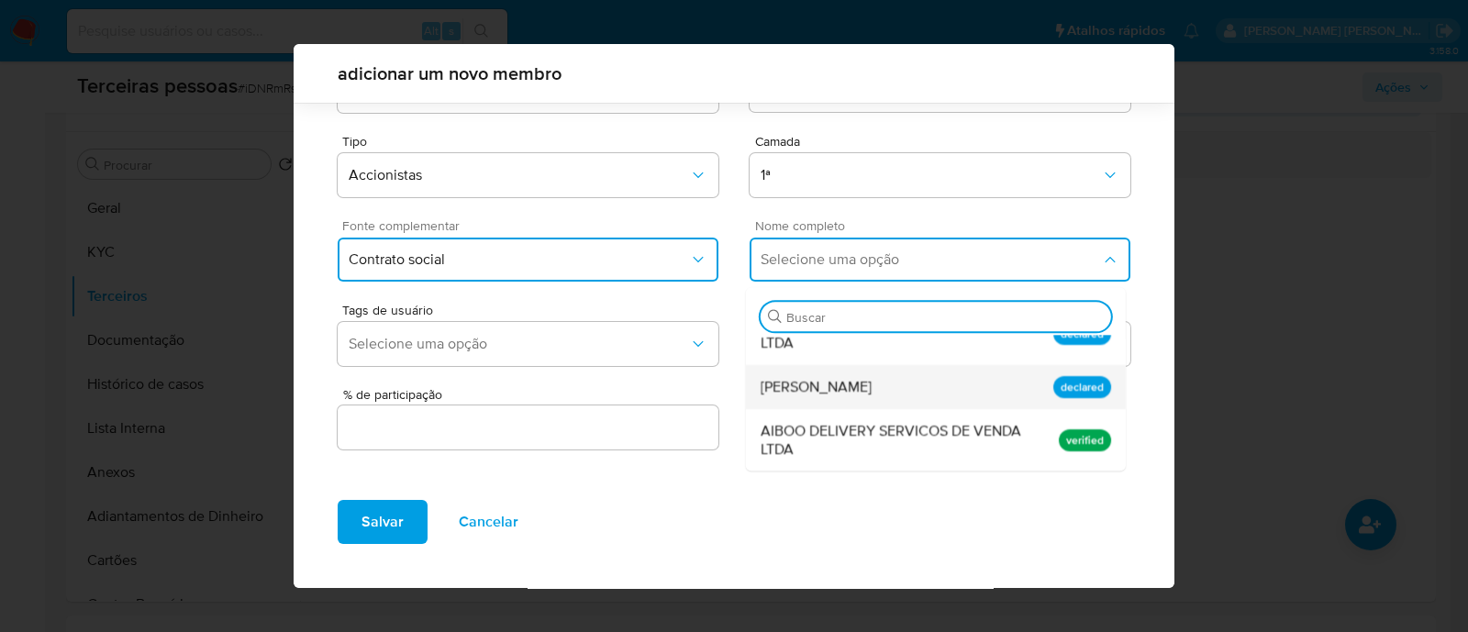
click at [854, 392] on span "[PERSON_NAME]" at bounding box center [816, 387] width 111 height 18
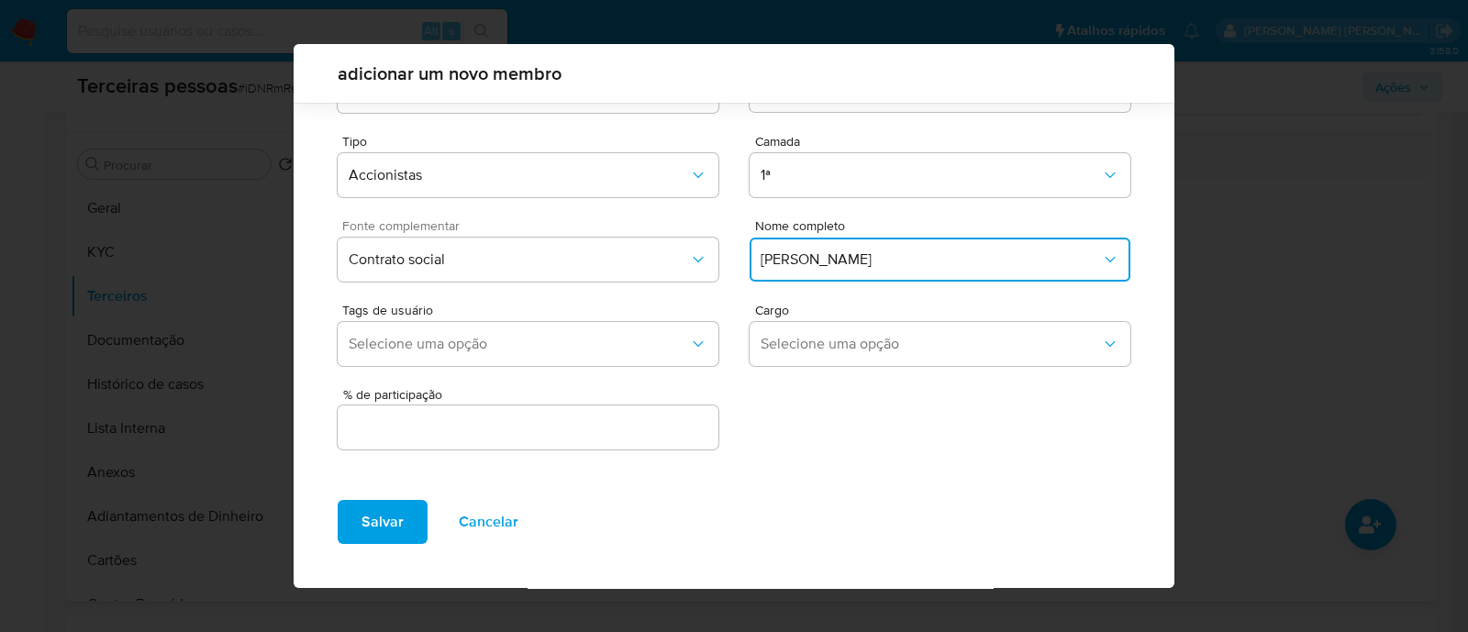
click at [650, 422] on input "text" at bounding box center [528, 428] width 381 height 24
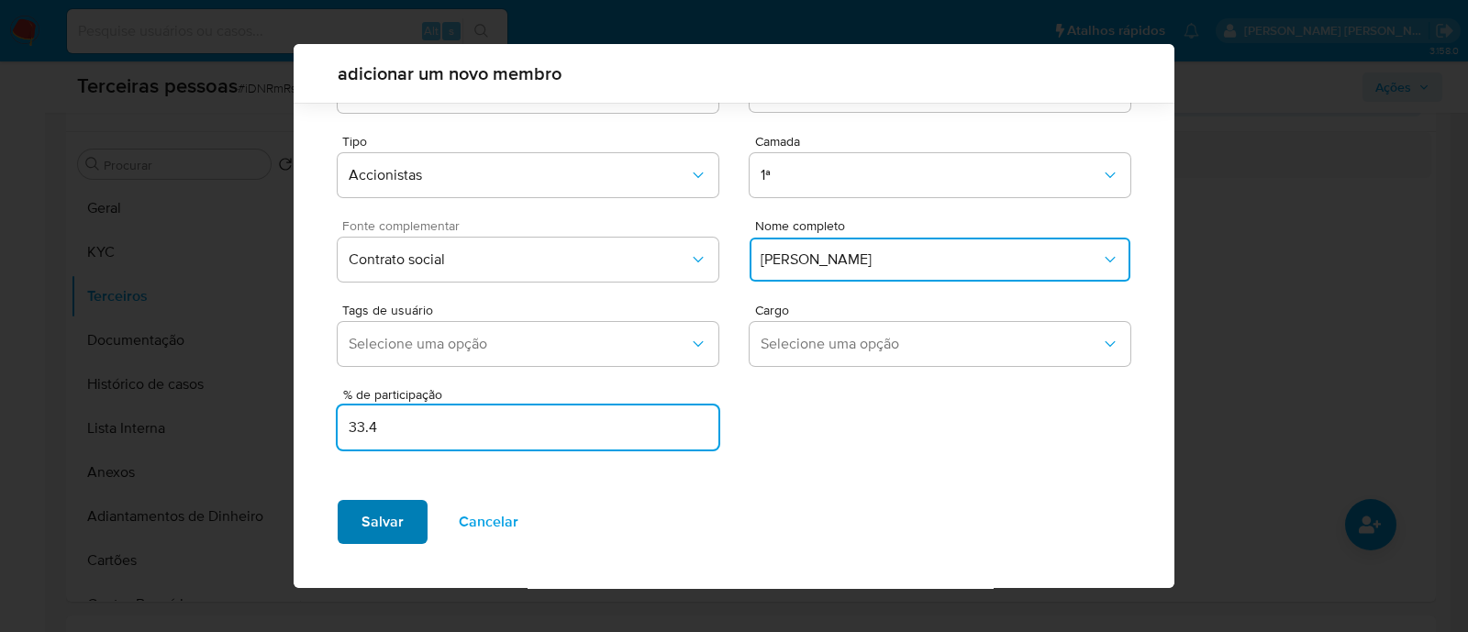
type input "33.4"
click at [399, 515] on span "Salvar" at bounding box center [382, 522] width 42 height 40
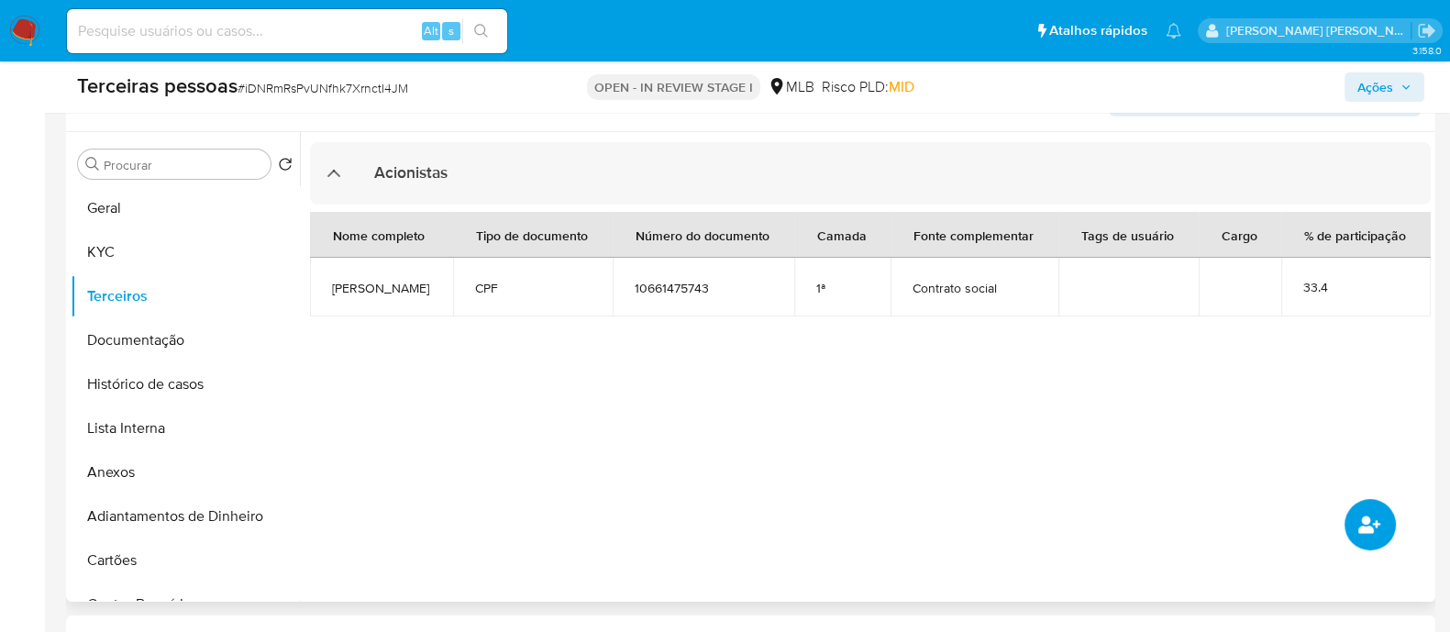
click at [1363, 517] on icon "common.add_complementary_information" at bounding box center [1370, 524] width 22 height 17
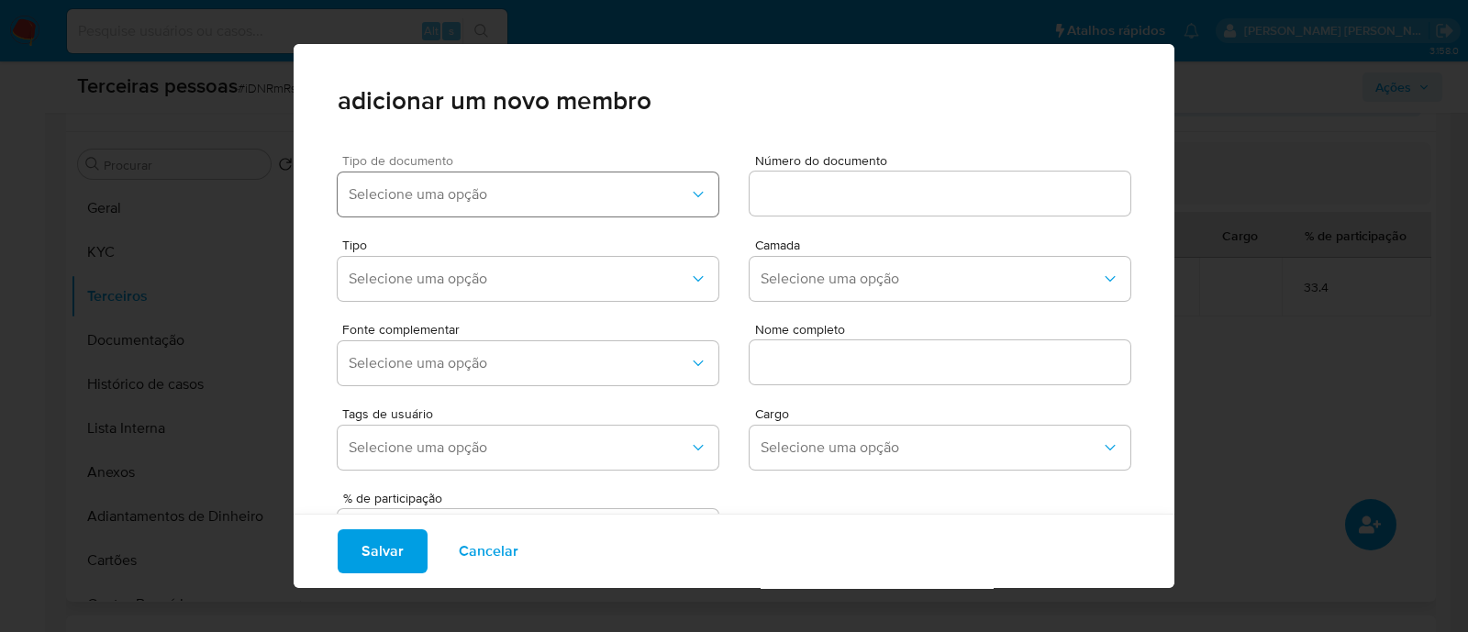
click at [434, 199] on span "Selecione uma opção" at bounding box center [519, 194] width 340 height 18
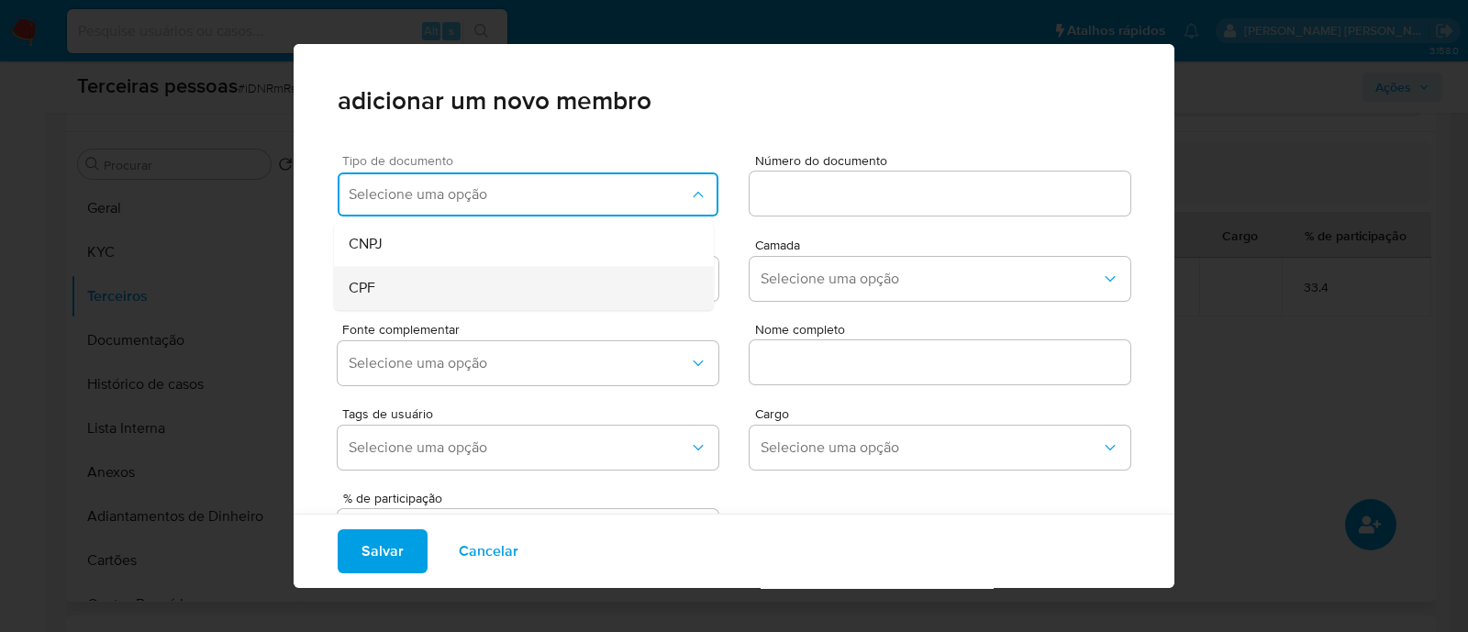
click at [472, 283] on div "CPF" at bounding box center [489, 288] width 281 height 44
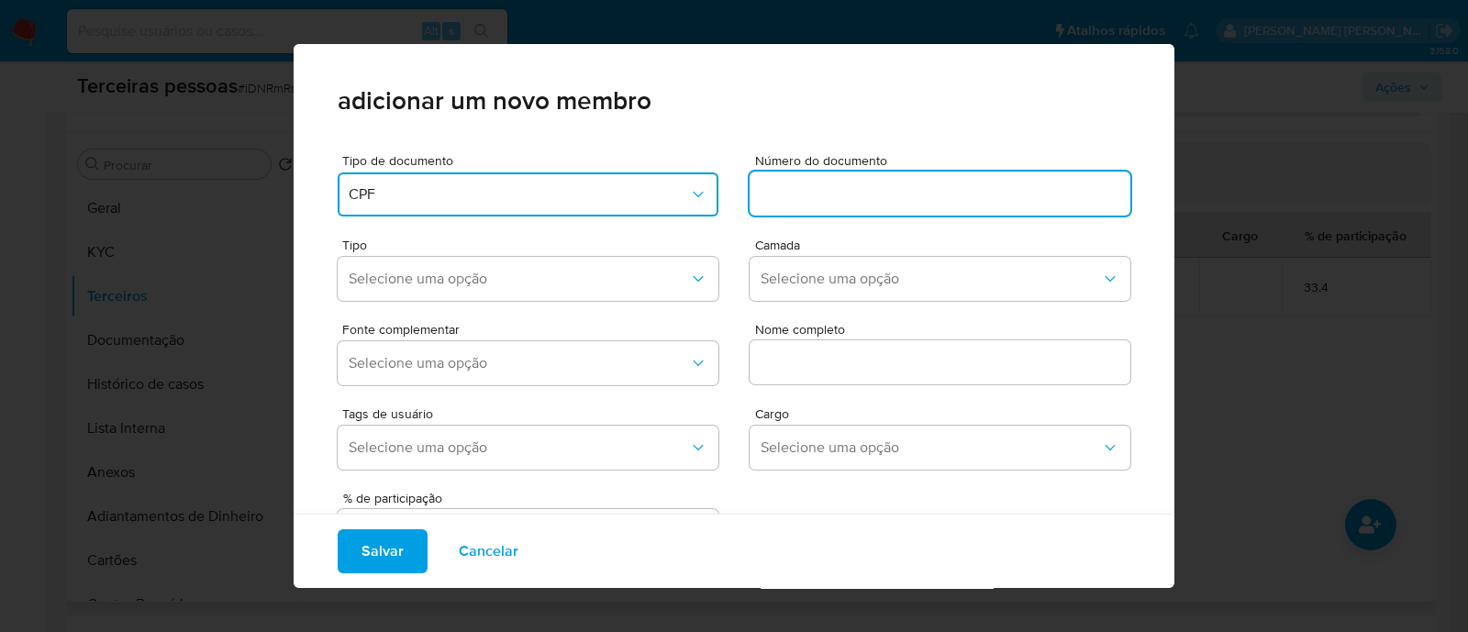
click at [857, 199] on input at bounding box center [940, 194] width 381 height 24
type input "45795180807"
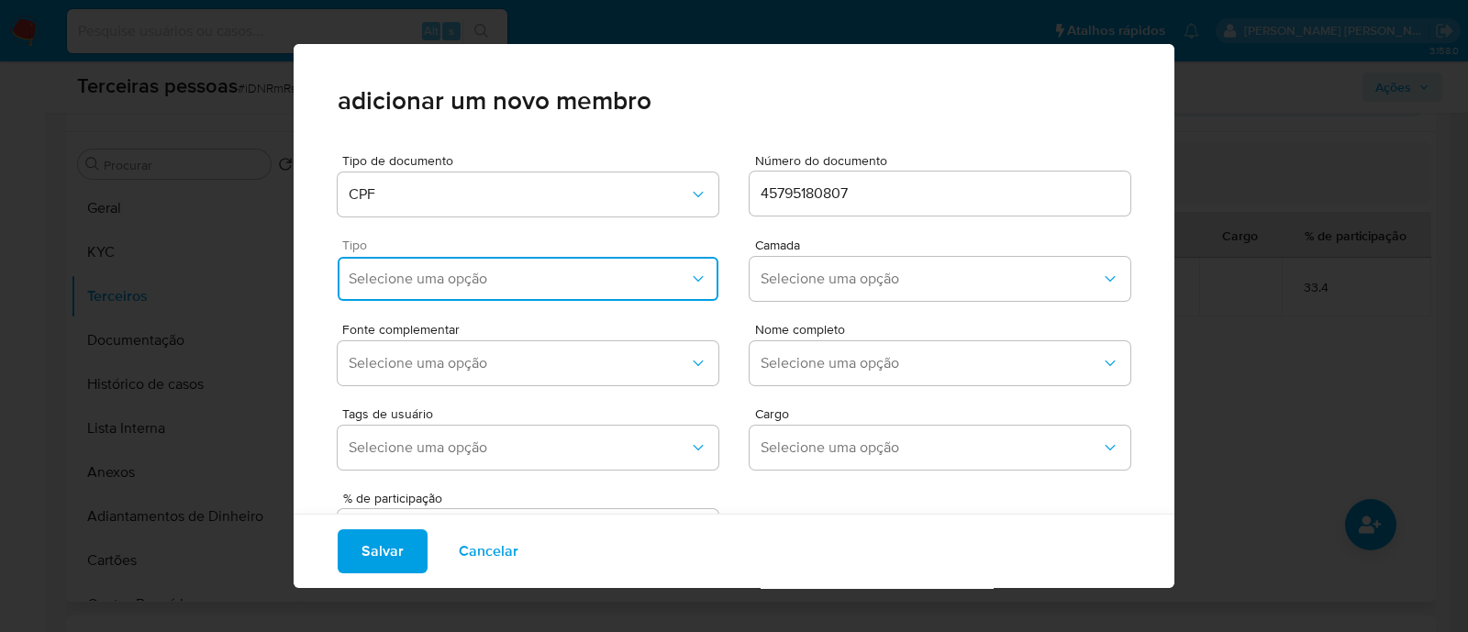
click at [648, 281] on span "Selecione uma opção" at bounding box center [519, 279] width 340 height 18
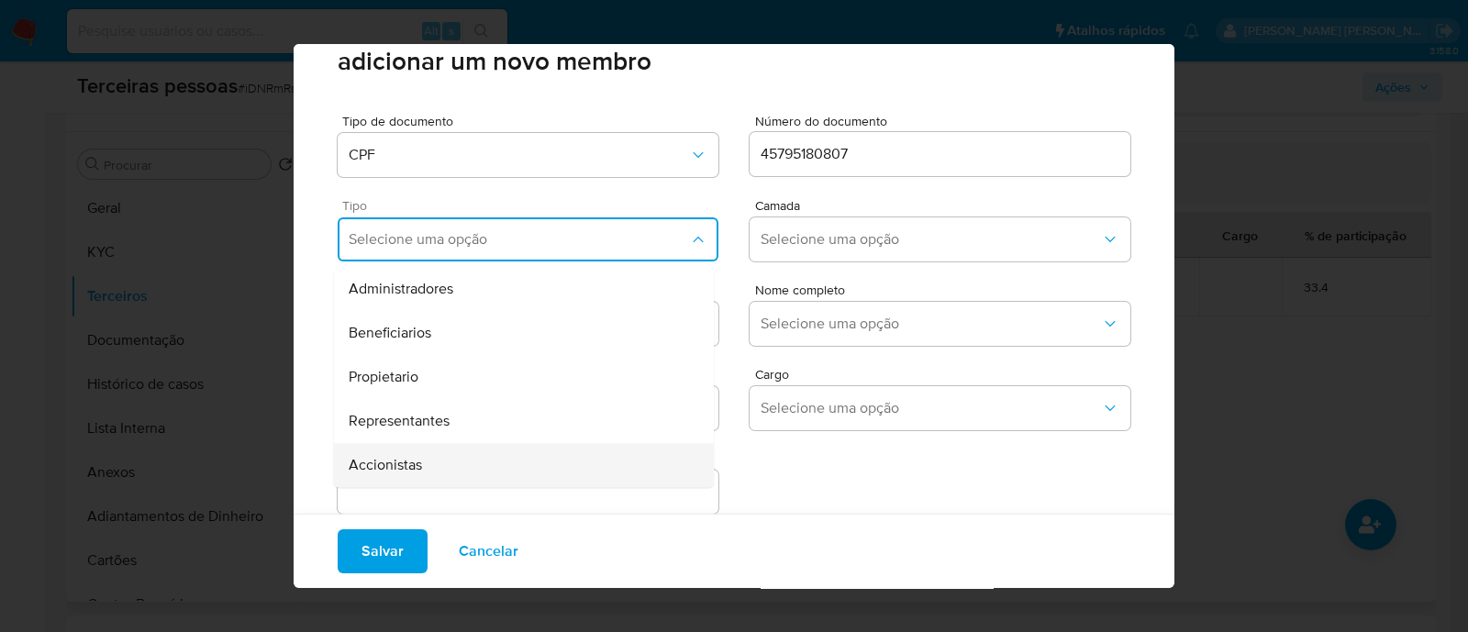
scroll to position [75, 0]
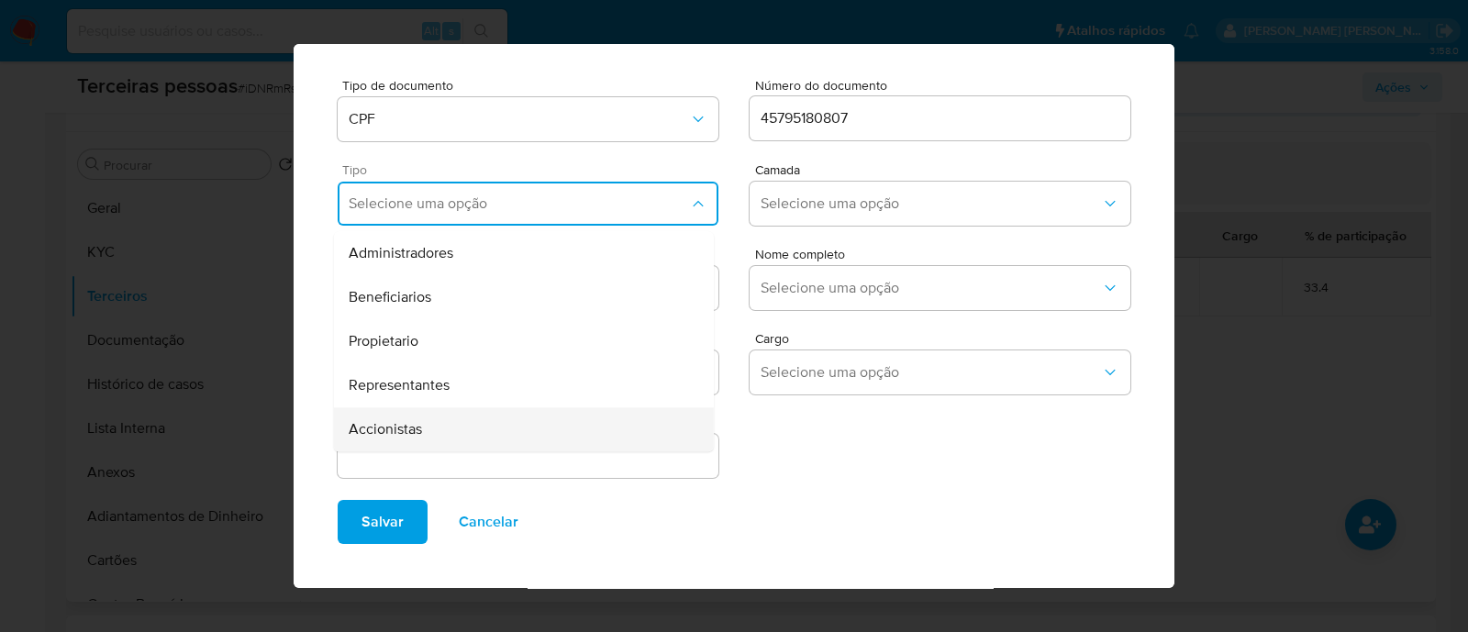
click at [550, 410] on div "Accionistas" at bounding box center [489, 429] width 281 height 44
click at [823, 206] on span "Selecione uma opção" at bounding box center [931, 203] width 340 height 18
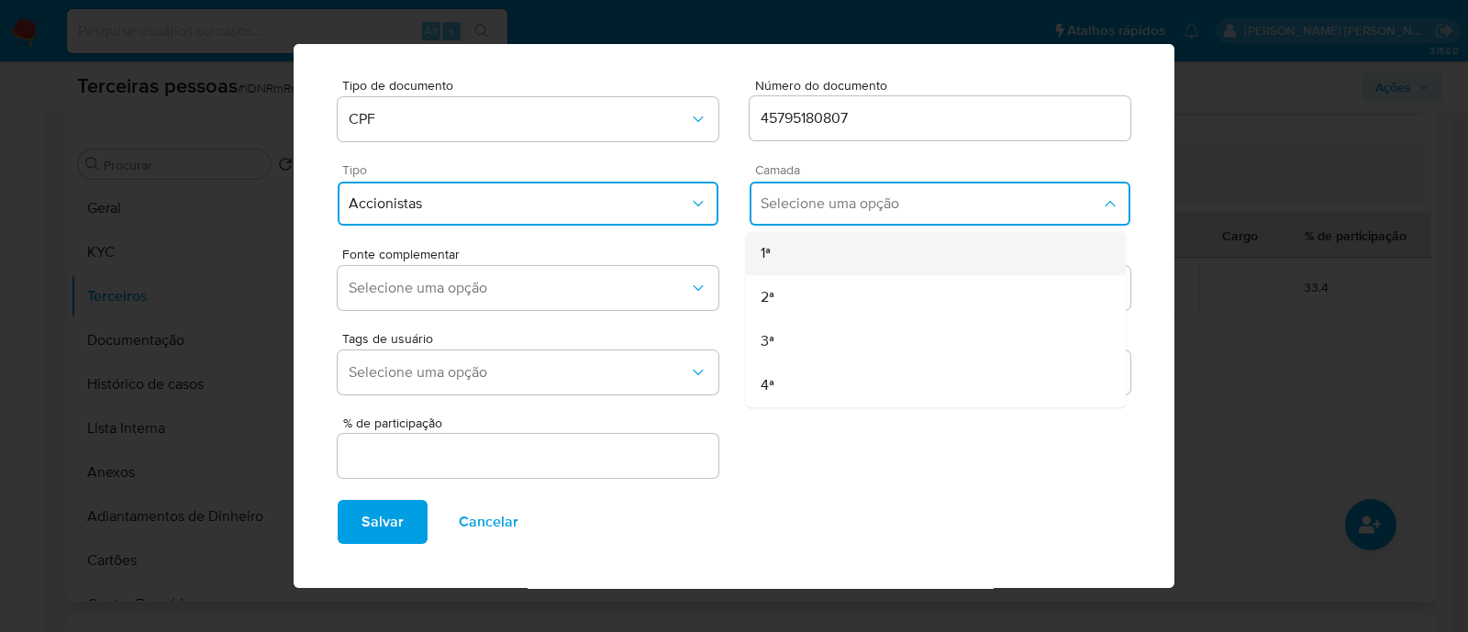
click at [844, 253] on div "1ª" at bounding box center [901, 253] width 281 height 44
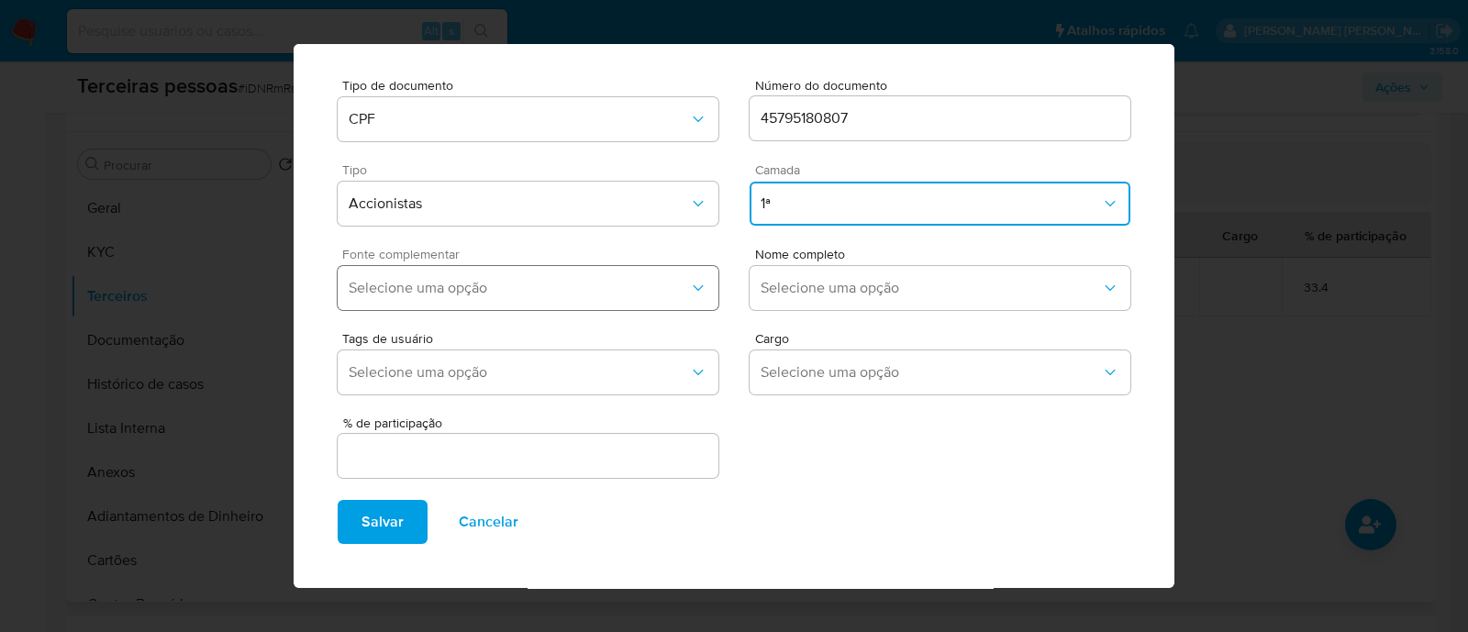
click at [572, 285] on span "Selecione uma opção" at bounding box center [519, 288] width 340 height 18
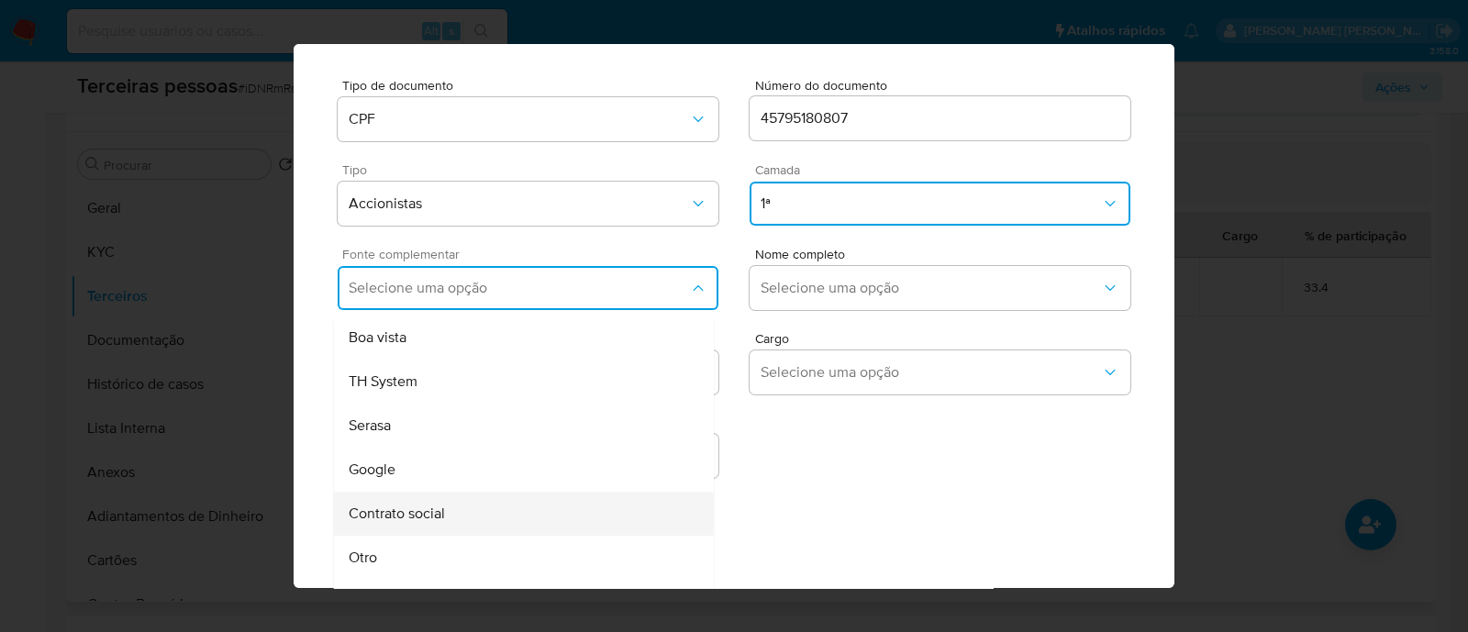
click at [516, 496] on div "Contrato social" at bounding box center [489, 514] width 281 height 44
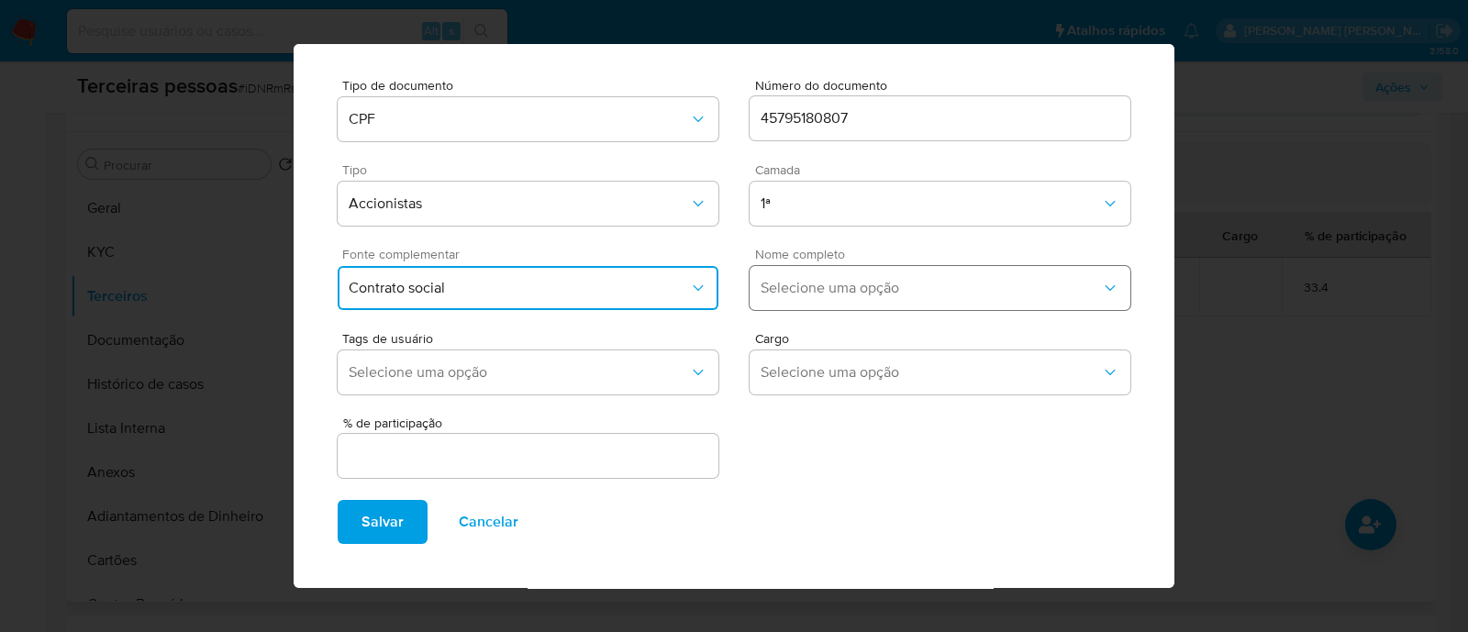
click at [782, 286] on span "Selecione uma opção" at bounding box center [931, 288] width 340 height 18
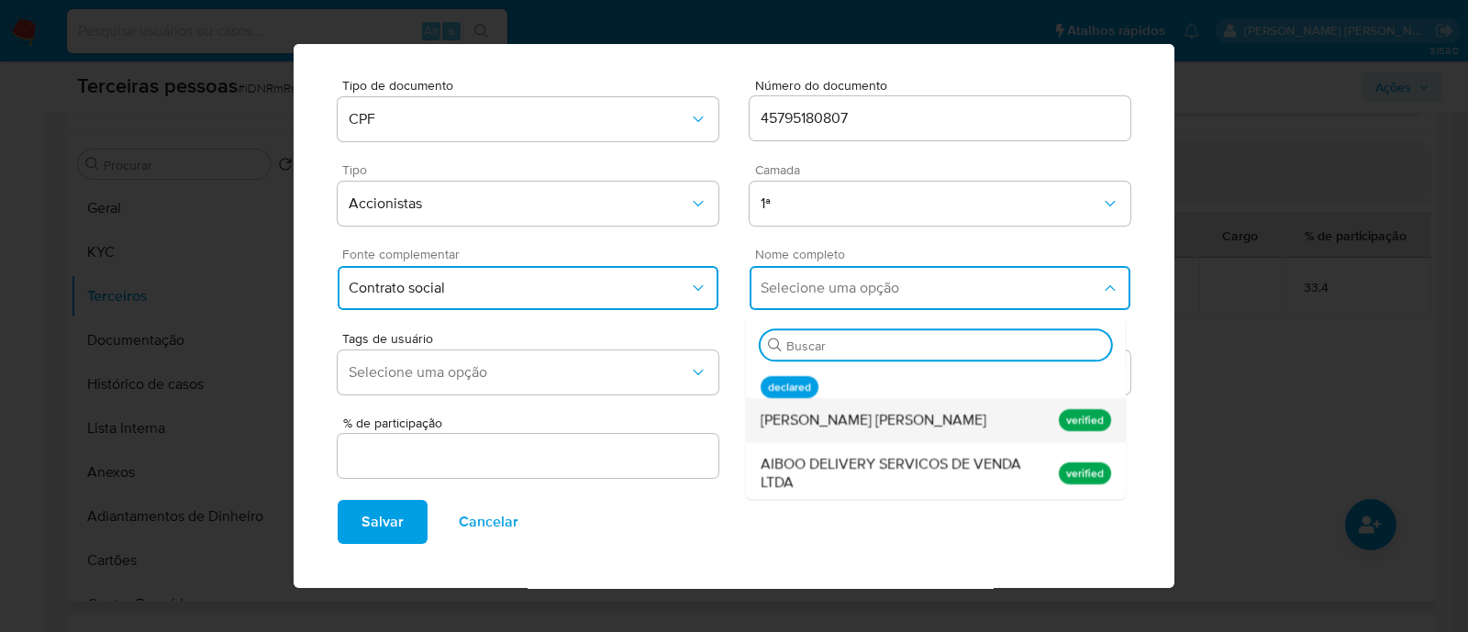
scroll to position [0, 0]
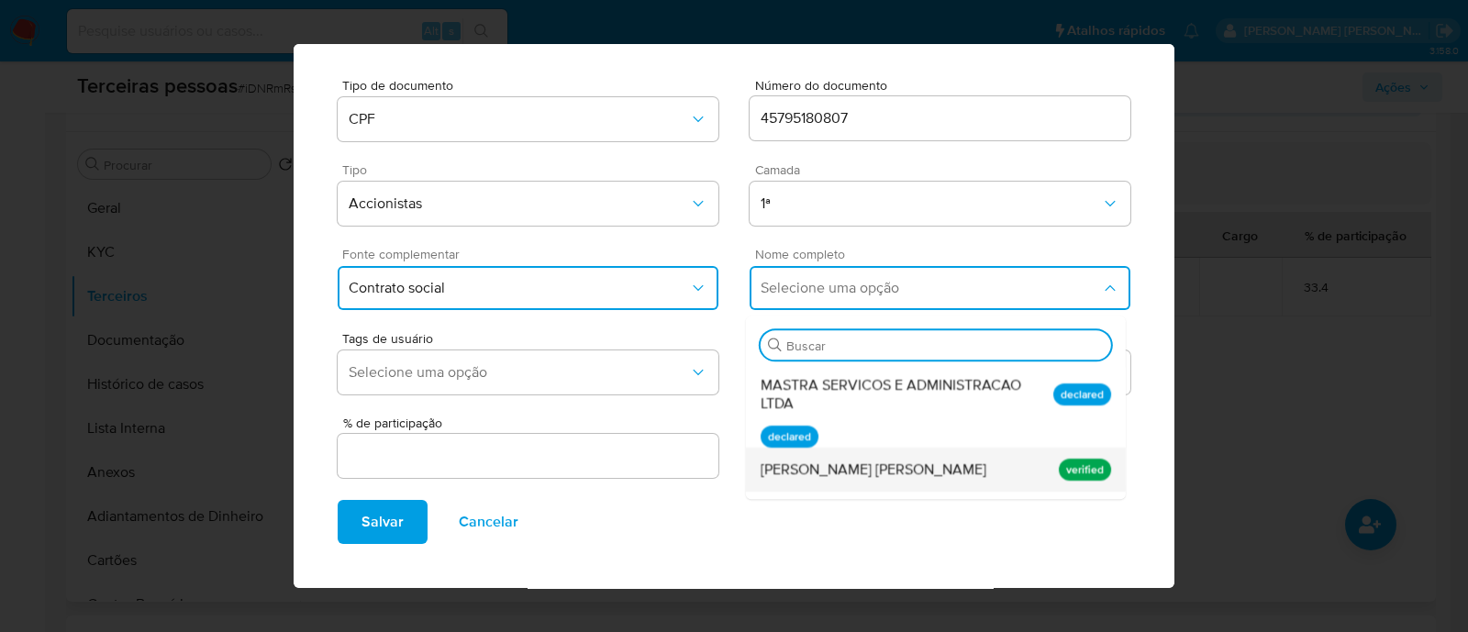
click at [914, 461] on div "[PERSON_NAME] [PERSON_NAME]" at bounding box center [901, 470] width 281 height 44
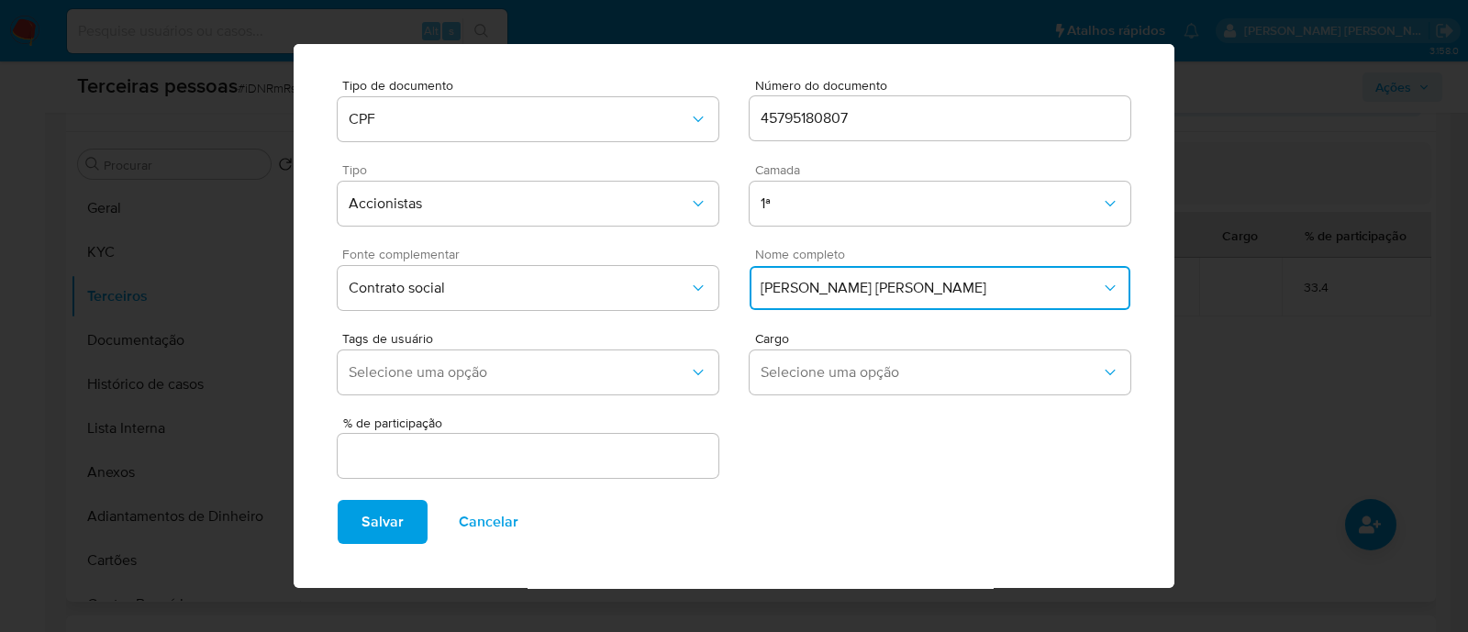
click at [610, 449] on input "text" at bounding box center [528, 456] width 381 height 24
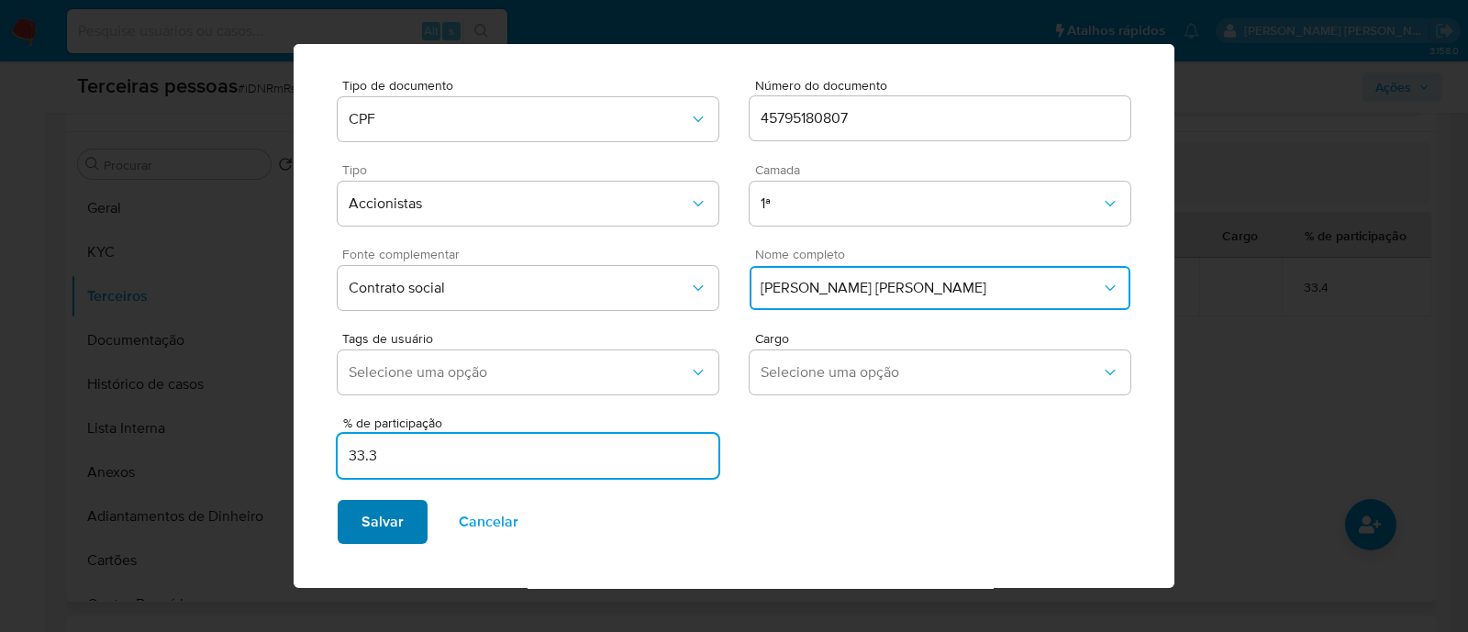
type input "33.3"
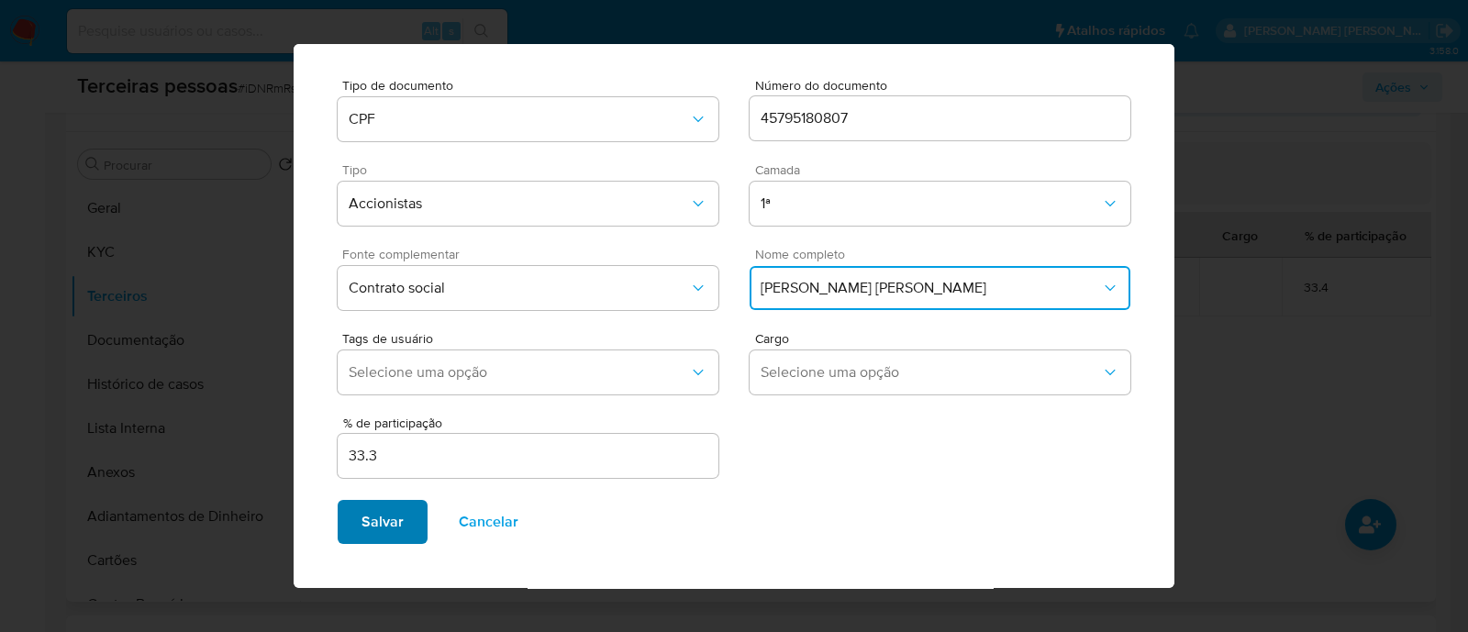
click at [411, 529] on button "Salvar" at bounding box center [383, 522] width 90 height 44
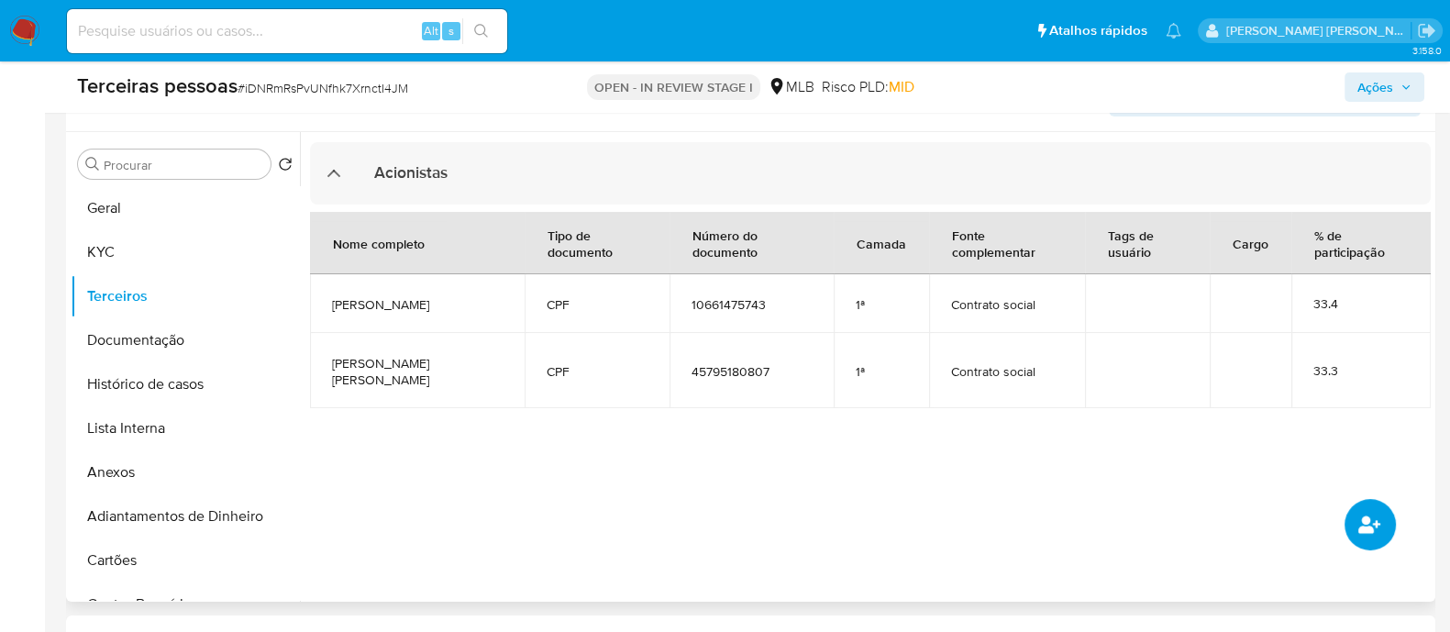
click at [1381, 536] on button "common.add_complementary_information" at bounding box center [1370, 524] width 51 height 51
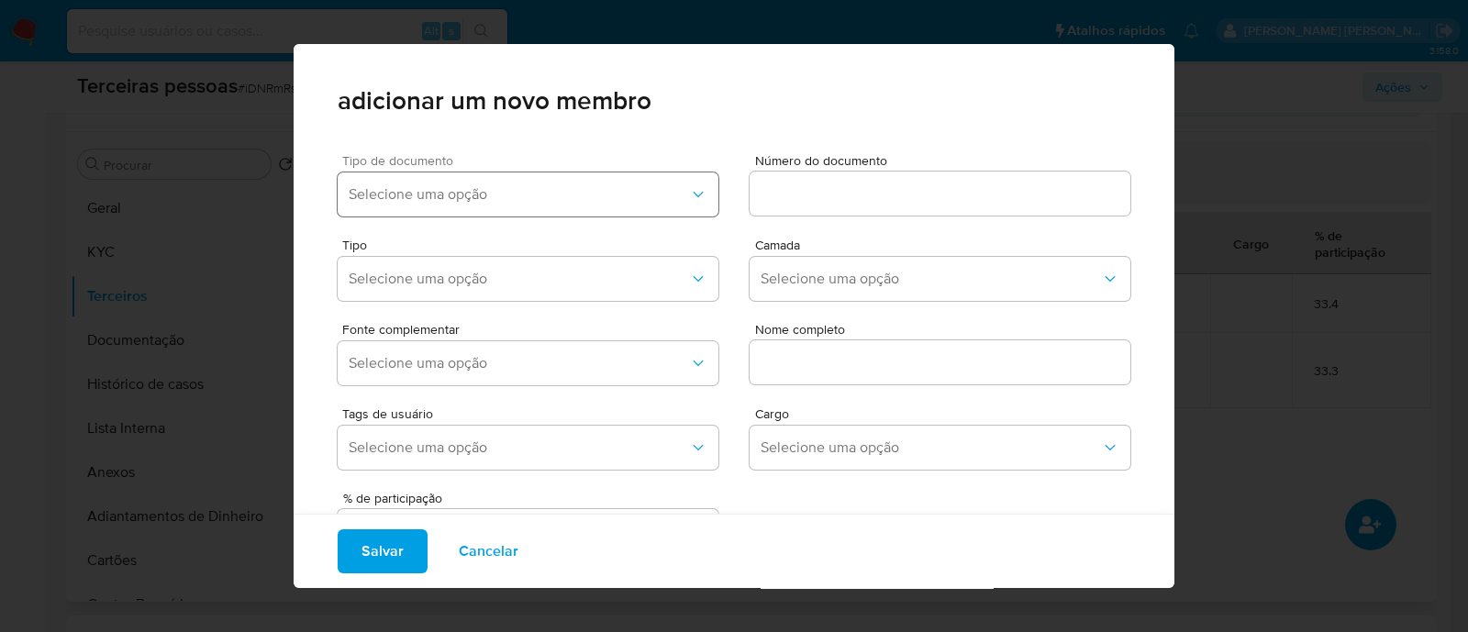
click at [628, 192] on span "Selecione uma opção" at bounding box center [519, 194] width 340 height 18
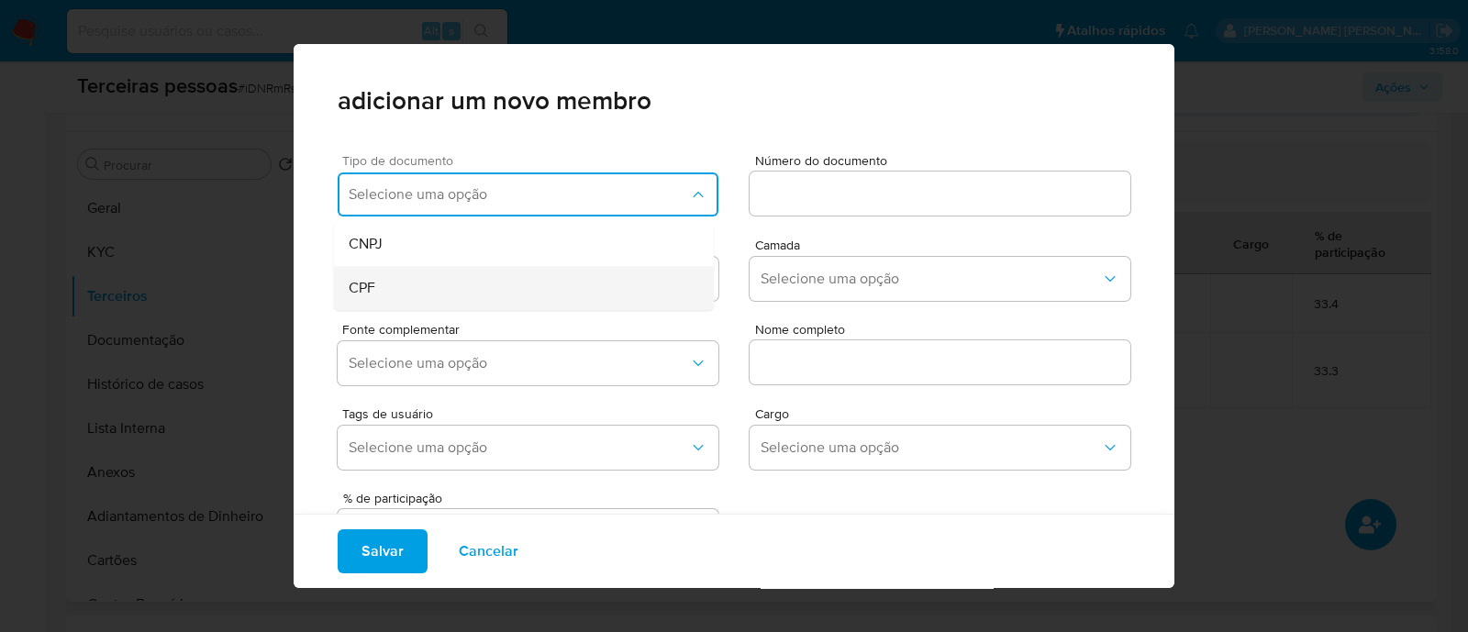
click at [491, 285] on div "CPF" at bounding box center [489, 288] width 281 height 44
click at [949, 186] on input at bounding box center [940, 194] width 381 height 24
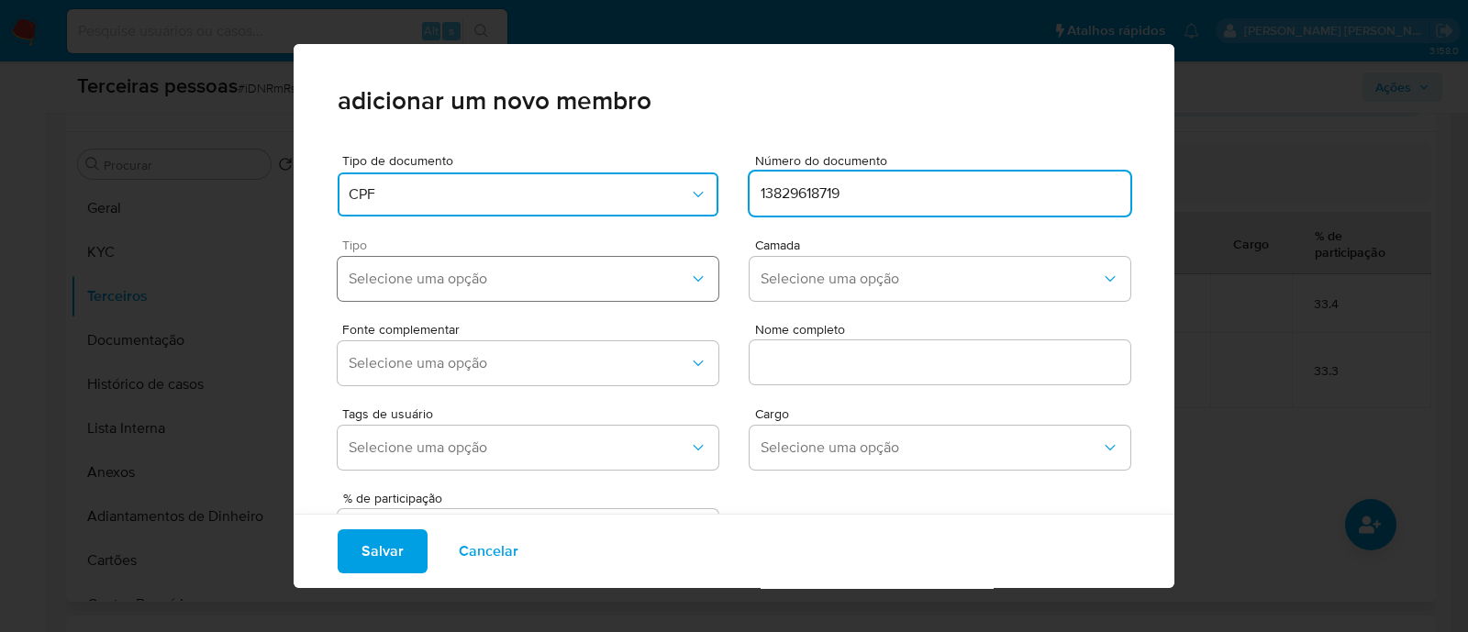
type input "13829618719"
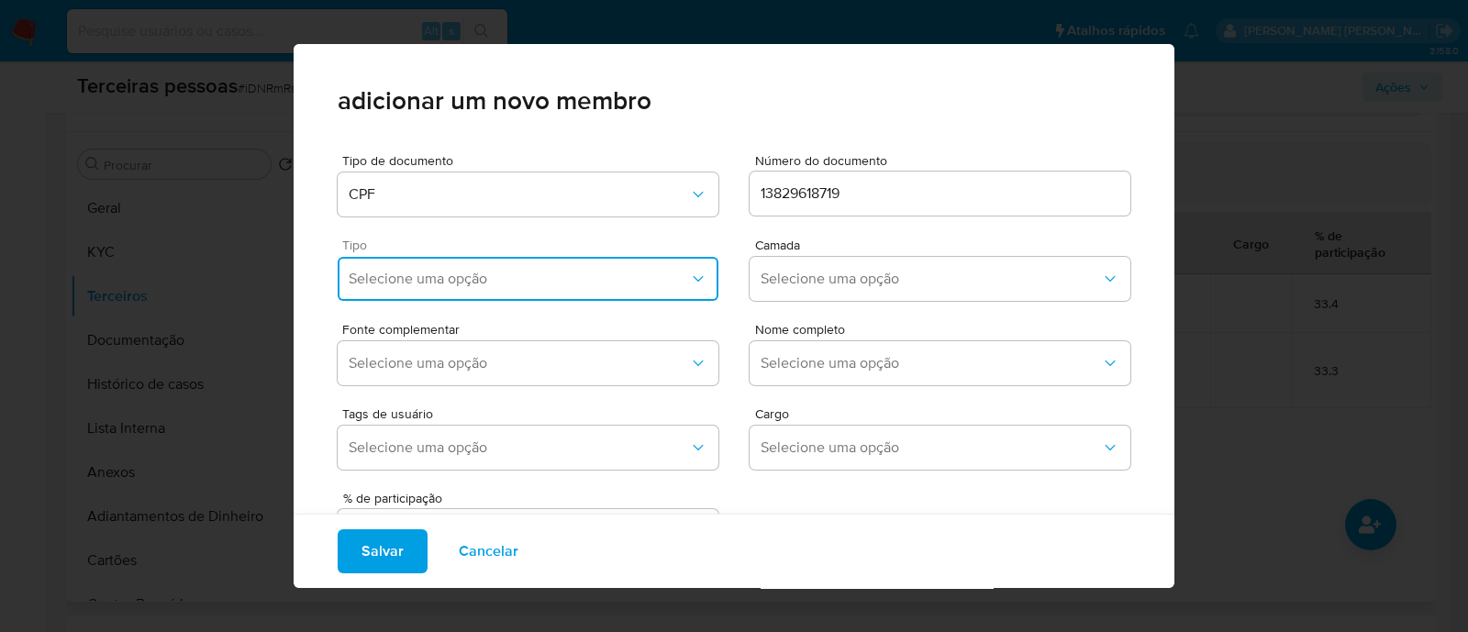
click at [478, 268] on button "Selecione uma opção" at bounding box center [528, 279] width 381 height 44
click at [500, 502] on div "Accionistas" at bounding box center [489, 505] width 281 height 44
click at [909, 292] on button "Selecione uma opção" at bounding box center [940, 279] width 381 height 44
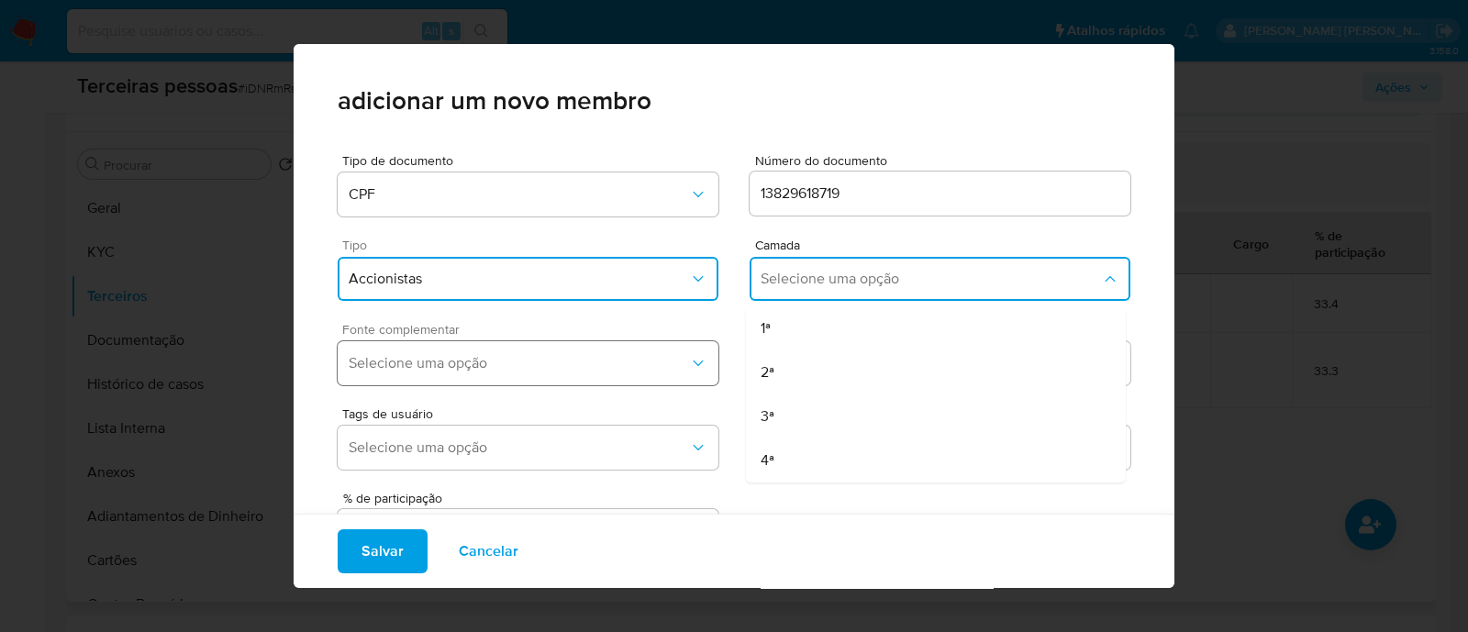
drag, startPoint x: 817, startPoint y: 330, endPoint x: 659, endPoint y: 363, distance: 161.2
click at [806, 336] on div "1ª" at bounding box center [901, 328] width 281 height 44
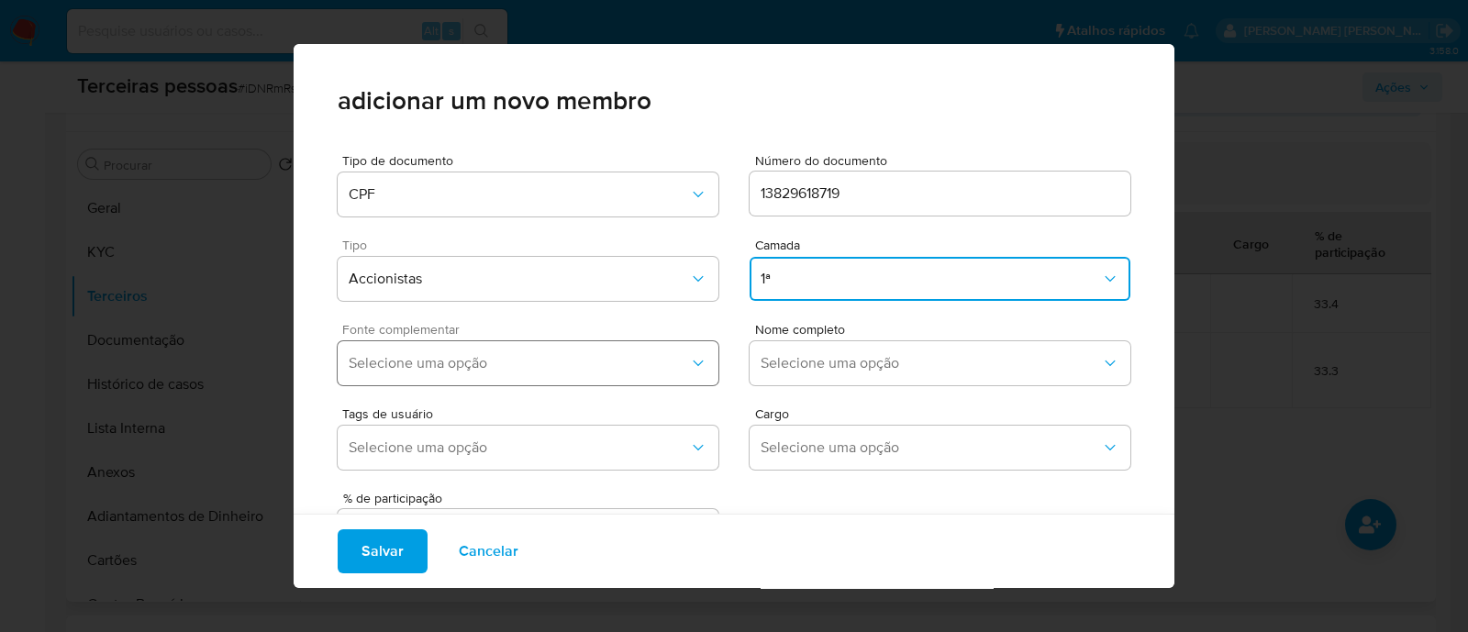
click at [600, 363] on span "Selecione uma opção" at bounding box center [519, 363] width 340 height 18
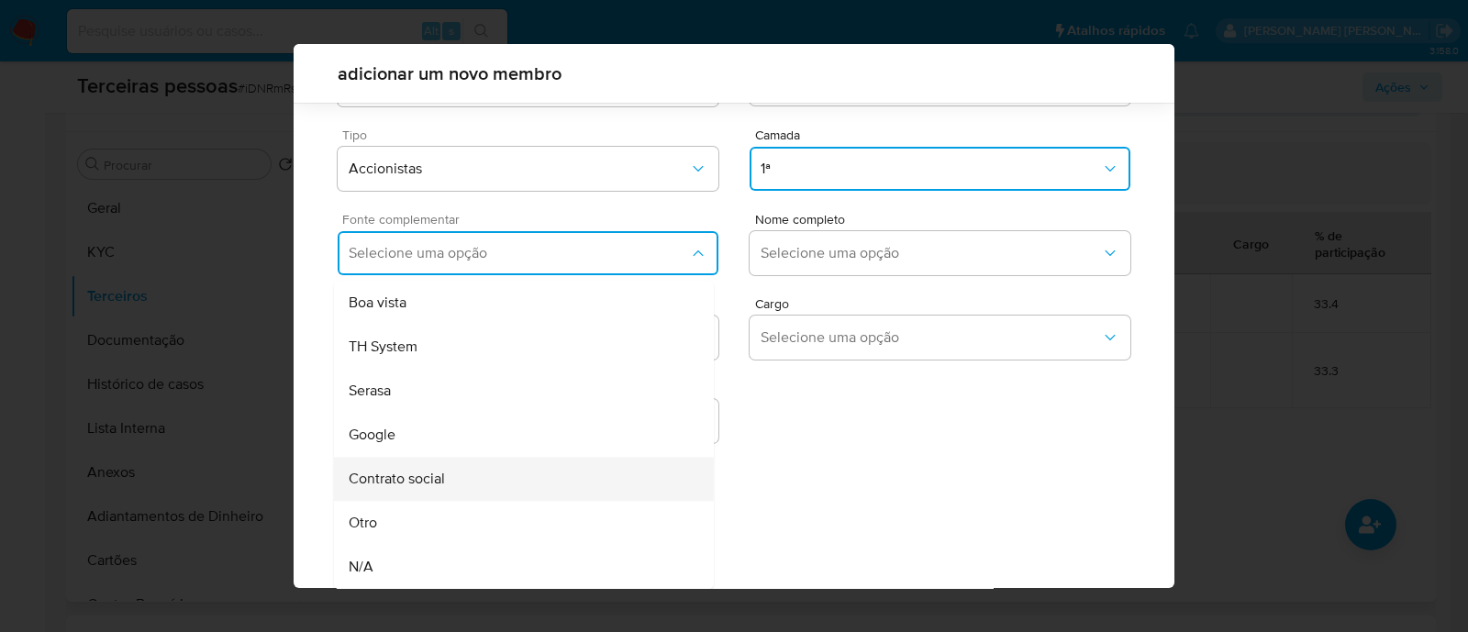
click at [464, 483] on div "Contrato social" at bounding box center [489, 479] width 281 height 44
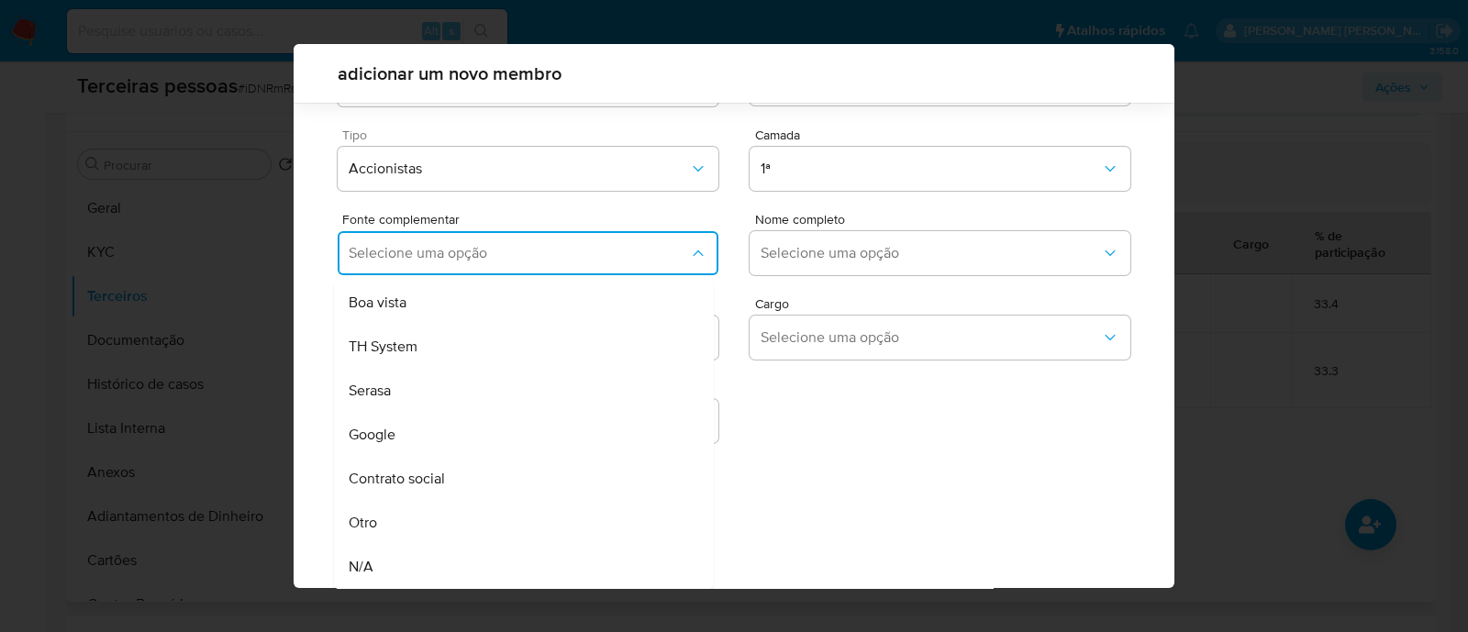
scroll to position [67, 0]
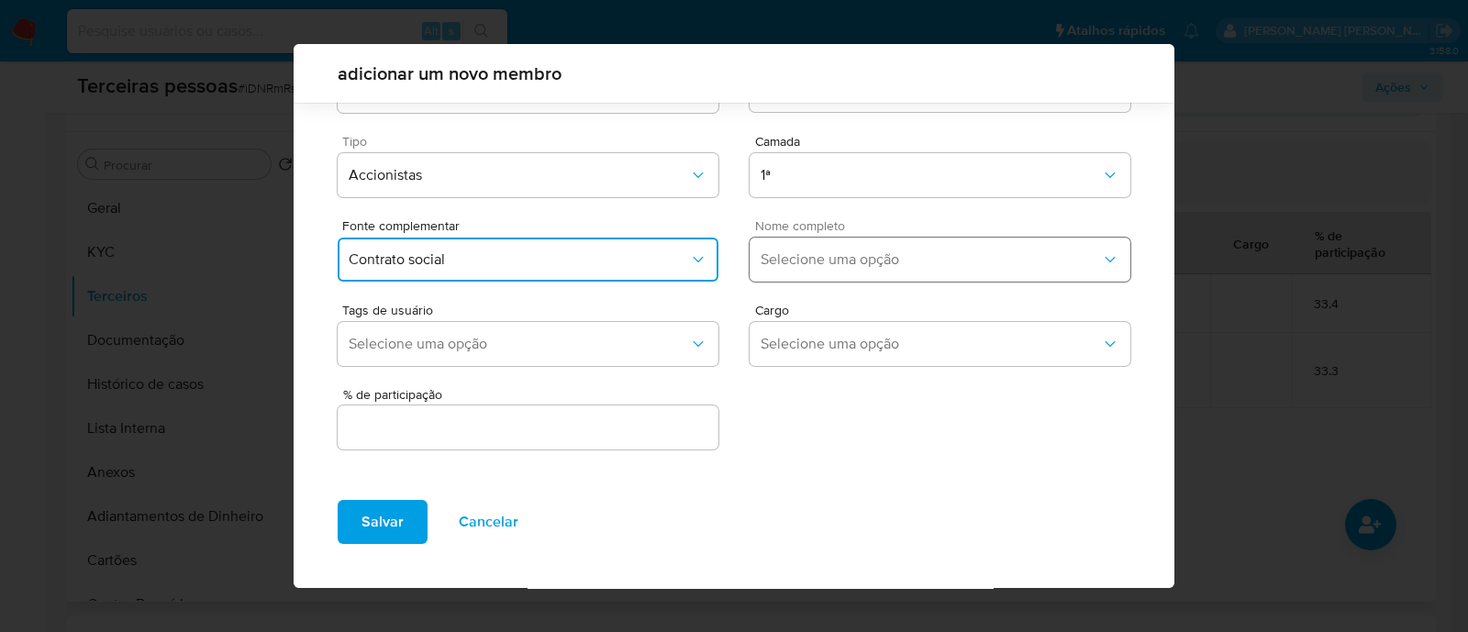
click at [833, 273] on button "Selecione uma opção" at bounding box center [940, 260] width 381 height 44
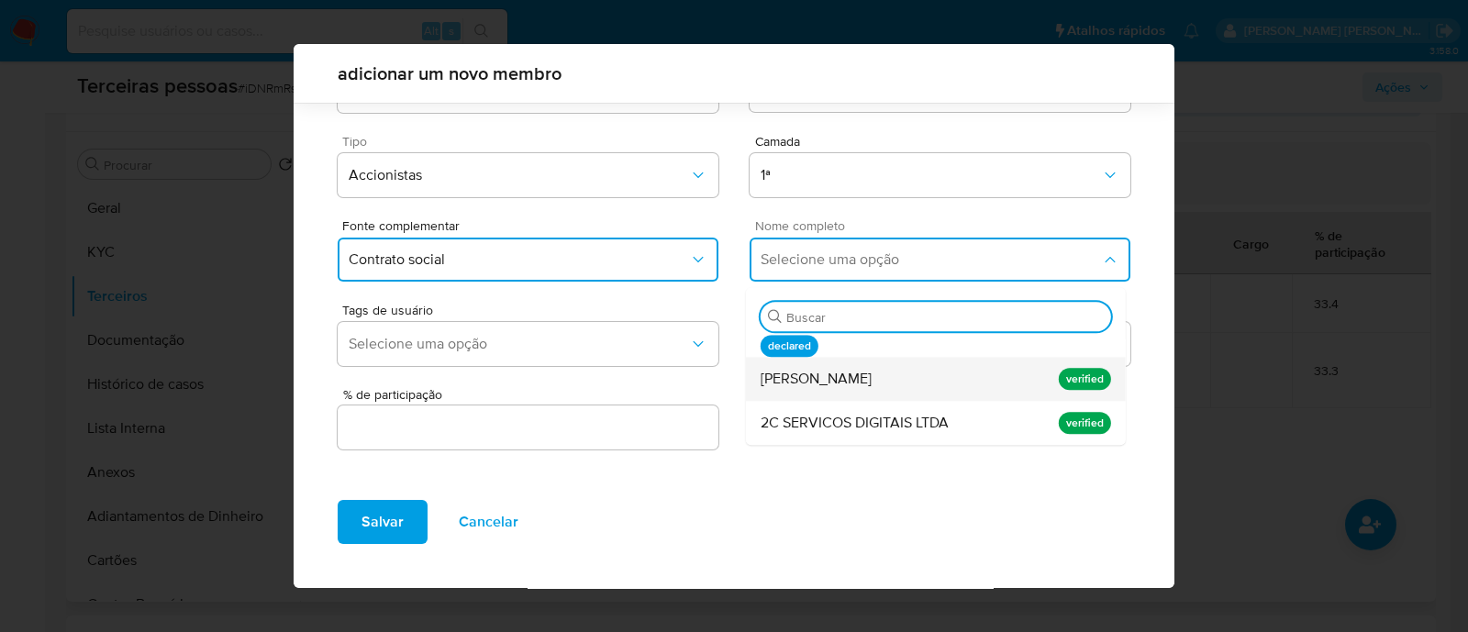
click at [828, 383] on span "[PERSON_NAME]" at bounding box center [816, 379] width 111 height 18
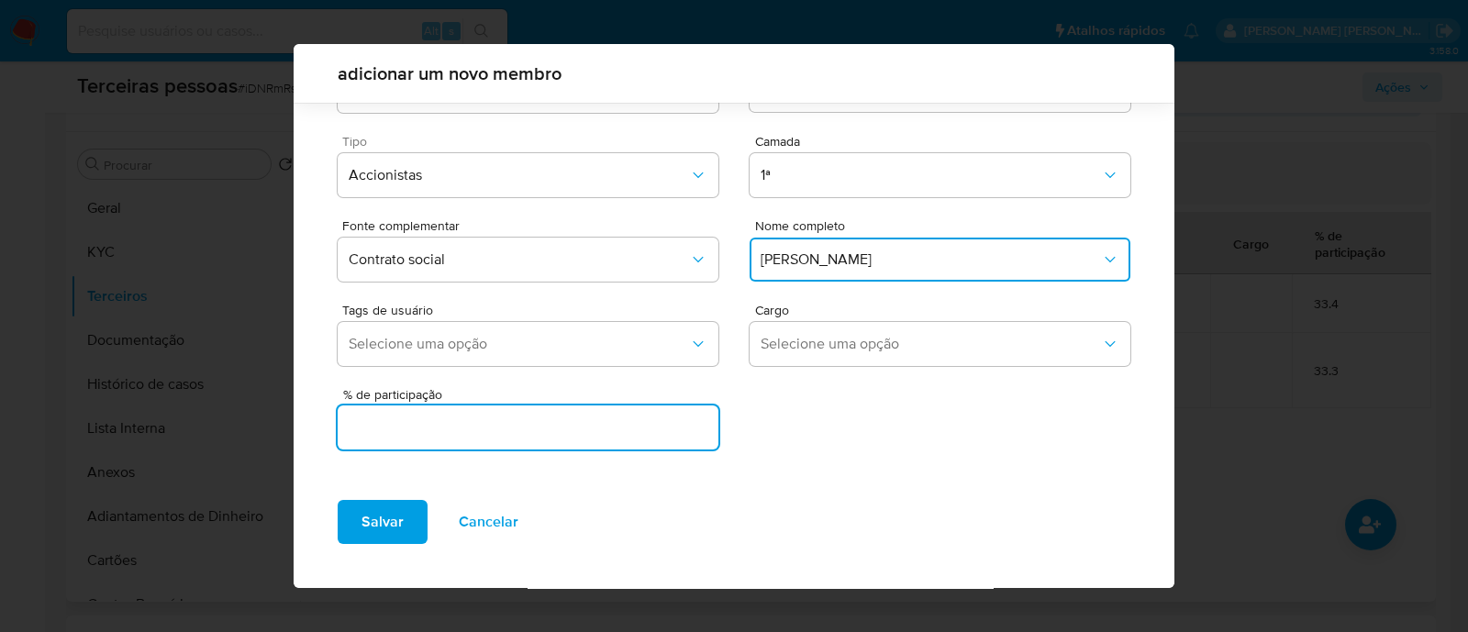
click at [565, 432] on input "text" at bounding box center [528, 428] width 381 height 24
type input "33.3"
click at [382, 520] on span "Salvar" at bounding box center [382, 522] width 42 height 40
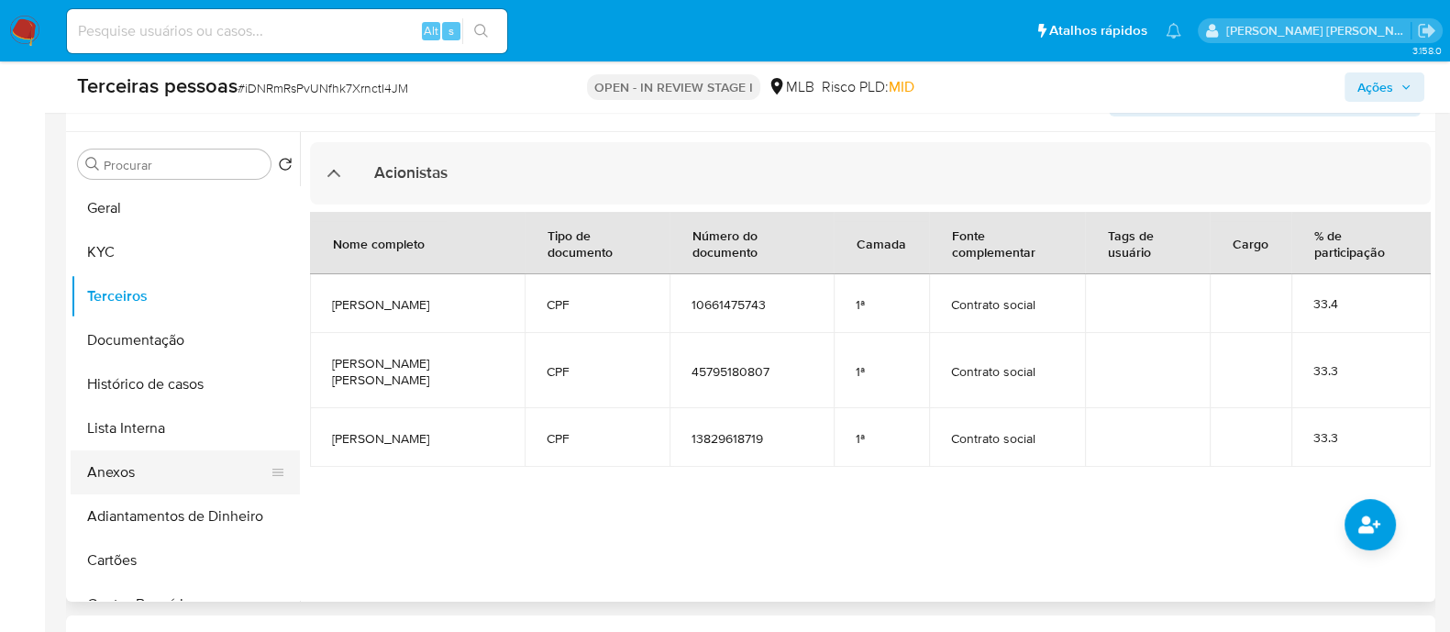
click at [161, 467] on button "Anexos" at bounding box center [178, 472] width 215 height 44
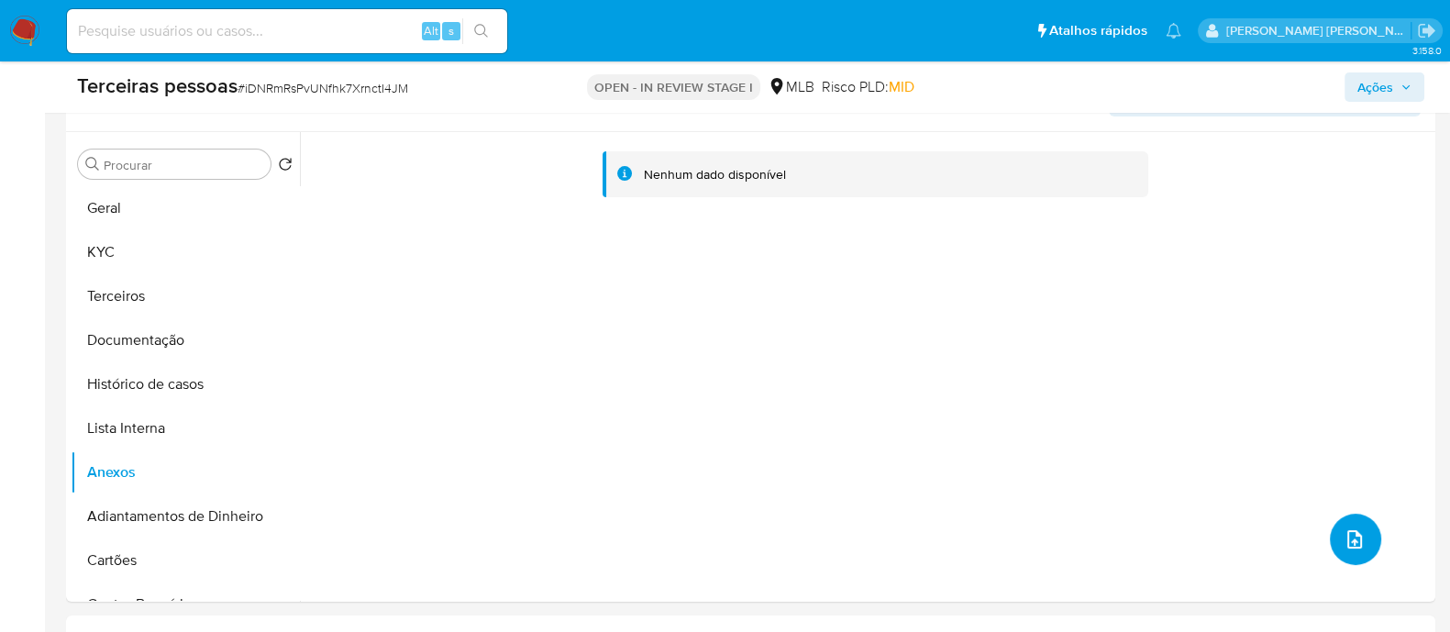
click at [1348, 534] on icon "upload-file" at bounding box center [1355, 539] width 15 height 18
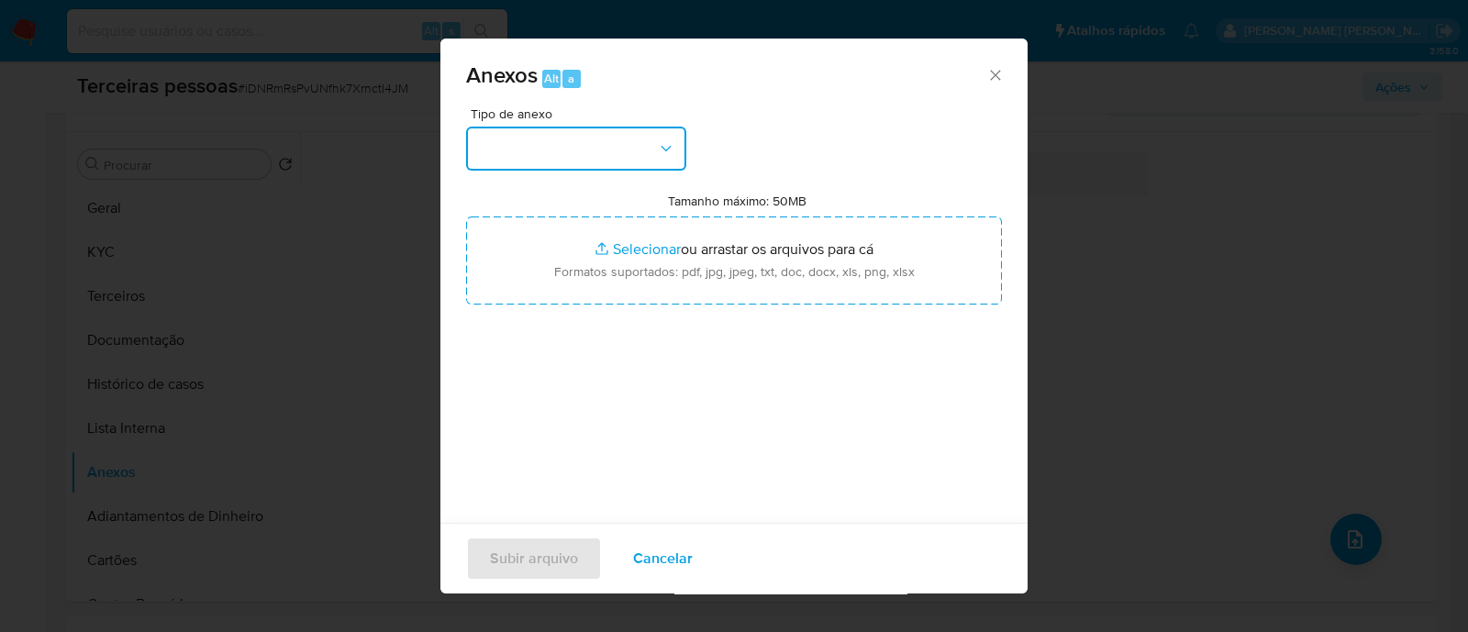
click at [632, 146] on button "button" at bounding box center [576, 149] width 220 height 44
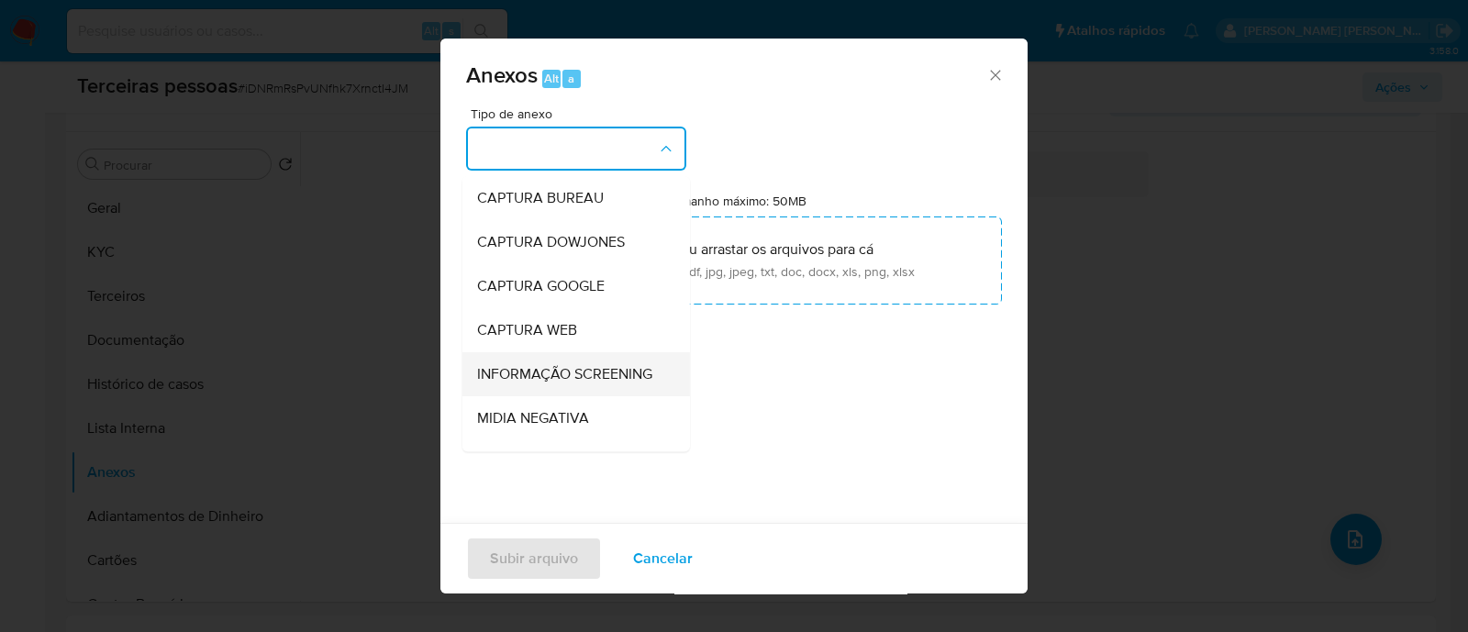
scroll to position [283, 0]
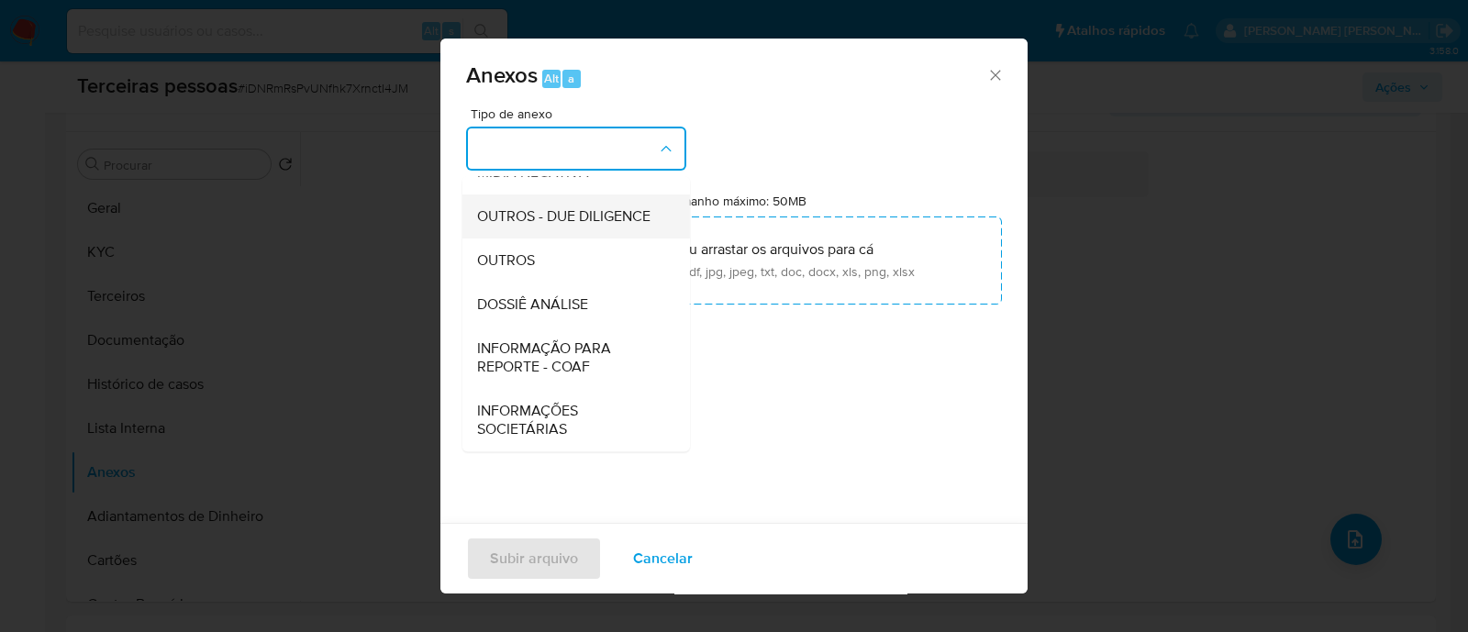
click at [550, 207] on span "OUTROS - DUE DILIGENCE" at bounding box center [563, 216] width 173 height 18
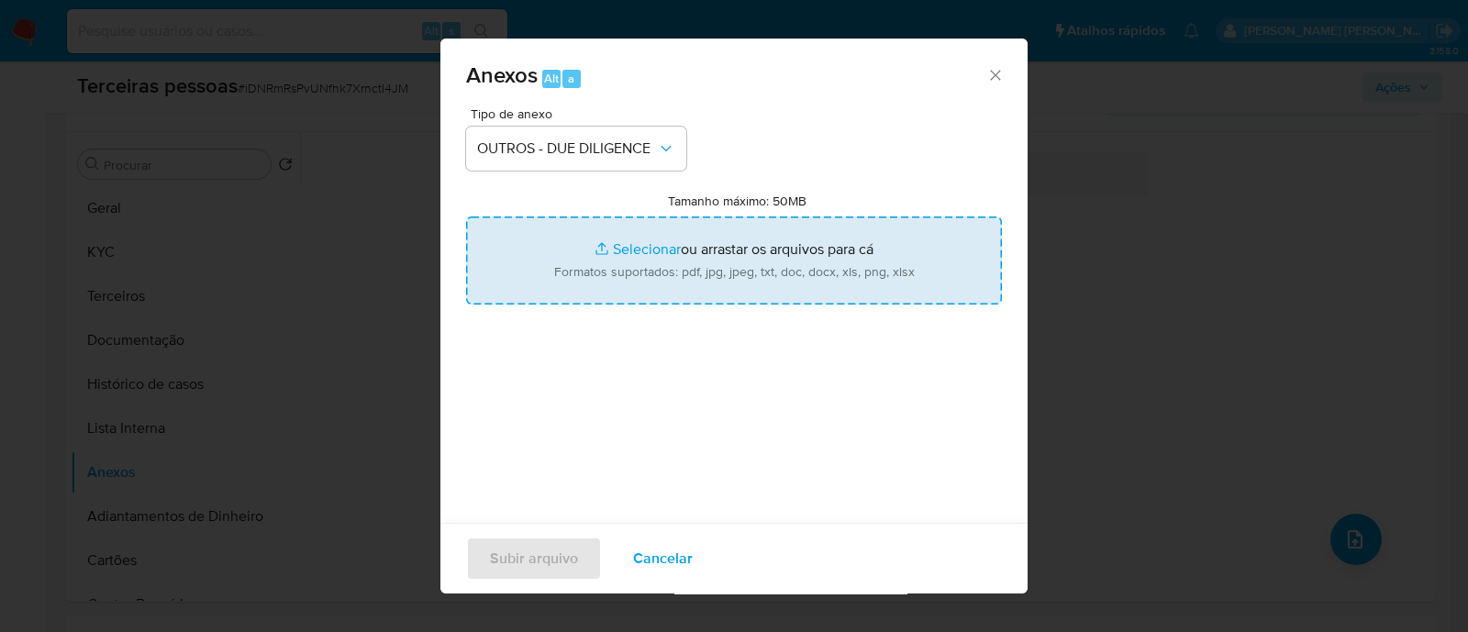
click at [793, 277] on input "Tamanho máximo: 50MB Selecionar arquivos" at bounding box center [734, 261] width 536 height 88
type input "C:\fakepath\DANIEL POLTRONIERI refinitiv.pdf"
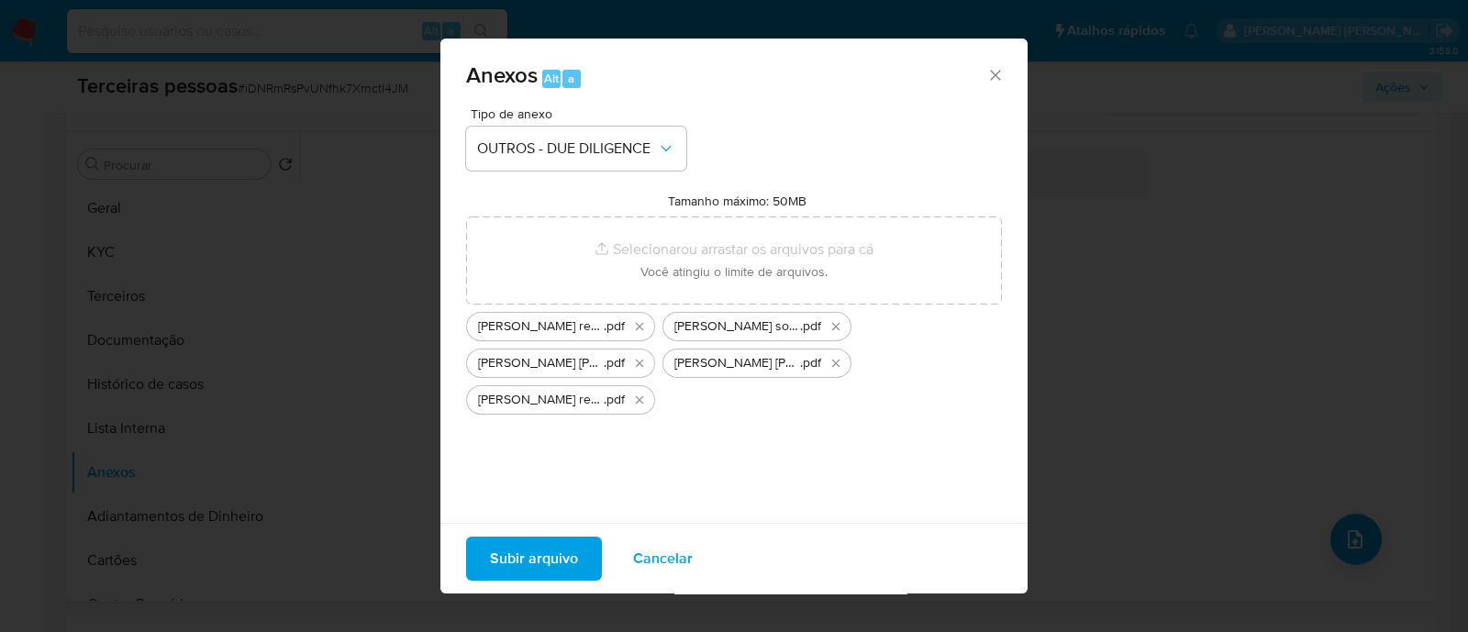
click at [547, 567] on span "Subir arquivo" at bounding box center [534, 559] width 88 height 40
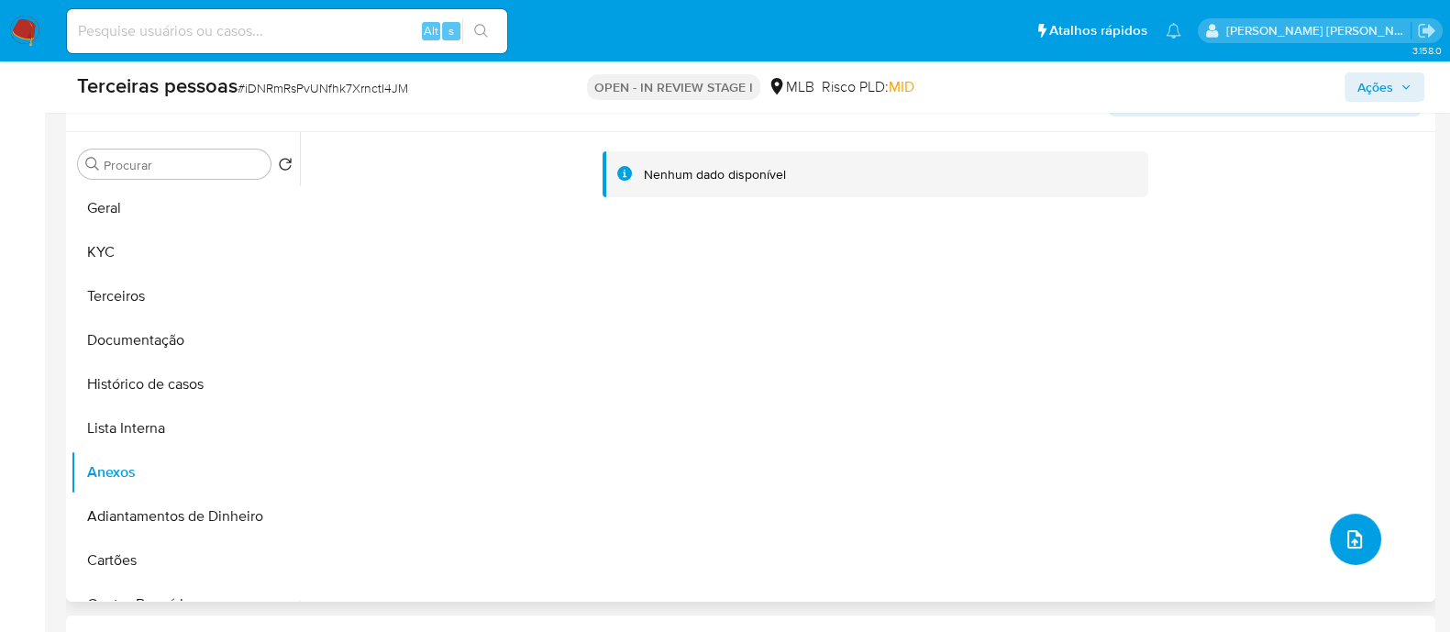
click at [1344, 539] on icon "upload-file" at bounding box center [1355, 539] width 22 height 22
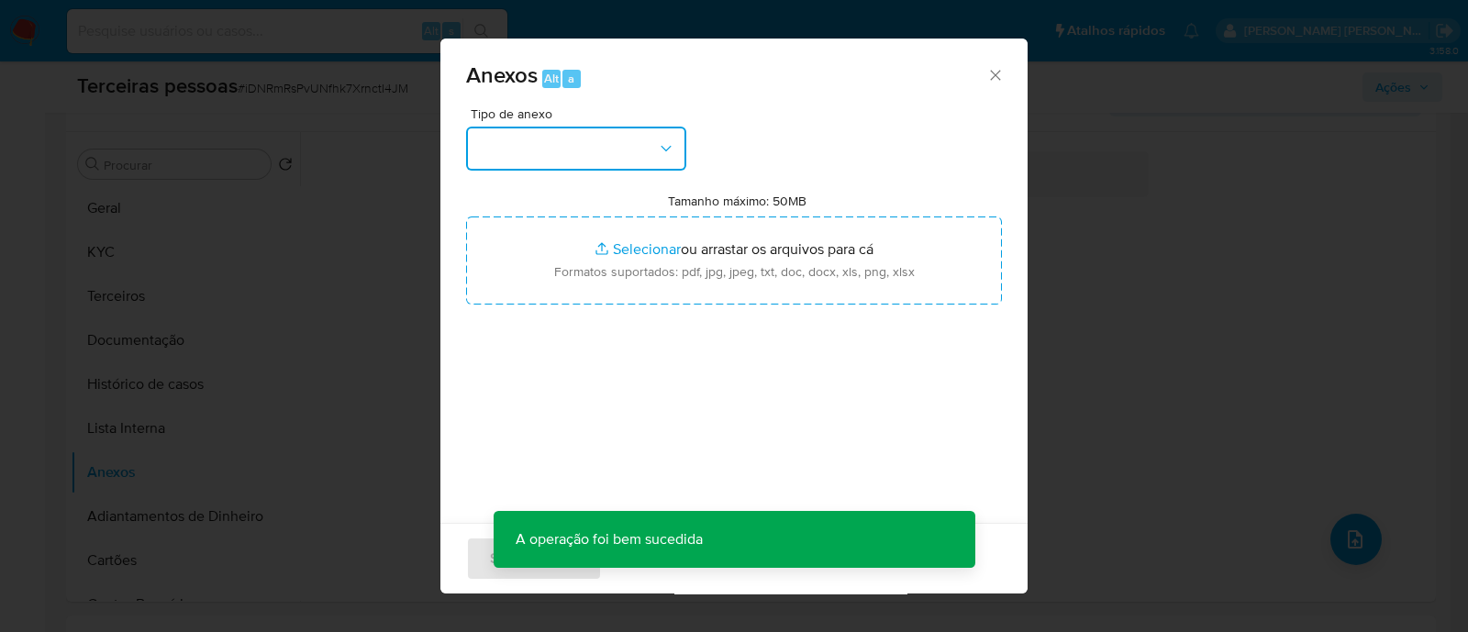
click at [507, 158] on button "button" at bounding box center [576, 149] width 220 height 44
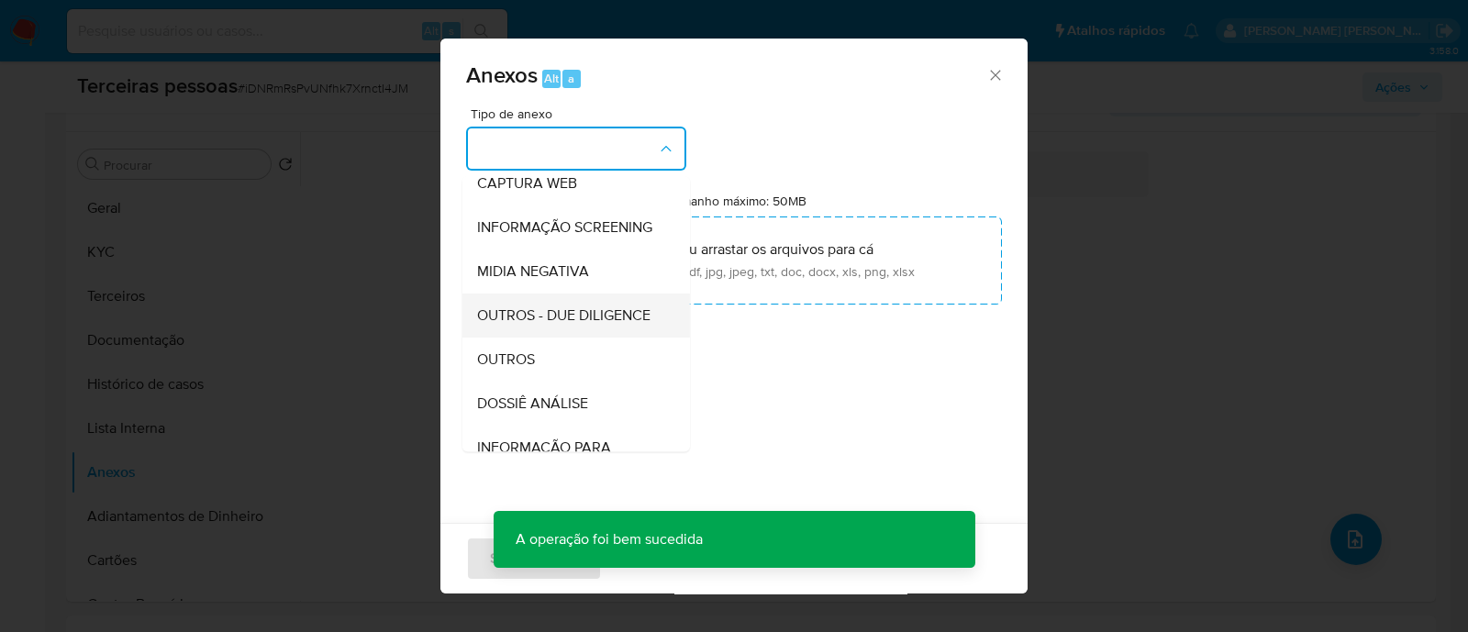
scroll to position [228, 0]
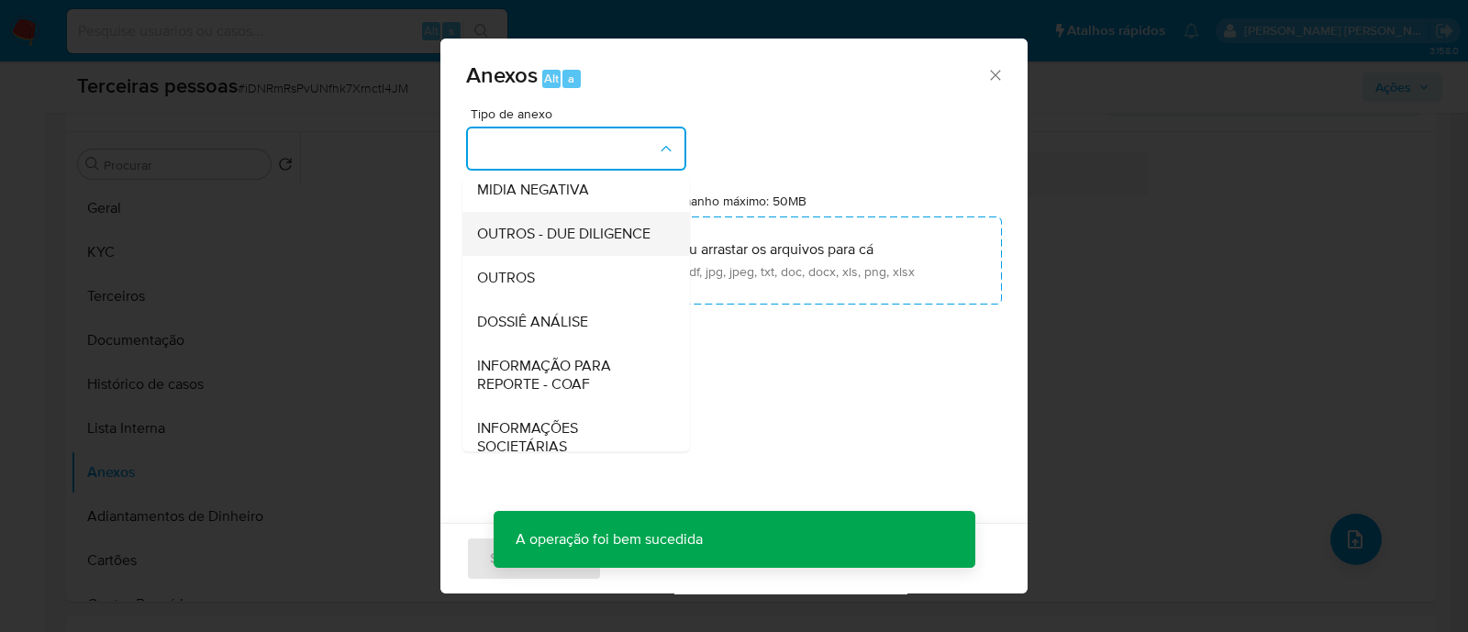
click at [575, 243] on span "OUTROS - DUE DILIGENCE" at bounding box center [563, 234] width 173 height 18
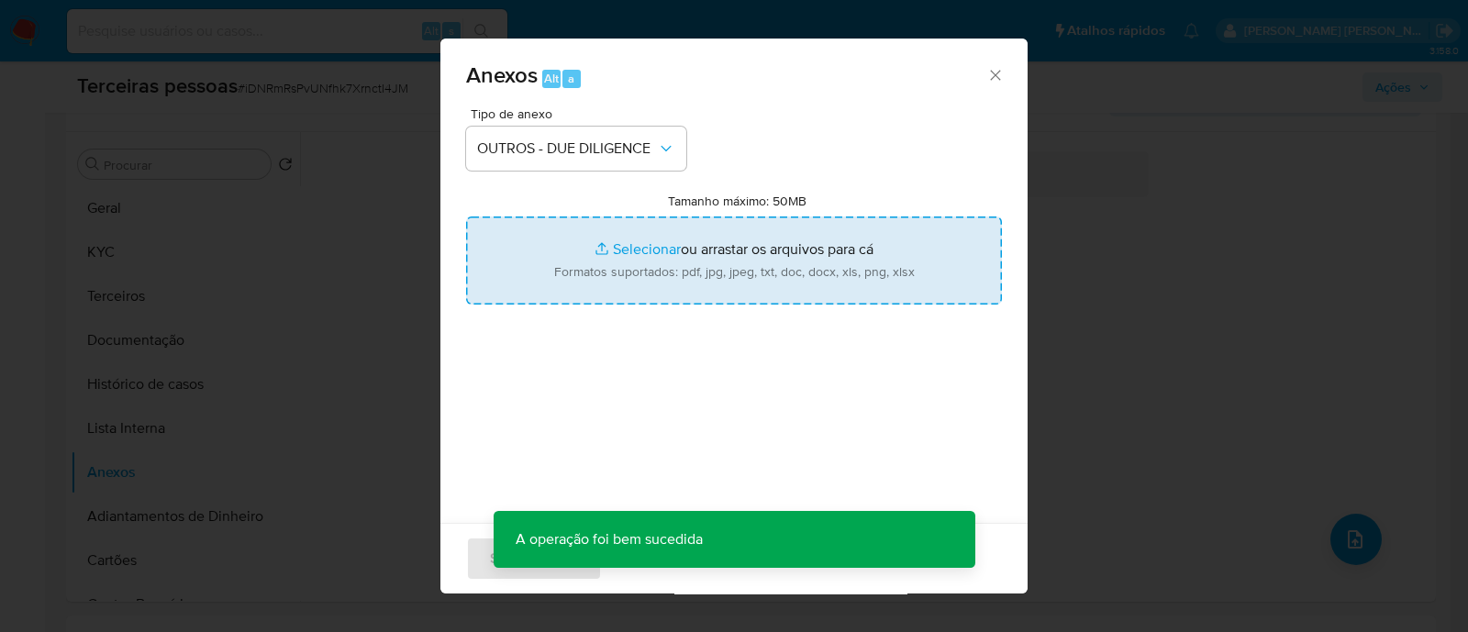
click at [668, 239] on input "Tamanho máximo: 50MB Selecionar arquivos" at bounding box center [734, 261] width 536 height 88
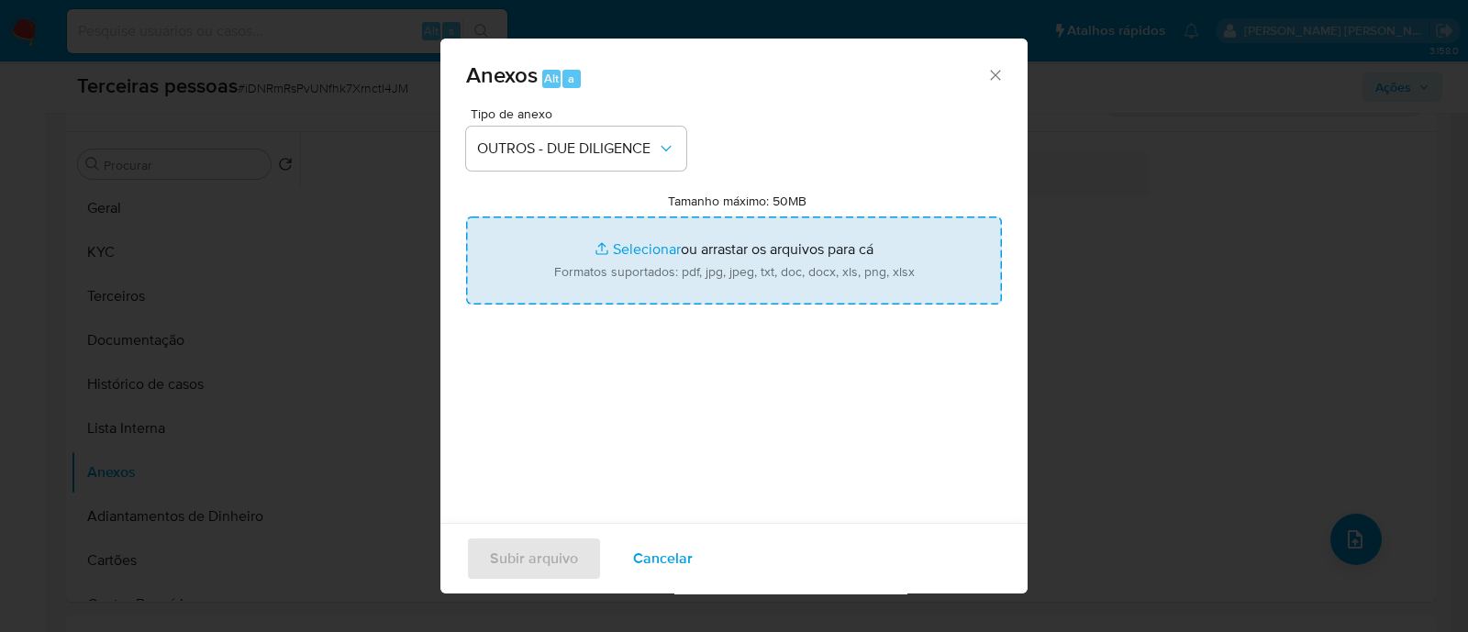
type input "C:\fakepath\RENNO DE ANGELI MACHIOLLI softon.pdf"
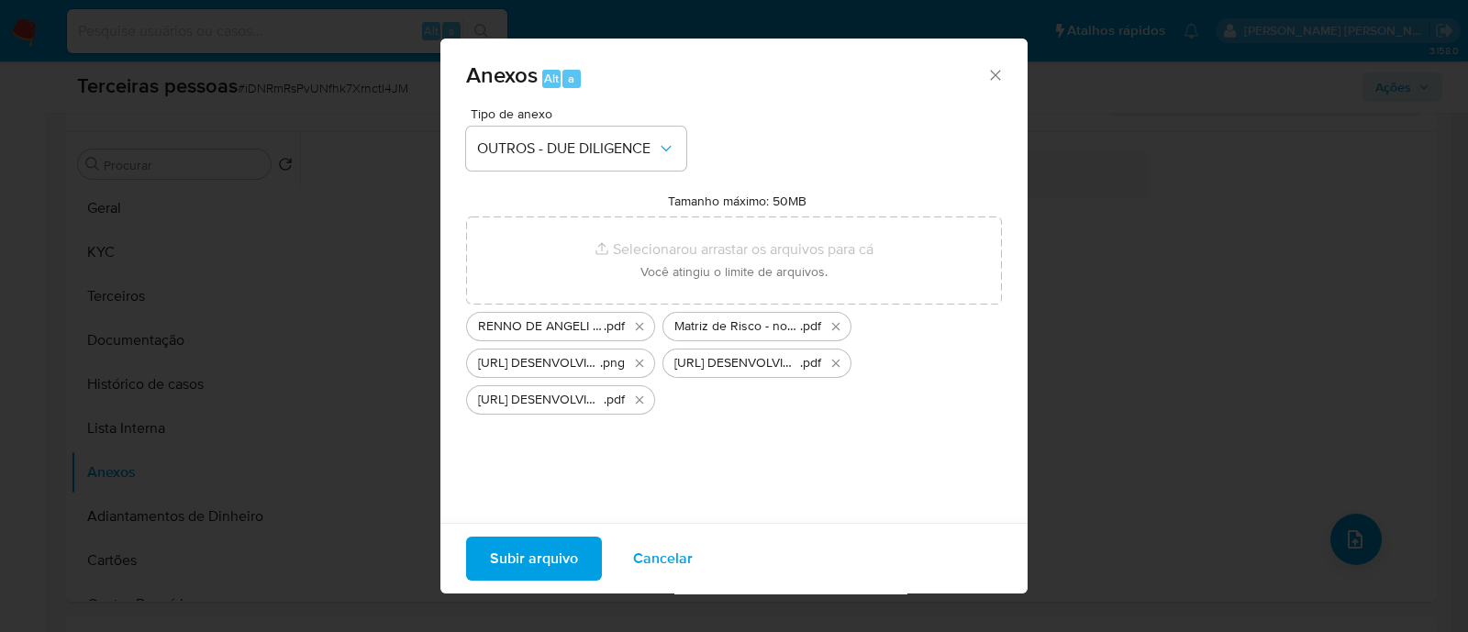
click at [532, 566] on span "Subir arquivo" at bounding box center [534, 559] width 88 height 40
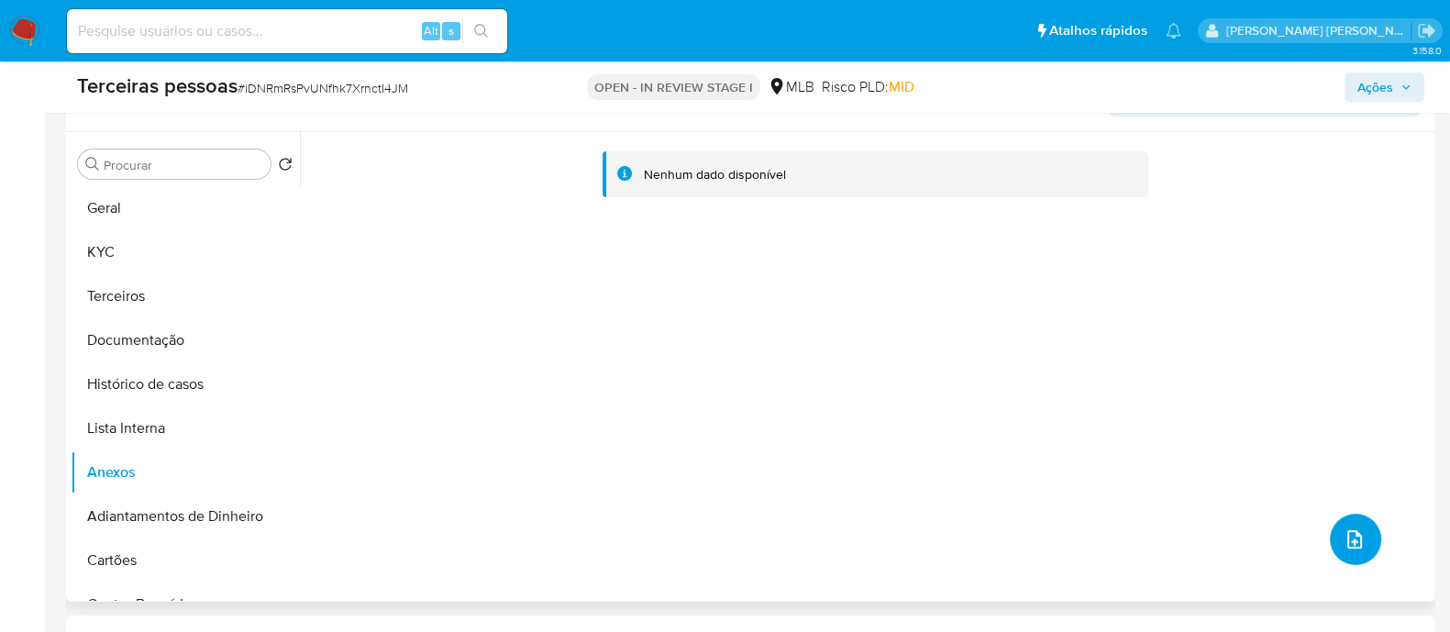
click at [1344, 546] on icon "upload-file" at bounding box center [1355, 539] width 22 height 22
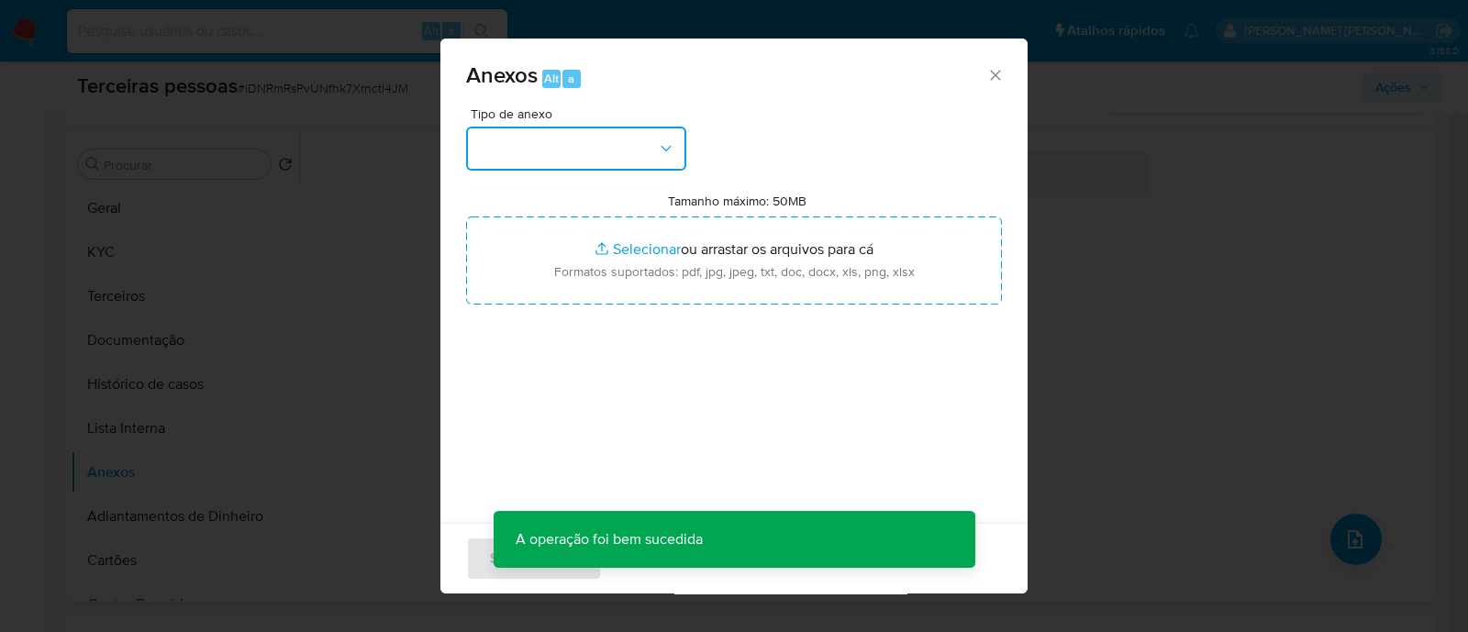
click at [646, 162] on button "button" at bounding box center [576, 149] width 220 height 44
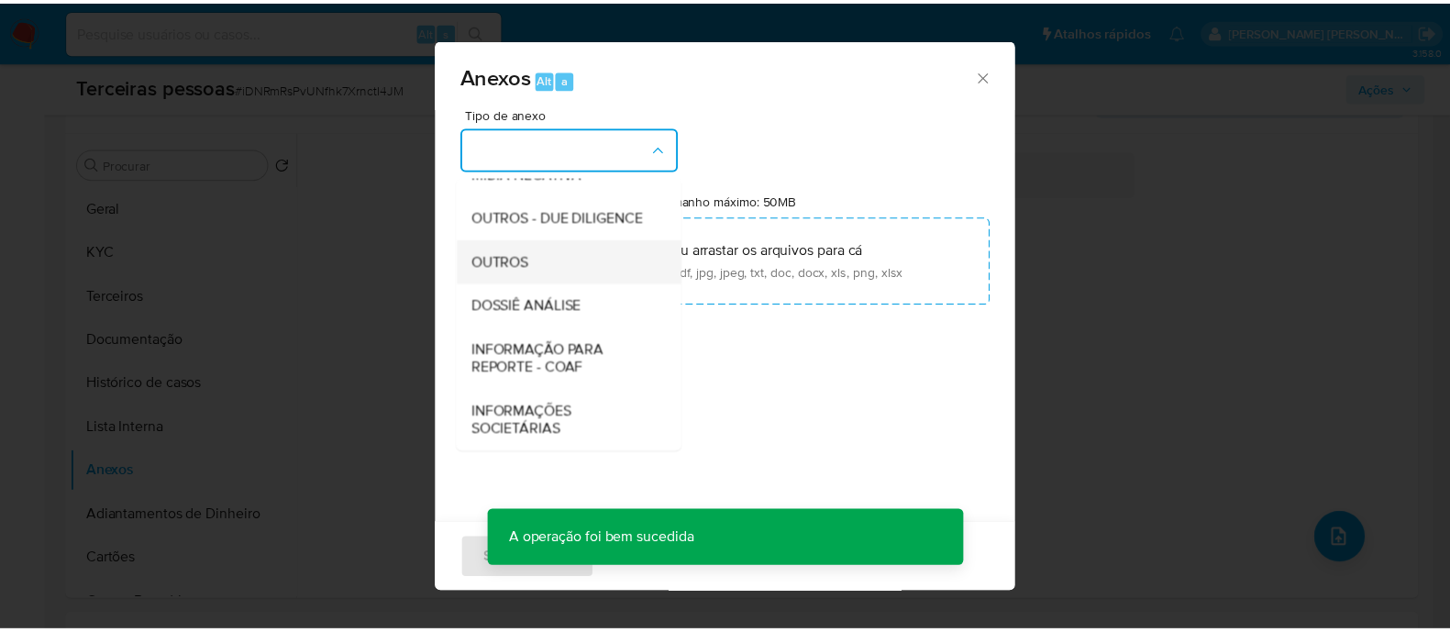
scroll to position [283, 0]
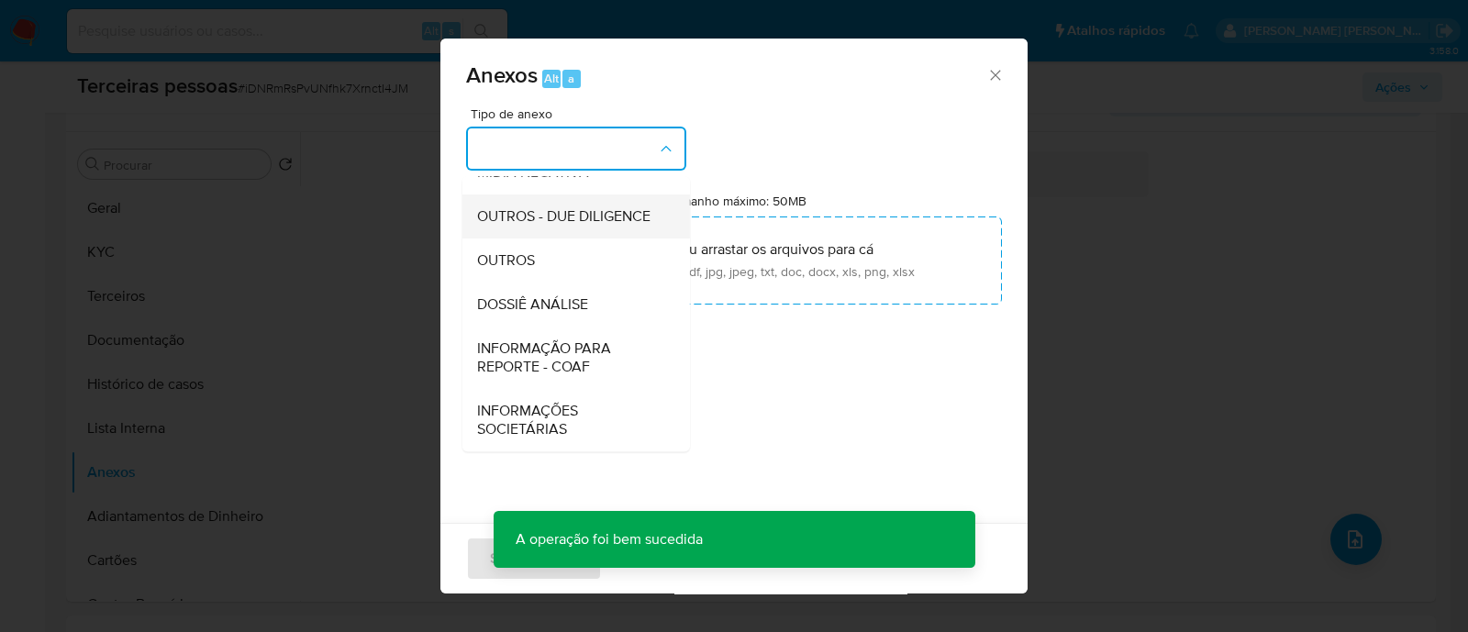
click at [555, 222] on span "OUTROS - DUE DILIGENCE" at bounding box center [563, 216] width 173 height 18
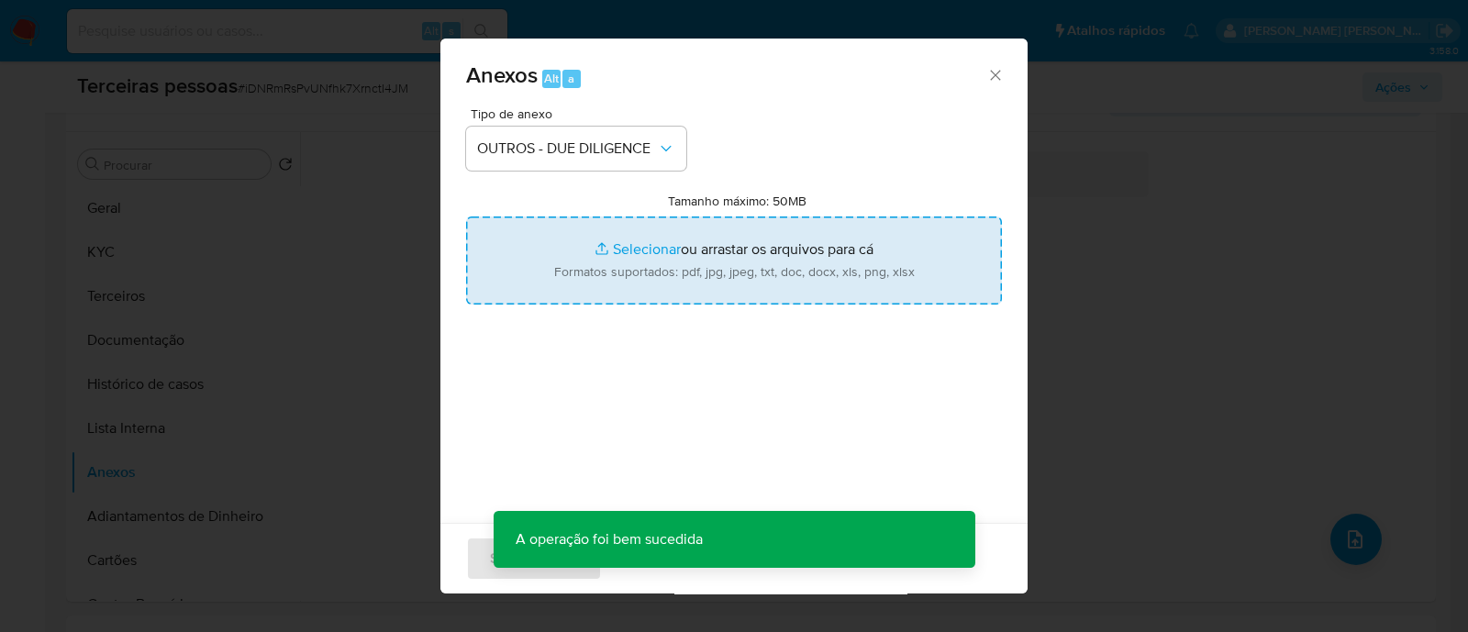
click at [725, 245] on input "Tamanho máximo: 50MB Selecionar arquivos" at bounding box center [734, 261] width 536 height 88
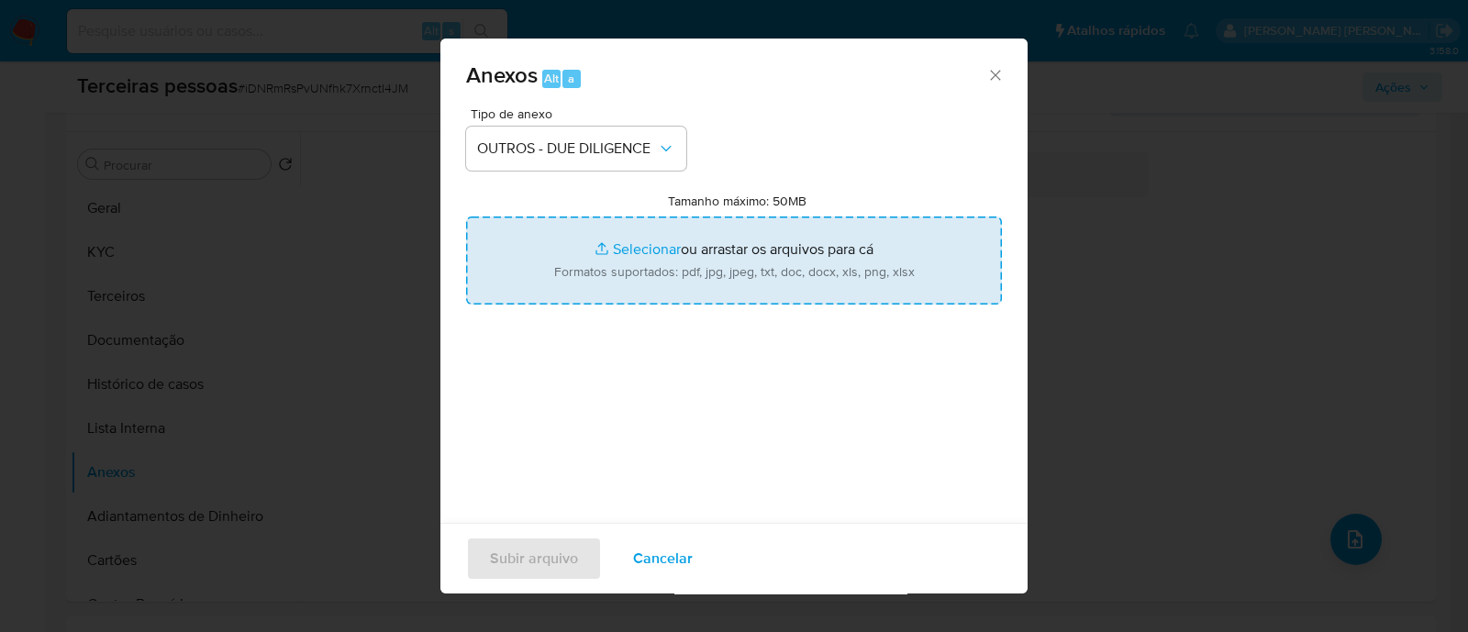
type input "C:\fakepath\PEDE.AI DESENVOLVIMENTO DE SOFTWARES LTDA contrato social.pdf"
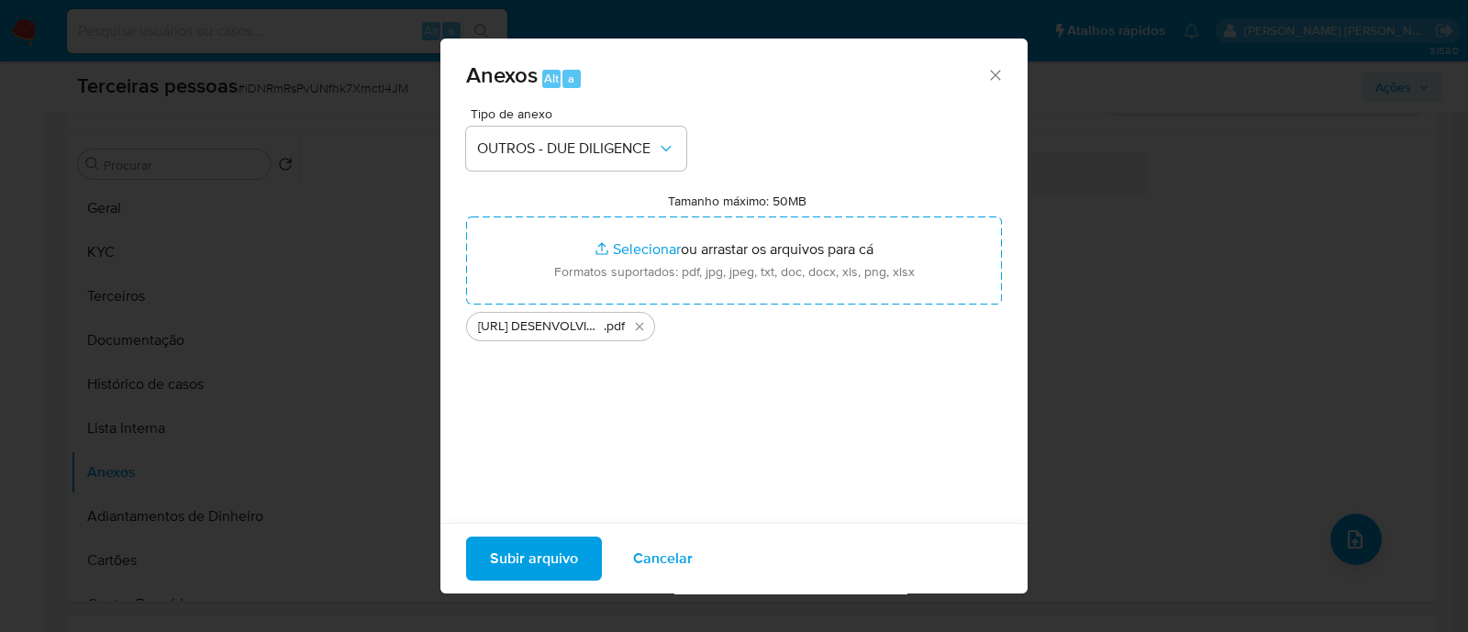
click at [544, 575] on span "Subir arquivo" at bounding box center [534, 559] width 88 height 40
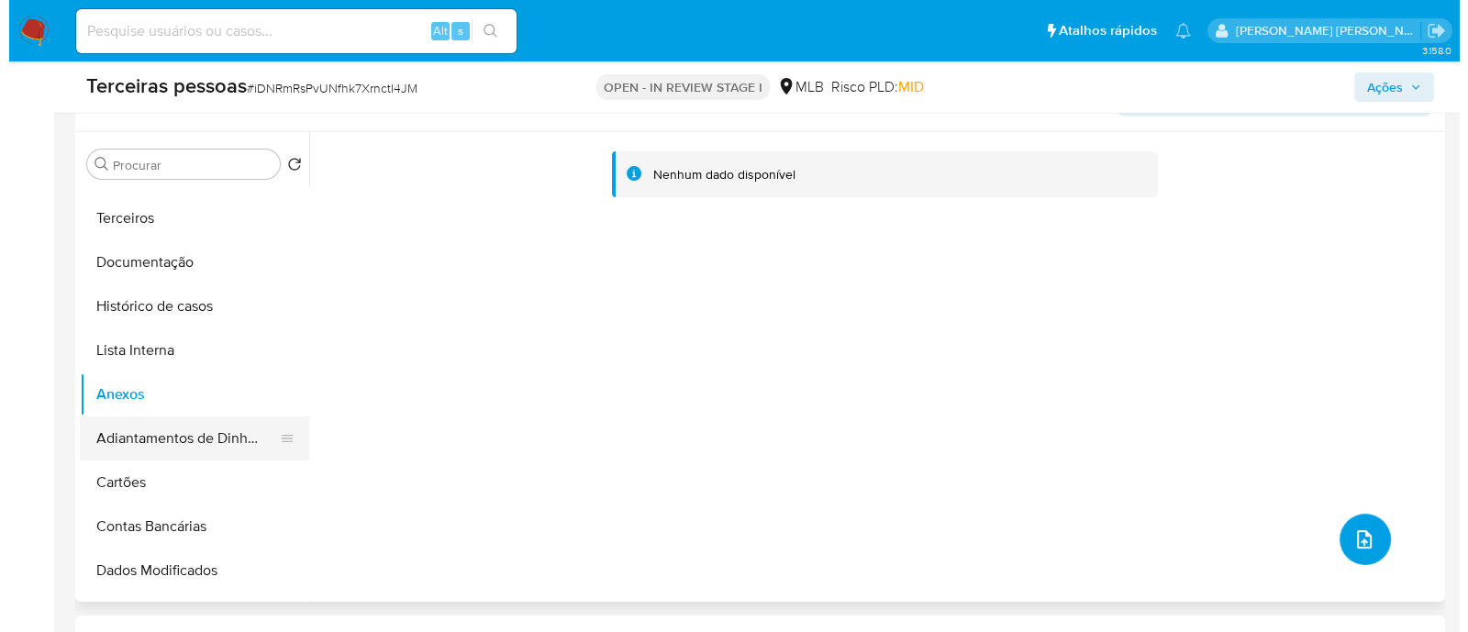
scroll to position [114, 0]
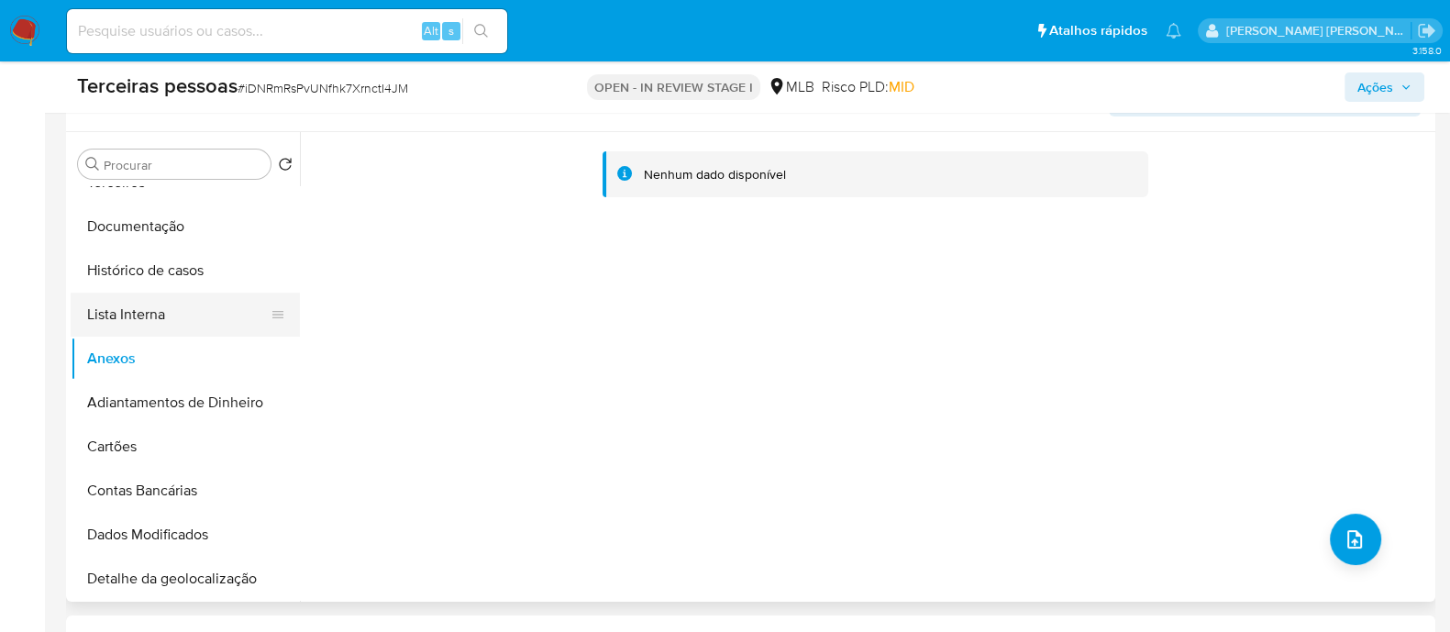
click at [121, 320] on button "Lista Interna" at bounding box center [178, 315] width 215 height 44
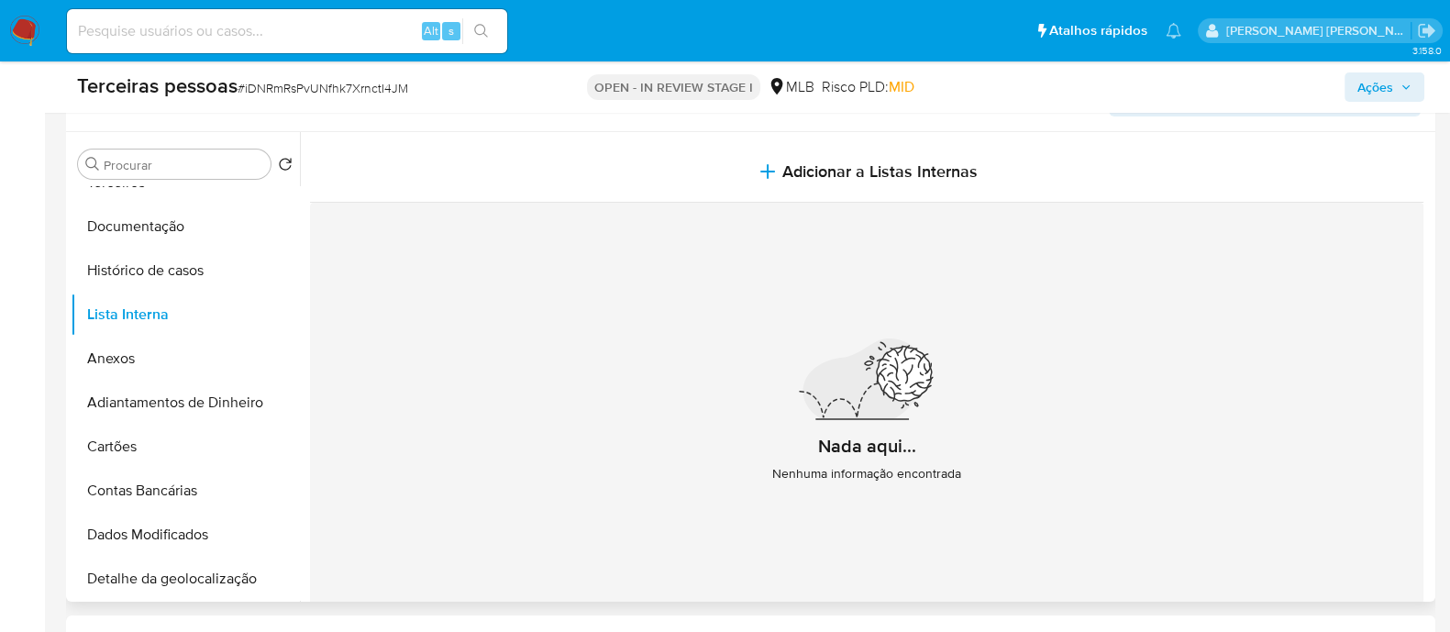
click at [1045, 203] on div "Nada aqui... Nenhuma informação encontrada" at bounding box center [867, 418] width 1114 height 431
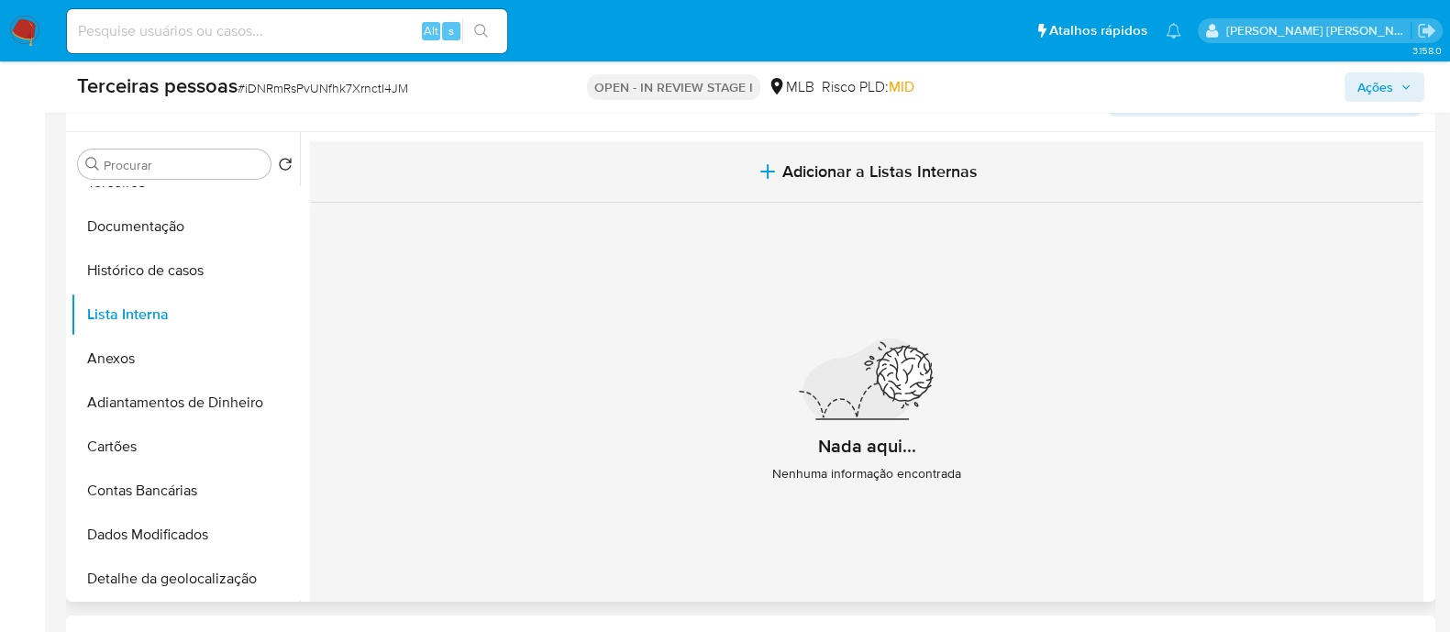
click at [1047, 177] on button "Adicionar a Listas Internas" at bounding box center [867, 171] width 1114 height 61
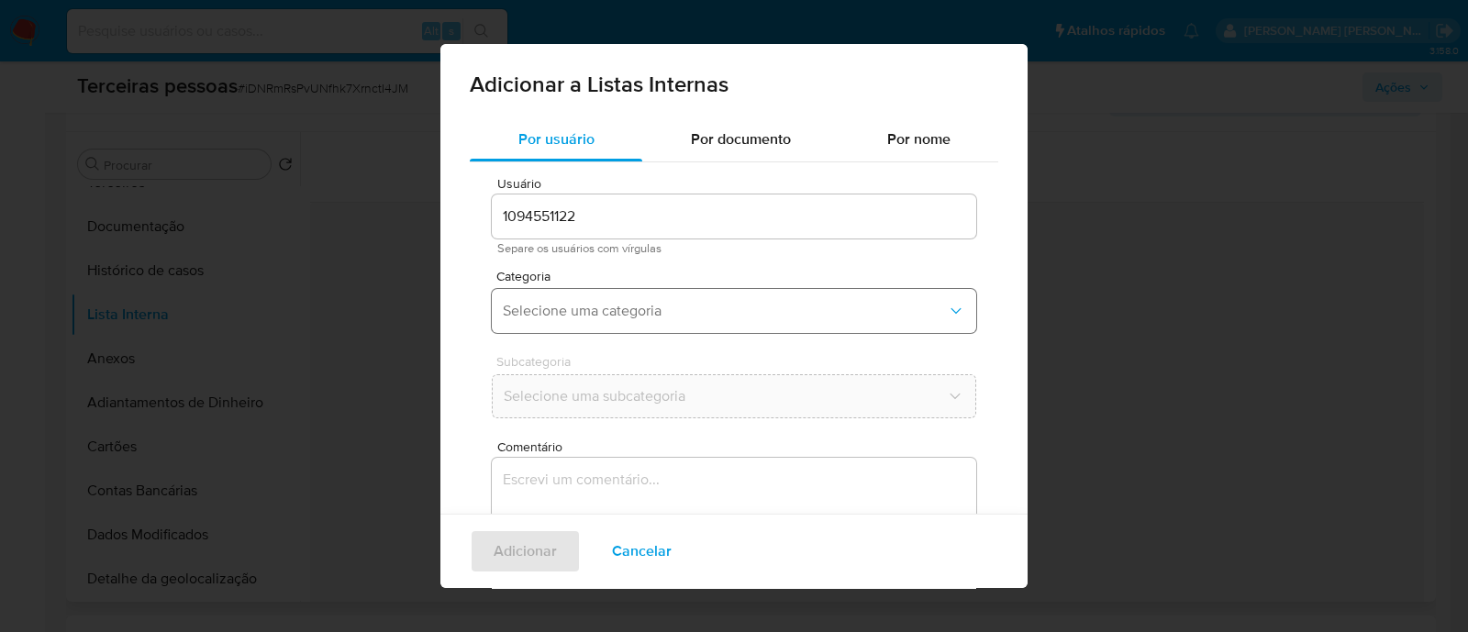
click at [660, 307] on span "Selecione uma categoria" at bounding box center [725, 311] width 444 height 18
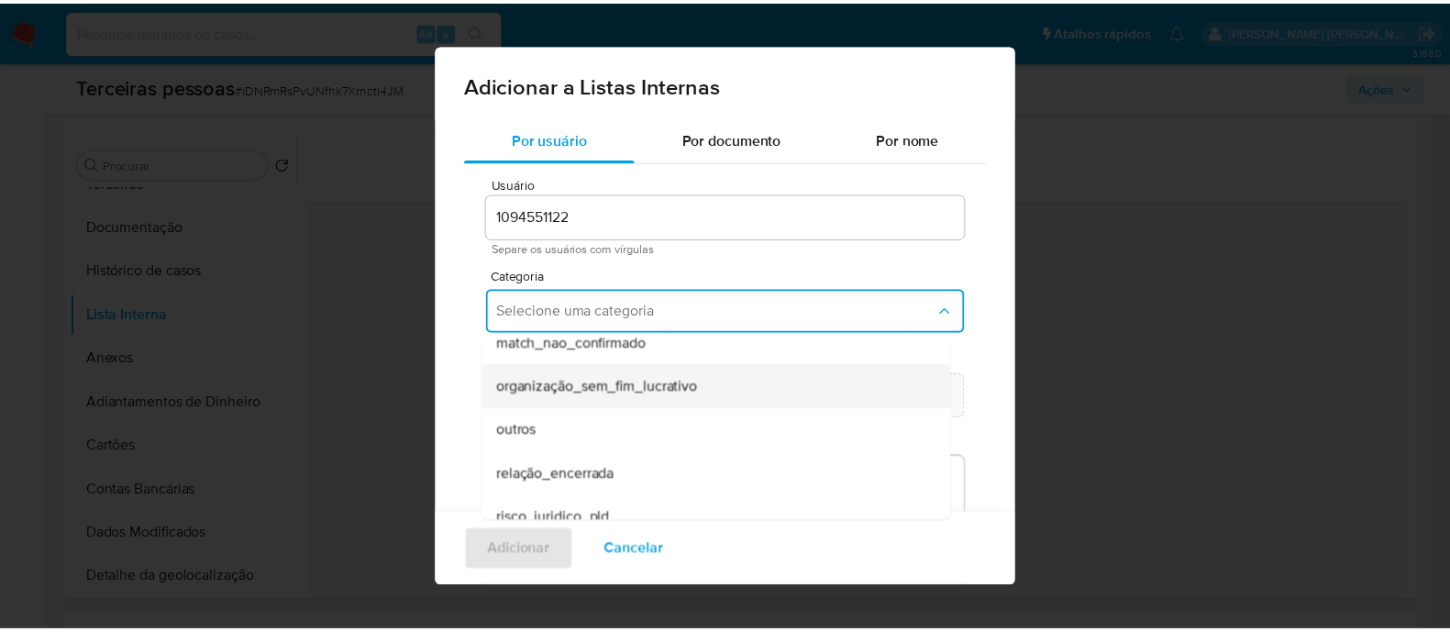
scroll to position [477, 0]
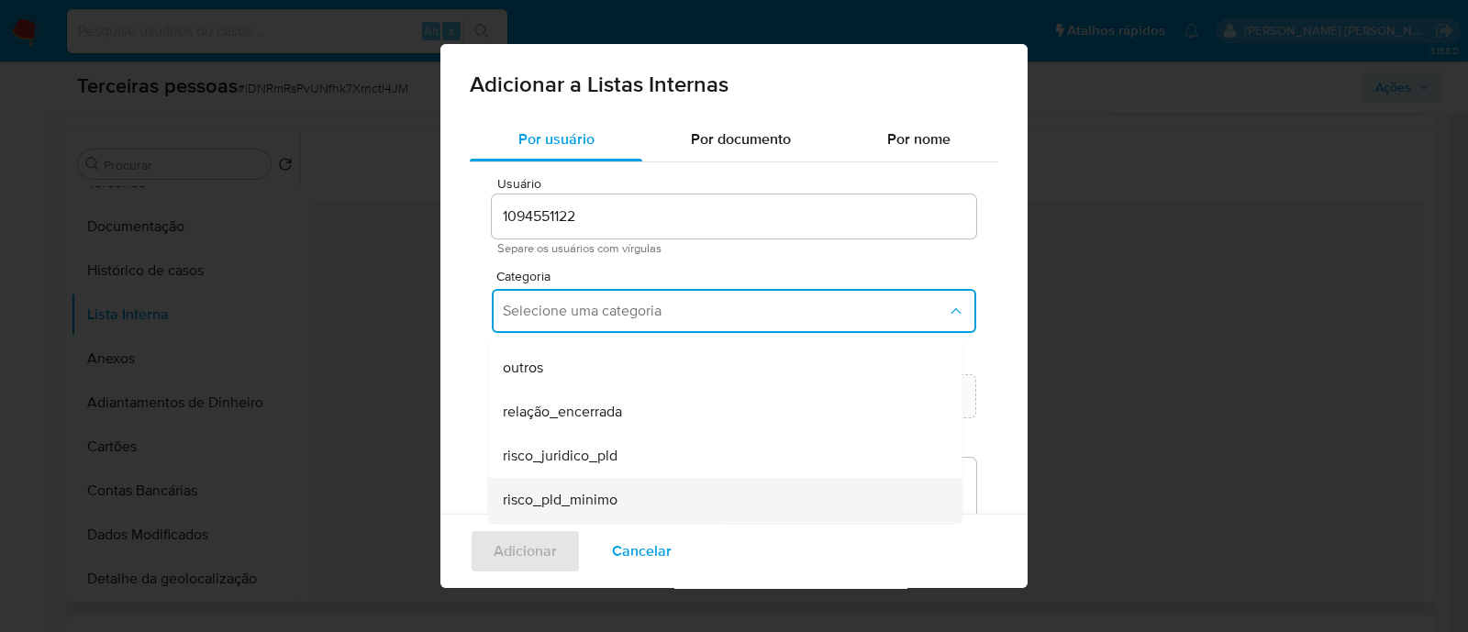
click at [651, 497] on div "risco_pld_minimo" at bounding box center [720, 500] width 434 height 44
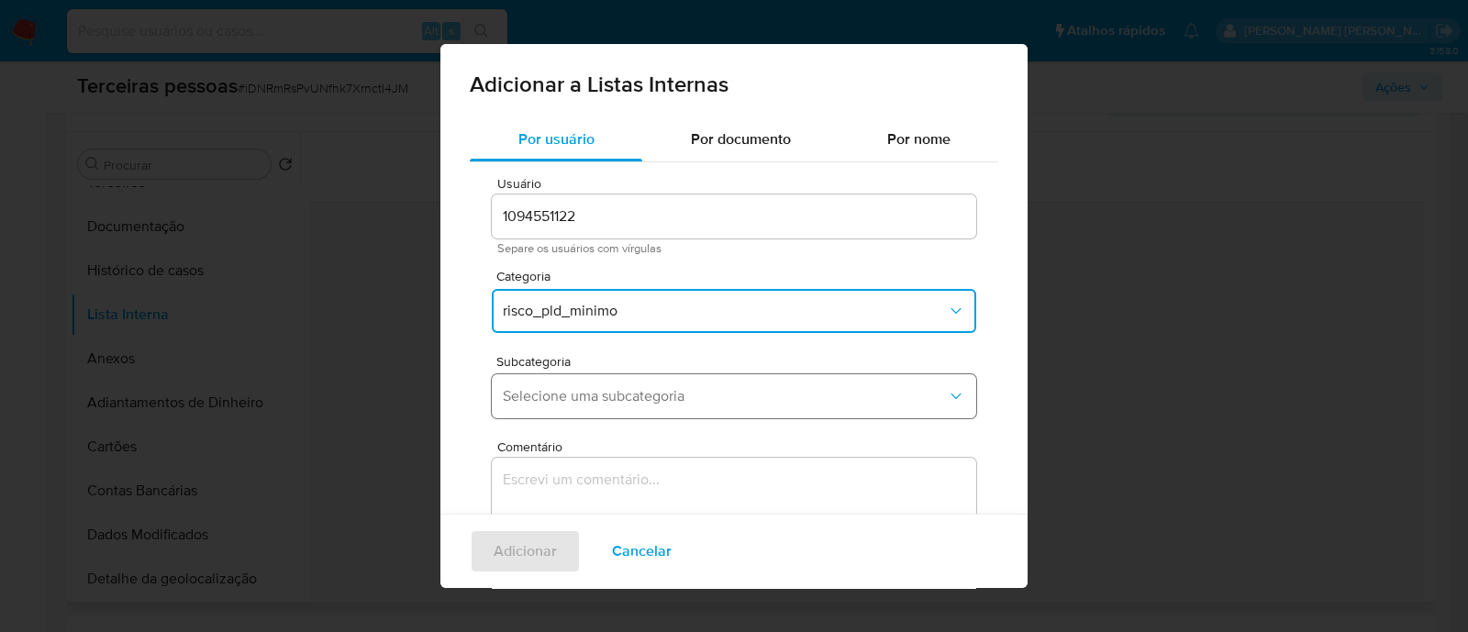
click at [635, 395] on span "Selecione uma subcategoria" at bounding box center [725, 396] width 444 height 18
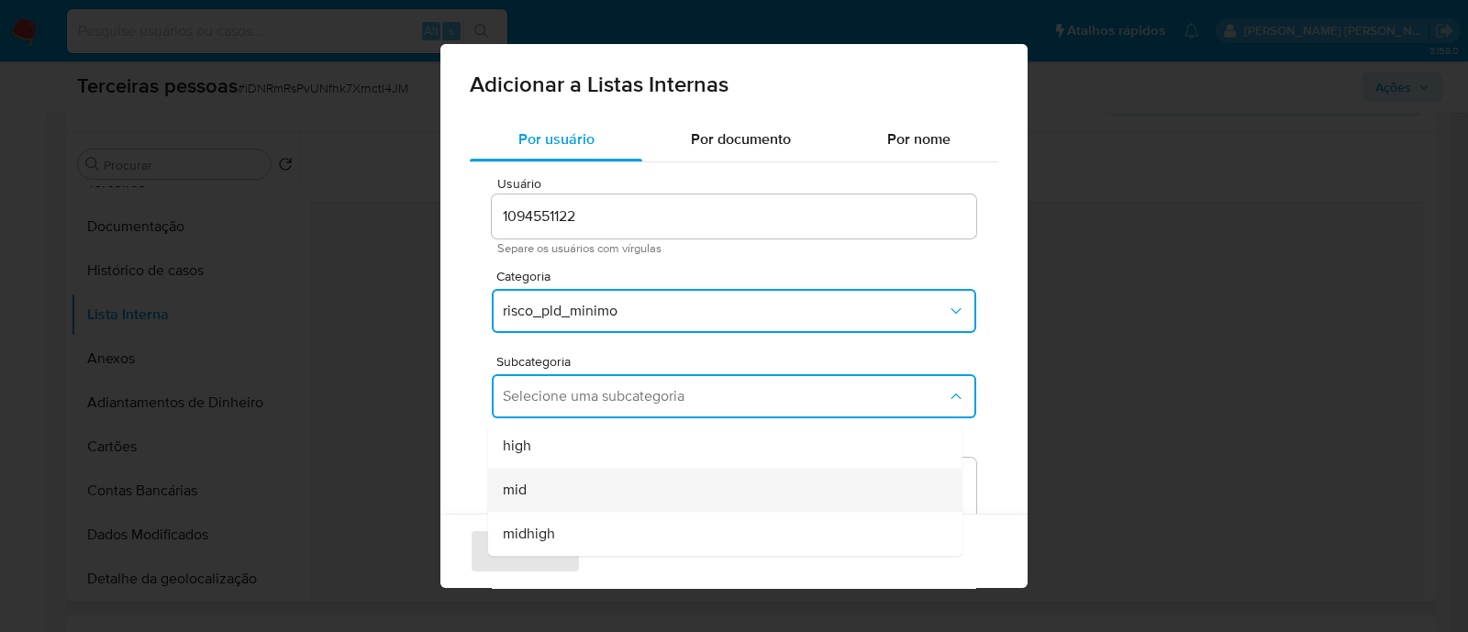
click at [590, 484] on div "mid" at bounding box center [720, 490] width 434 height 44
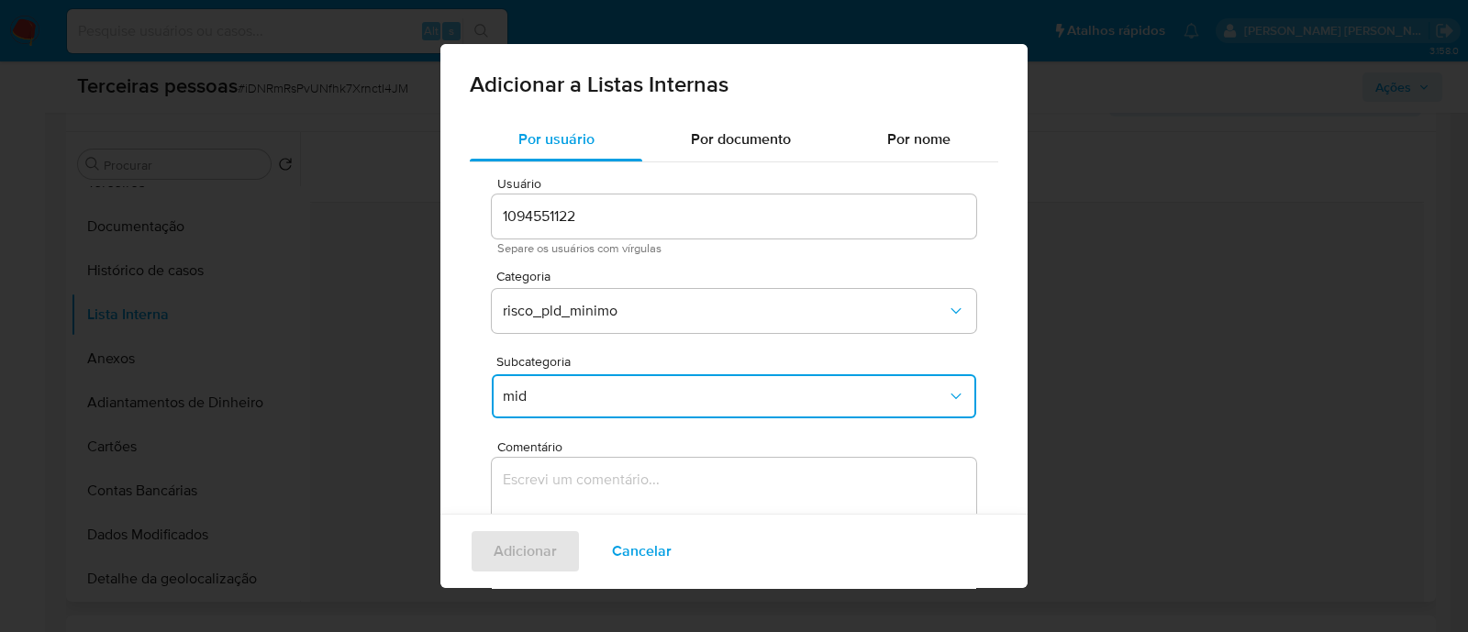
click at [656, 482] on textarea "Comentário" at bounding box center [734, 546] width 484 height 176
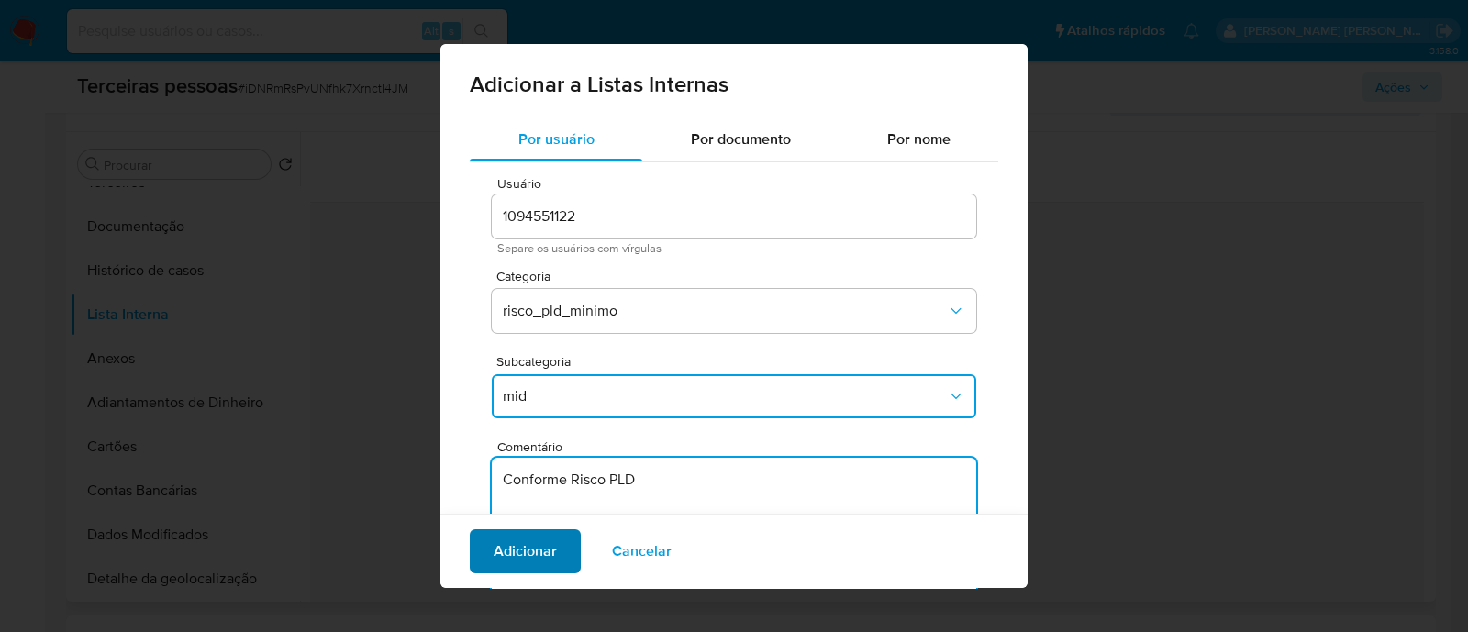
type textarea "Conforme Risco PLD"
click at [528, 534] on span "Adicionar" at bounding box center [525, 551] width 63 height 40
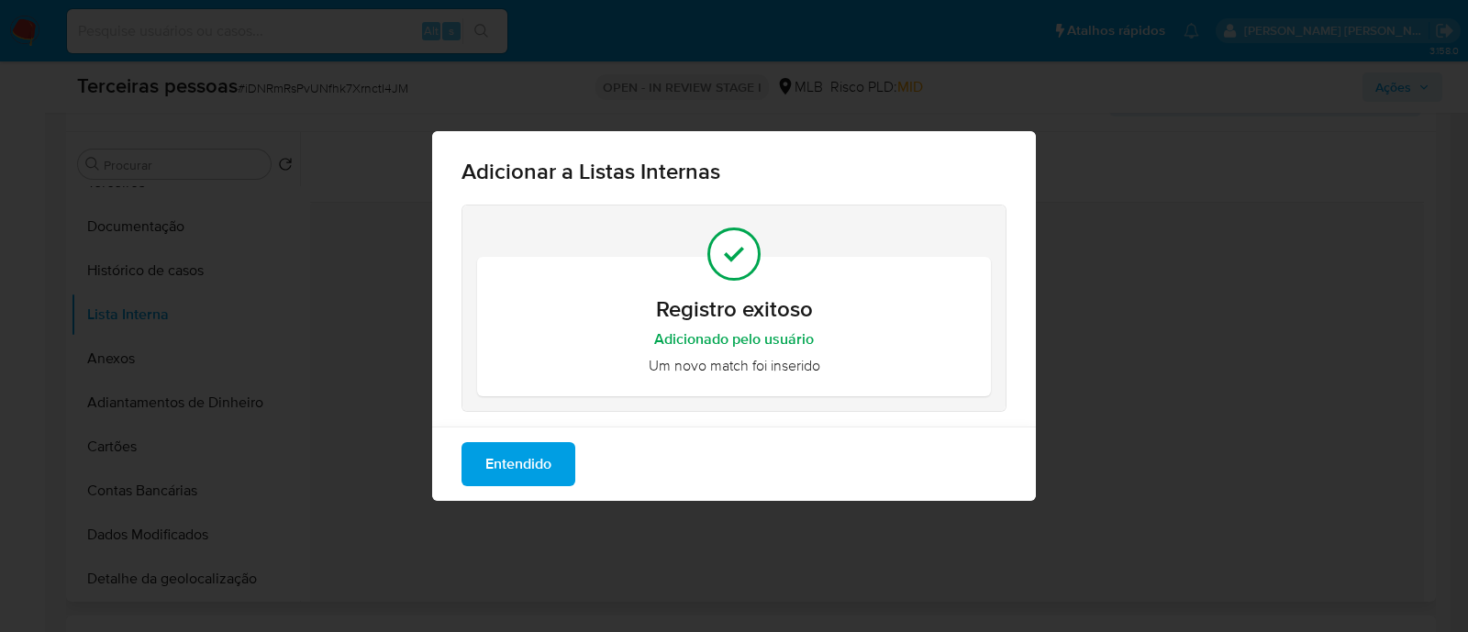
drag, startPoint x: 472, startPoint y: 457, endPoint x: 481, endPoint y: 462, distance: 10.7
click at [472, 459] on button "Entendido" at bounding box center [518, 464] width 114 height 44
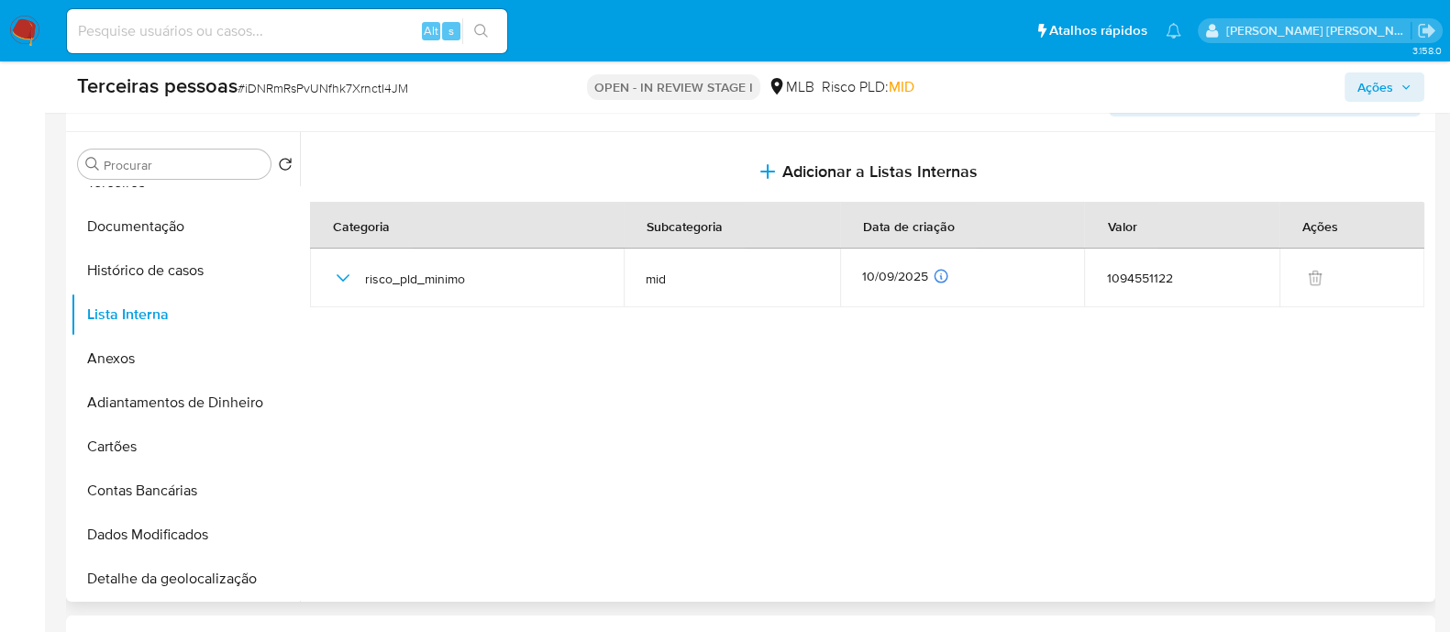
click at [1410, 78] on span "Ações" at bounding box center [1385, 87] width 54 height 26
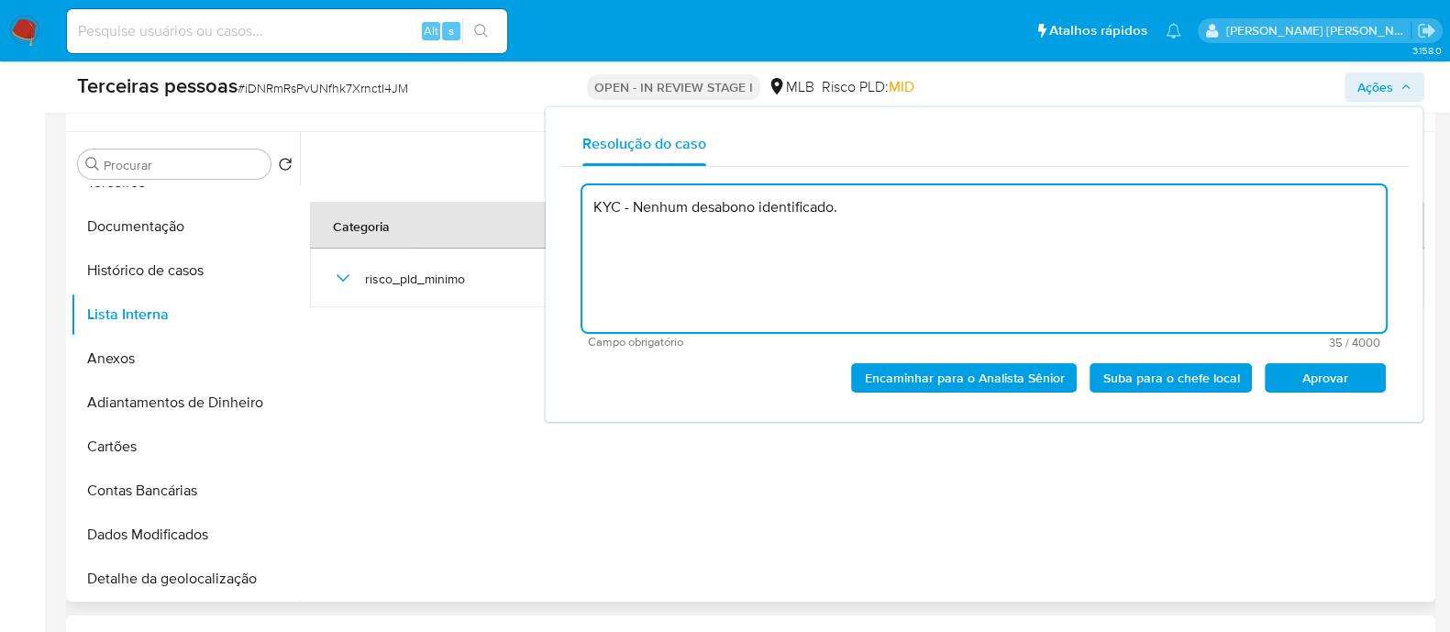
click at [1339, 382] on span "Aprovar" at bounding box center [1325, 378] width 95 height 26
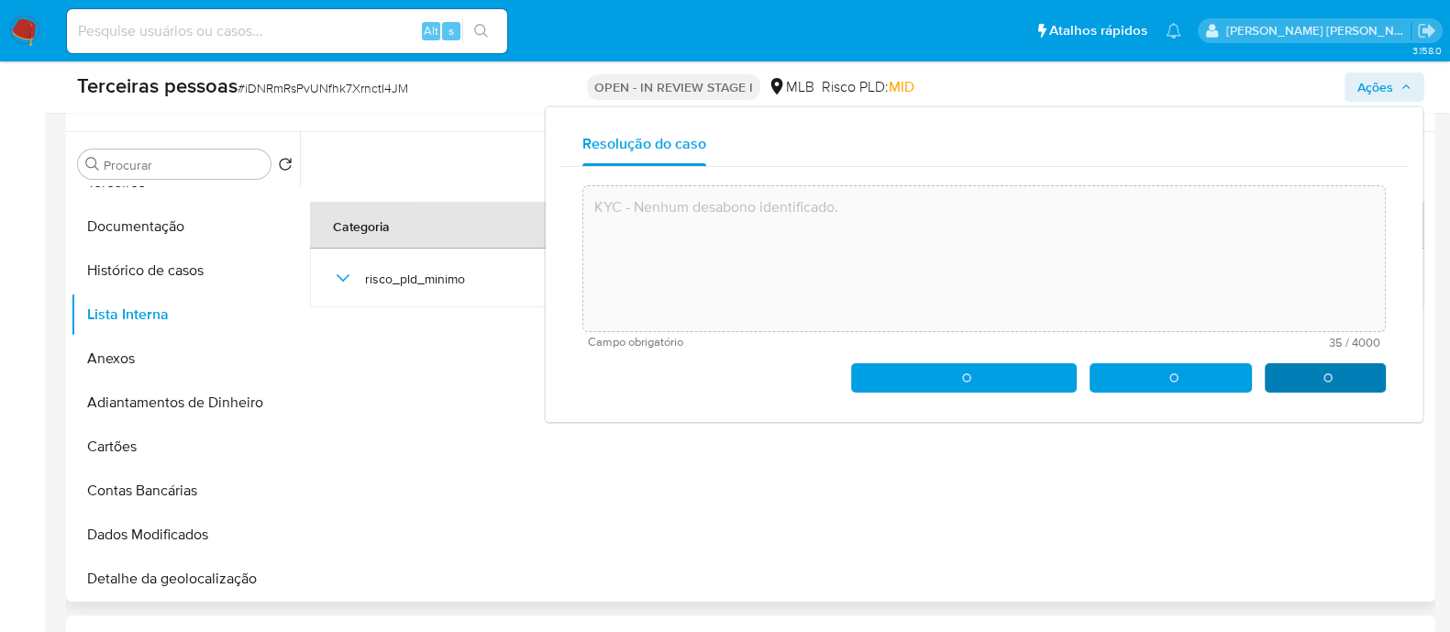
type textarea "KYC - Nenhum desabono identificado."
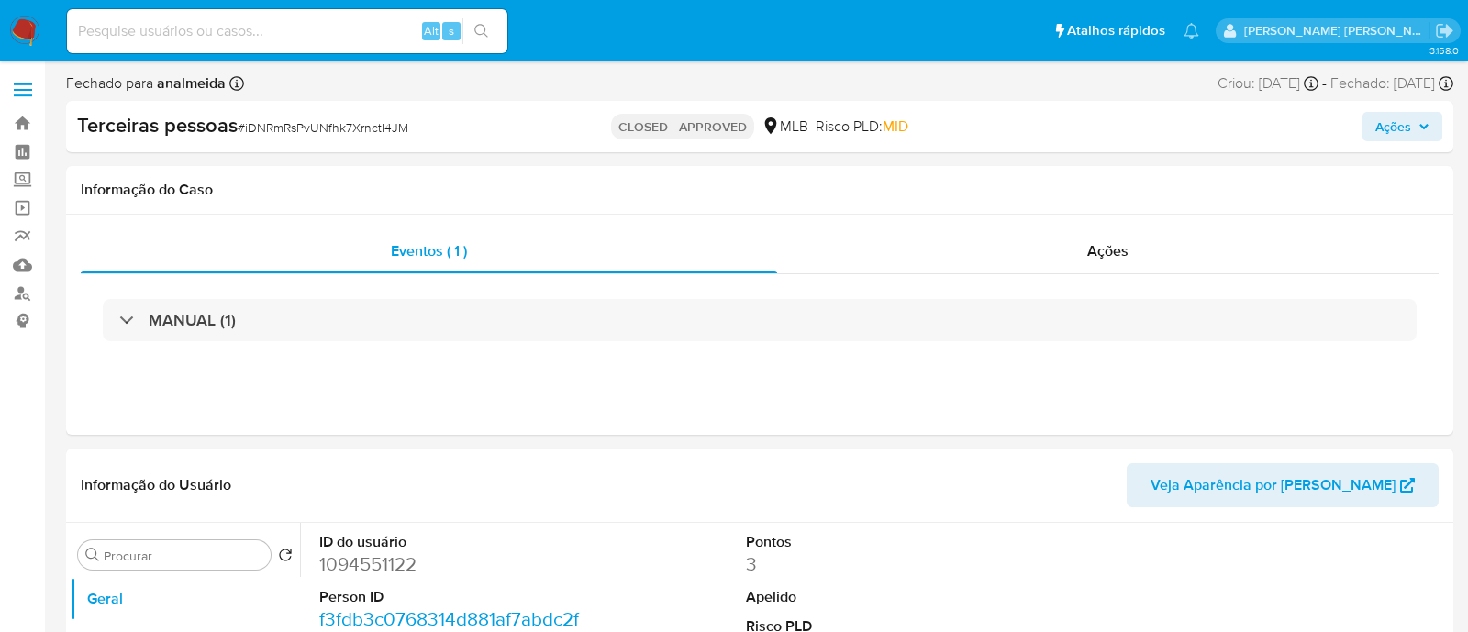
select select "10"
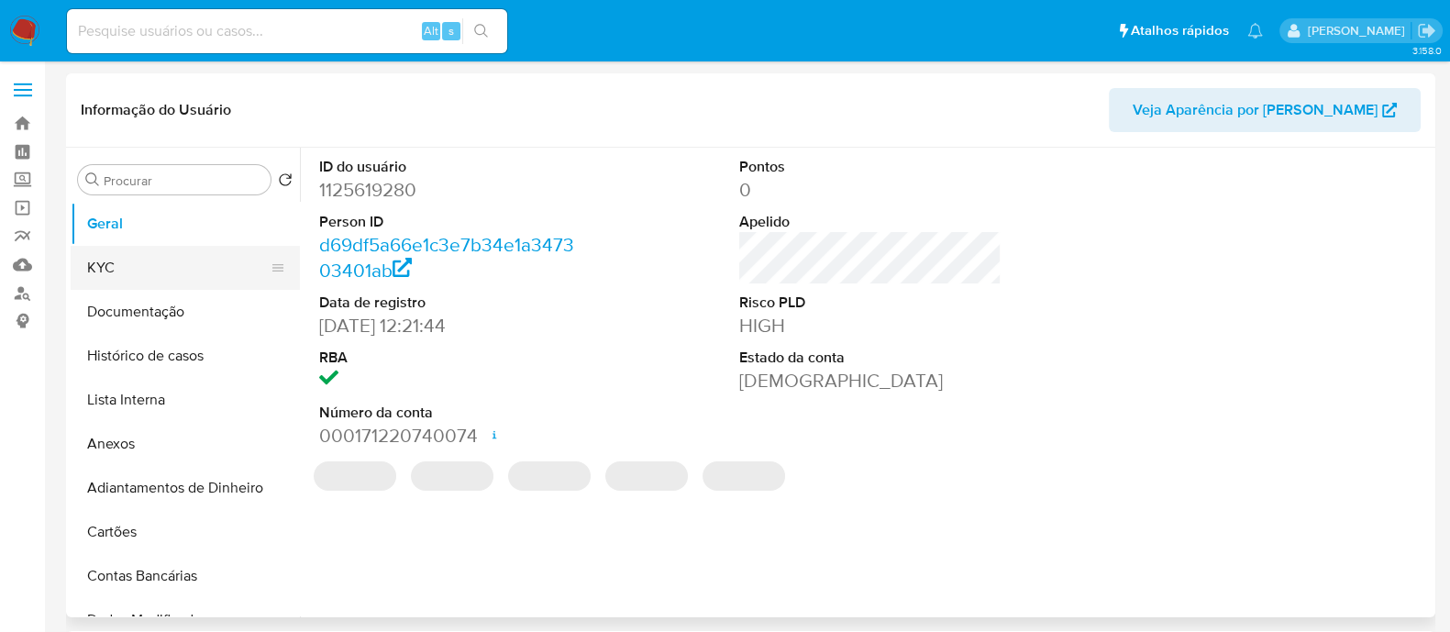
drag, startPoint x: 107, startPoint y: 274, endPoint x: 139, endPoint y: 282, distance: 32.9
click at [107, 274] on button "KYC" at bounding box center [178, 268] width 215 height 44
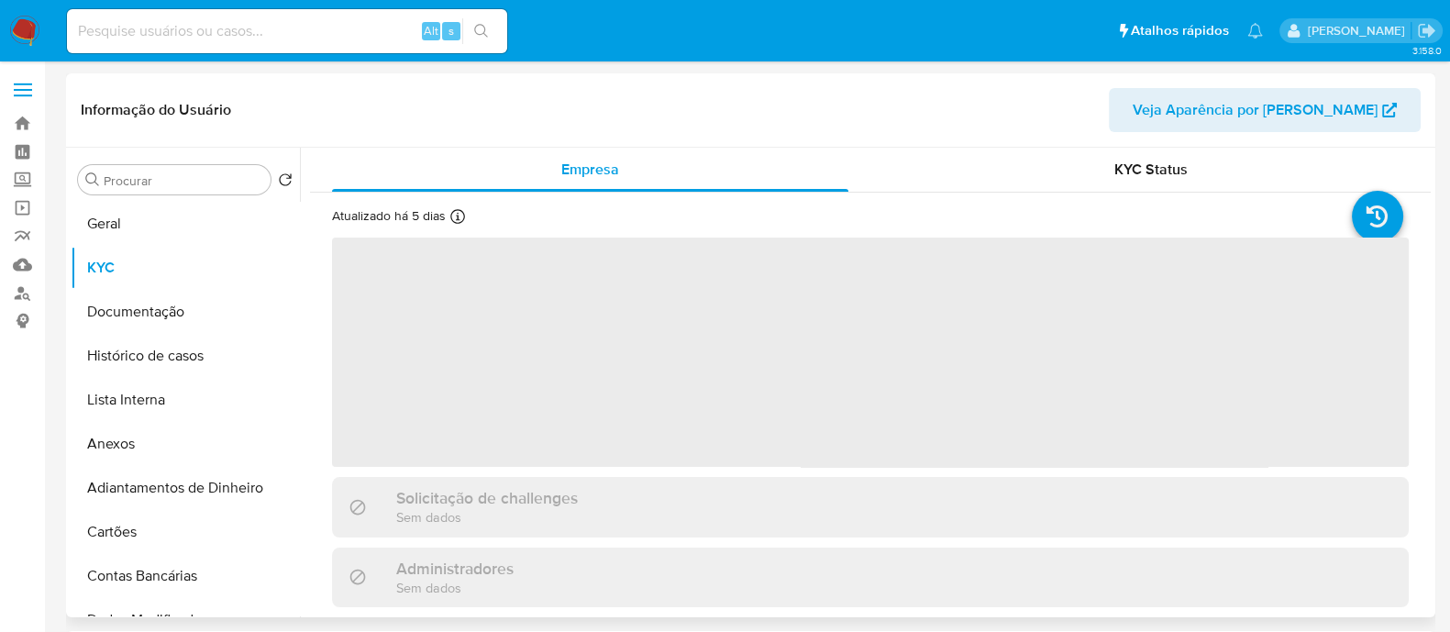
select select "10"
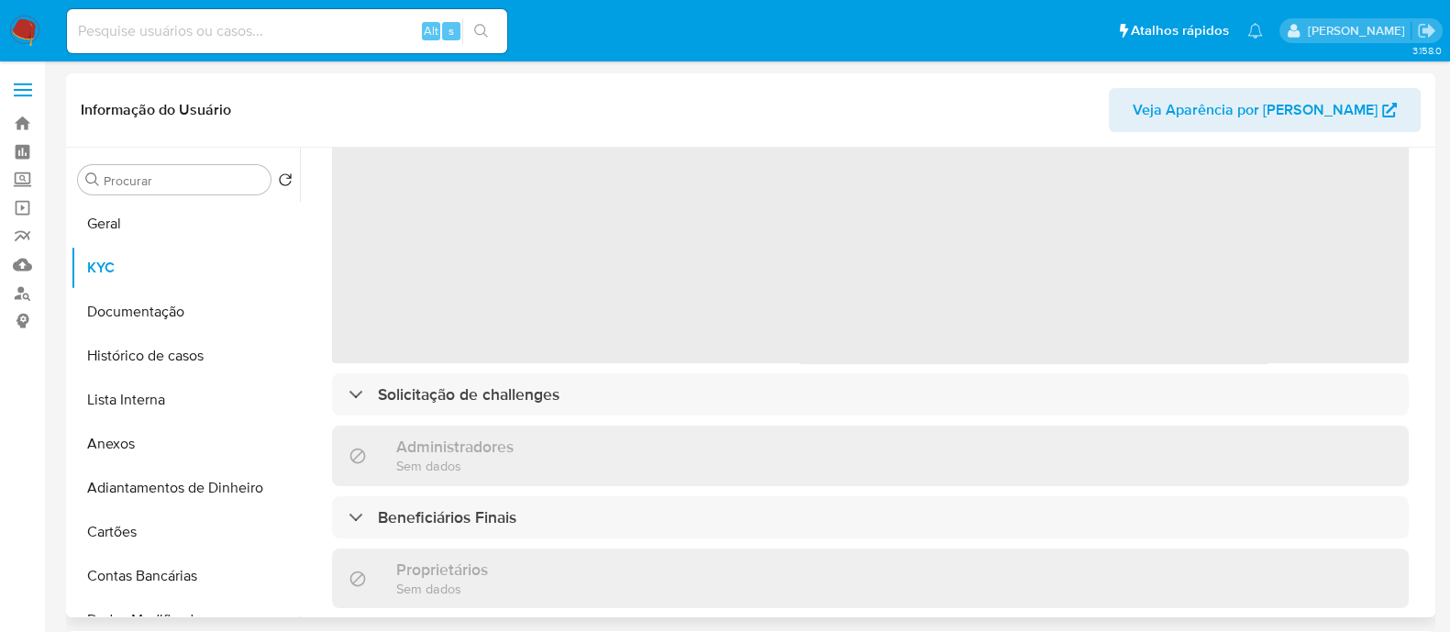
scroll to position [228, 0]
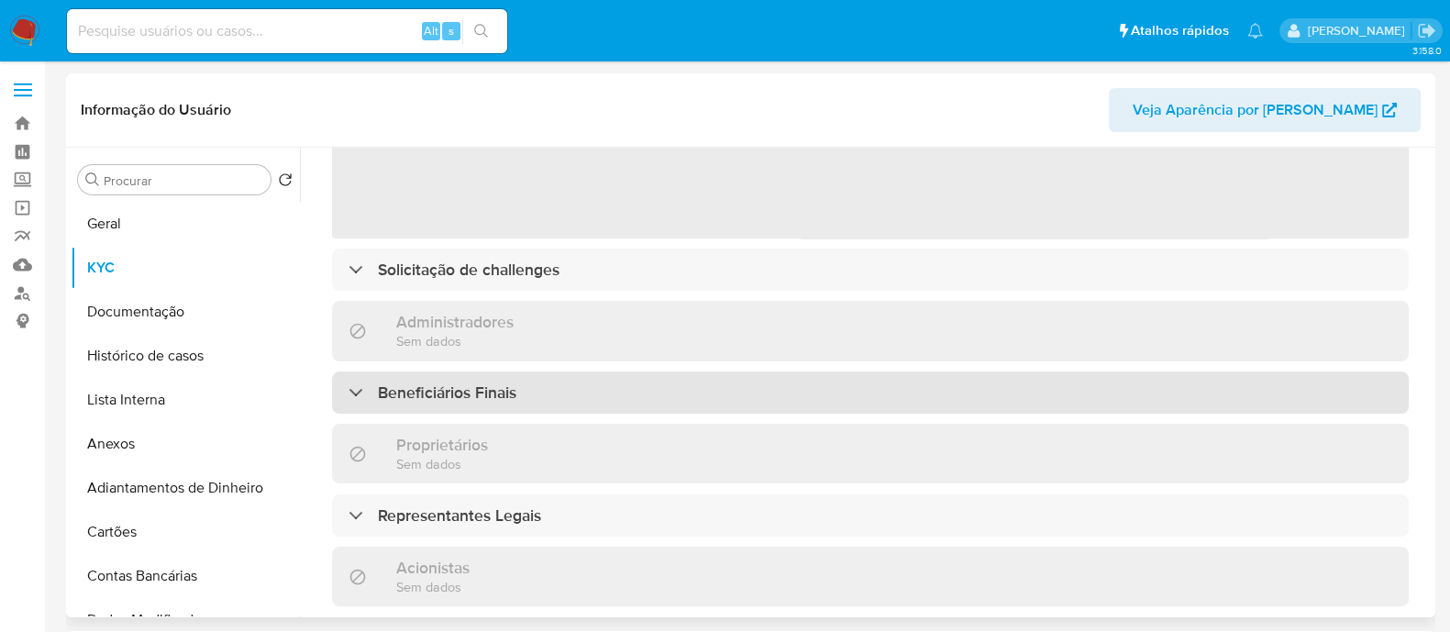
click at [590, 380] on div "Beneficiários Finais" at bounding box center [870, 393] width 1077 height 42
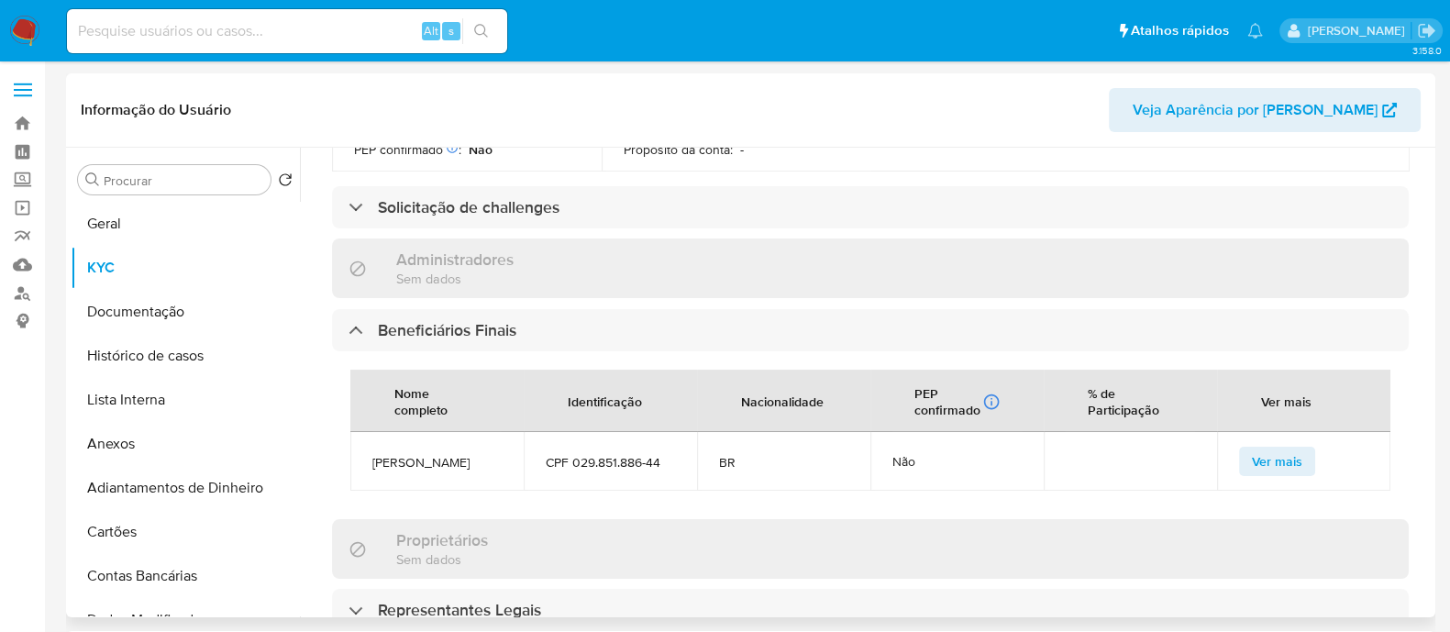
scroll to position [802, 0]
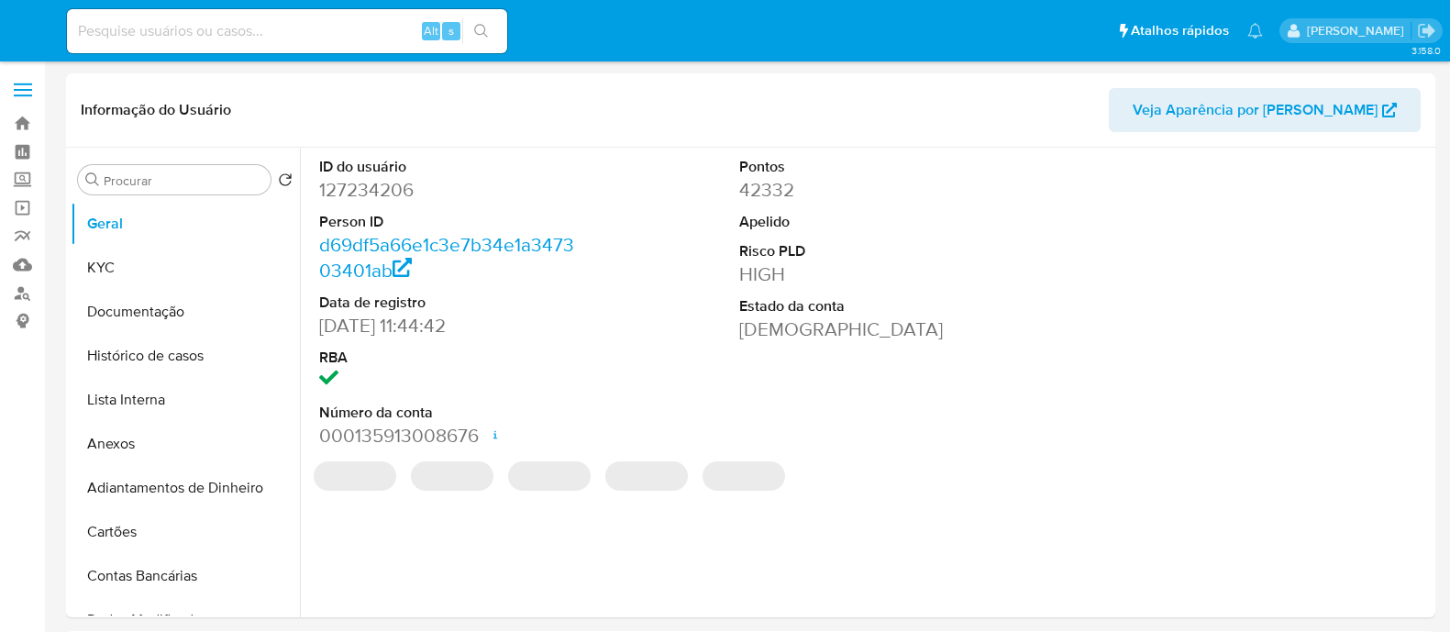
select select "10"
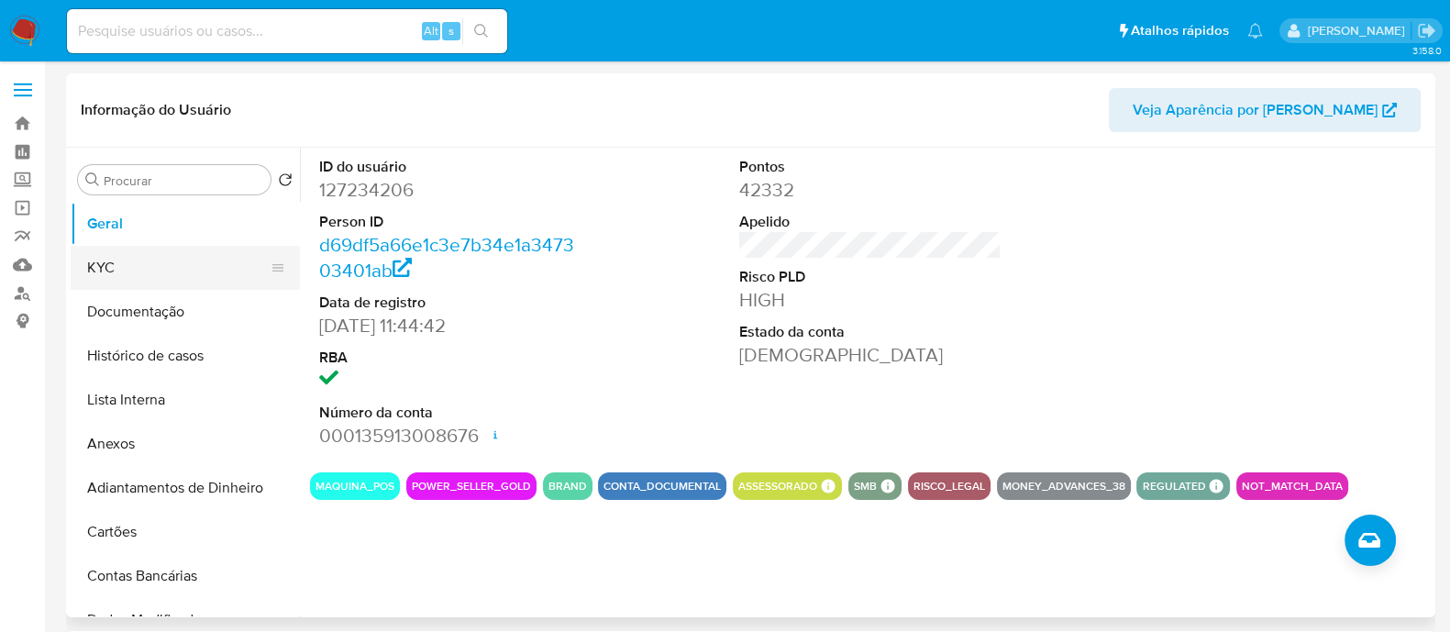
click at [168, 268] on button "KYC" at bounding box center [178, 268] width 215 height 44
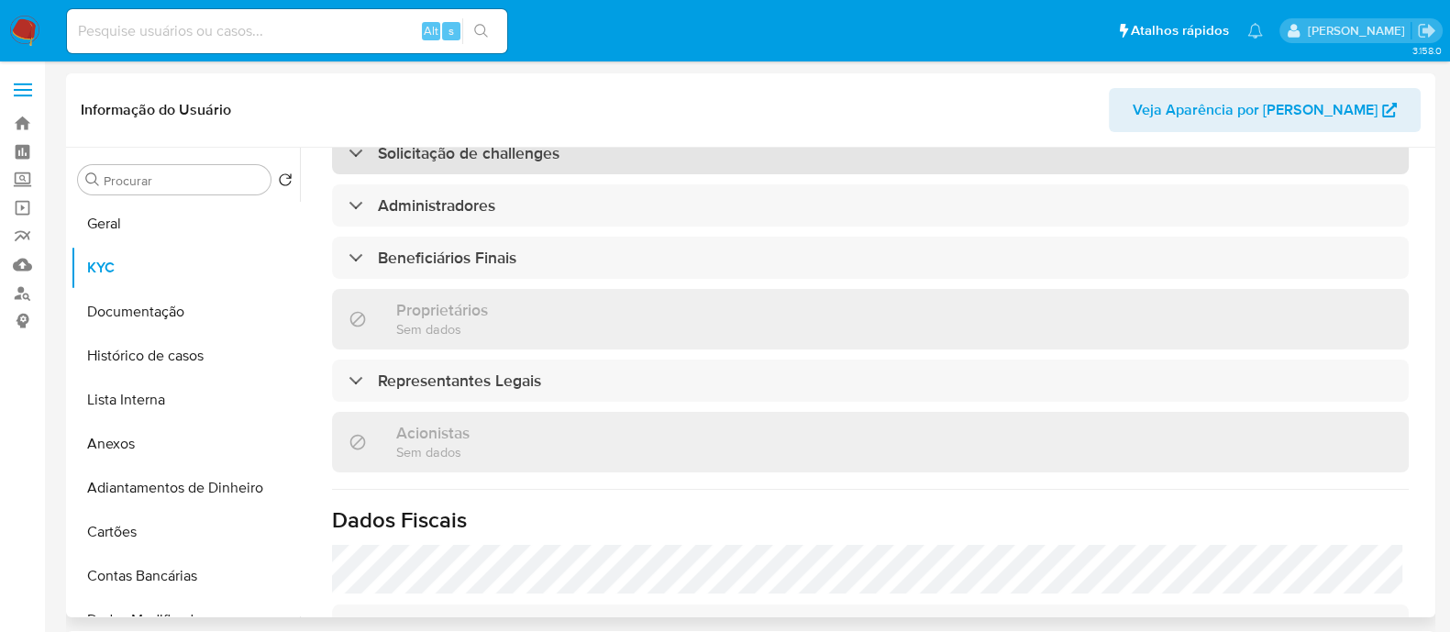
scroll to position [706, 0]
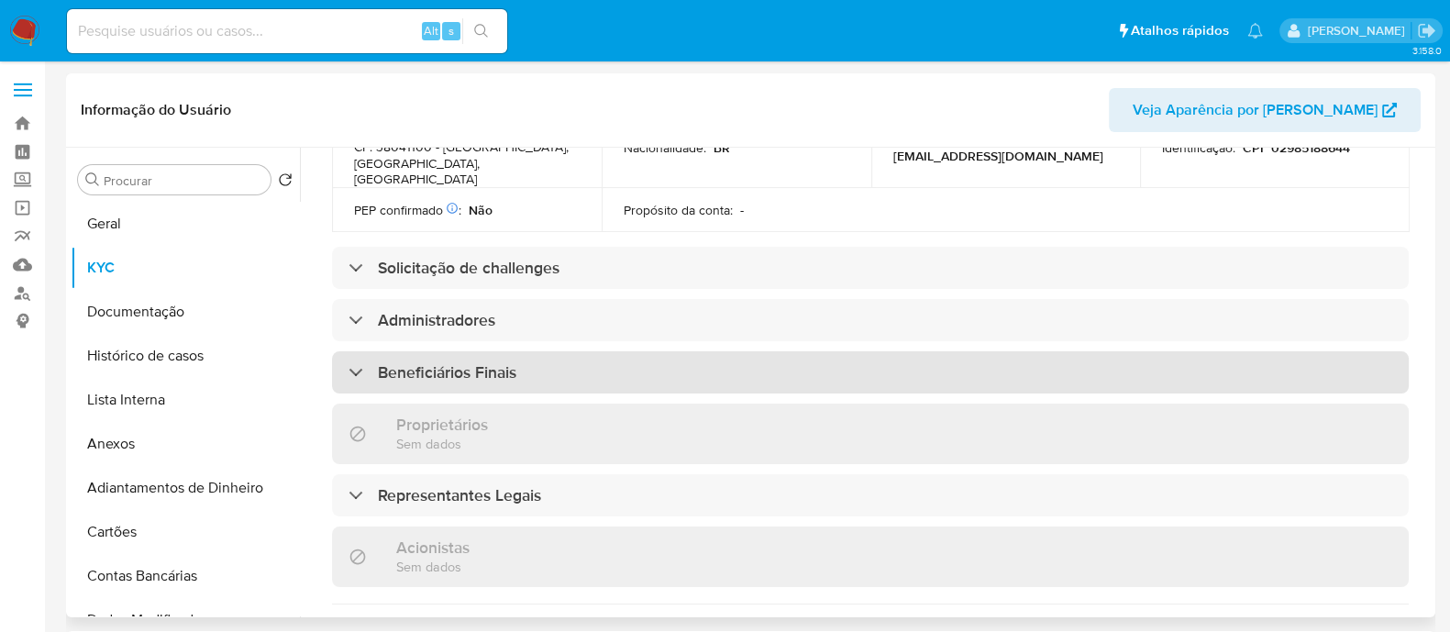
click at [549, 376] on div "Beneficiários Finais" at bounding box center [870, 372] width 1077 height 42
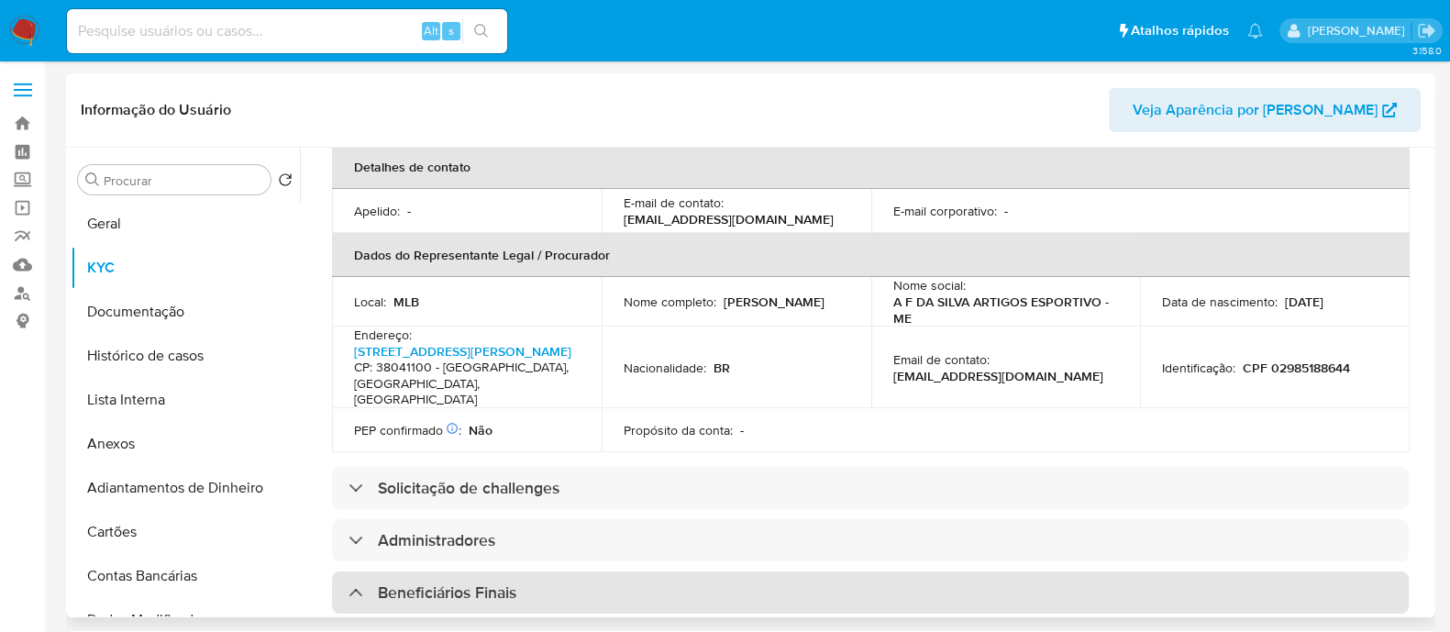
scroll to position [476, 0]
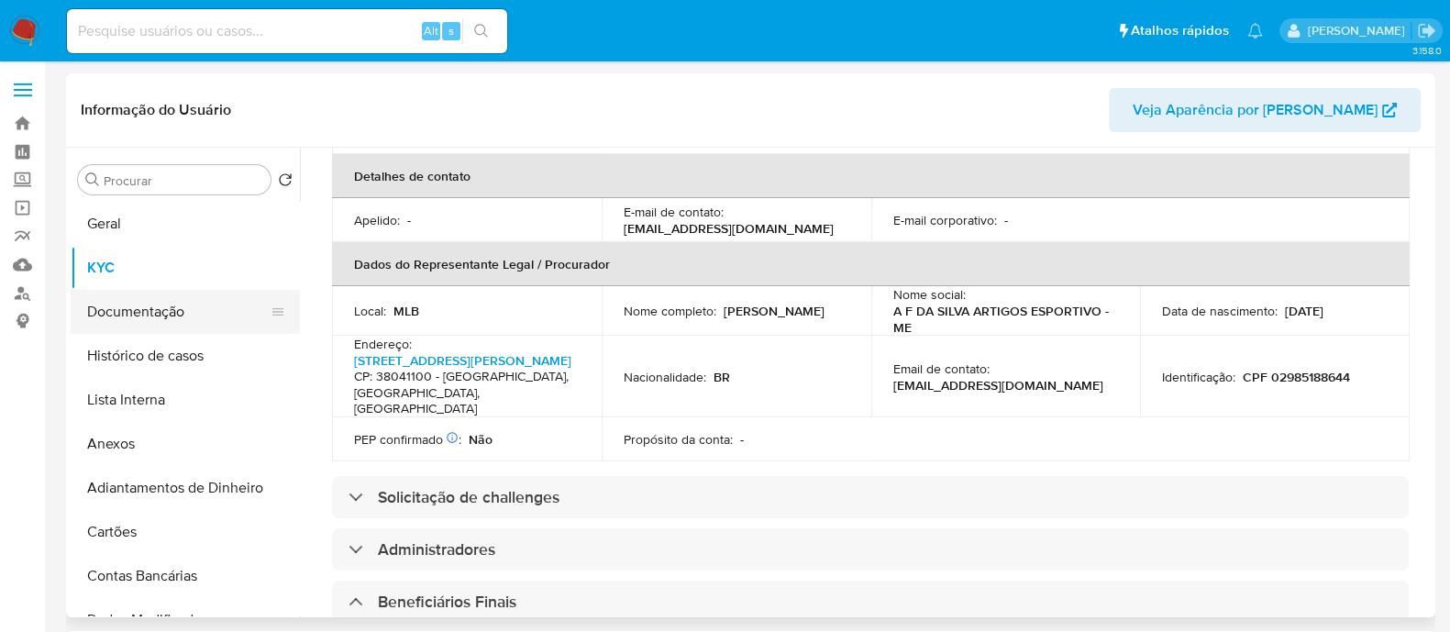
click at [123, 297] on button "Documentação" at bounding box center [178, 312] width 215 height 44
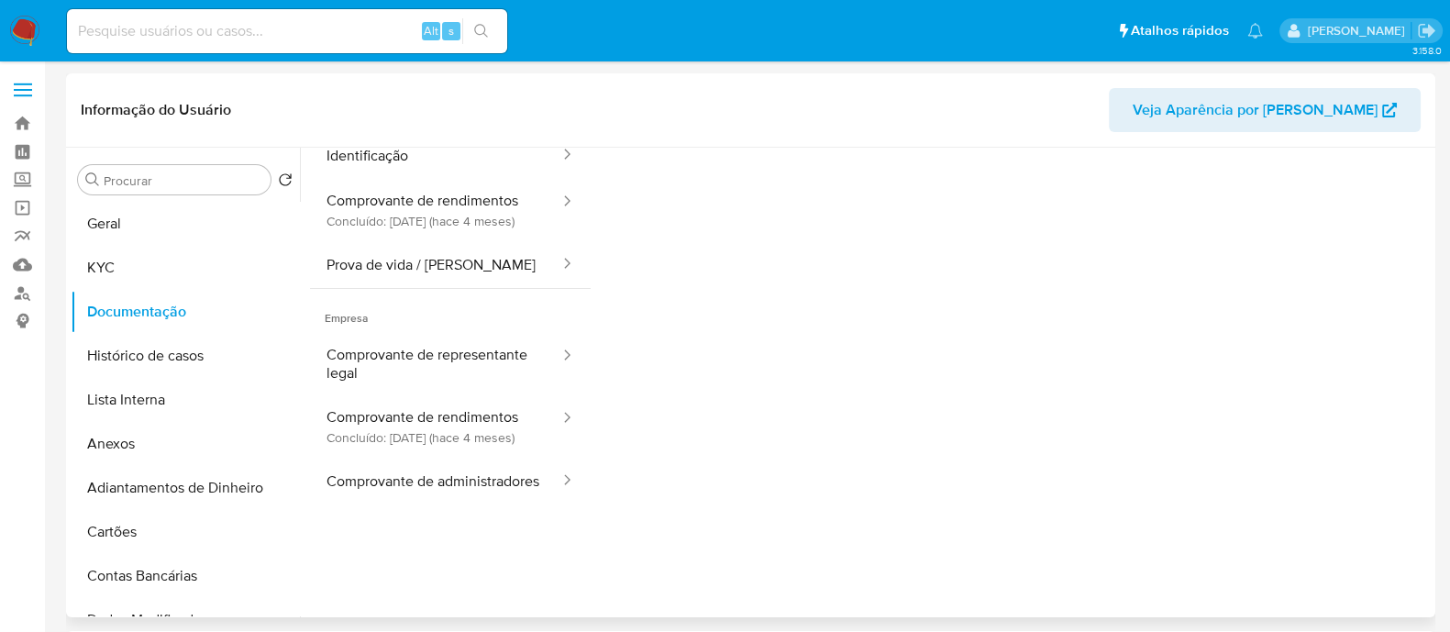
scroll to position [114, 0]
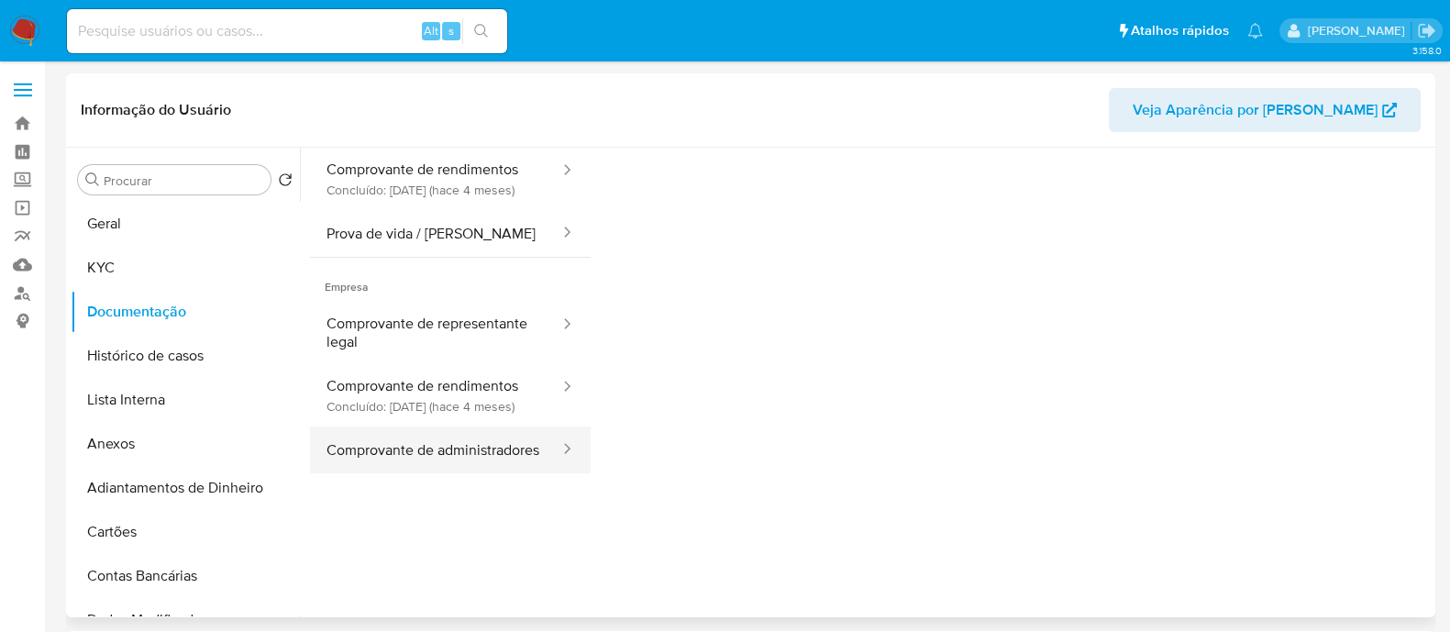
click at [451, 473] on button "Comprovante de administradores" at bounding box center [435, 450] width 251 height 47
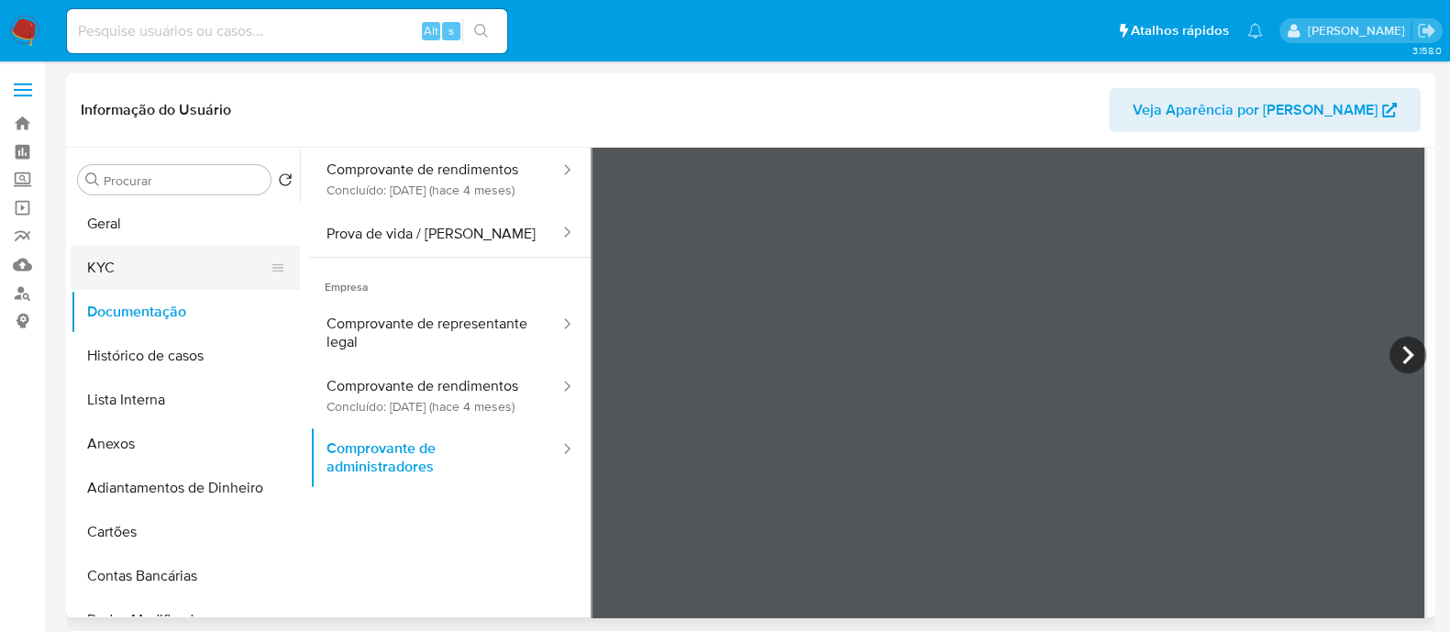
click at [200, 262] on button "KYC" at bounding box center [178, 268] width 215 height 44
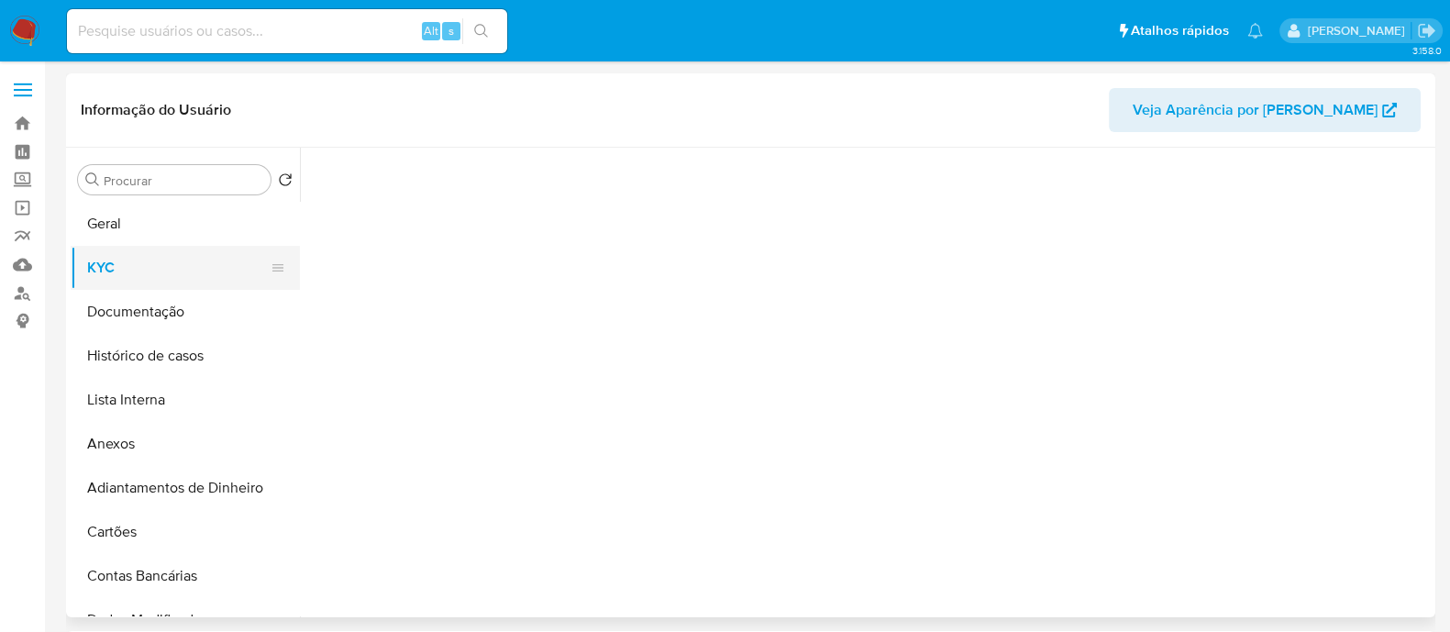
scroll to position [0, 0]
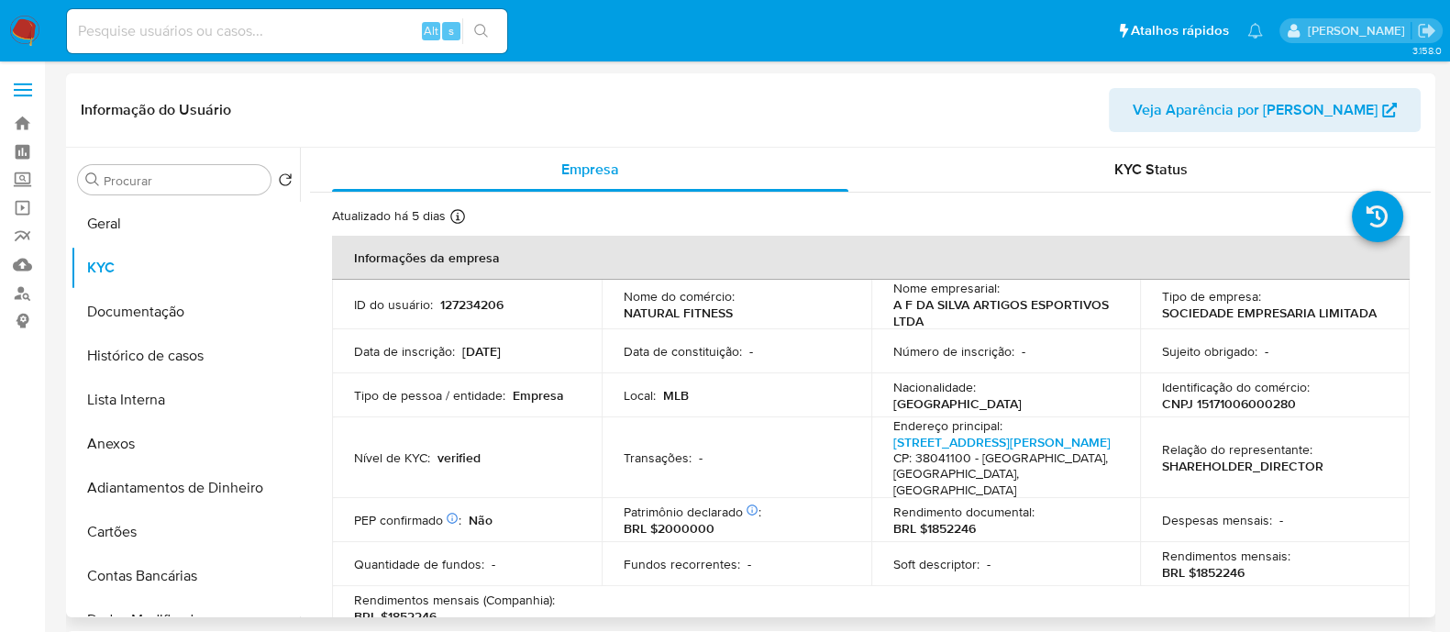
click at [1247, 399] on p "CNPJ 15171006000280" at bounding box center [1229, 403] width 134 height 17
copy p "15171006000280"
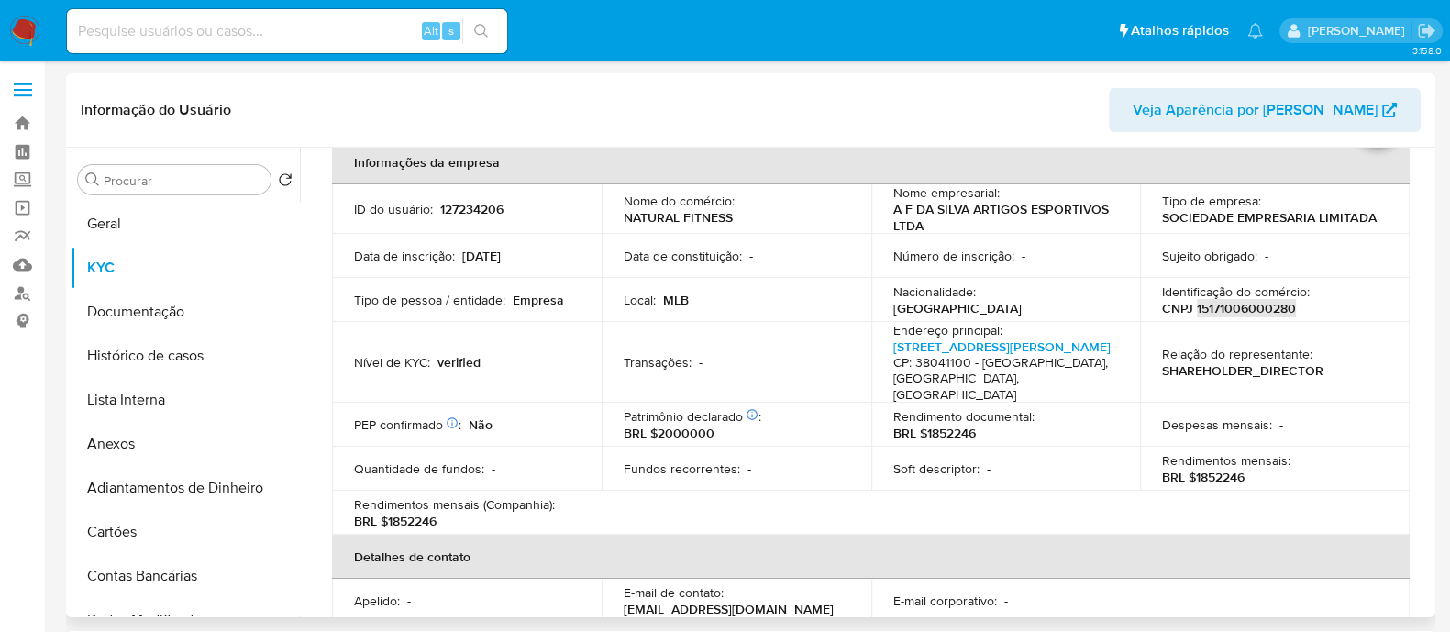
scroll to position [228, 0]
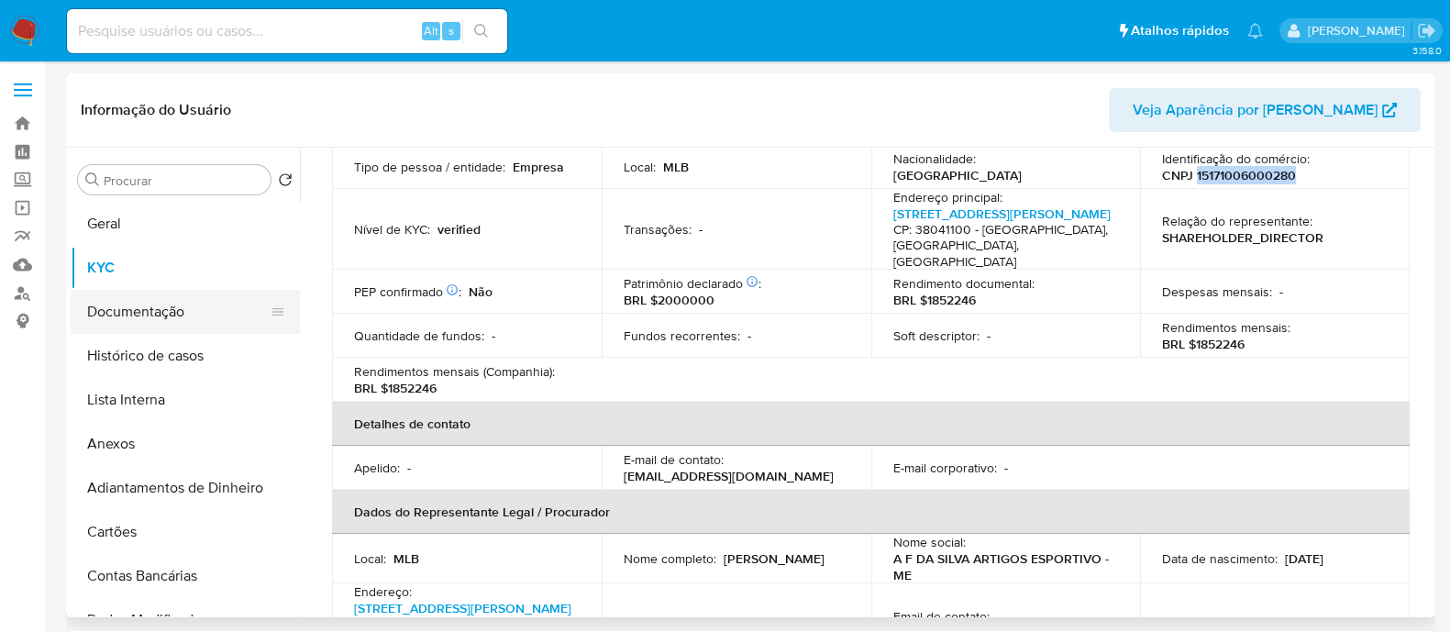
click at [147, 325] on button "Documentação" at bounding box center [178, 312] width 215 height 44
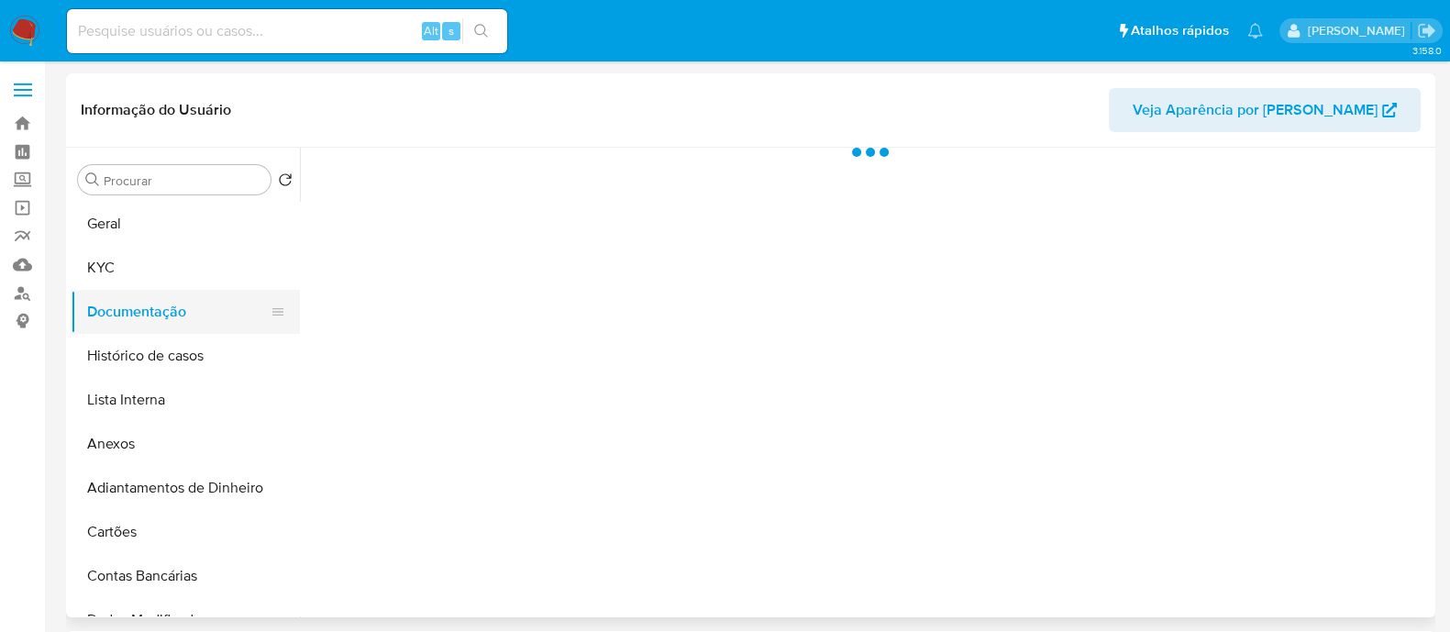
scroll to position [0, 0]
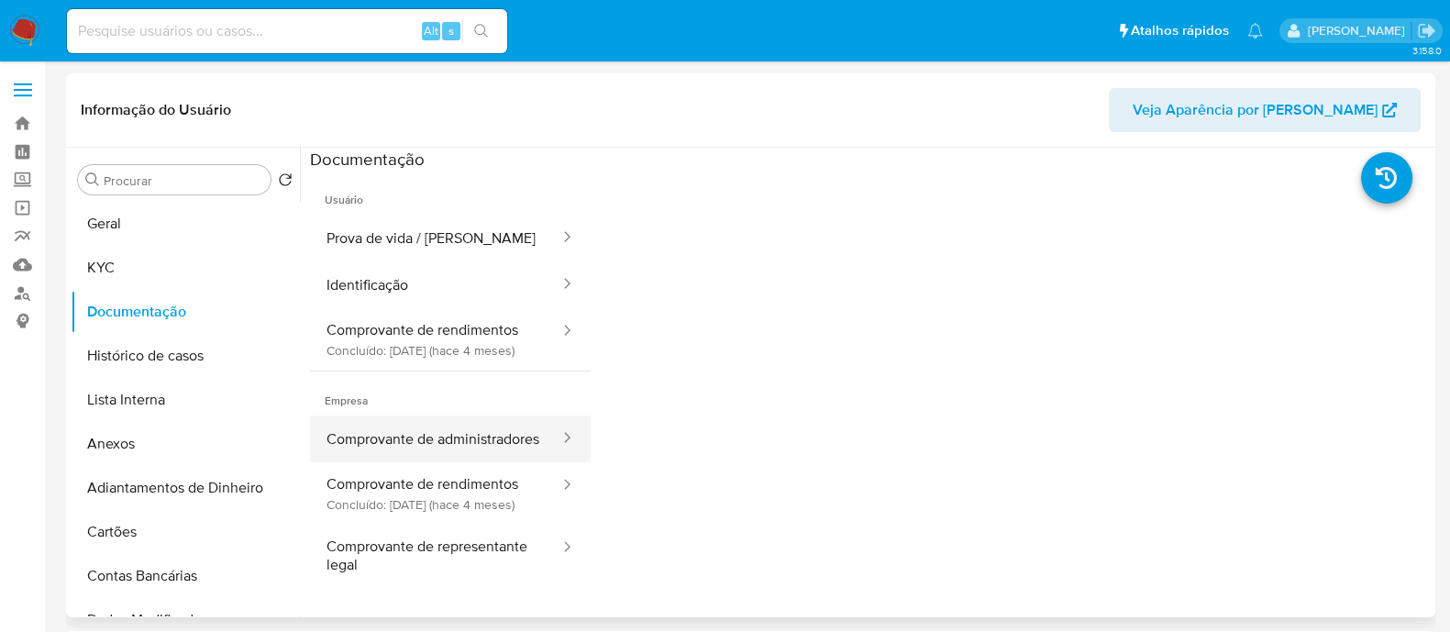
click at [486, 449] on button "Comprovante de administradores" at bounding box center [435, 439] width 251 height 47
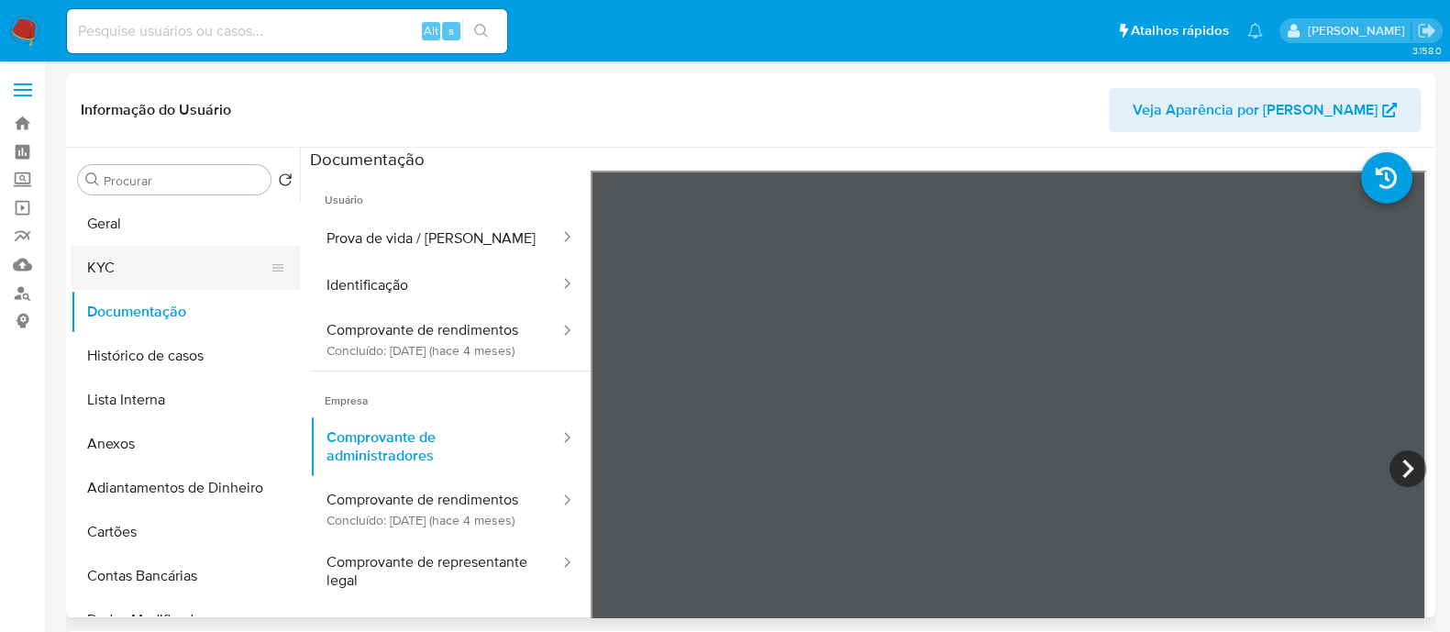
click at [173, 276] on button "KYC" at bounding box center [178, 268] width 215 height 44
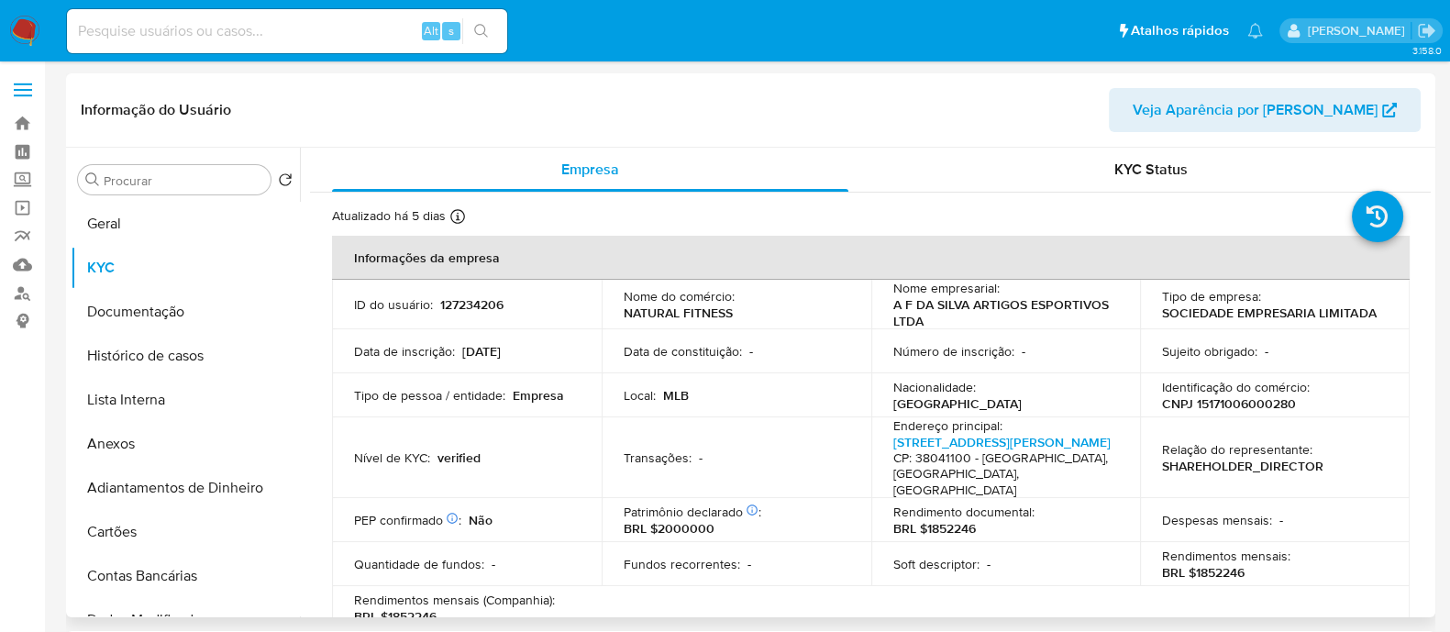
click at [1206, 403] on p "CNPJ 15171006000280" at bounding box center [1229, 403] width 134 height 17
copy p "15171006000280"
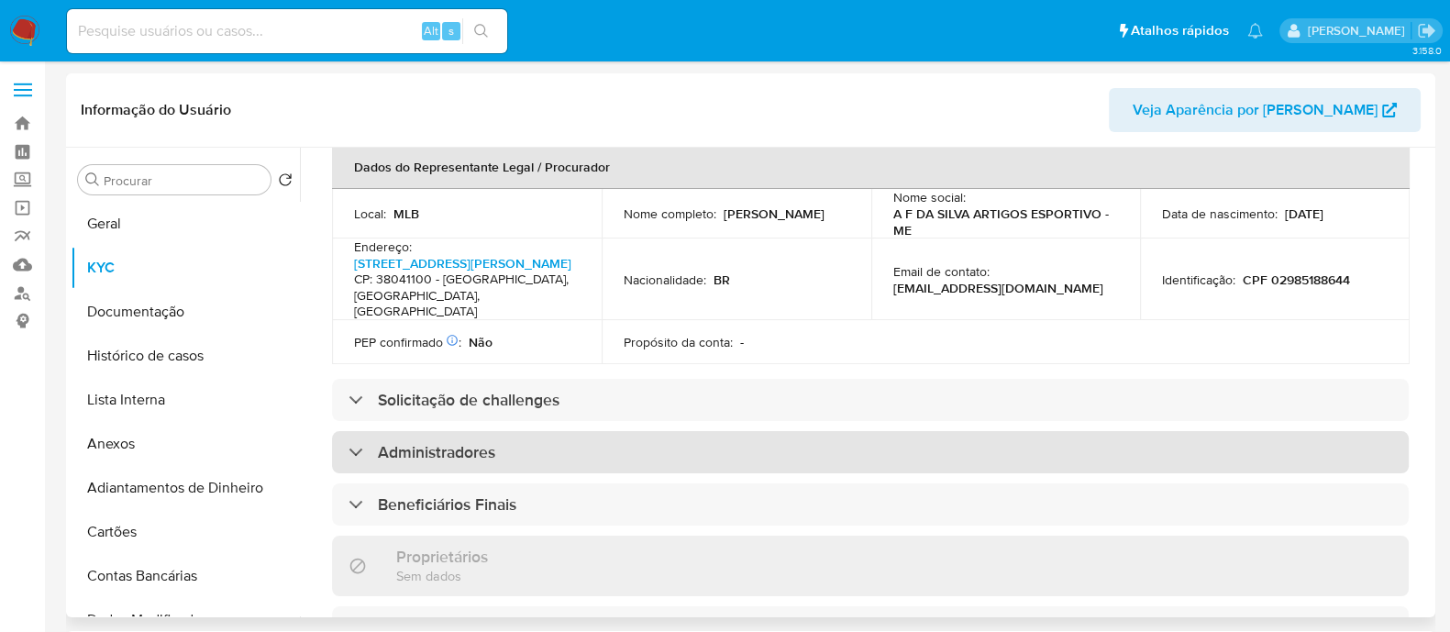
scroll to position [917, 0]
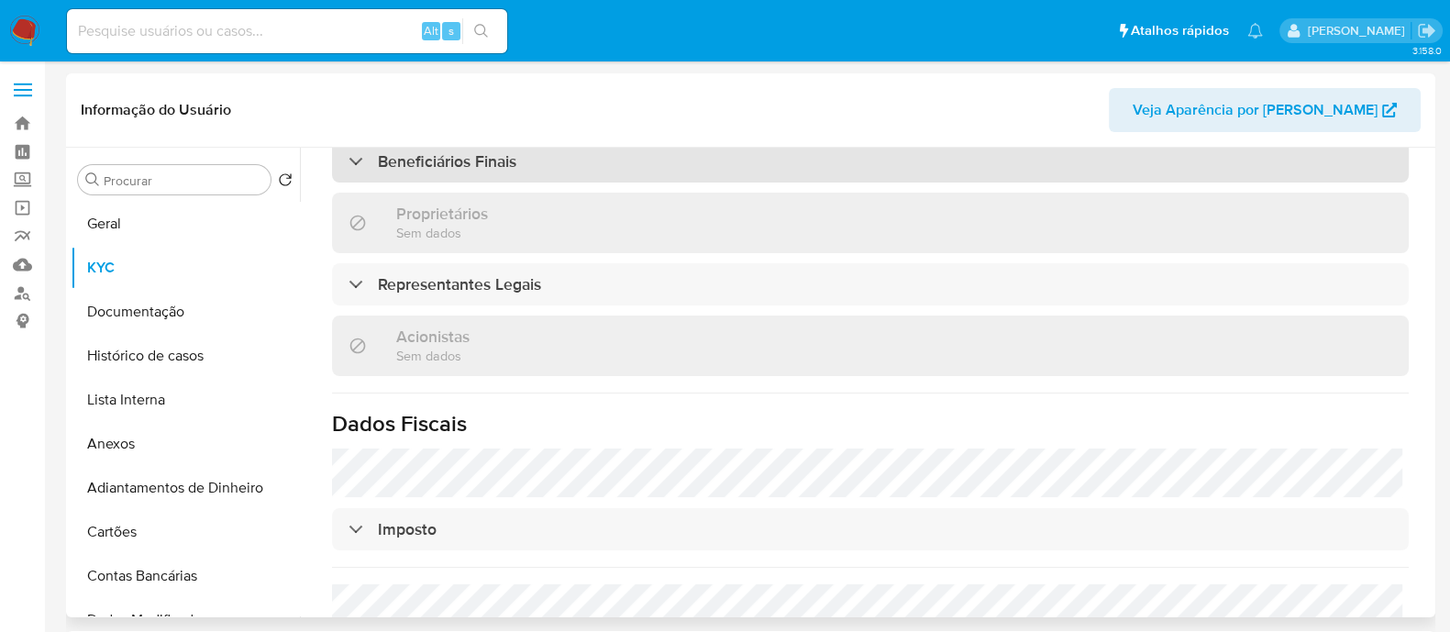
click at [555, 162] on div "Beneficiários Finais" at bounding box center [870, 161] width 1077 height 42
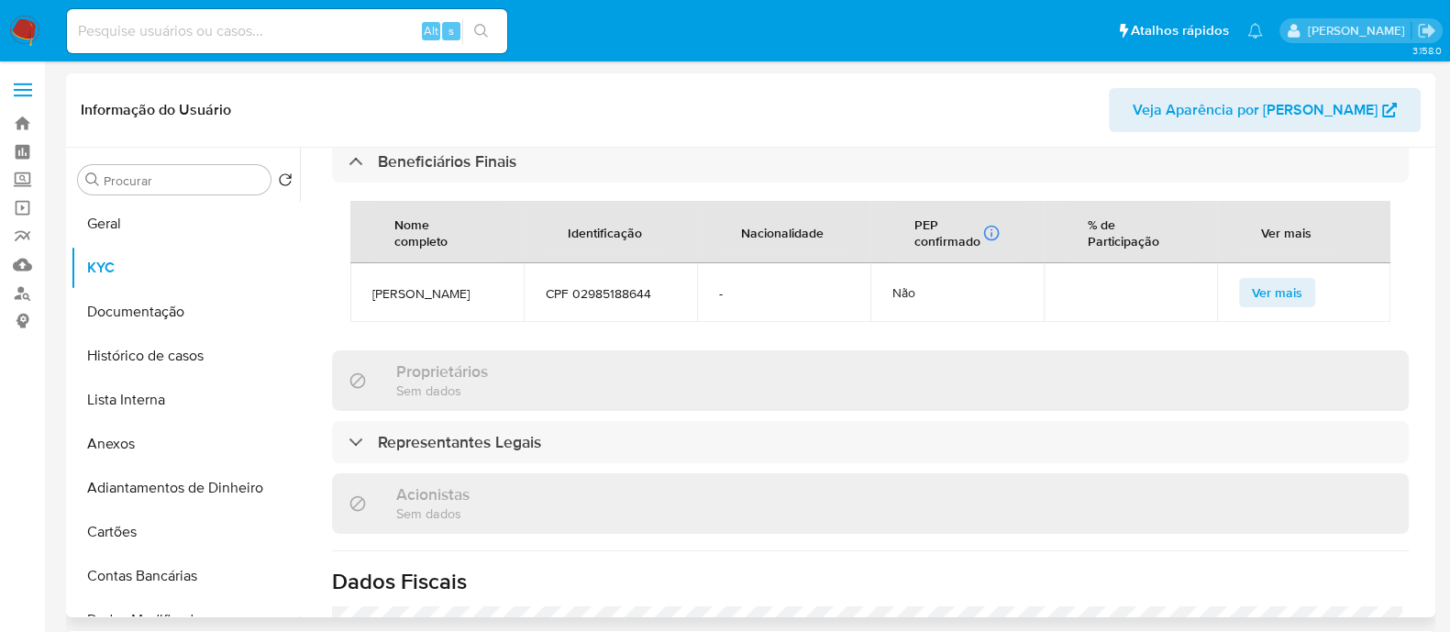
click at [596, 302] on span "CPF 02985188644" at bounding box center [610, 293] width 129 height 17
drag, startPoint x: 596, startPoint y: 306, endPoint x: 393, endPoint y: 300, distance: 203.8
click at [393, 300] on span "[PERSON_NAME]" at bounding box center [436, 293] width 129 height 17
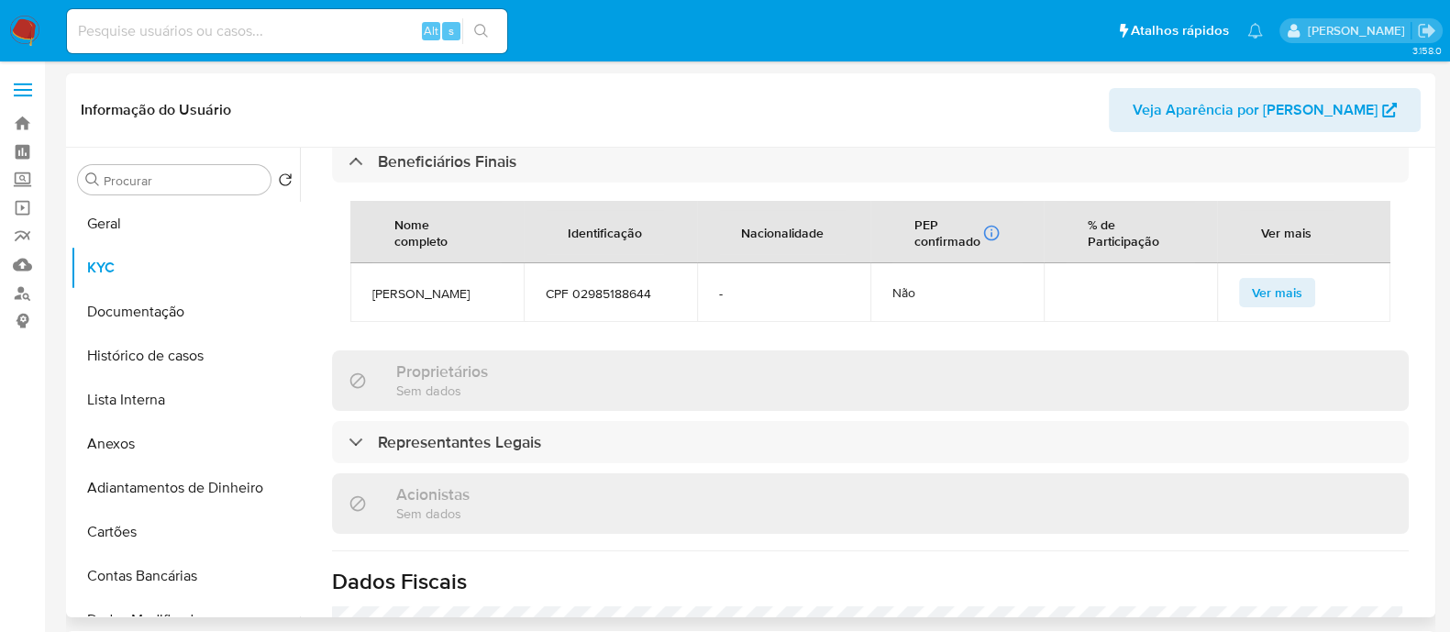
click at [415, 302] on span "[PERSON_NAME]" at bounding box center [436, 293] width 129 height 17
copy span "[PERSON_NAME]"
click at [628, 295] on span "CPF 02985188644" at bounding box center [610, 293] width 129 height 17
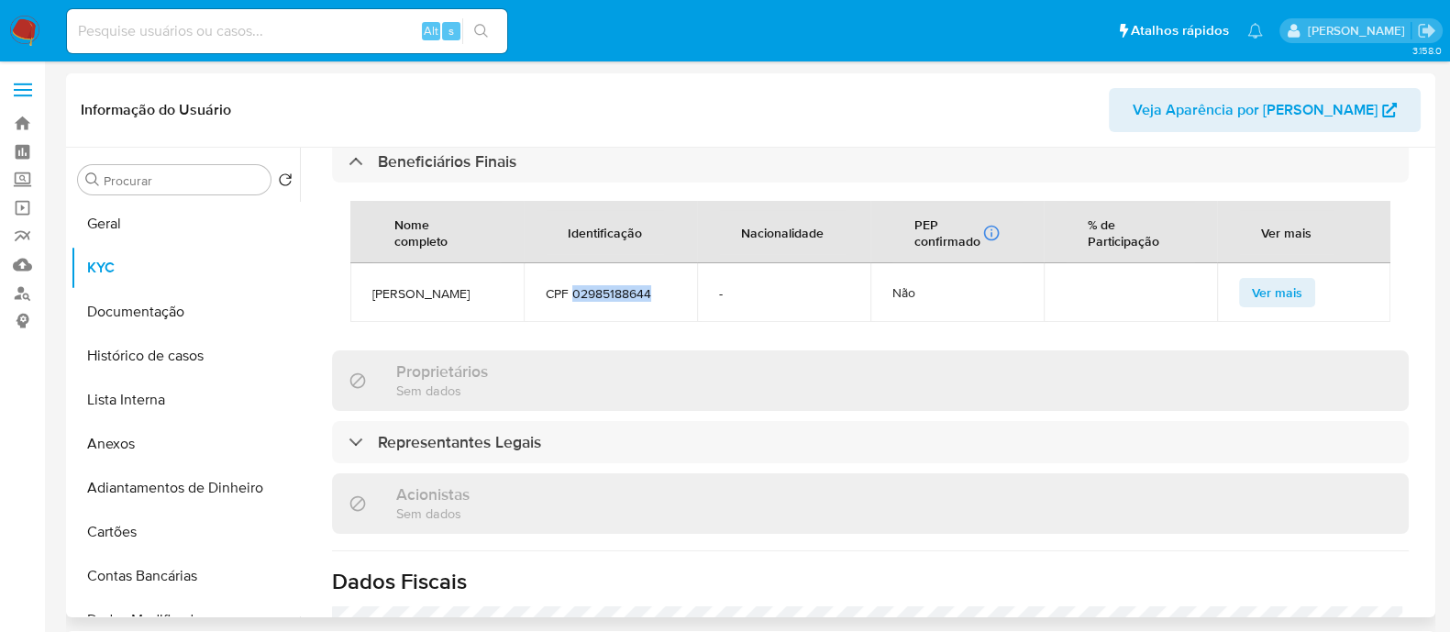
click at [628, 295] on span "CPF 02985188644" at bounding box center [610, 293] width 129 height 17
copy span "02985188644"
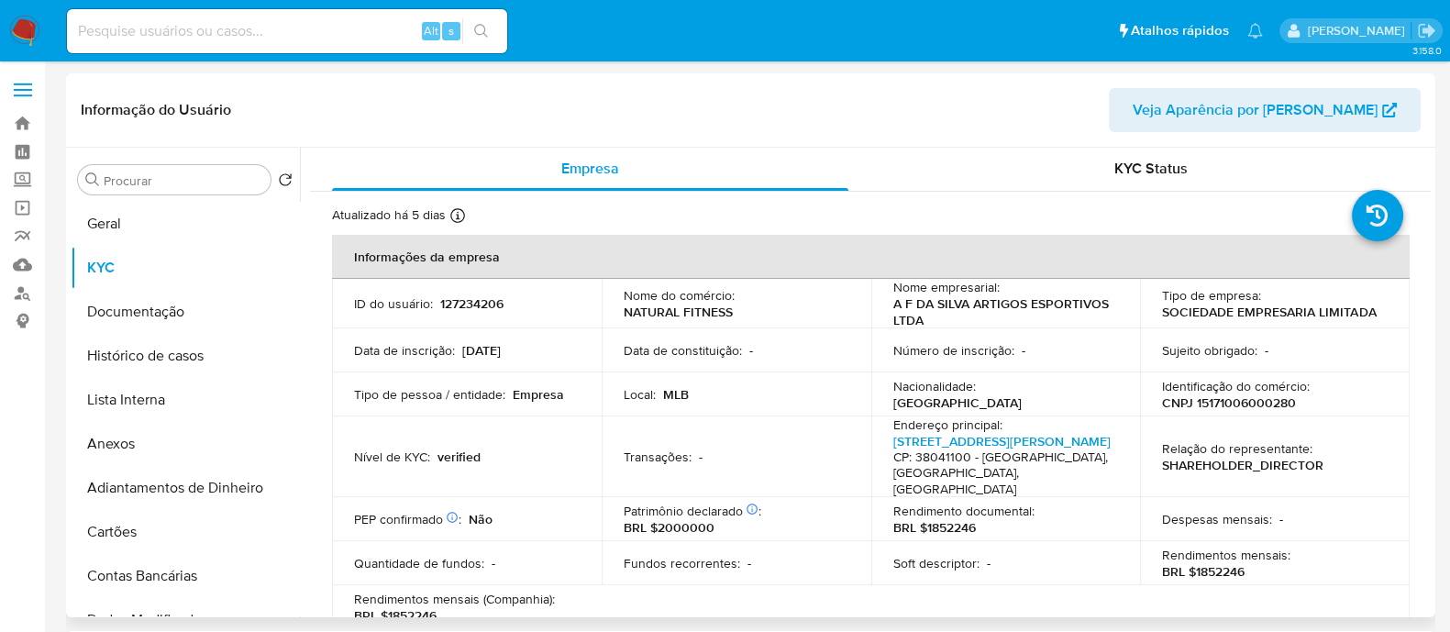
scroll to position [0, 0]
click at [456, 309] on p "127234206" at bounding box center [471, 304] width 63 height 17
copy p "127234206"
